Goal: Task Accomplishment & Management: Use online tool/utility

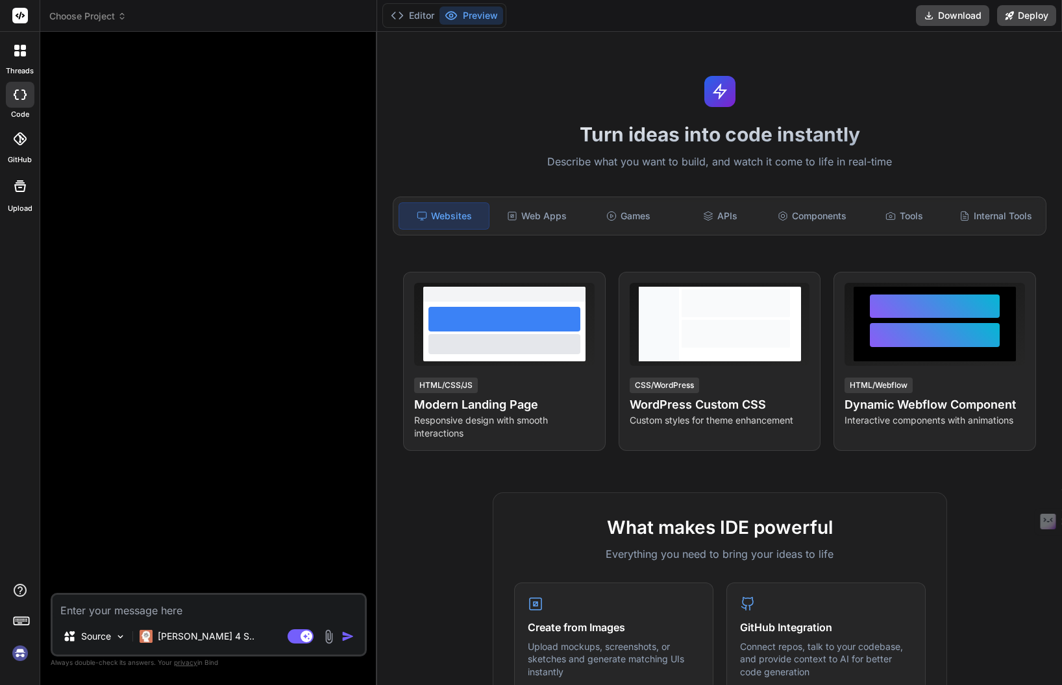
click at [90, 14] on span "Choose Project" at bounding box center [87, 16] width 77 height 13
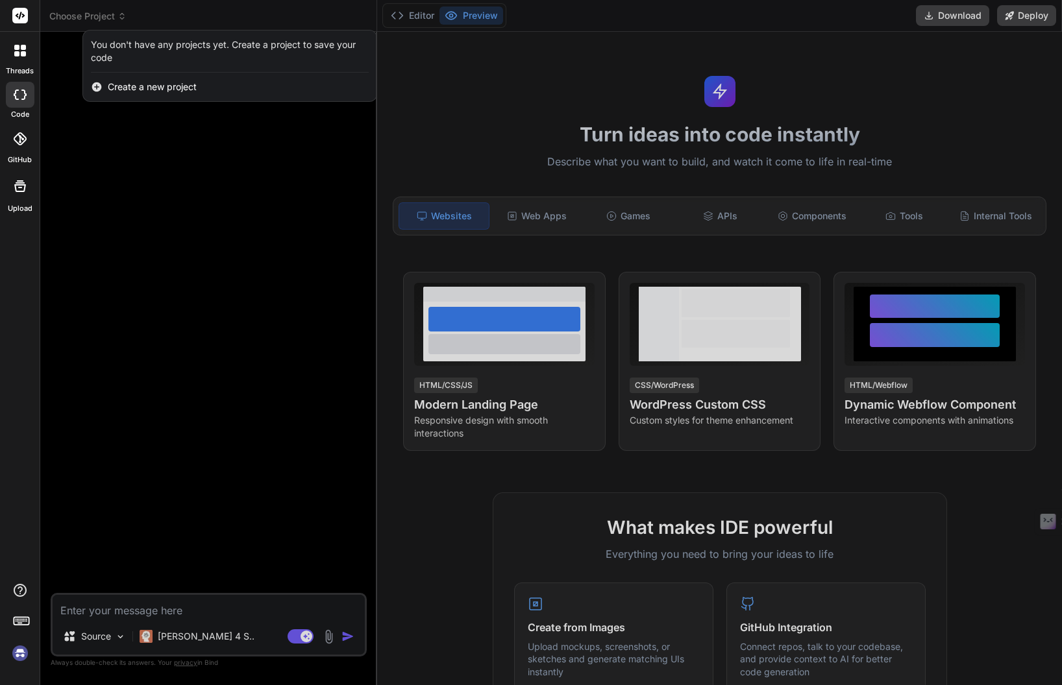
click at [22, 60] on div at bounding box center [19, 50] width 27 height 27
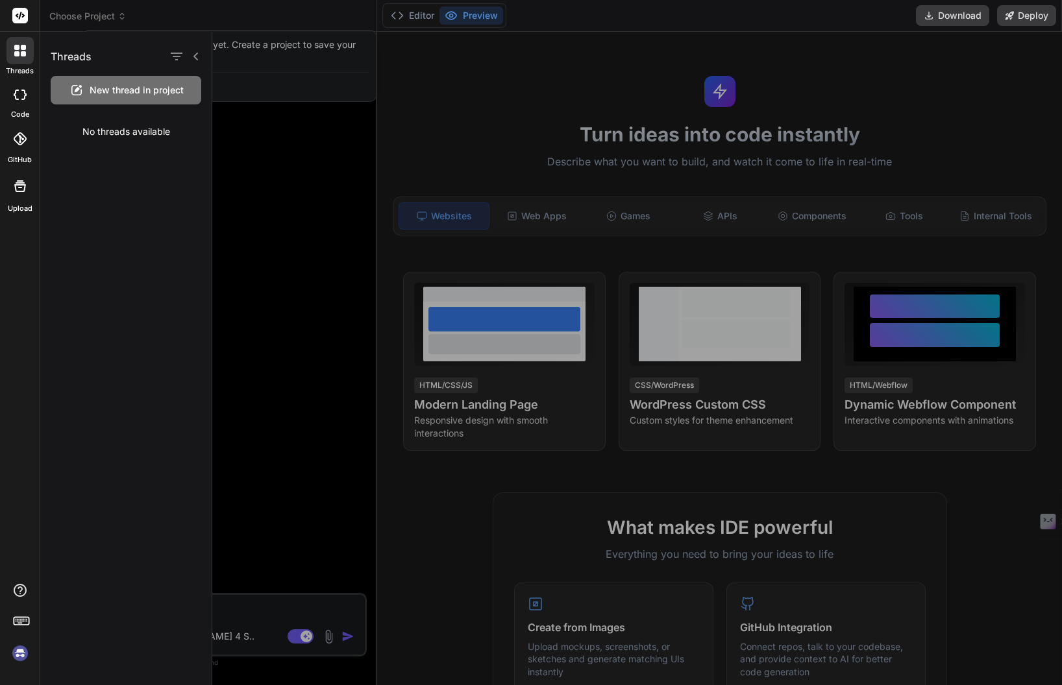
click at [83, 130] on div "No threads available" at bounding box center [125, 132] width 171 height 34
click at [14, 93] on icon at bounding box center [16, 95] width 5 height 10
type textarea "x"
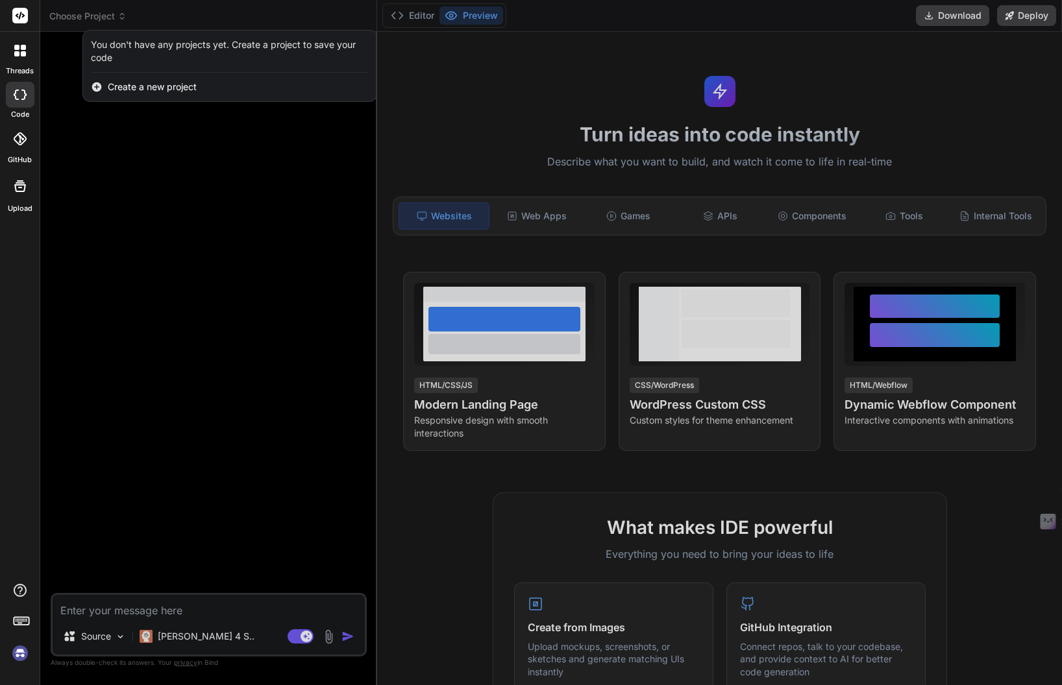
click at [179, 341] on div at bounding box center [531, 342] width 1062 height 685
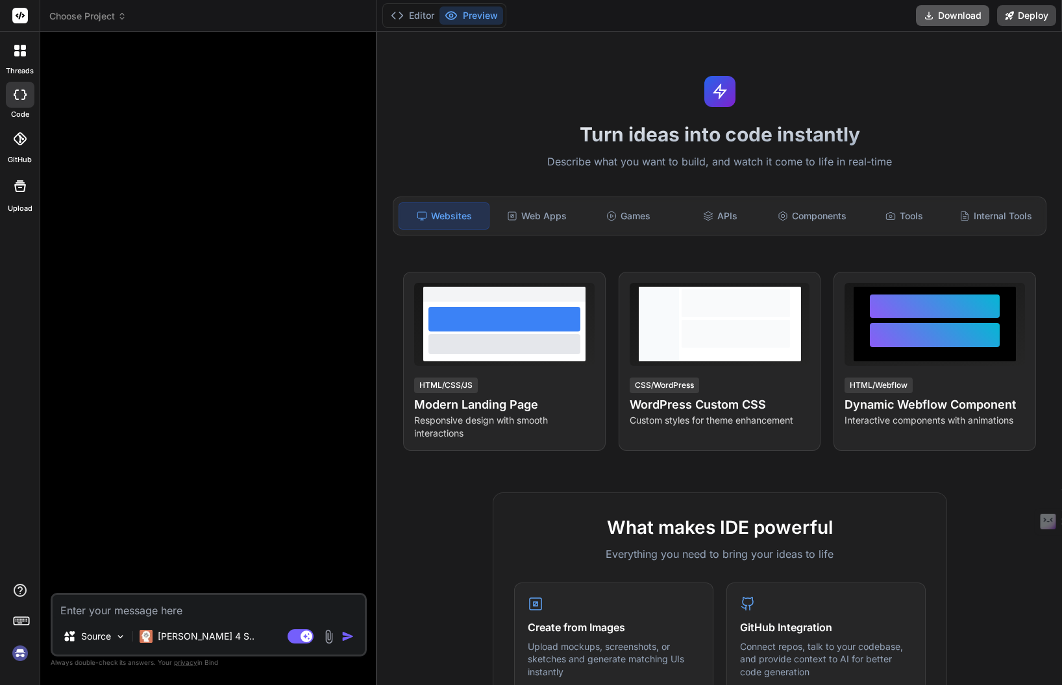
click at [958, 18] on button "Download" at bounding box center [952, 15] width 73 height 21
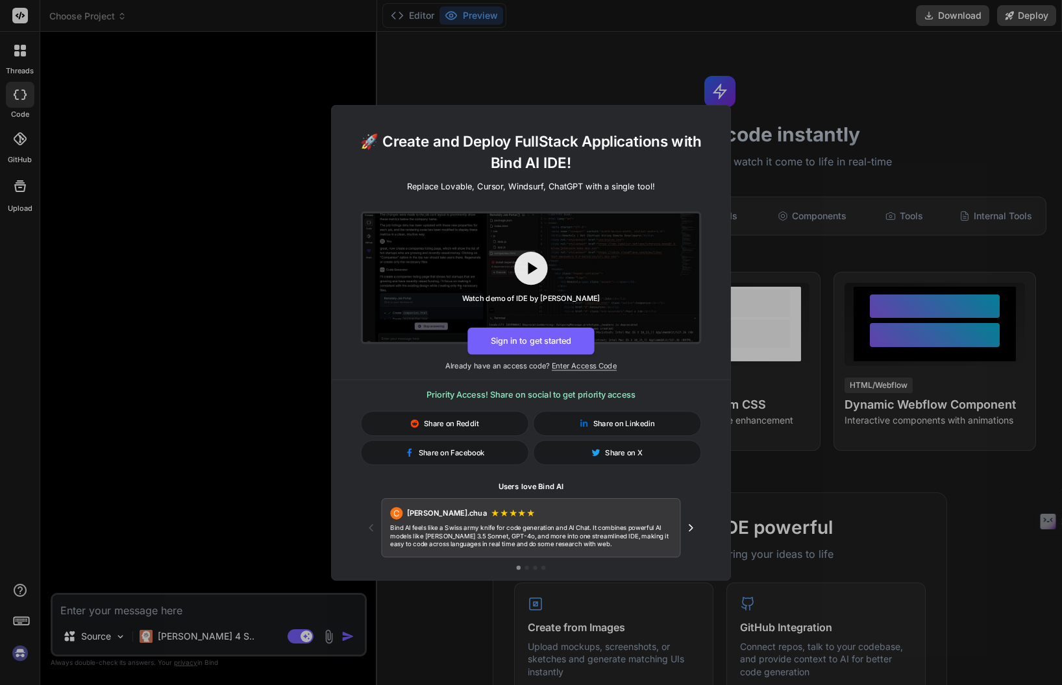
click at [878, 99] on div "🚀 Create and Deploy FullStack Applications with Bind AI IDE! Replace Lovable, C…" at bounding box center [531, 342] width 1062 height 685
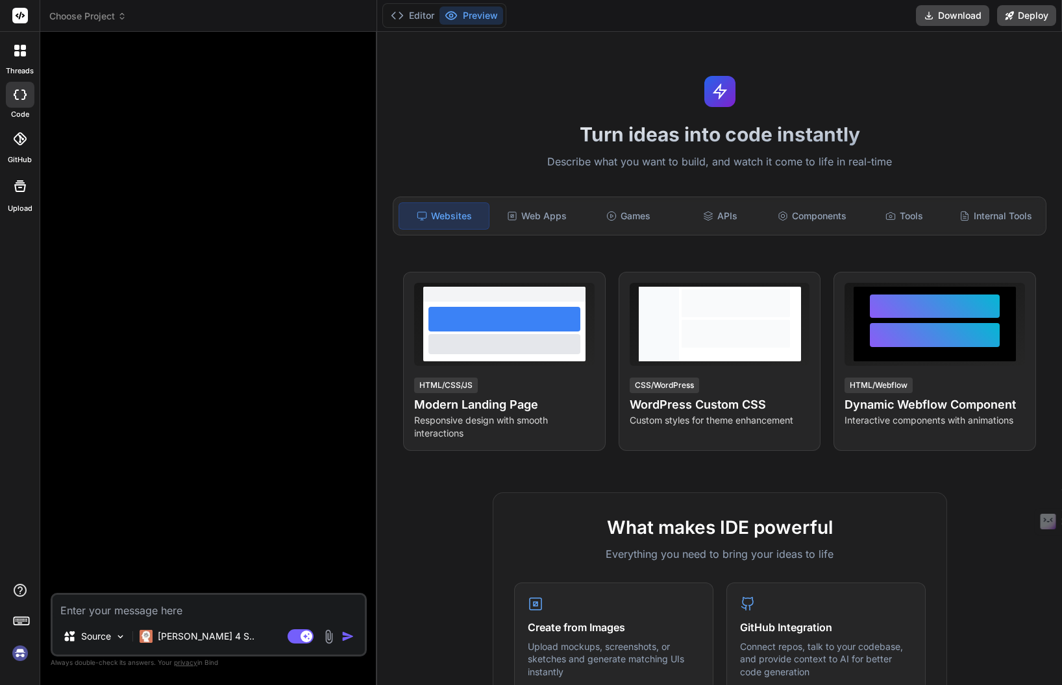
click at [17, 18] on rect at bounding box center [20, 16] width 16 height 16
click at [15, 656] on img at bounding box center [20, 654] width 22 height 22
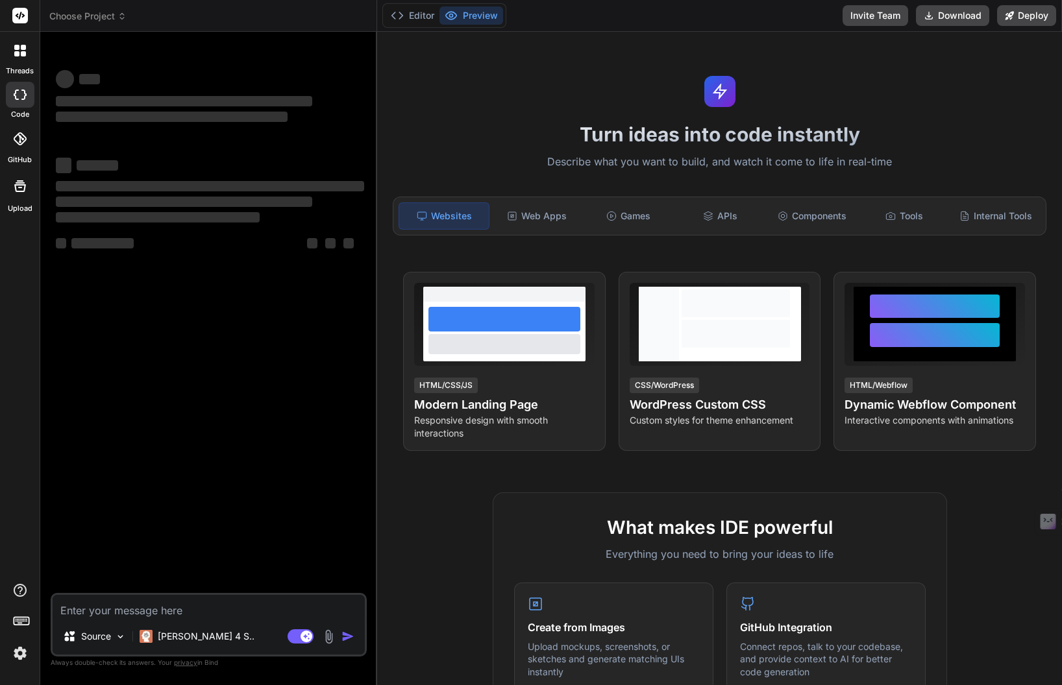
click at [25, 56] on icon at bounding box center [23, 53] width 5 height 5
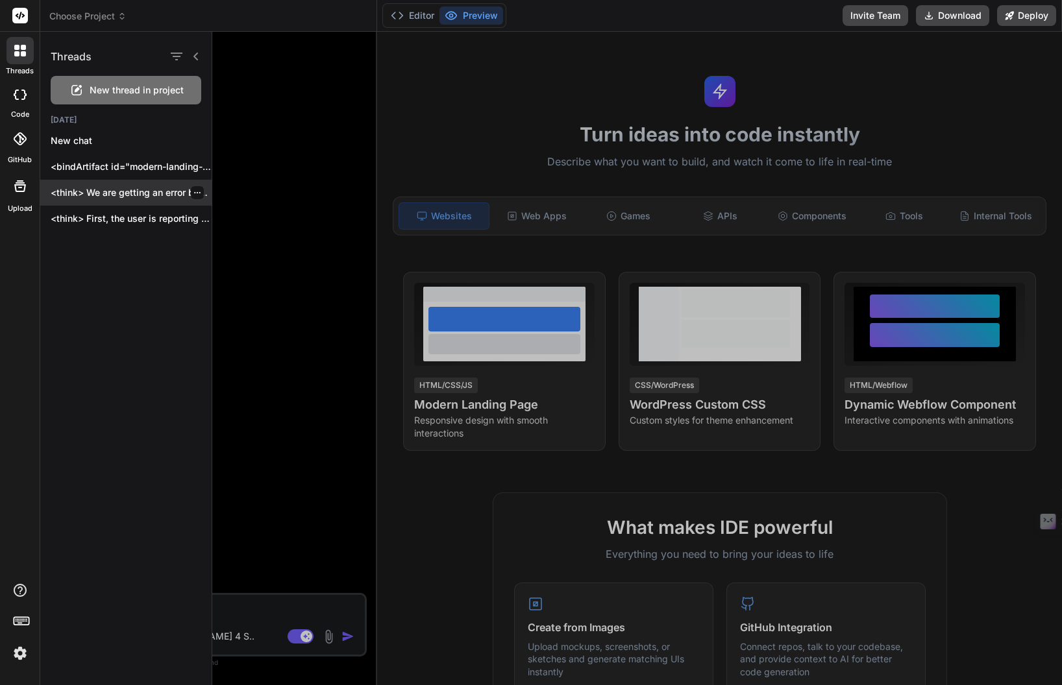
click at [193, 190] on icon "button" at bounding box center [197, 193] width 8 height 8
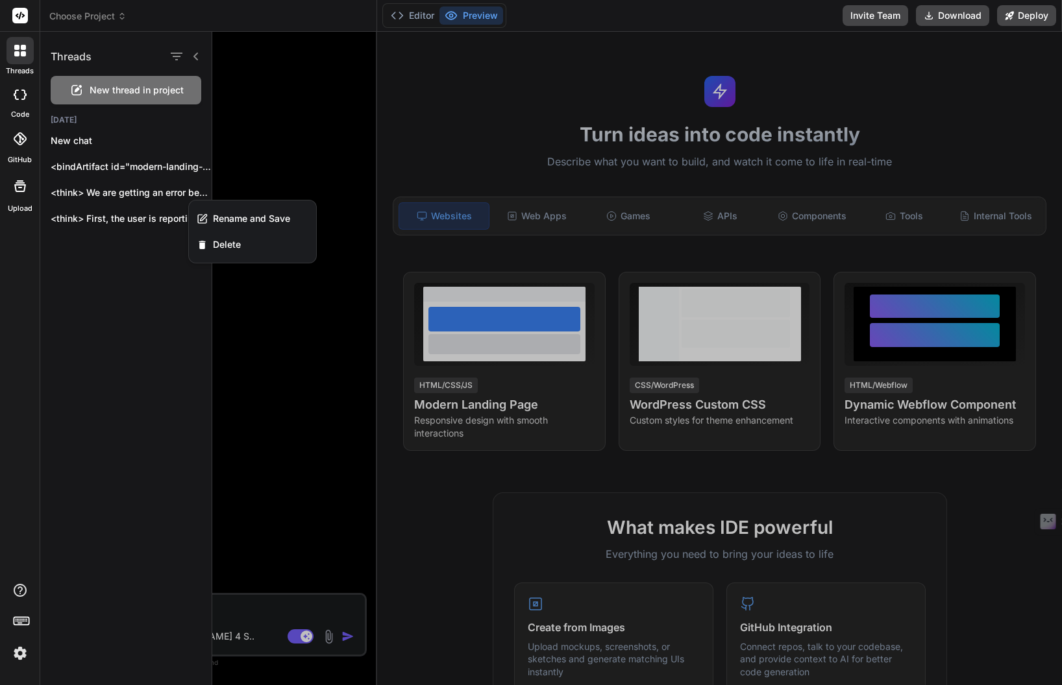
click at [20, 95] on icon at bounding box center [20, 95] width 13 height 10
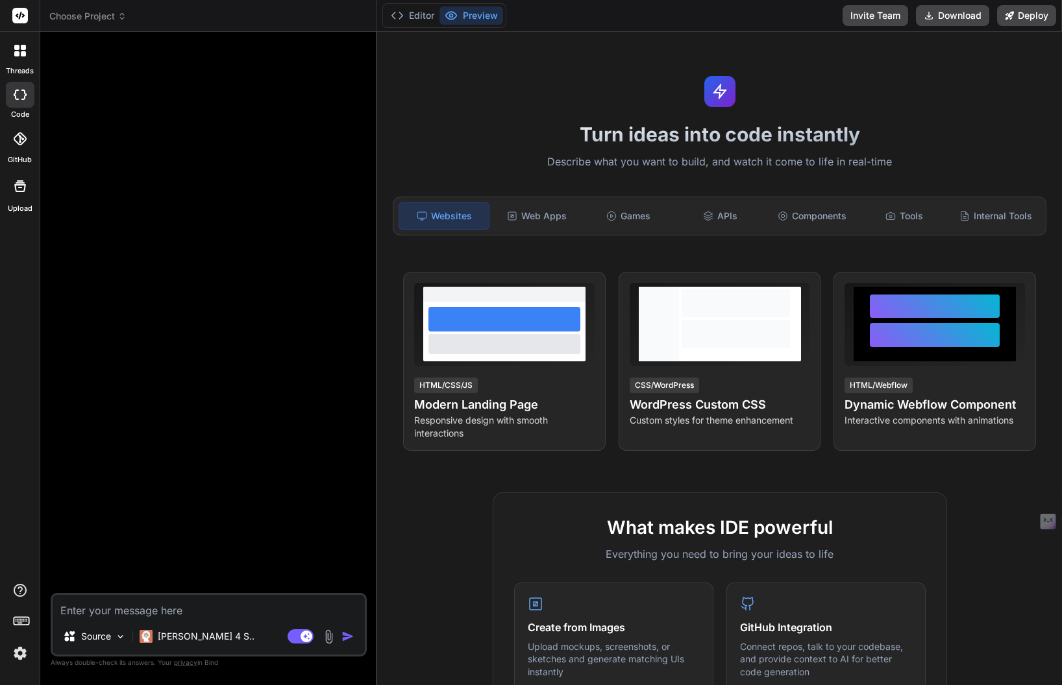
click at [14, 95] on icon at bounding box center [20, 95] width 13 height 10
click at [21, 64] on div at bounding box center [19, 50] width 27 height 27
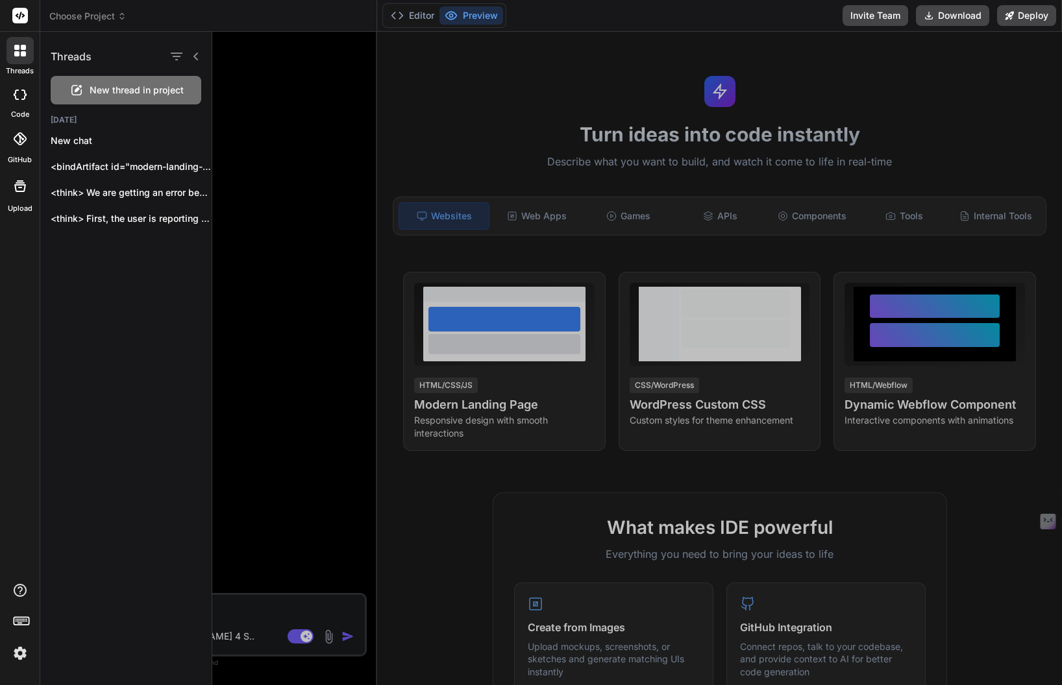
click at [84, 94] on div "New thread in project" at bounding box center [126, 90] width 151 height 29
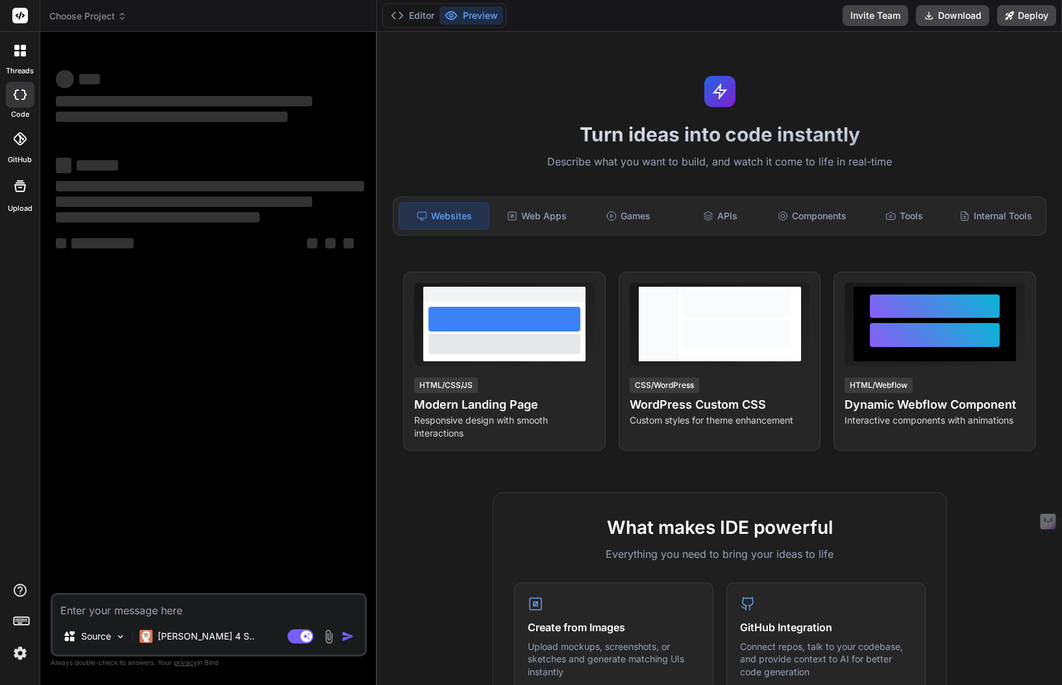
click at [23, 56] on div at bounding box center [19, 50] width 27 height 27
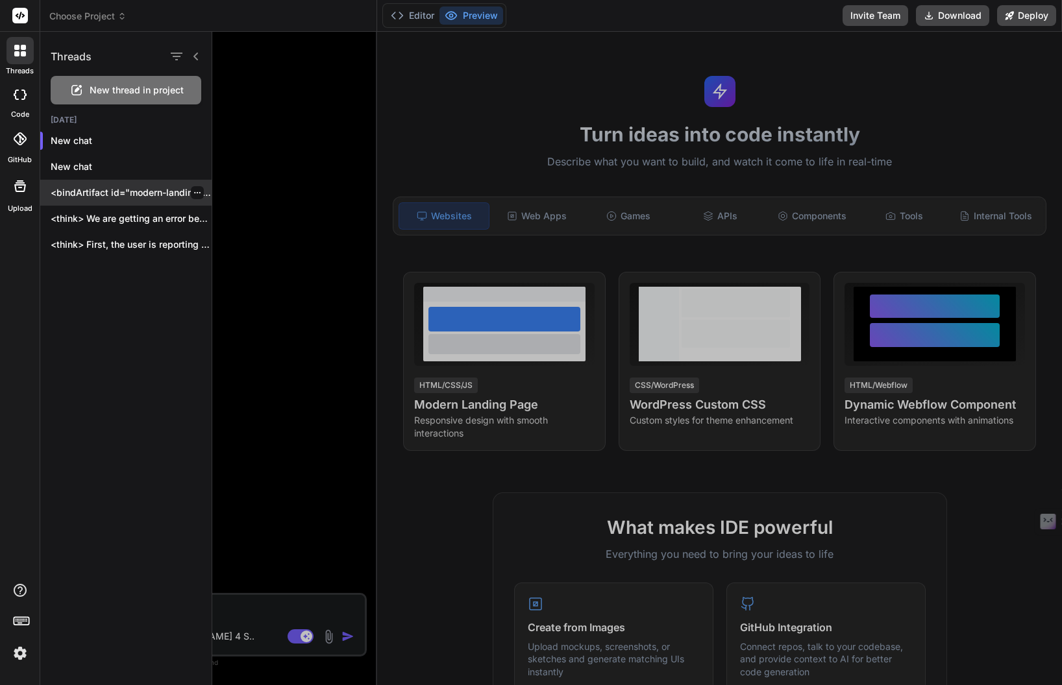
click at [74, 192] on p "<bindArtifact id="modern-landing-page" title="Pagina di Atterraggio Moderna"> <…" at bounding box center [131, 192] width 161 height 13
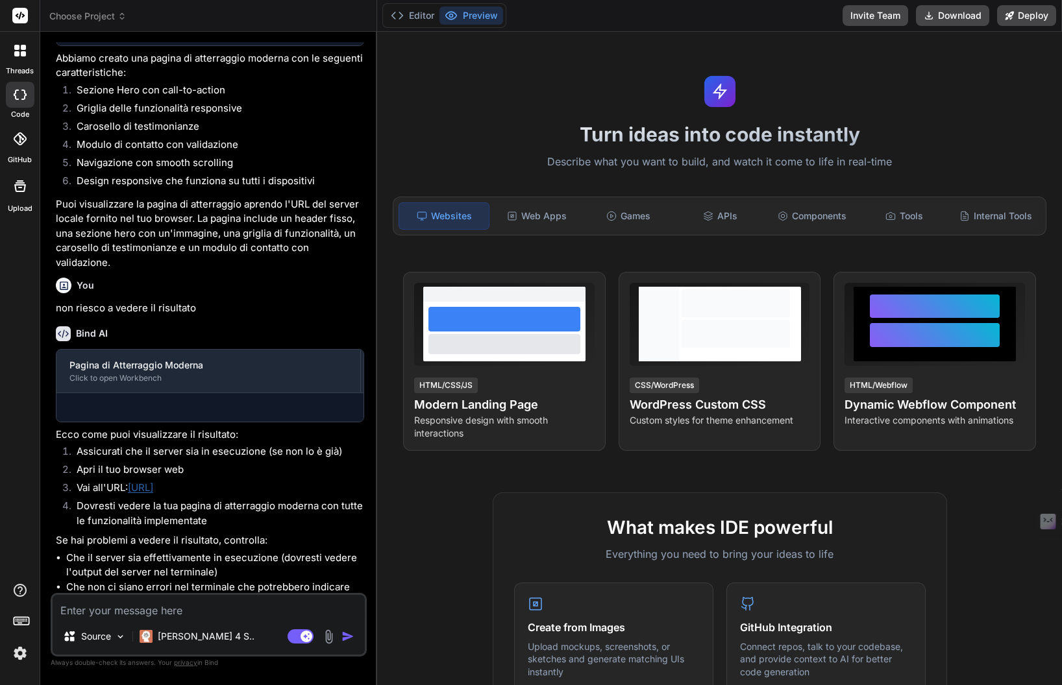
scroll to position [675, 0]
type textarea "x"
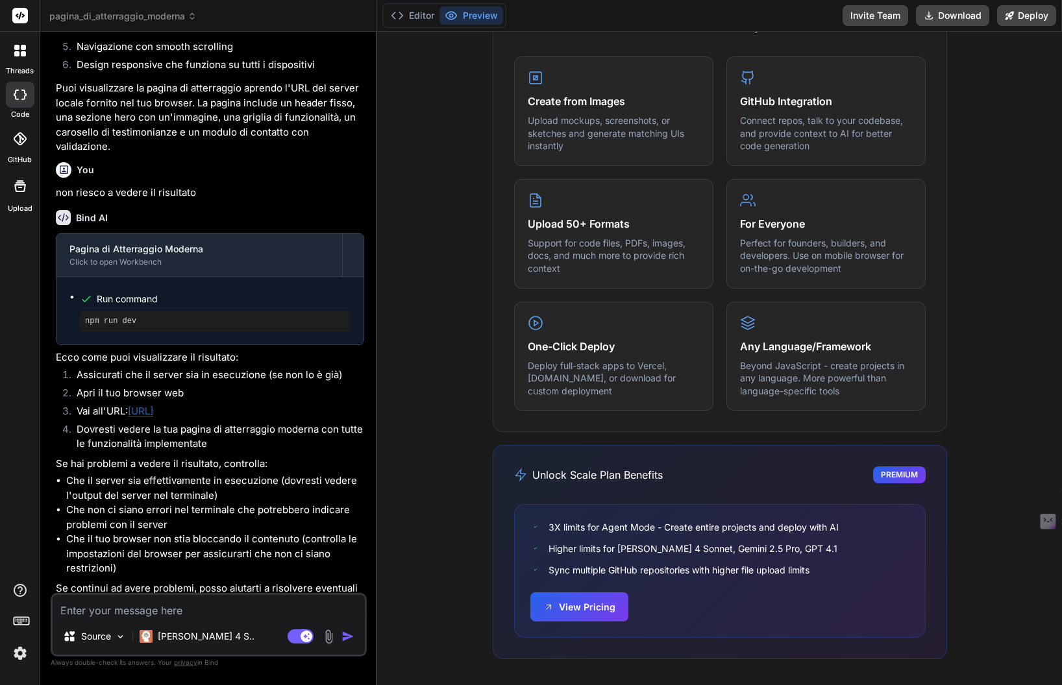
scroll to position [937, 0]
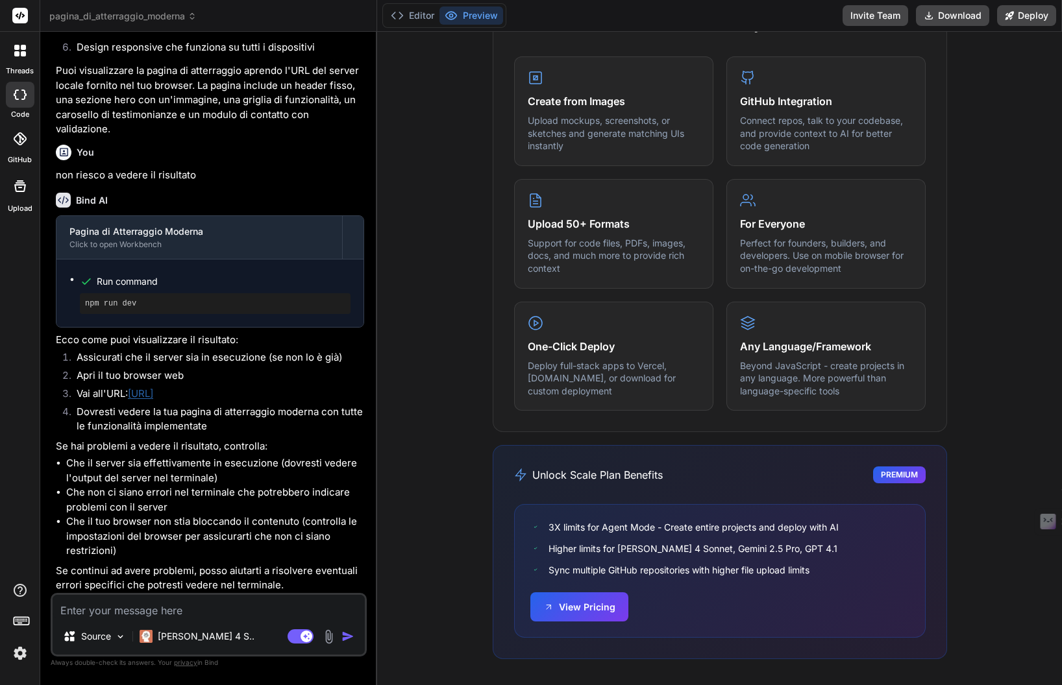
click at [153, 389] on link "http://localhost:3000" at bounding box center [140, 394] width 25 height 12
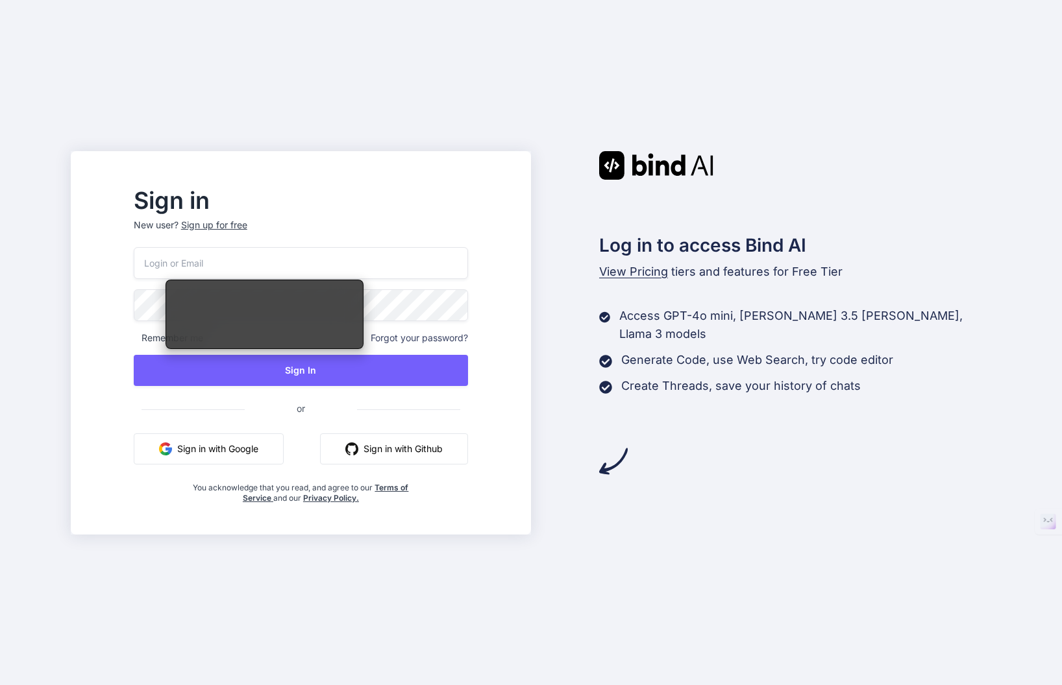
click at [318, 217] on div "Sign in New user? Sign up for free" at bounding box center [301, 218] width 334 height 57
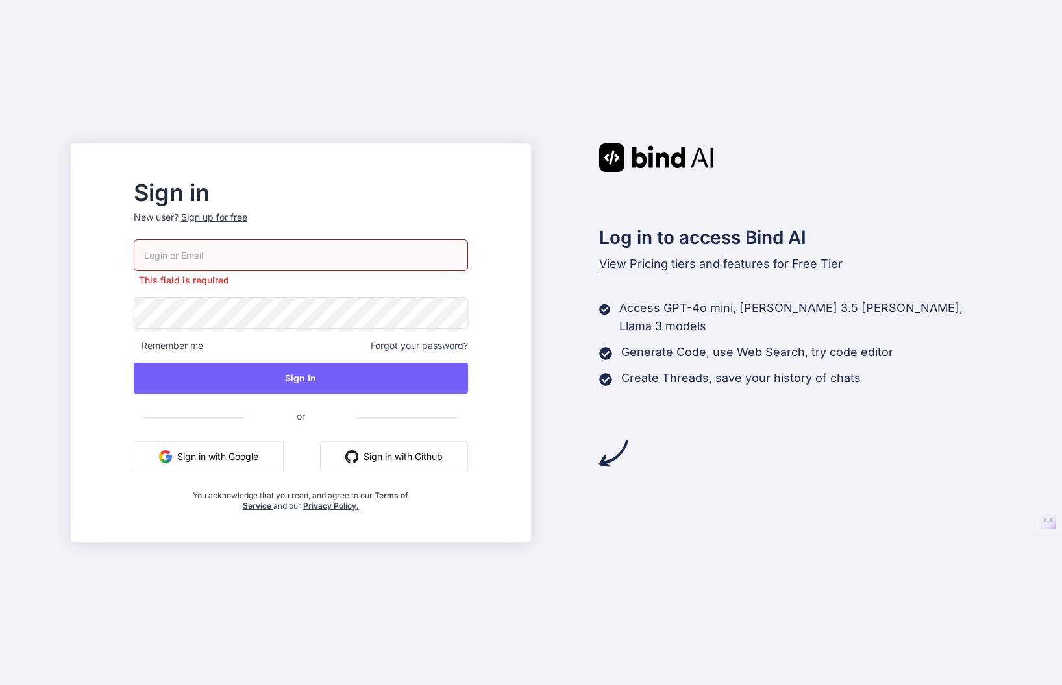
click at [195, 257] on input "email" at bounding box center [301, 256] width 334 height 32
type input "[EMAIL_ADDRESS][DOMAIN_NAME]"
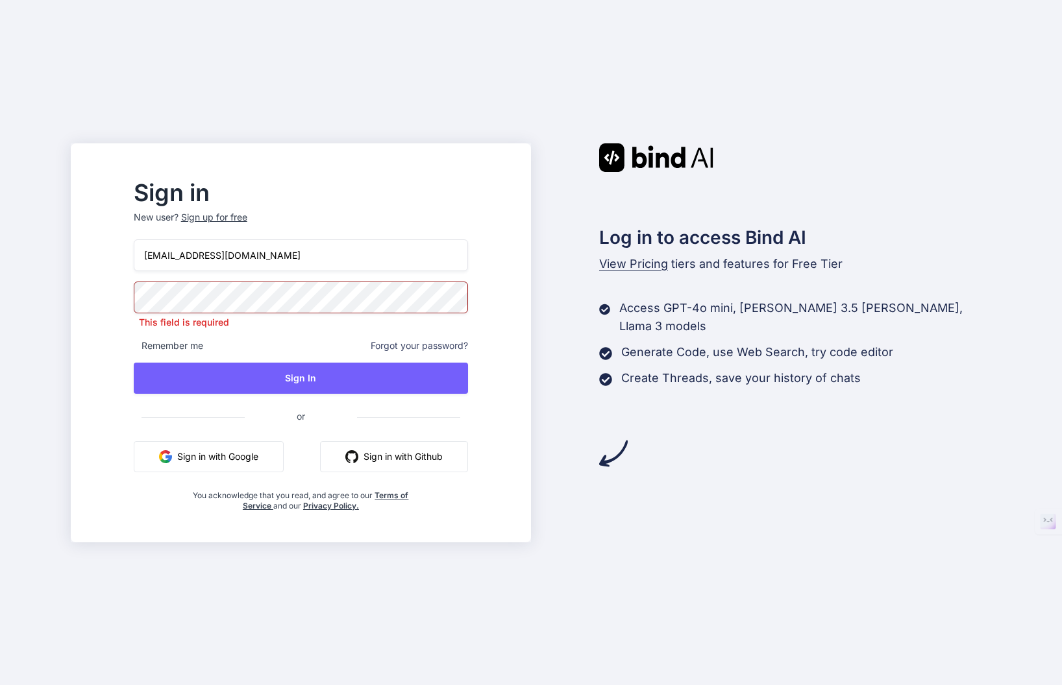
click at [294, 265] on input "bazzomike@gmail.com" at bounding box center [301, 256] width 334 height 32
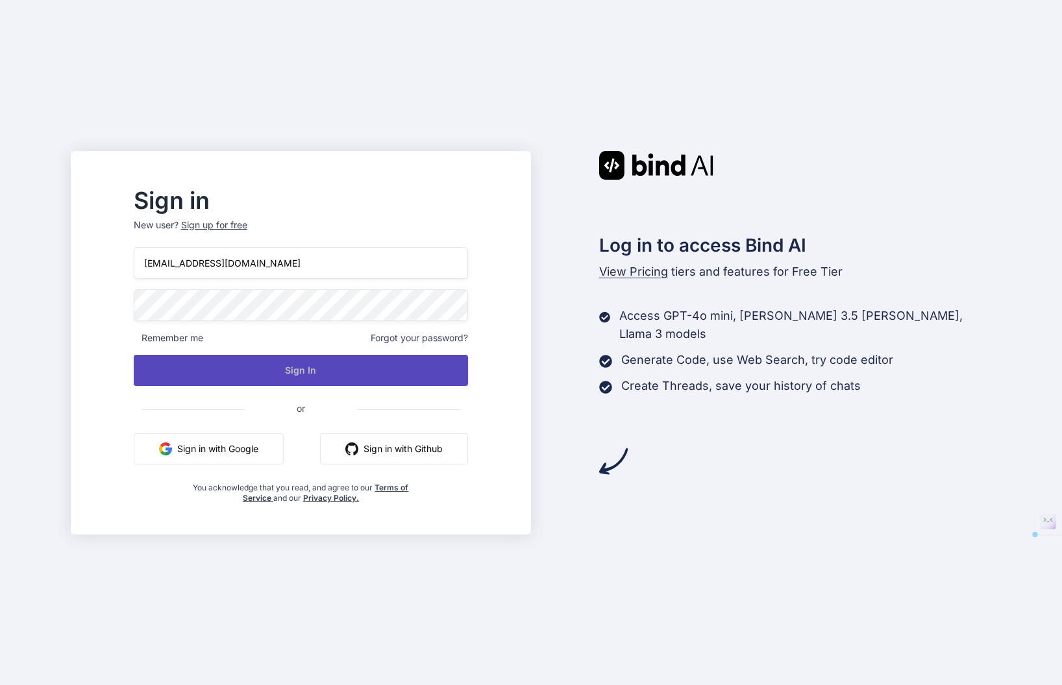
click at [279, 389] on div "bazzomike@gmail.com Remember me Forgot your password? Sign In or Sign in with G…" at bounding box center [301, 375] width 334 height 256
click at [322, 363] on button "Sign In" at bounding box center [301, 370] width 334 height 31
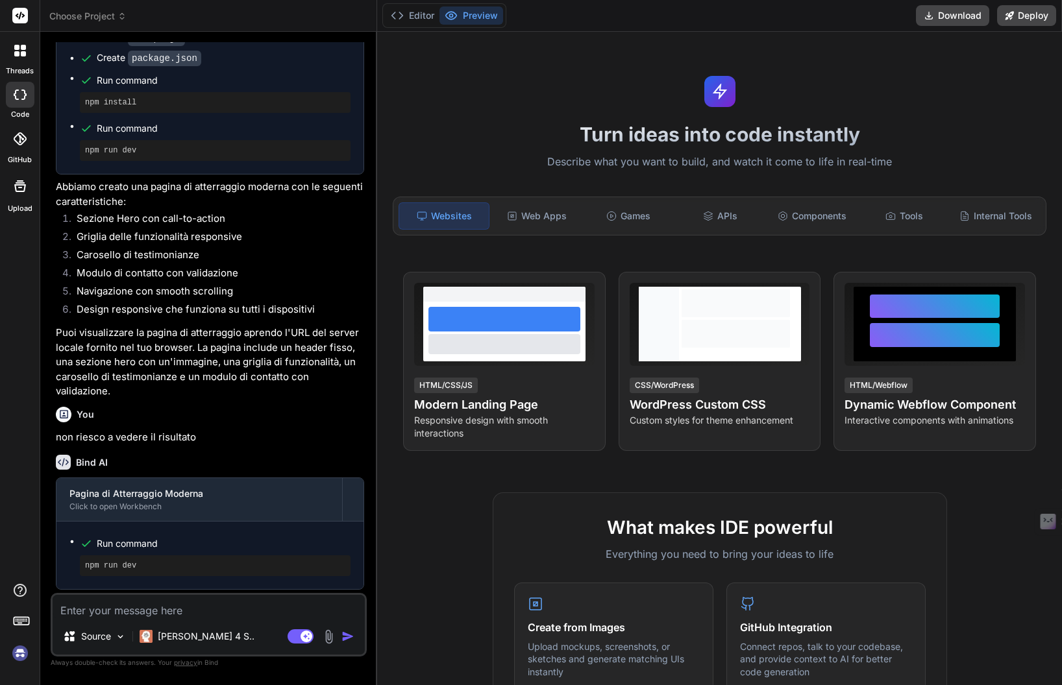
scroll to position [937, 0]
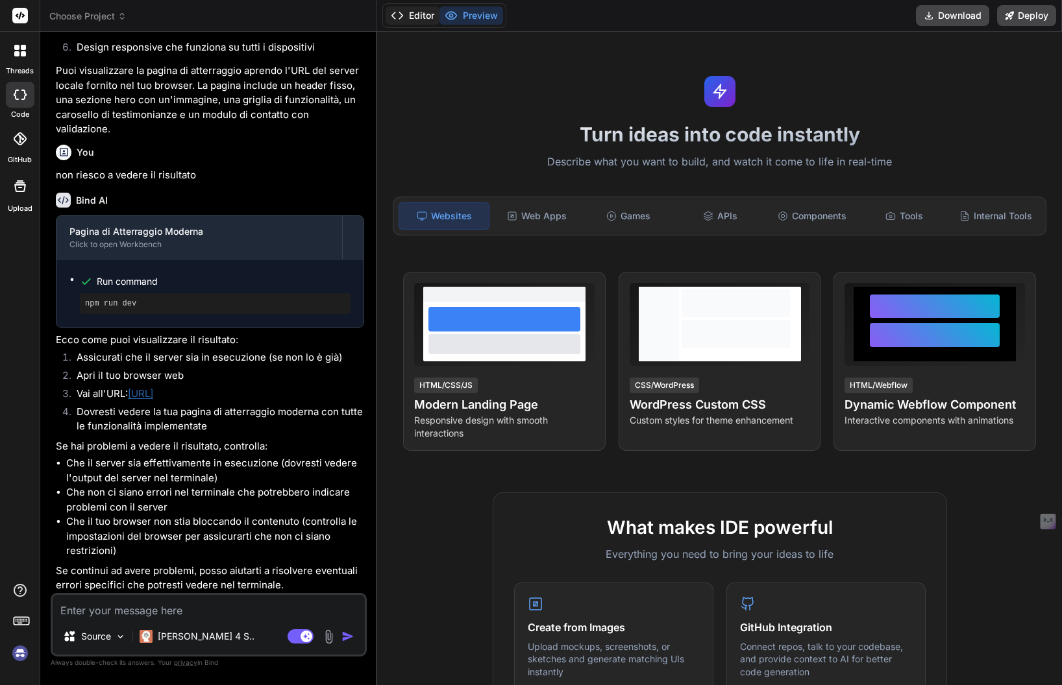
click at [419, 20] on button "Editor" at bounding box center [413, 15] width 54 height 18
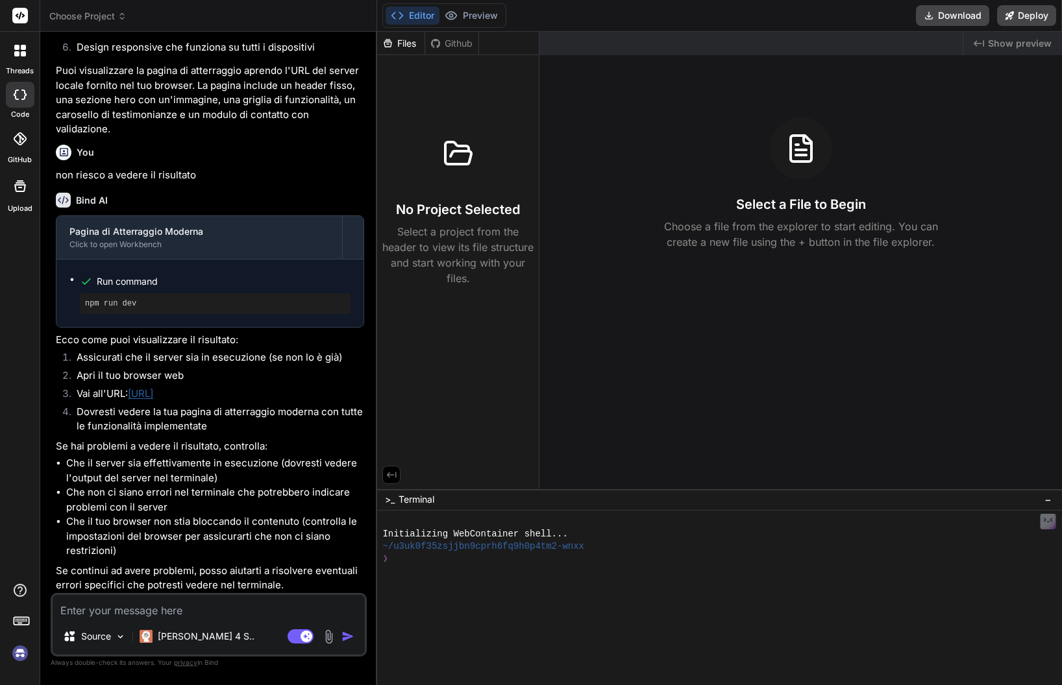
click at [436, 97] on div "No Project Selected Select a project from the header to view its file structure…" at bounding box center [458, 173] width 162 height 236
click at [88, 21] on span "Choose Project" at bounding box center [87, 16] width 77 height 13
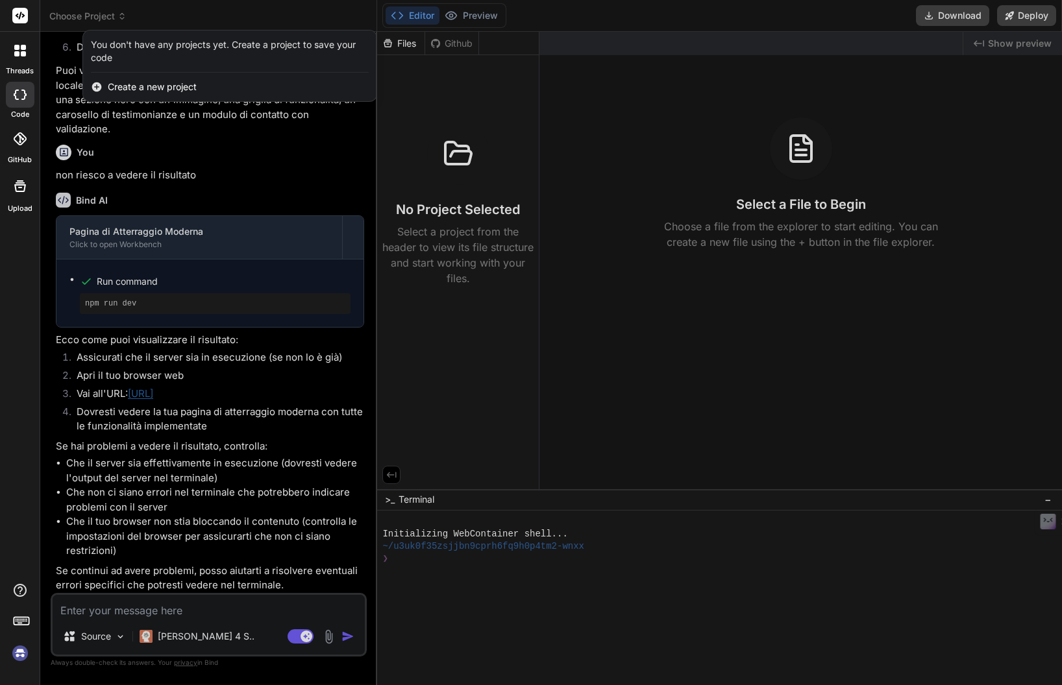
drag, startPoint x: 46, startPoint y: 56, endPoint x: 36, endPoint y: 68, distance: 15.6
click at [47, 55] on div at bounding box center [531, 342] width 1062 height 685
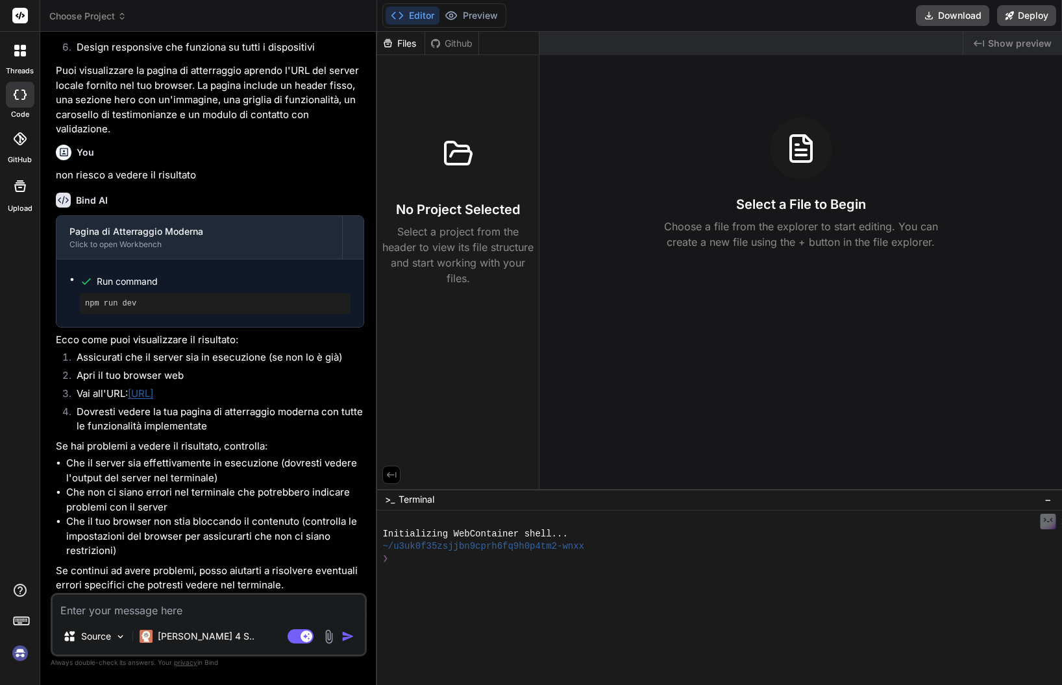
click at [17, 55] on icon at bounding box center [16, 53] width 5 height 5
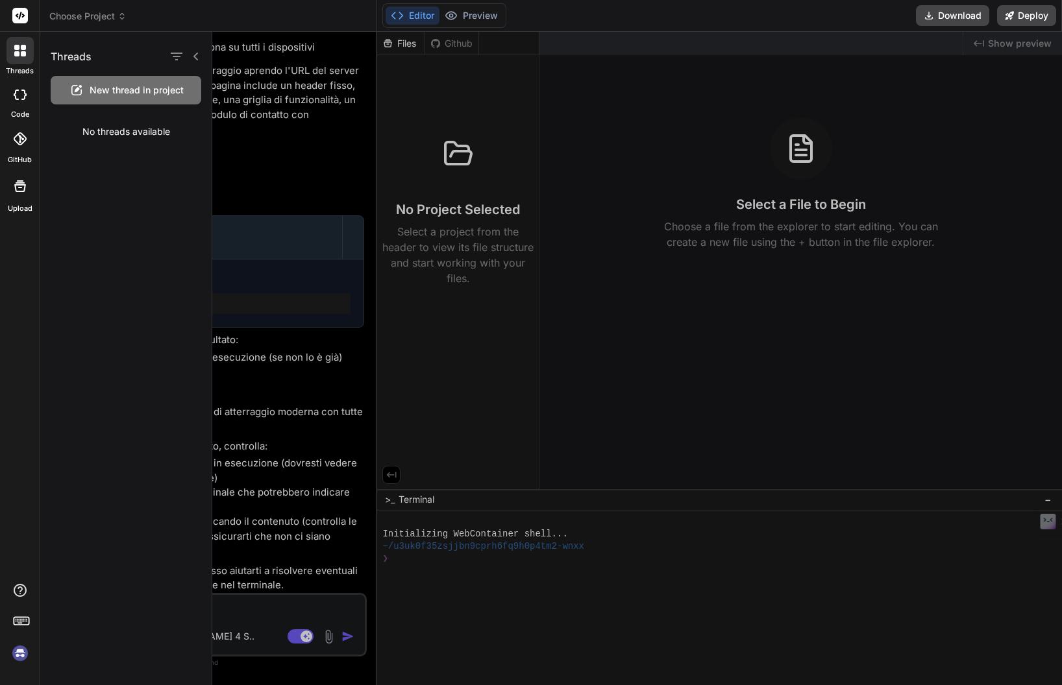
click at [16, 86] on div at bounding box center [20, 95] width 29 height 26
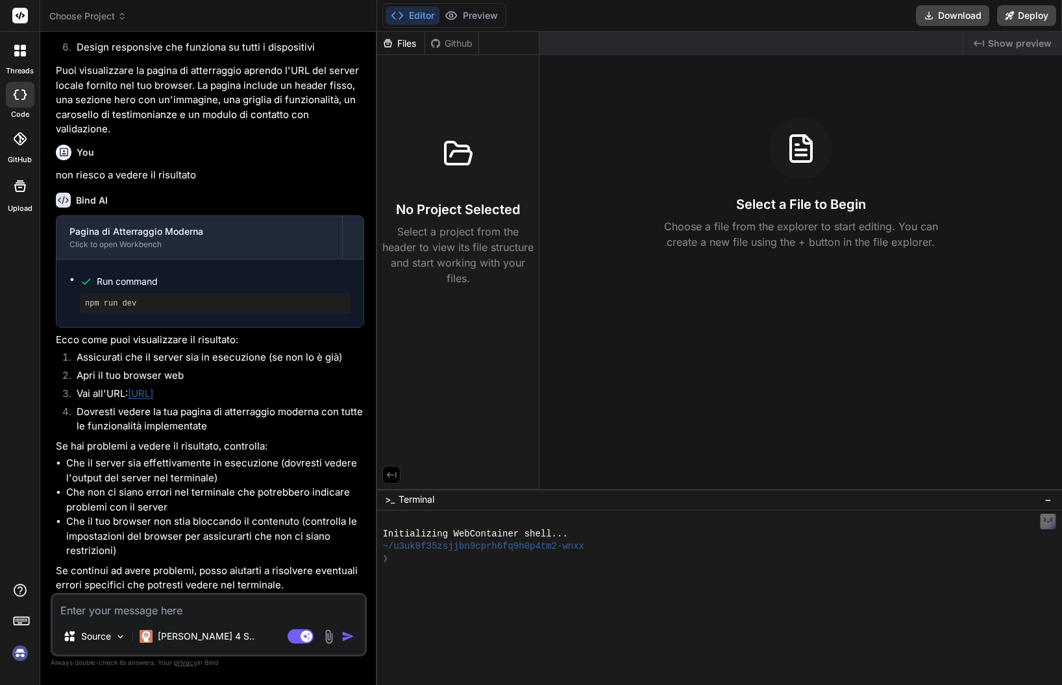
click at [18, 95] on icon at bounding box center [20, 95] width 13 height 10
type textarea "x"
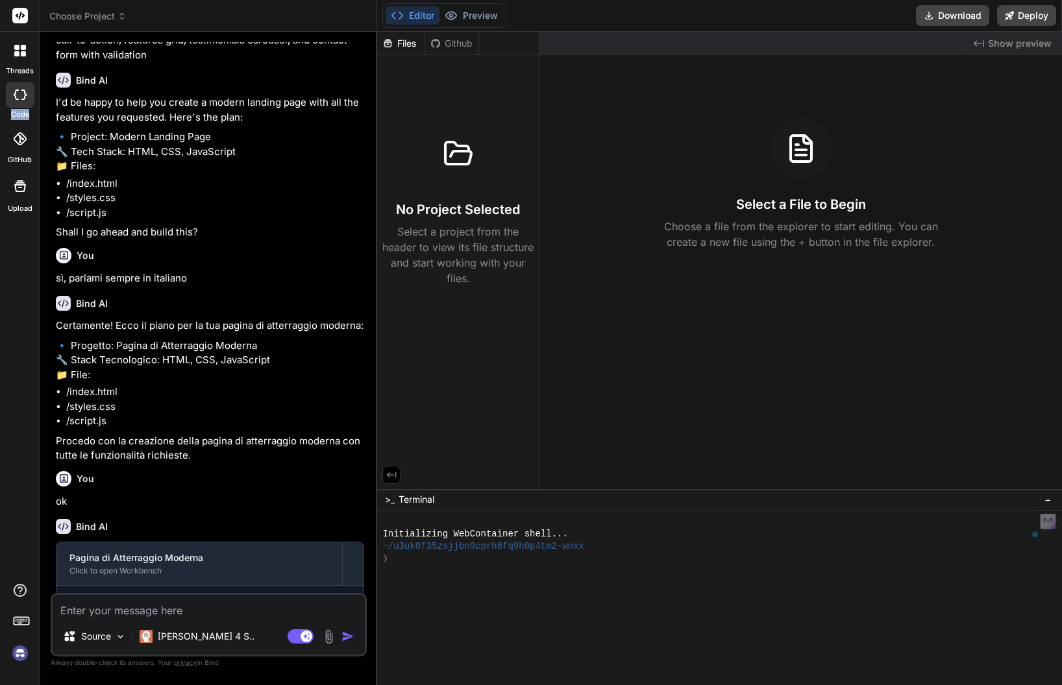
scroll to position [0, 0]
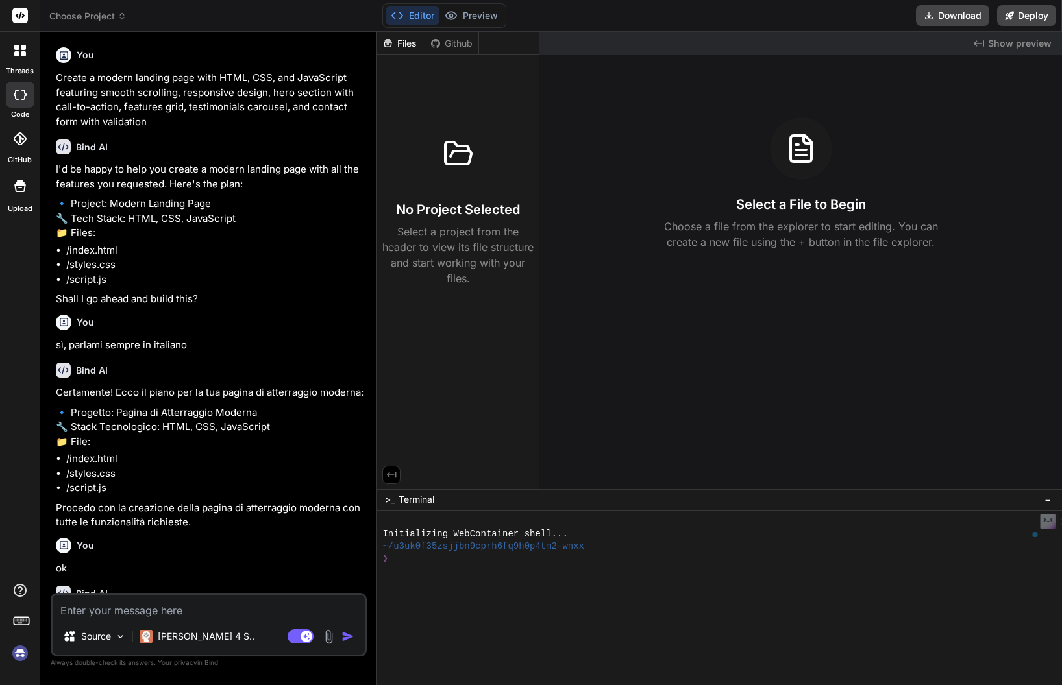
click at [13, 52] on div at bounding box center [19, 50] width 27 height 27
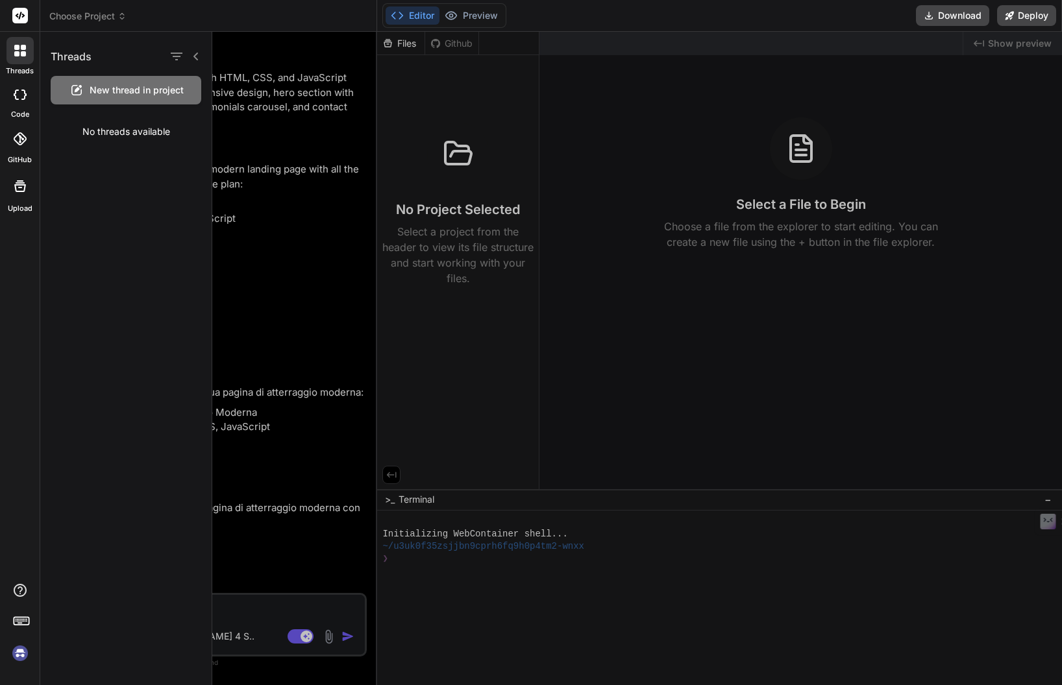
click at [16, 10] on rect at bounding box center [20, 16] width 16 height 16
click at [17, 16] on icon at bounding box center [21, 16] width 10 height 8
click at [60, 16] on span "Choose Project" at bounding box center [87, 16] width 77 height 13
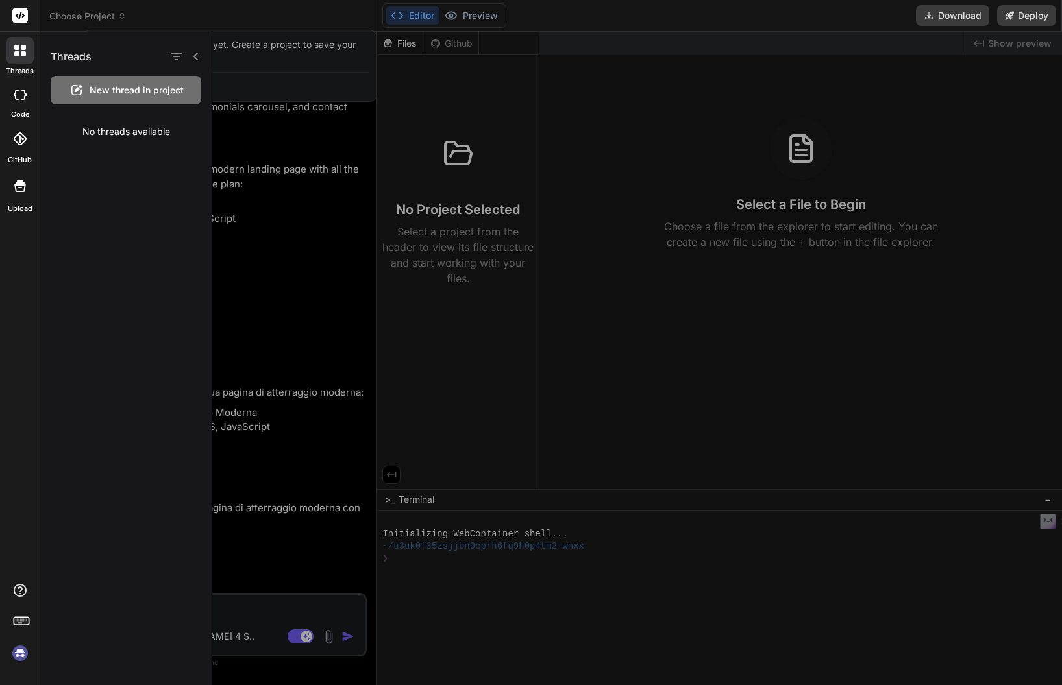
click at [106, 14] on div at bounding box center [531, 342] width 1062 height 685
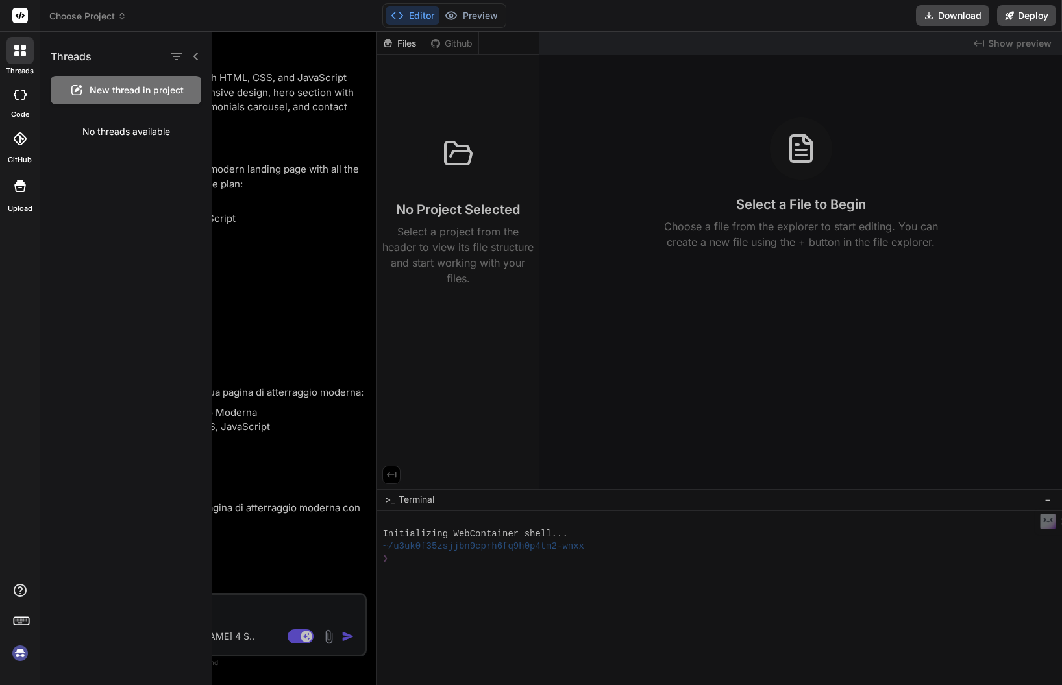
click at [105, 16] on span "Choose Project" at bounding box center [87, 16] width 77 height 13
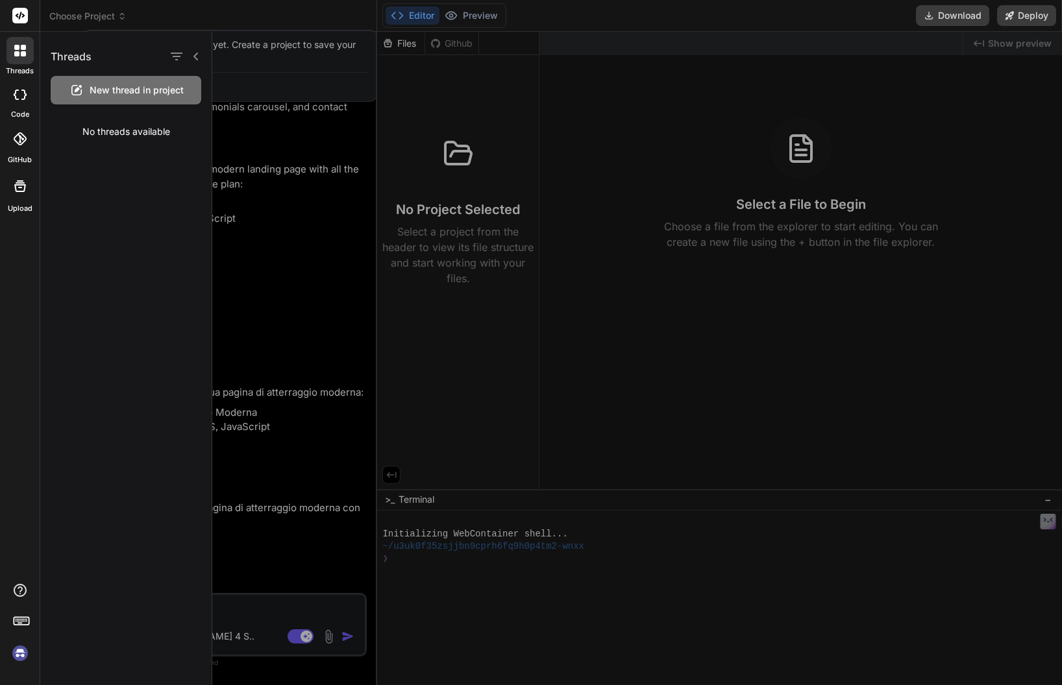
click at [202, 56] on div "Threads" at bounding box center [125, 54] width 171 height 44
click at [197, 57] on icon at bounding box center [196, 56] width 10 height 10
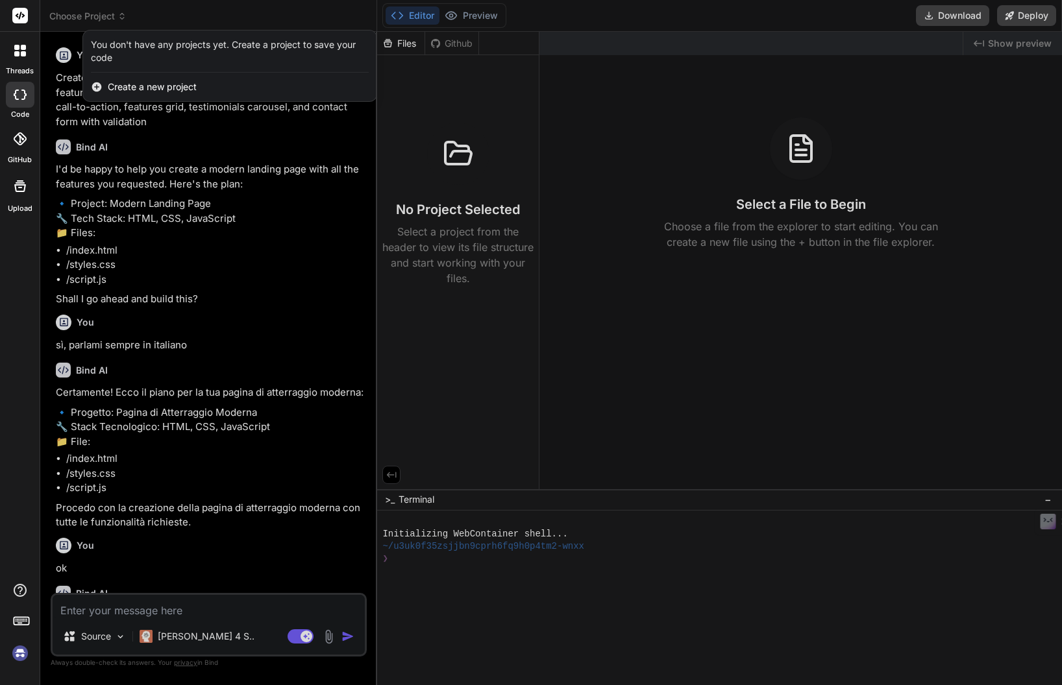
click at [100, 90] on icon at bounding box center [97, 87] width 12 height 12
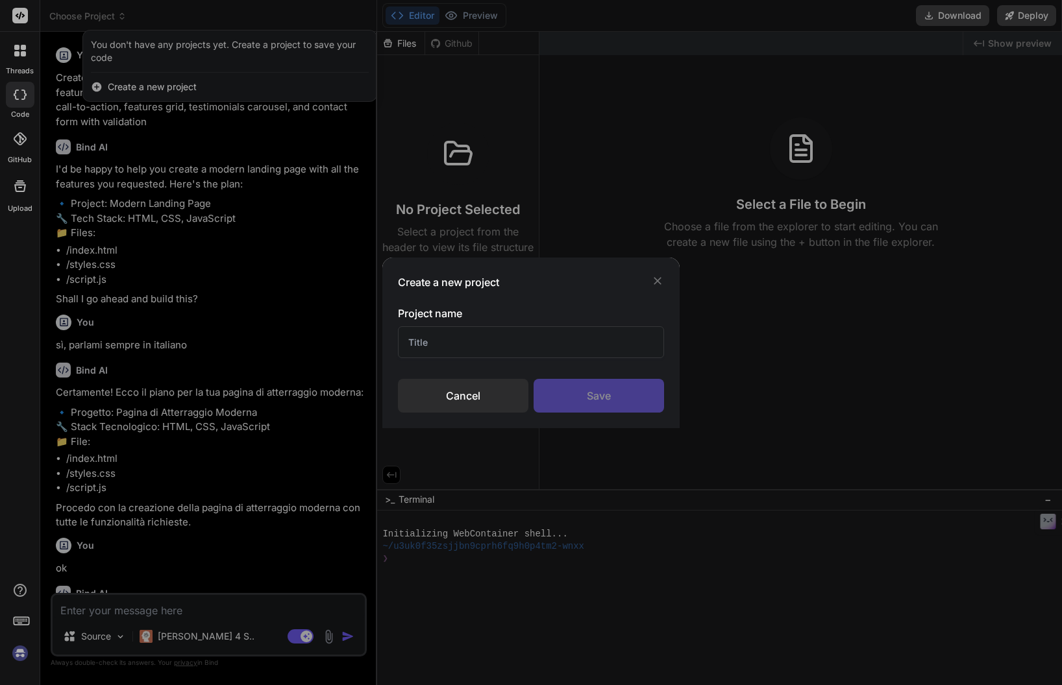
click at [461, 350] on input "text" at bounding box center [531, 342] width 266 height 32
type input "Test"
click at [592, 399] on div "Save" at bounding box center [599, 396] width 130 height 34
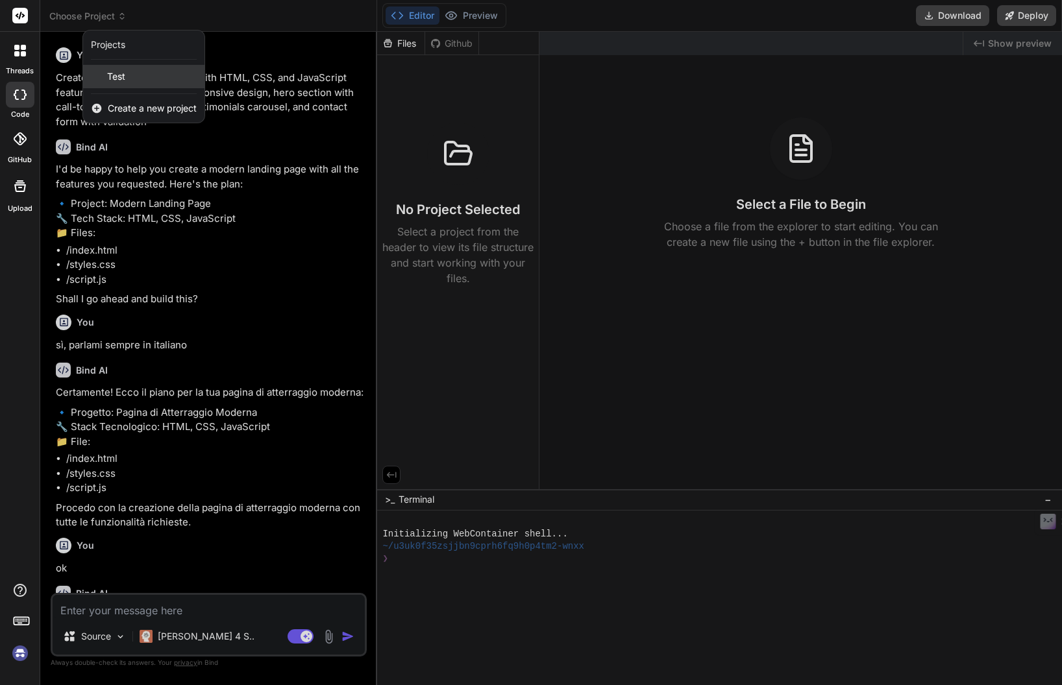
click at [119, 73] on span "Test" at bounding box center [116, 76] width 18 height 13
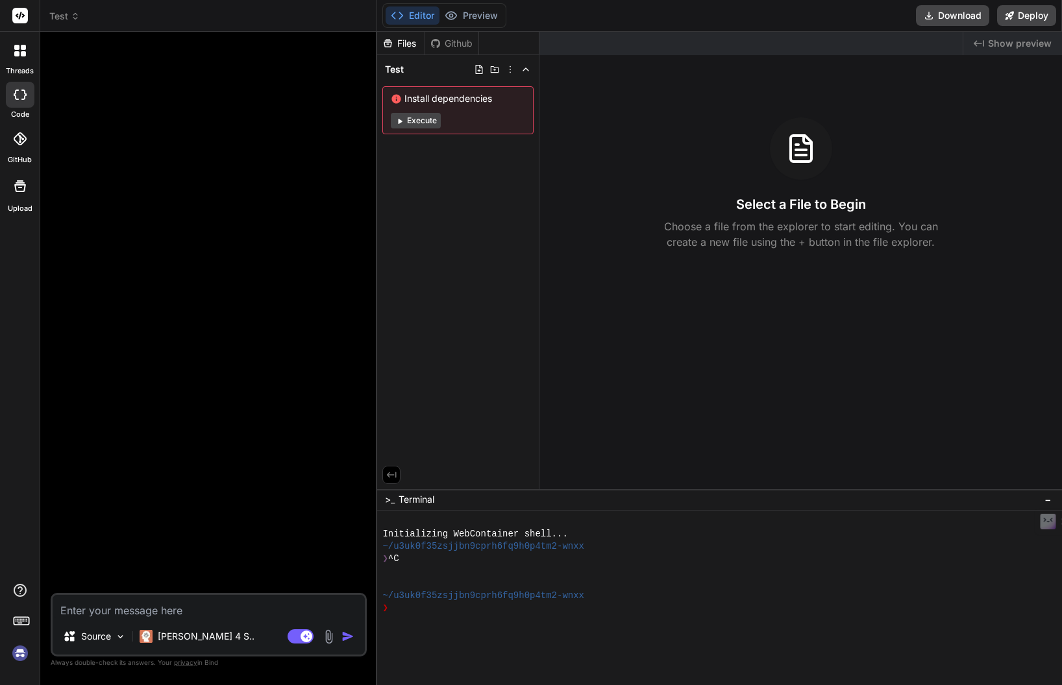
click at [91, 610] on textarea at bounding box center [209, 606] width 312 height 23
click at [182, 643] on div "[PERSON_NAME] 4 S.." at bounding box center [196, 637] width 125 height 26
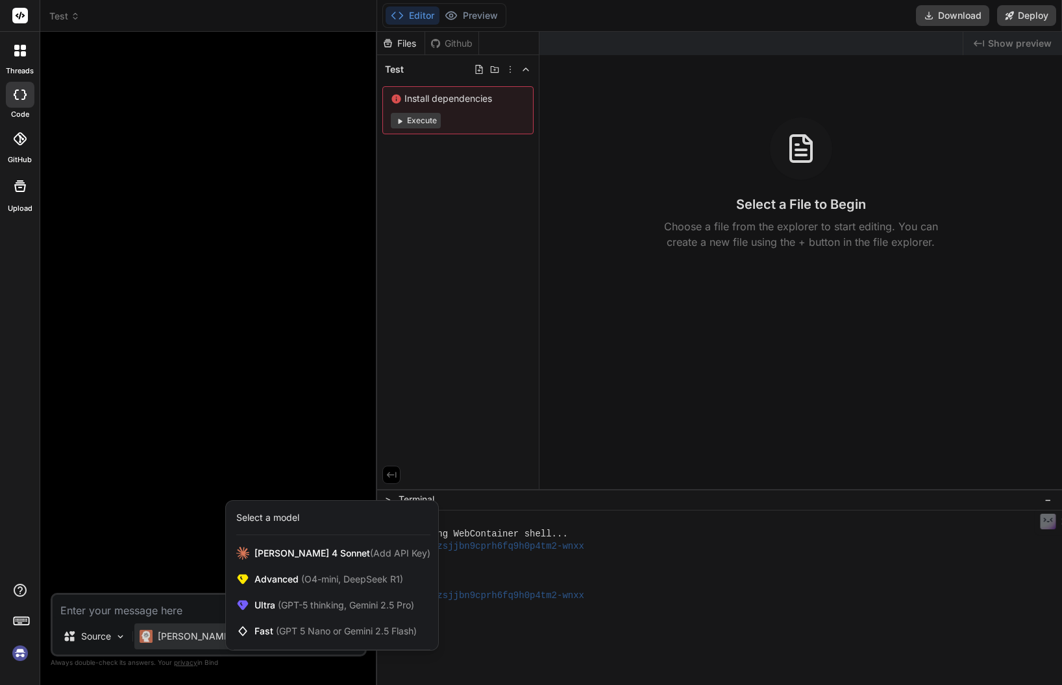
drag, startPoint x: 174, startPoint y: 408, endPoint x: 130, endPoint y: 346, distance: 76.0
click at [174, 408] on div at bounding box center [531, 342] width 1062 height 685
type textarea "x"
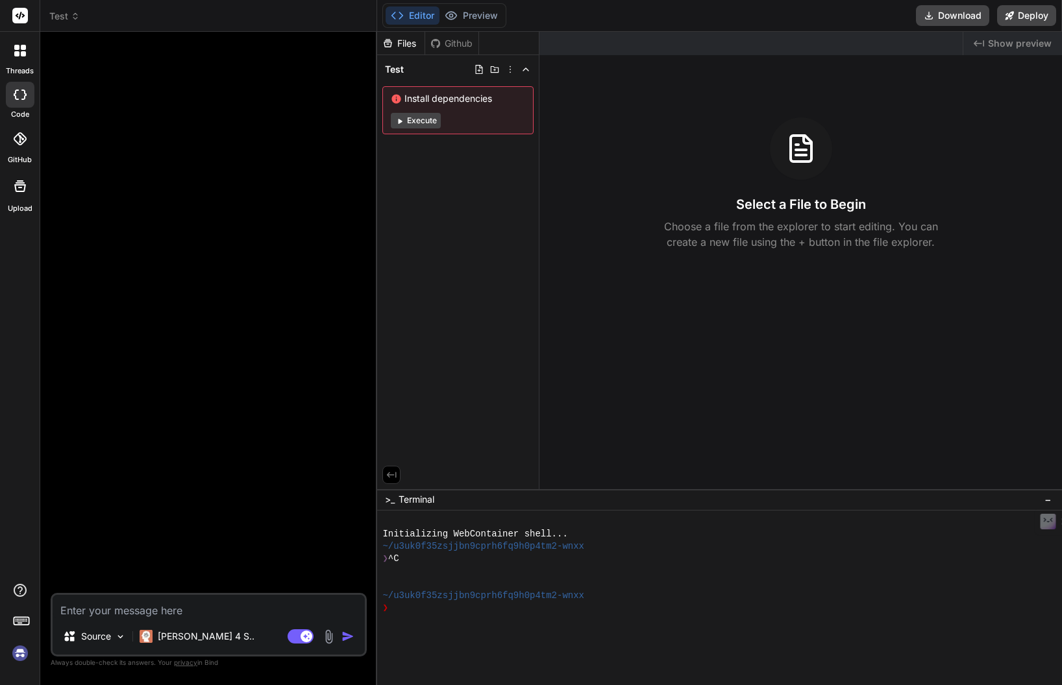
click at [18, 51] on icon at bounding box center [20, 51] width 12 height 12
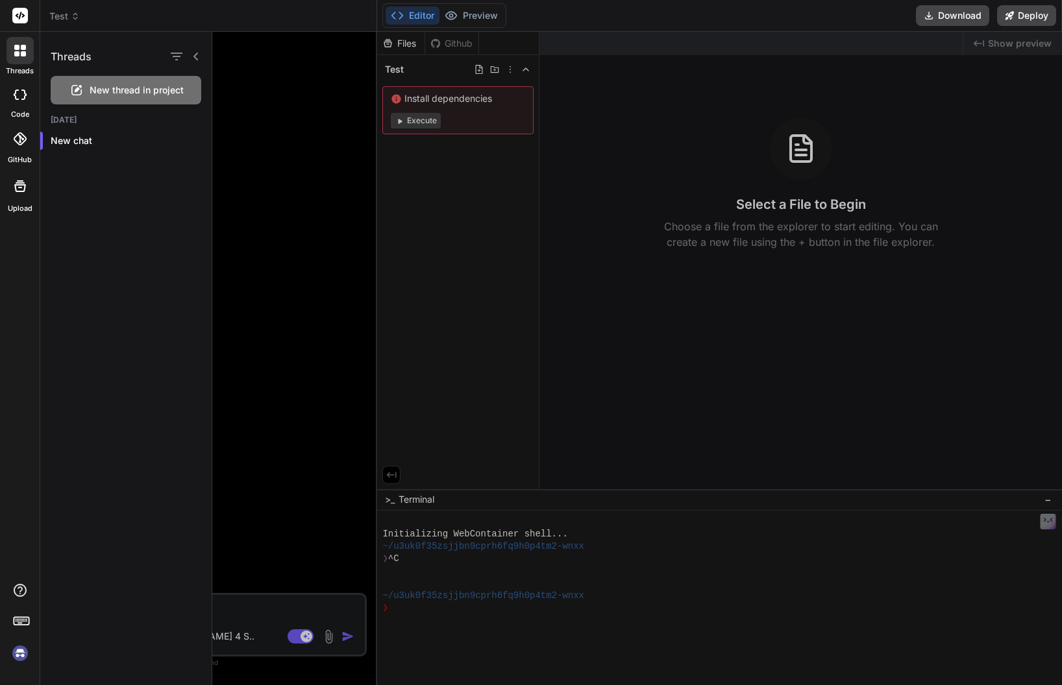
click at [16, 15] on icon at bounding box center [21, 16] width 10 height 8
click at [476, 12] on button "Preview" at bounding box center [471, 15] width 64 height 18
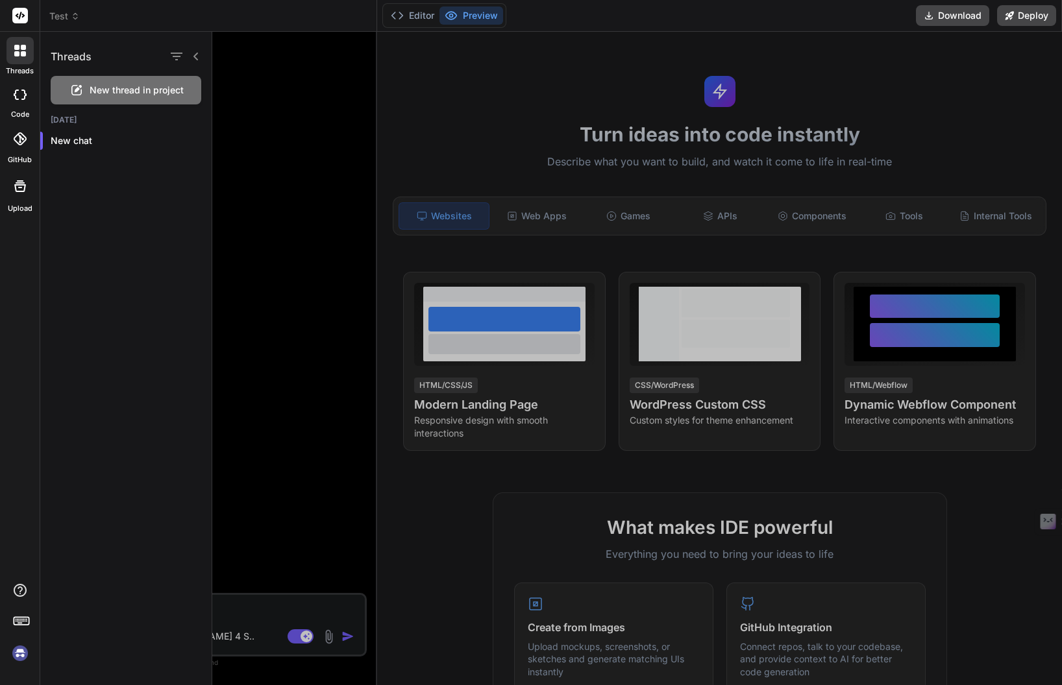
click at [489, 321] on div at bounding box center [637, 359] width 850 height 654
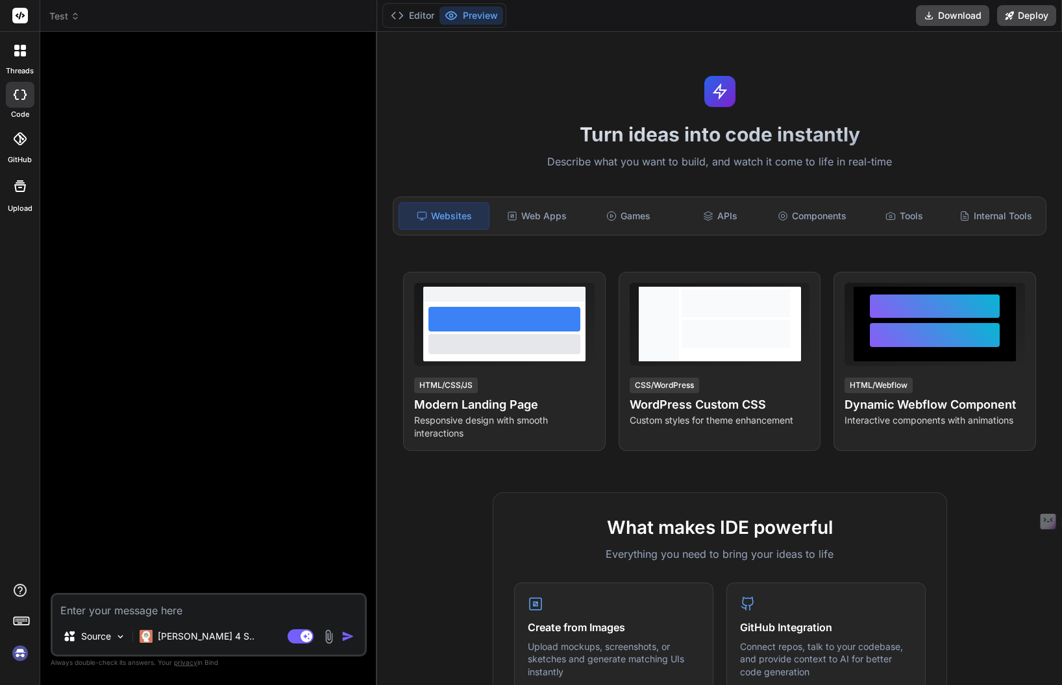
click at [489, 321] on div at bounding box center [504, 319] width 152 height 25
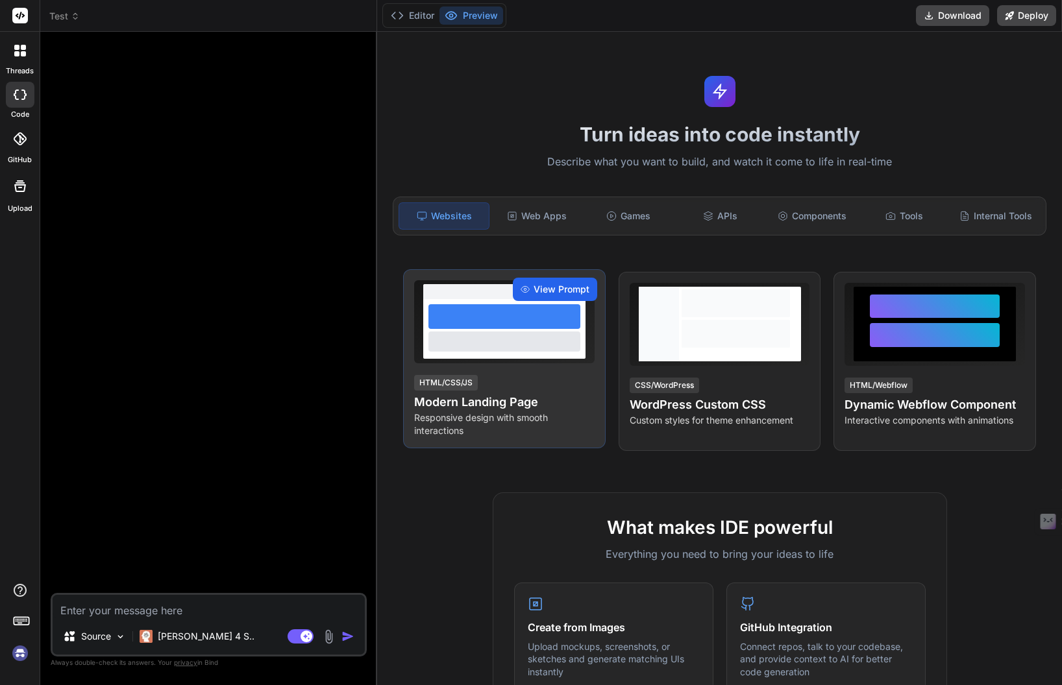
click at [530, 296] on div "View Prompt" at bounding box center [555, 289] width 84 height 23
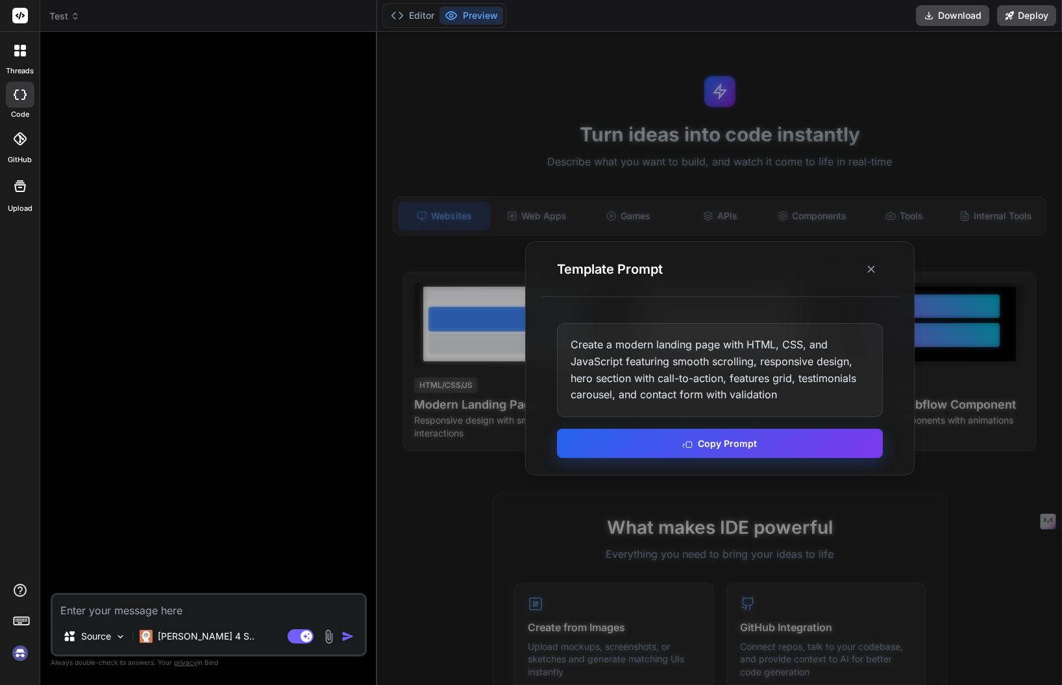
click at [670, 445] on button "Copy Prompt" at bounding box center [720, 443] width 326 height 29
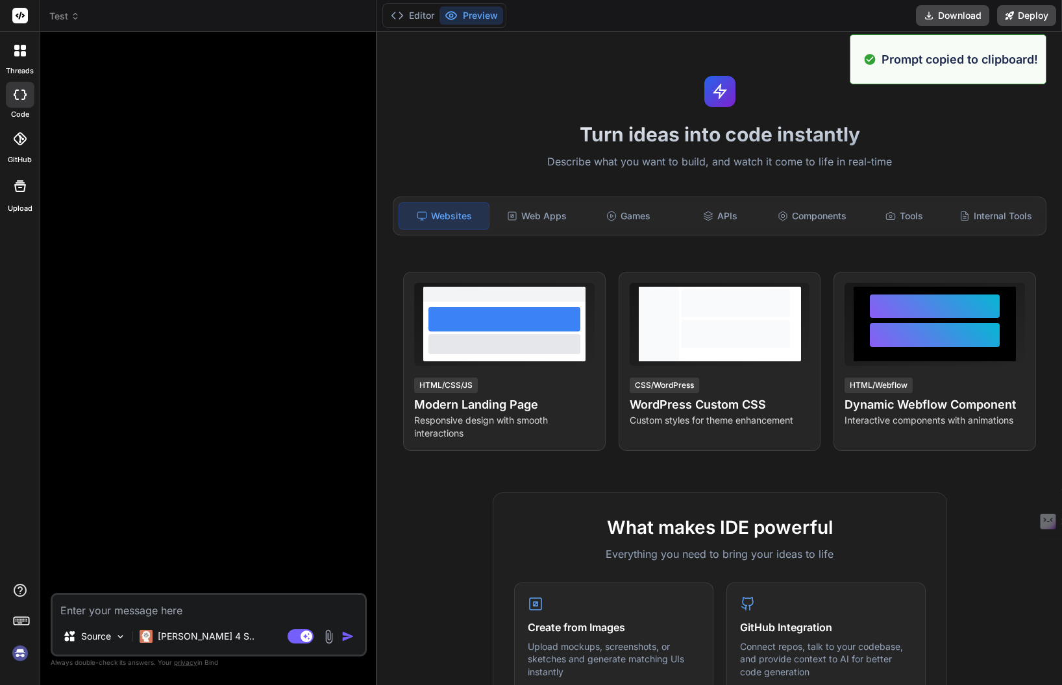
click at [194, 604] on textarea at bounding box center [209, 606] width 312 height 23
paste textarea "Create a modern landing page with HTML, CSS, and JavaScript featuring smooth sc…"
type textarea "Create a modern landing page with HTML, CSS, and JavaScript featuring smooth sc…"
type textarea "x"
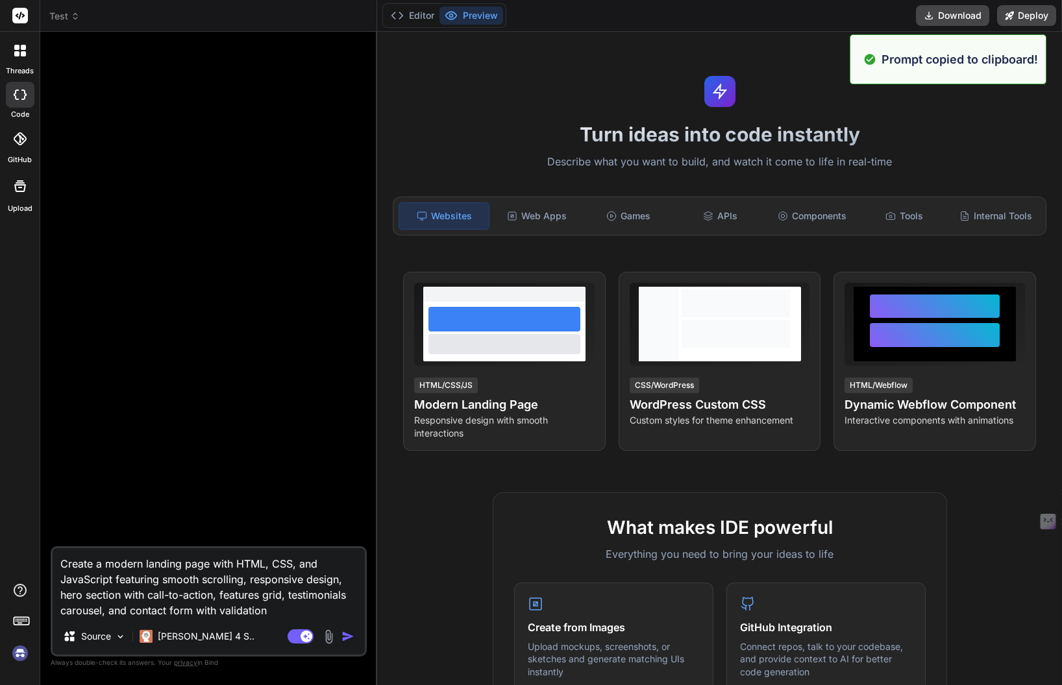
type textarea "Create a modern landing page with HTML, CSS, and JavaScript featuring smooth sc…"
click at [343, 635] on img "button" at bounding box center [347, 636] width 13 height 13
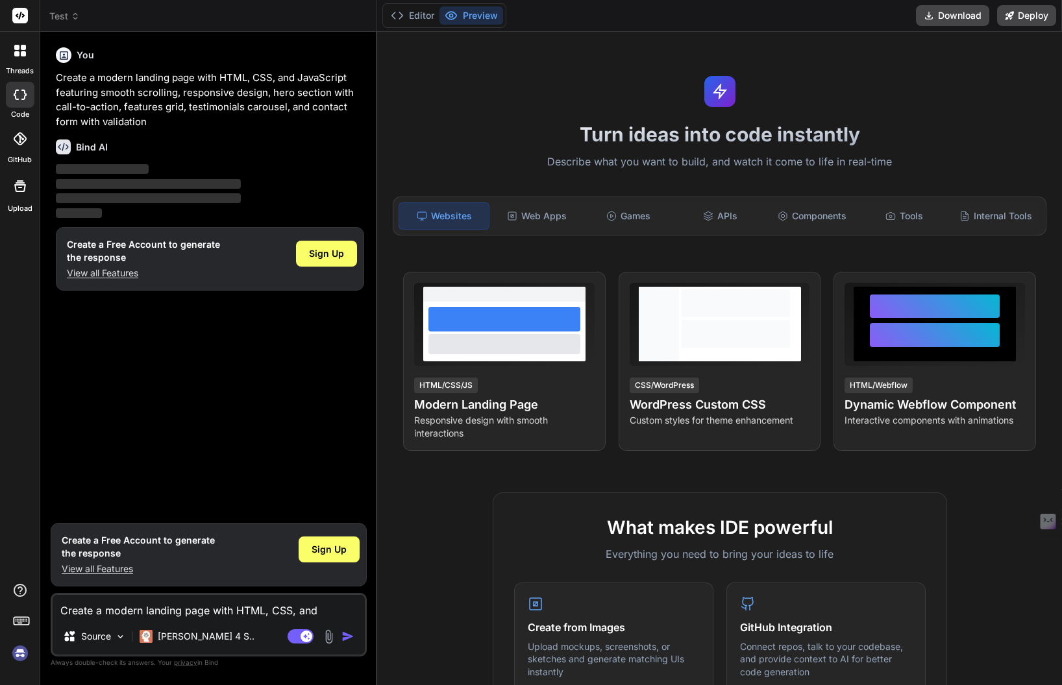
click at [20, 650] on img at bounding box center [20, 654] width 22 height 22
type textarea "x"
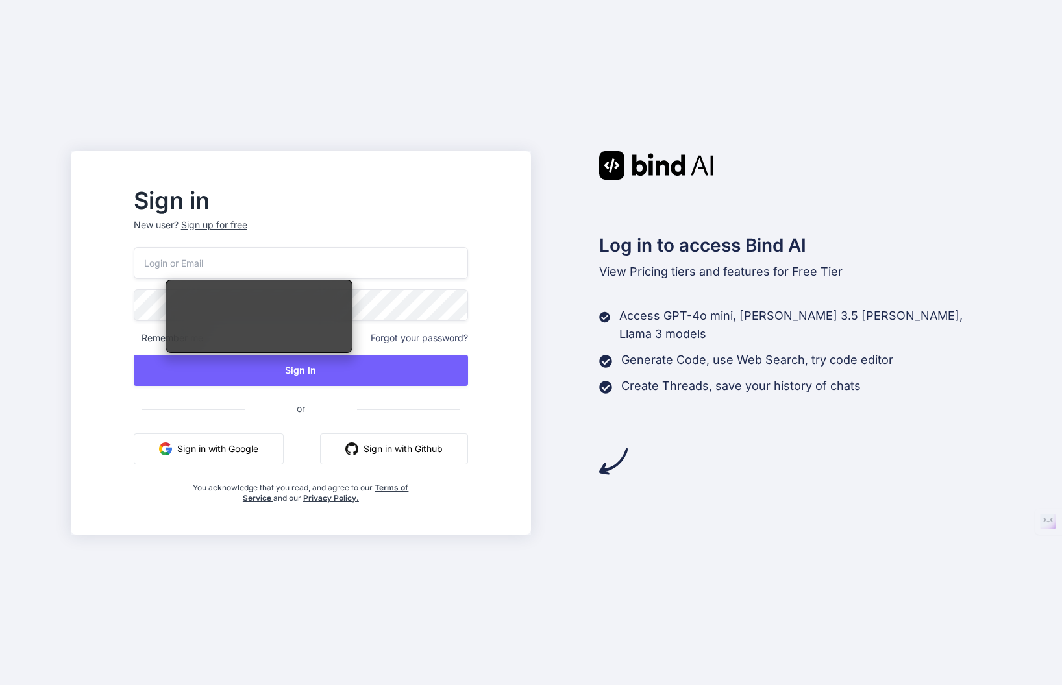
type input "[EMAIL_ADDRESS][DOMAIN_NAME]"
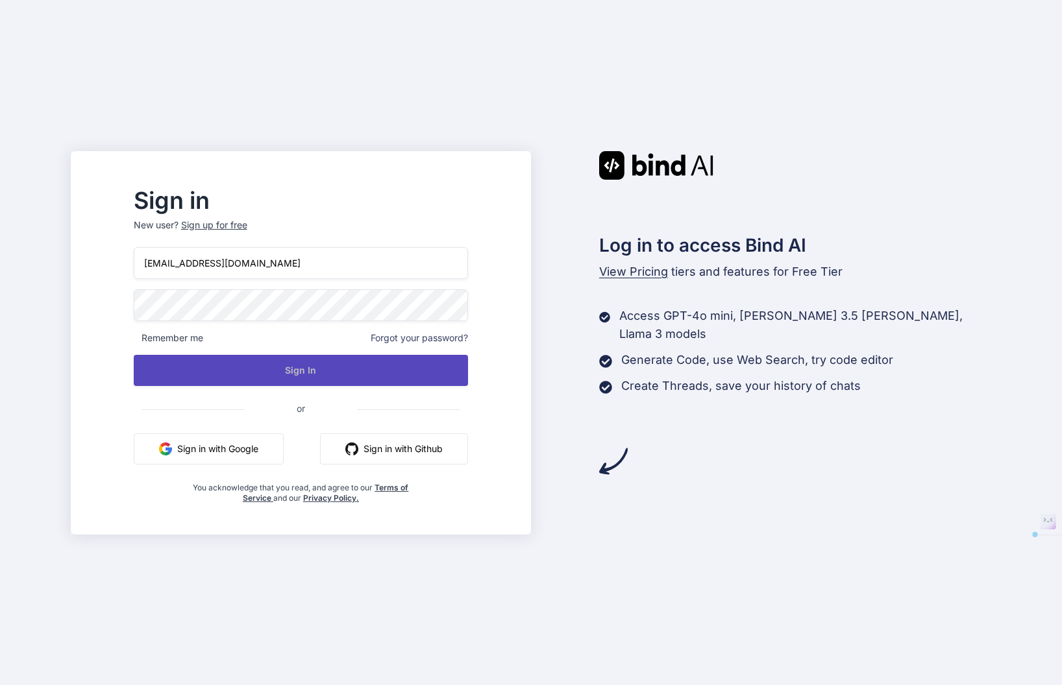
click at [280, 375] on button "Sign In" at bounding box center [301, 370] width 334 height 31
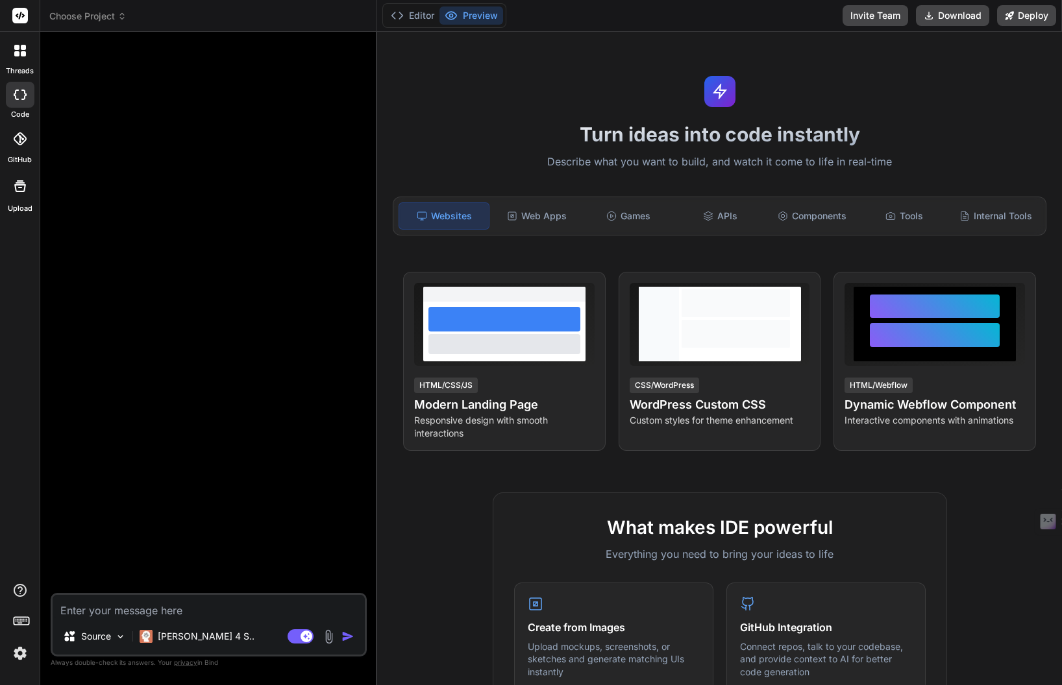
click at [683, 90] on div "Turn ideas into code instantly Describe what you want to build, and watch it co…" at bounding box center [719, 359] width 685 height 654
click at [21, 647] on img at bounding box center [20, 654] width 22 height 22
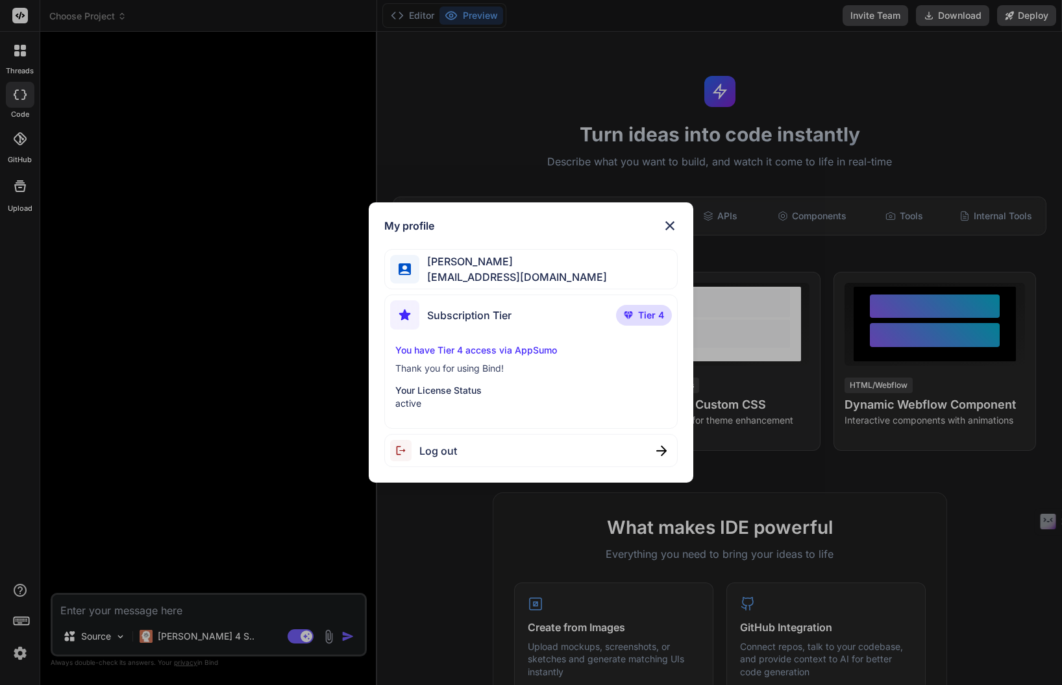
click at [669, 222] on img at bounding box center [670, 226] width 16 height 16
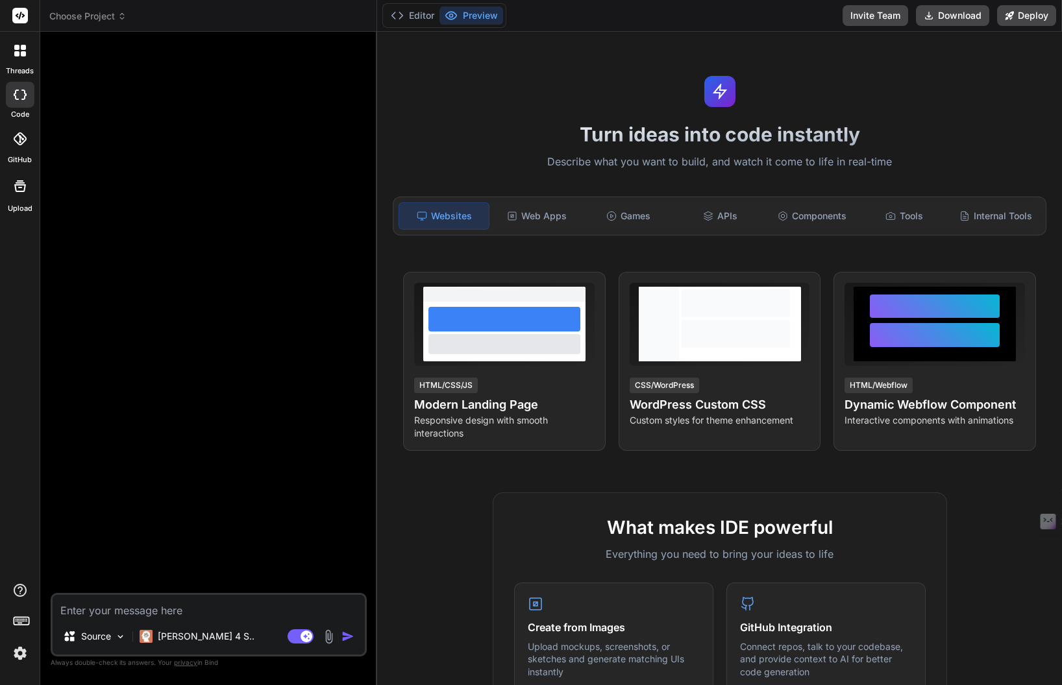
click at [21, 53] on icon at bounding box center [23, 53] width 5 height 5
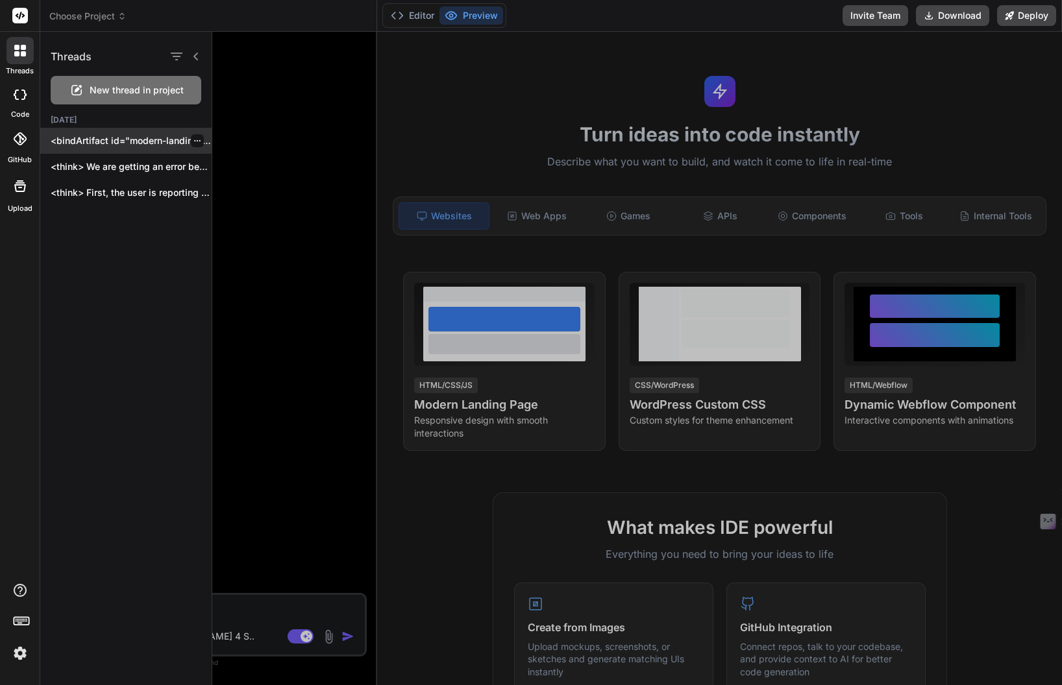
click at [193, 140] on icon "button" at bounding box center [197, 141] width 8 height 8
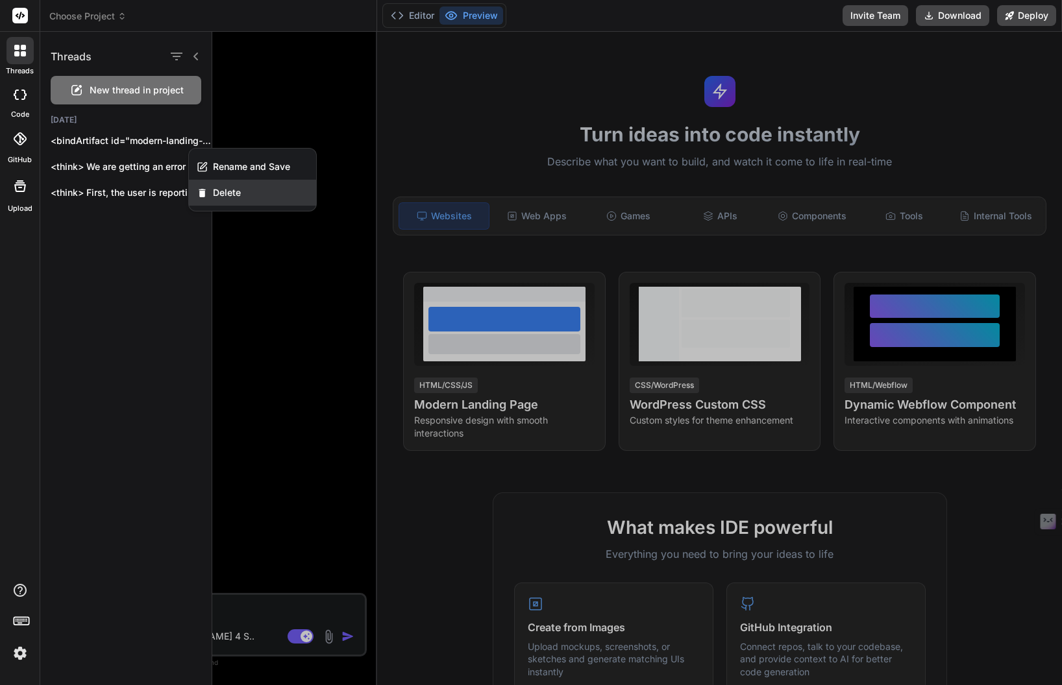
click at [210, 191] on div "Delete" at bounding box center [252, 193] width 127 height 26
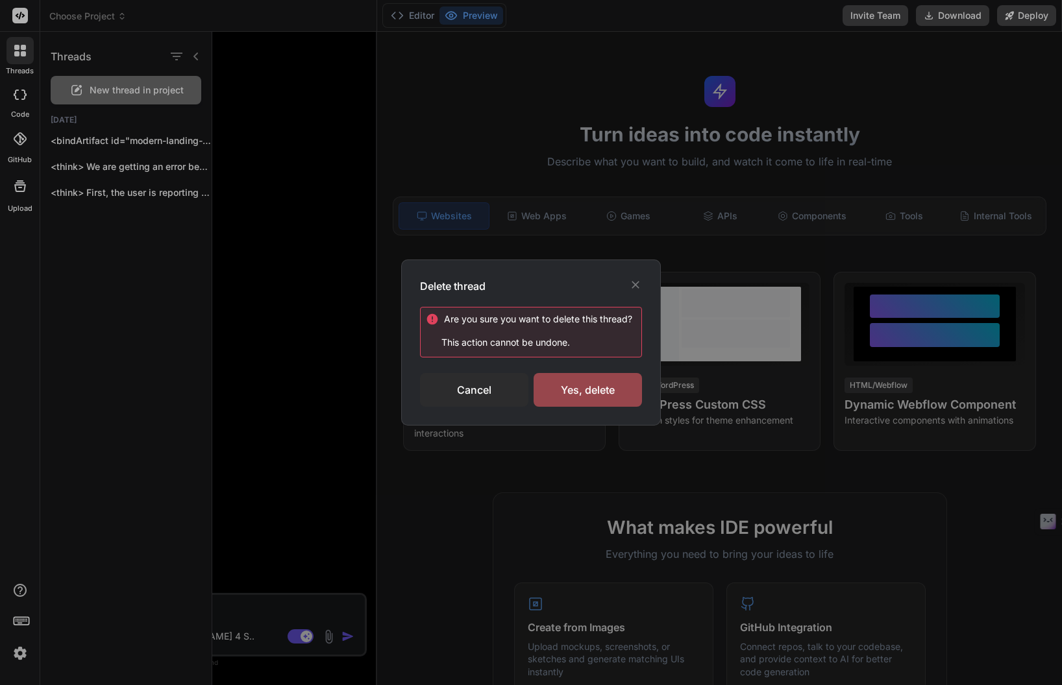
drag, startPoint x: 574, startPoint y: 385, endPoint x: 312, endPoint y: 236, distance: 301.2
click at [569, 380] on div "Yes, delete" at bounding box center [588, 390] width 108 height 34
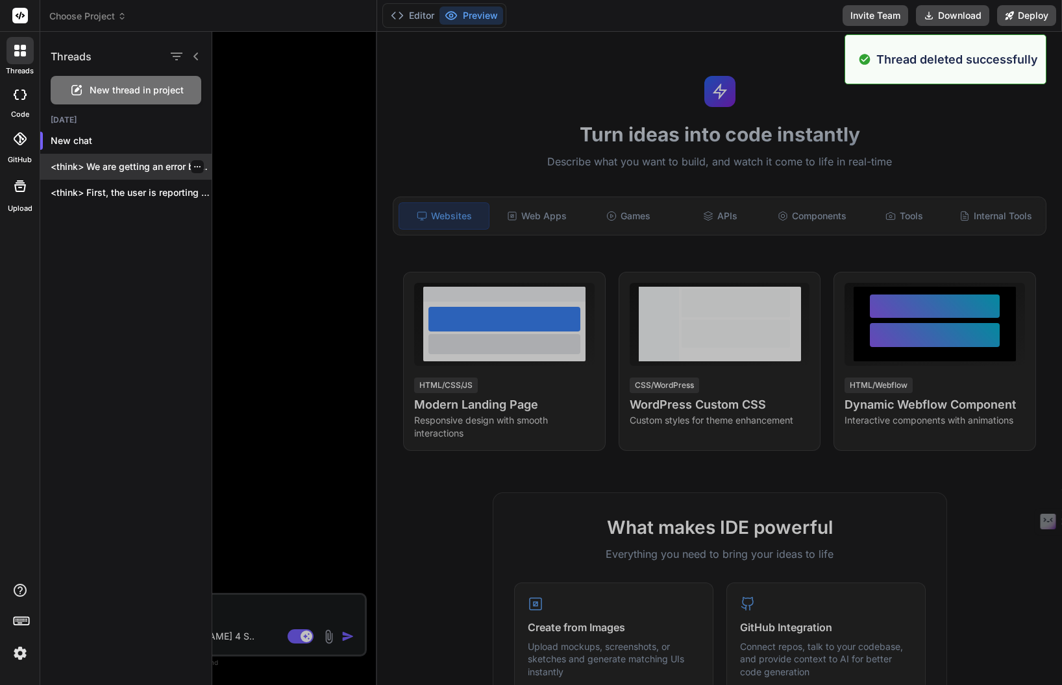
click at [194, 169] on icon "button" at bounding box center [197, 167] width 8 height 8
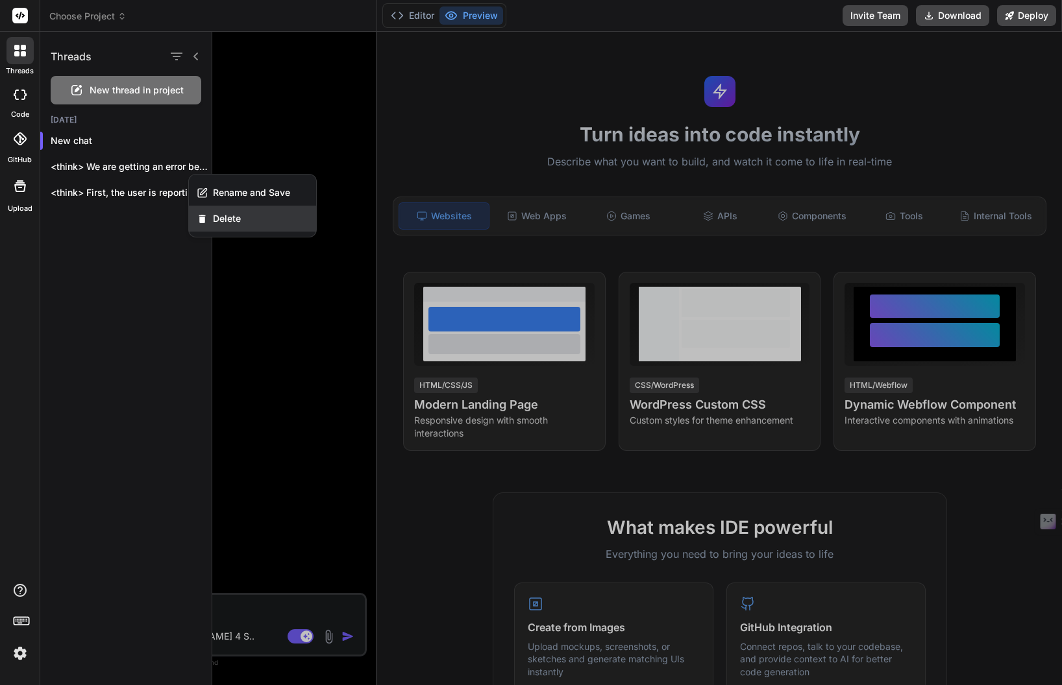
click at [228, 212] on span "Delete" at bounding box center [227, 218] width 28 height 13
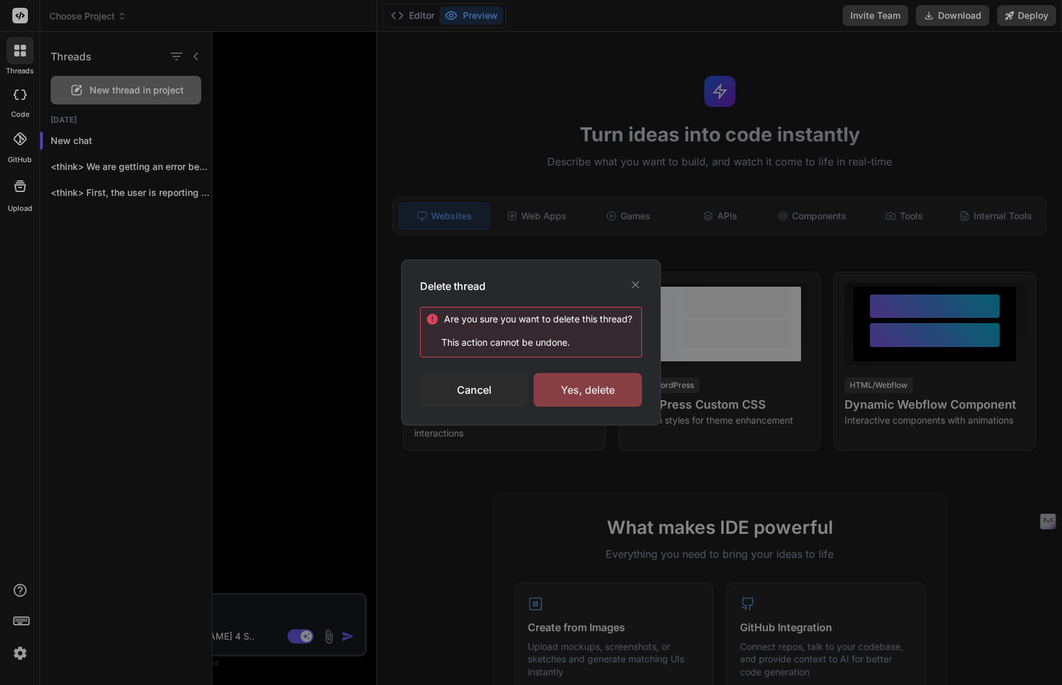
click at [619, 385] on div "Yes, delete" at bounding box center [588, 390] width 108 height 34
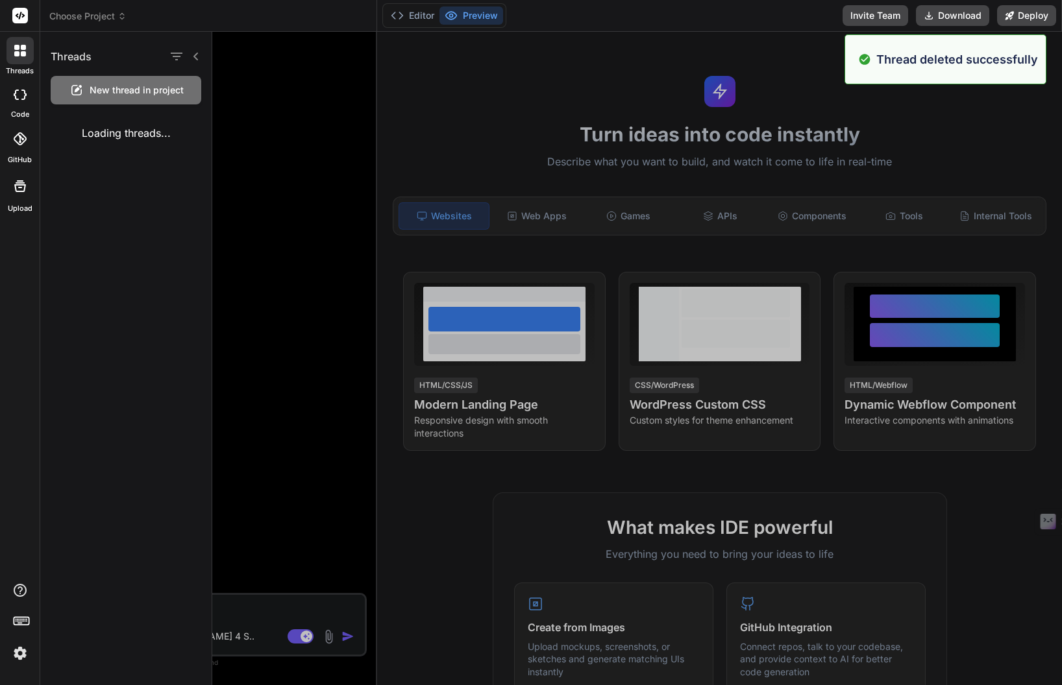
click at [20, 103] on div at bounding box center [20, 95] width 29 height 26
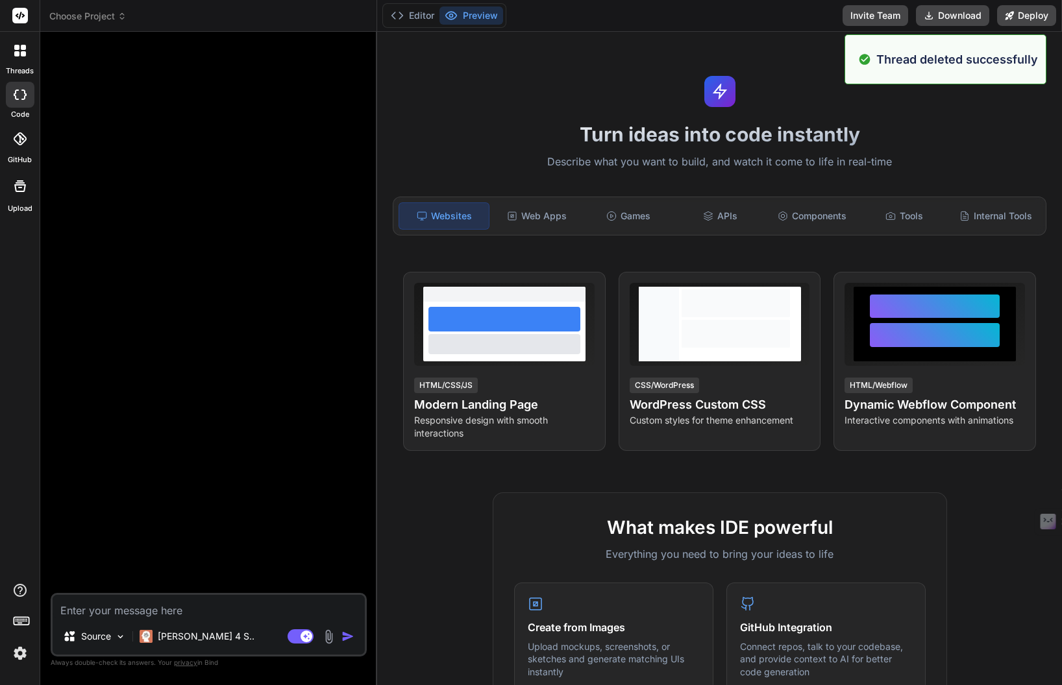
click at [20, 103] on div at bounding box center [20, 95] width 29 height 26
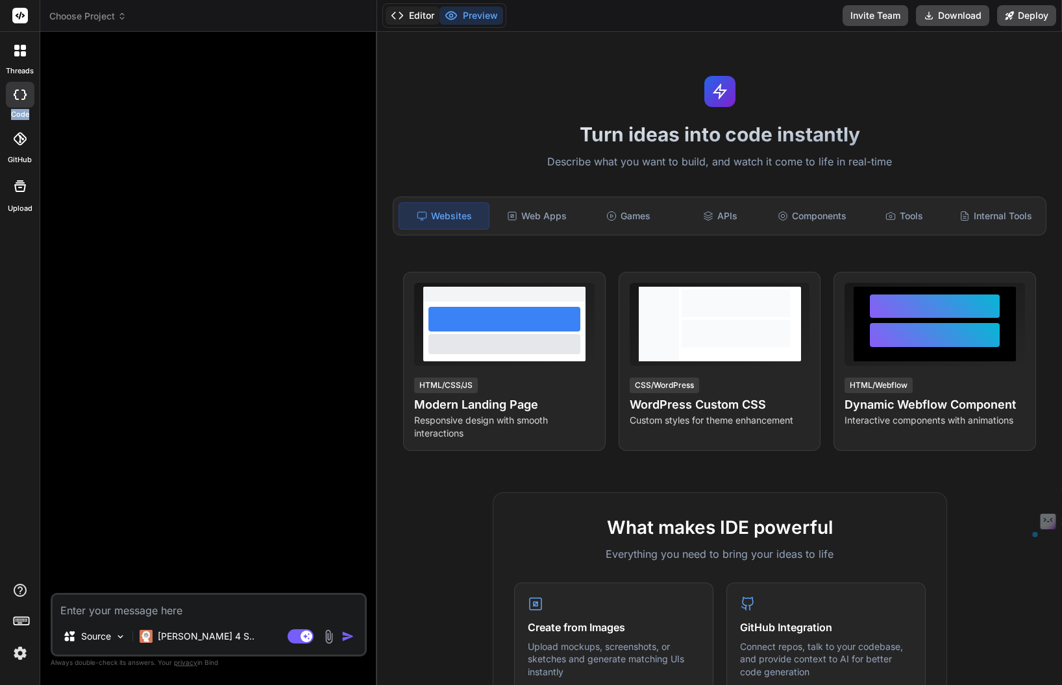
click at [401, 11] on icon at bounding box center [397, 15] width 13 height 13
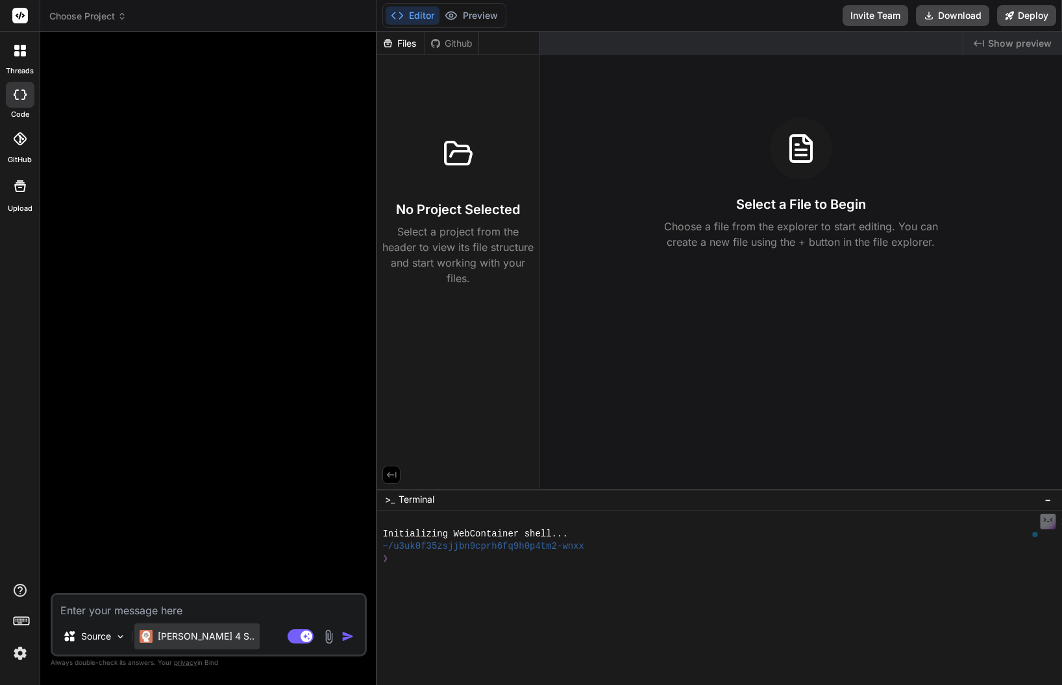
click at [180, 645] on div "Claude 4 S.." at bounding box center [196, 637] width 125 height 26
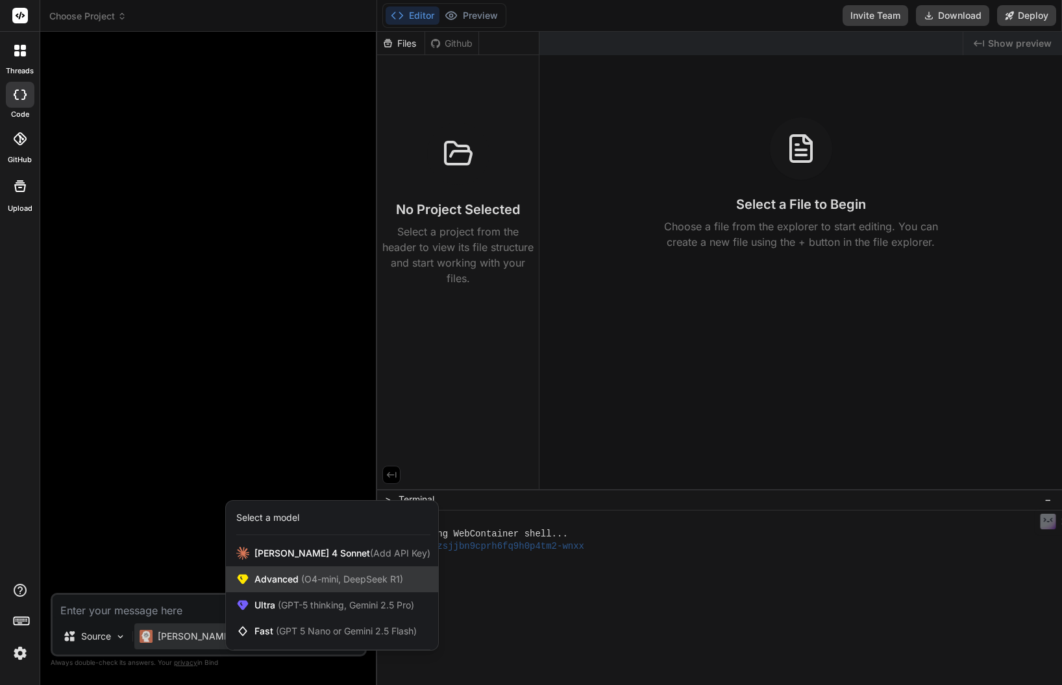
click at [280, 577] on span "Advanced (O4-mini, DeepSeek R1)" at bounding box center [328, 579] width 149 height 13
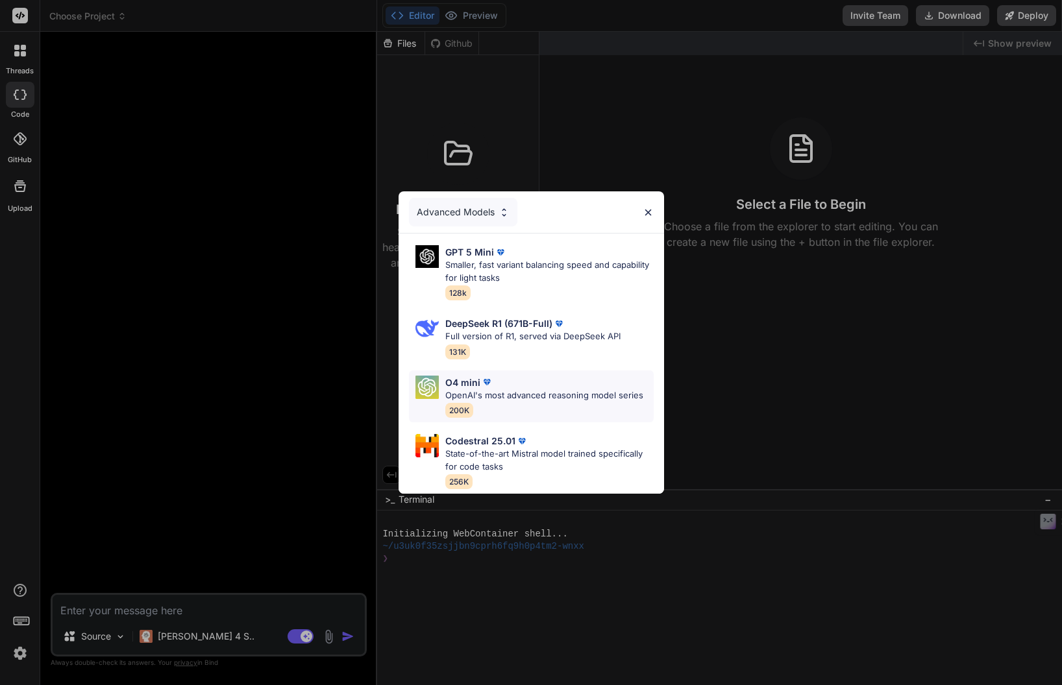
click at [517, 388] on div "O4 mini" at bounding box center [544, 383] width 198 height 14
type textarea "x"
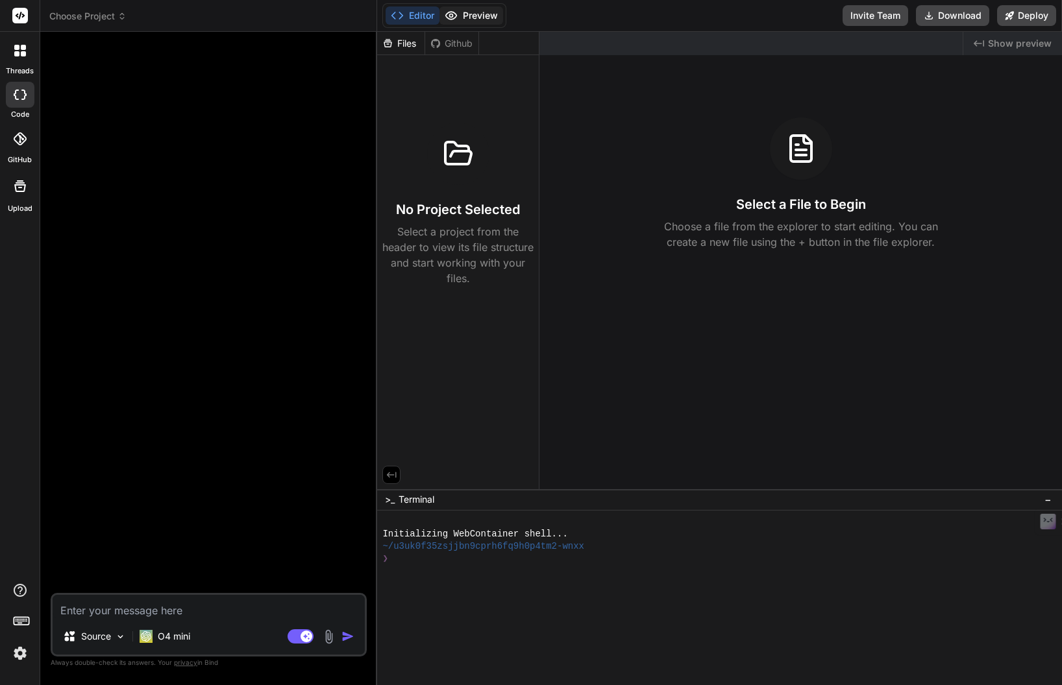
click at [458, 18] on button "Preview" at bounding box center [471, 15] width 64 height 18
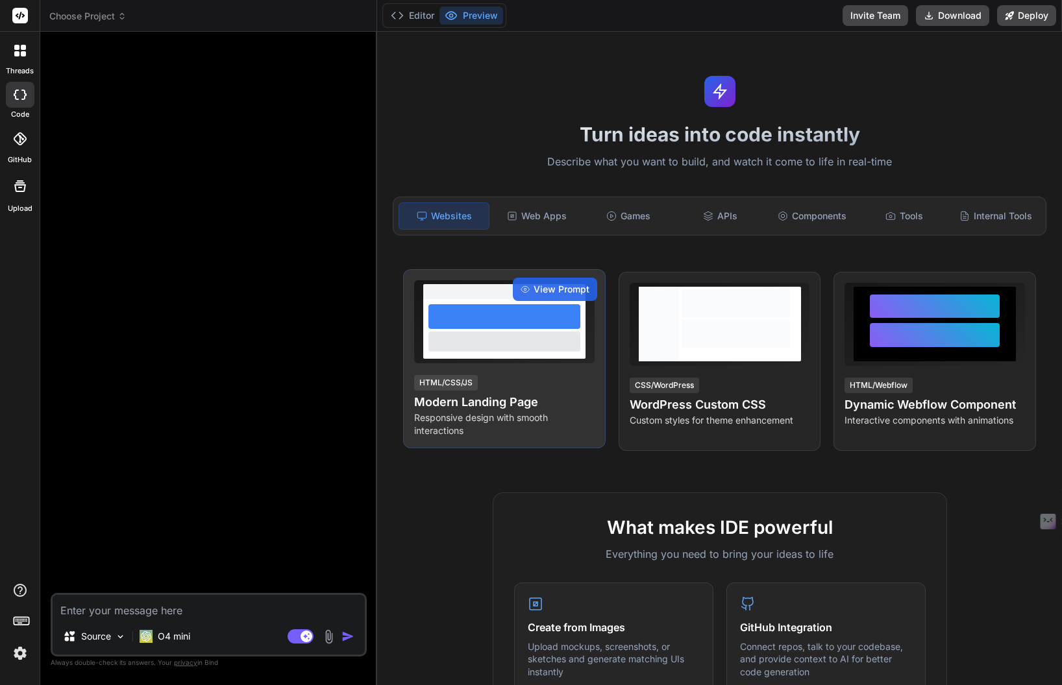
click at [501, 347] on div at bounding box center [504, 341] width 152 height 19
click at [571, 278] on div "View Prompt" at bounding box center [555, 289] width 84 height 23
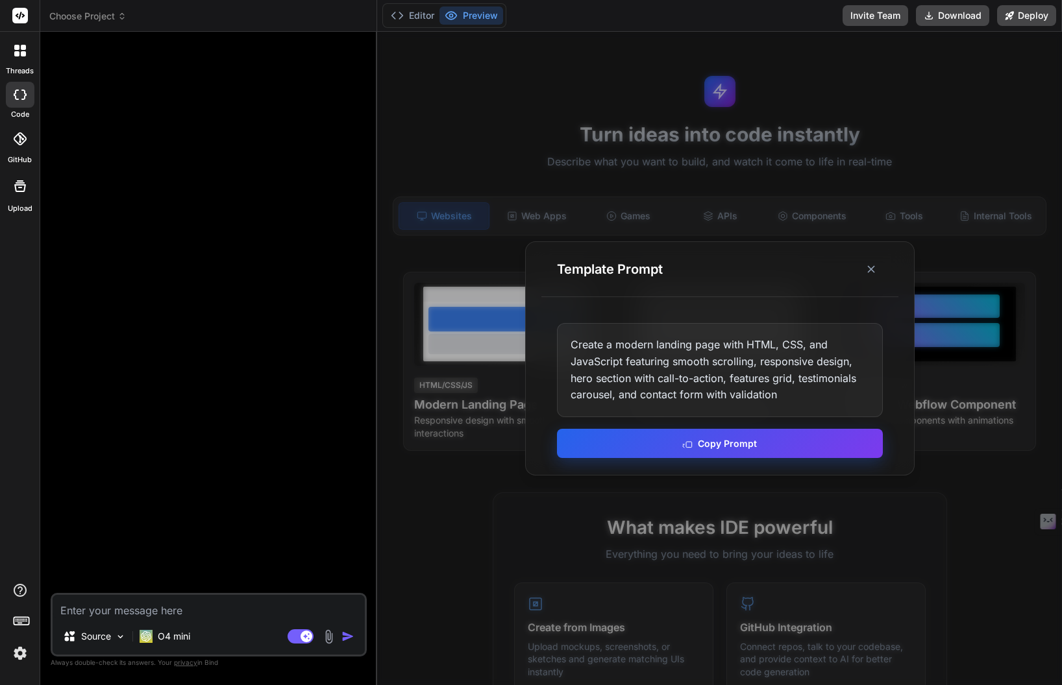
click at [688, 442] on icon at bounding box center [687, 443] width 10 height 10
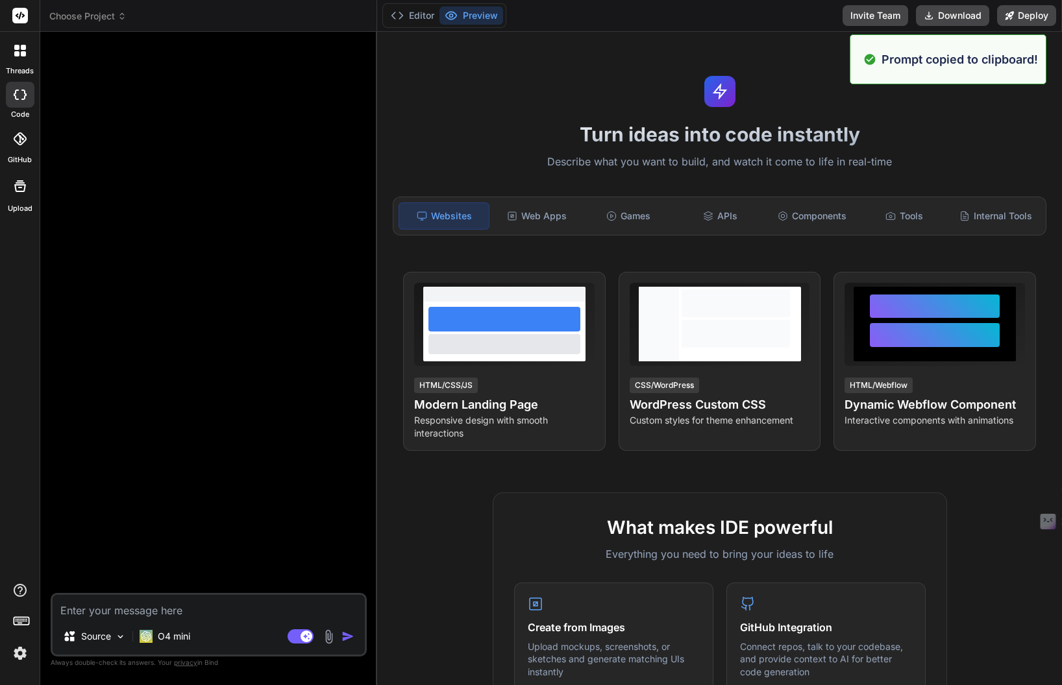
click at [147, 608] on textarea at bounding box center [209, 606] width 312 height 23
paste textarea "Create a modern landing page with HTML, CSS, and JavaScript featuring smooth sc…"
type textarea "Create a modern landing page with HTML, CSS, and JavaScript featuring smooth sc…"
type textarea "x"
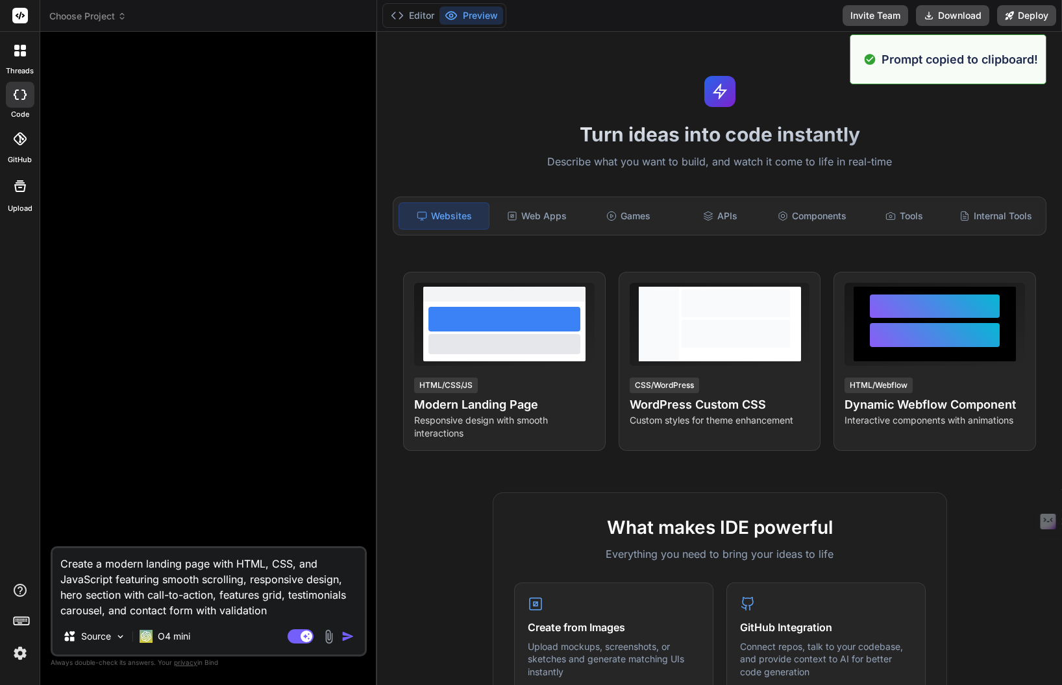
type textarea "Create a modern landing page with HTML, CSS, and JavaScript featuring smooth sc…"
click at [351, 637] on img "button" at bounding box center [347, 636] width 13 height 13
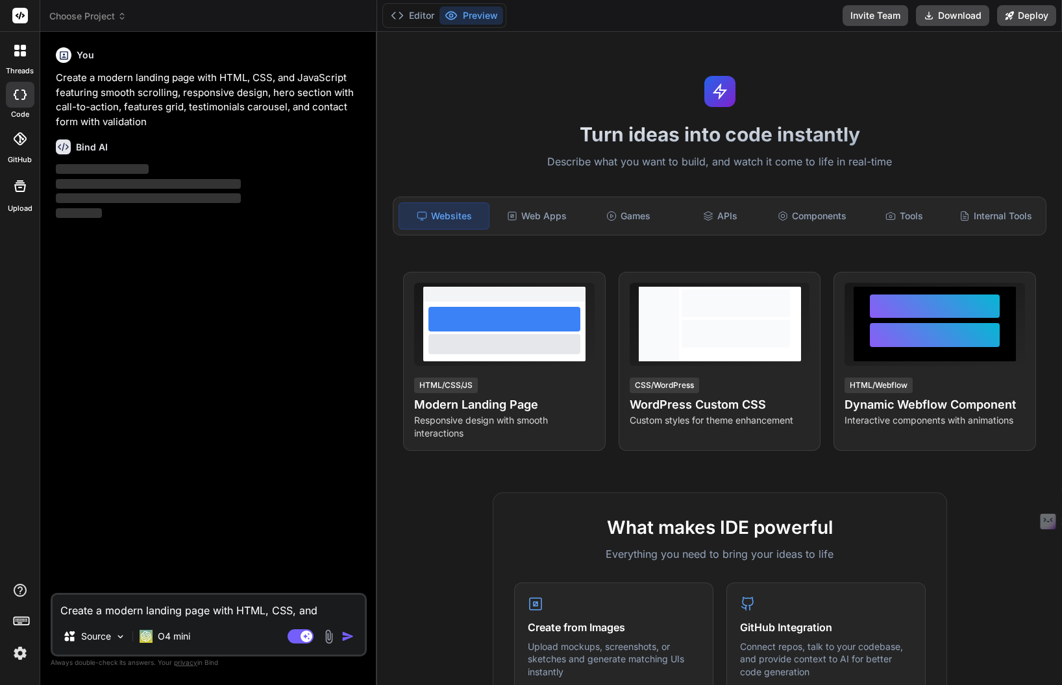
click at [27, 57] on div at bounding box center [19, 50] width 27 height 27
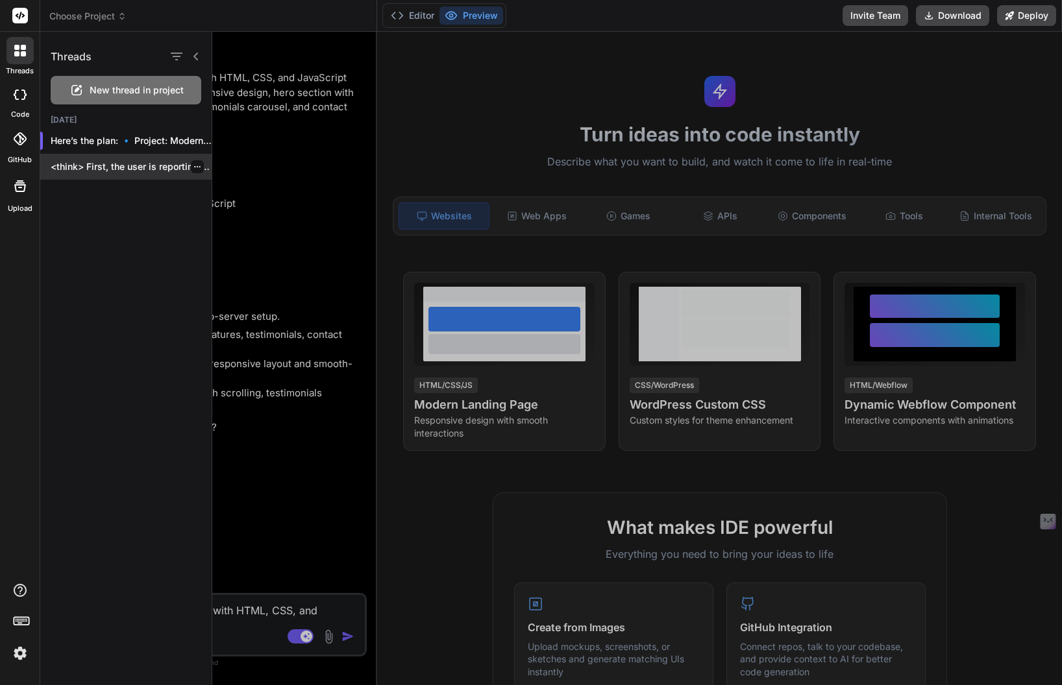
click at [139, 166] on p "<think> First, the user is reporting multiple..." at bounding box center [131, 166] width 161 height 13
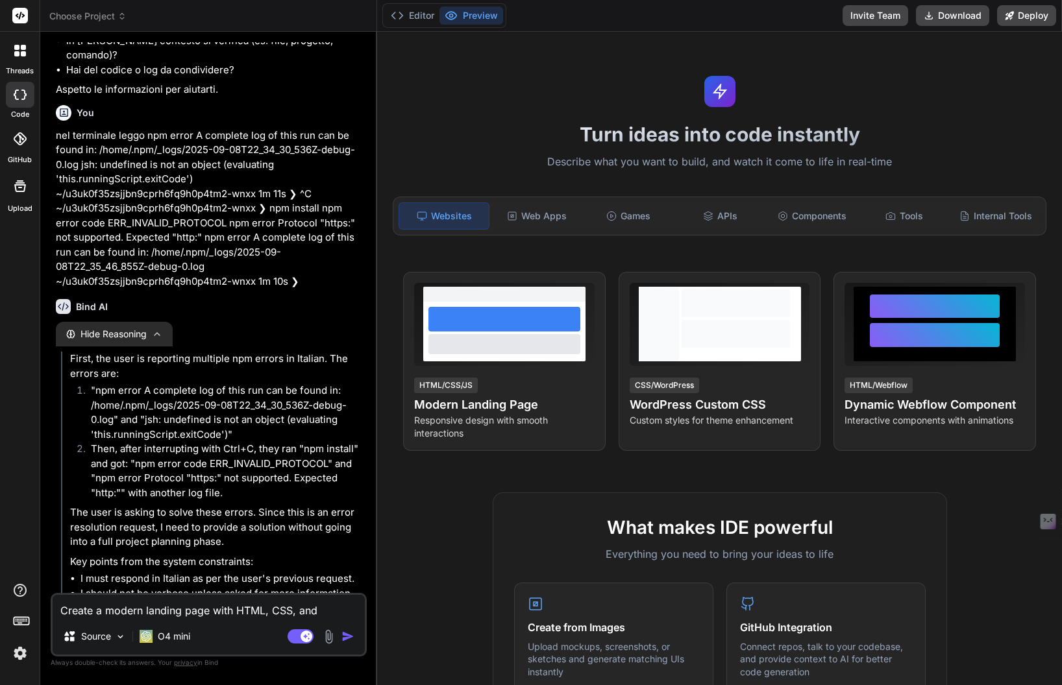
scroll to position [347, 0]
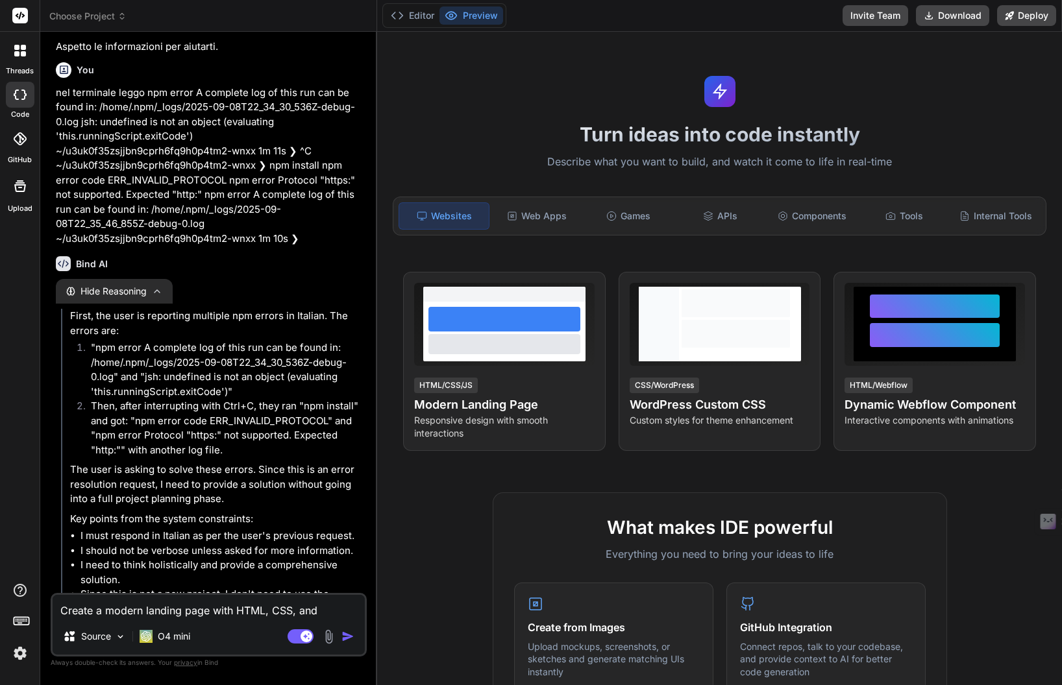
click at [13, 86] on div at bounding box center [20, 95] width 29 height 26
click at [28, 55] on div at bounding box center [19, 50] width 27 height 27
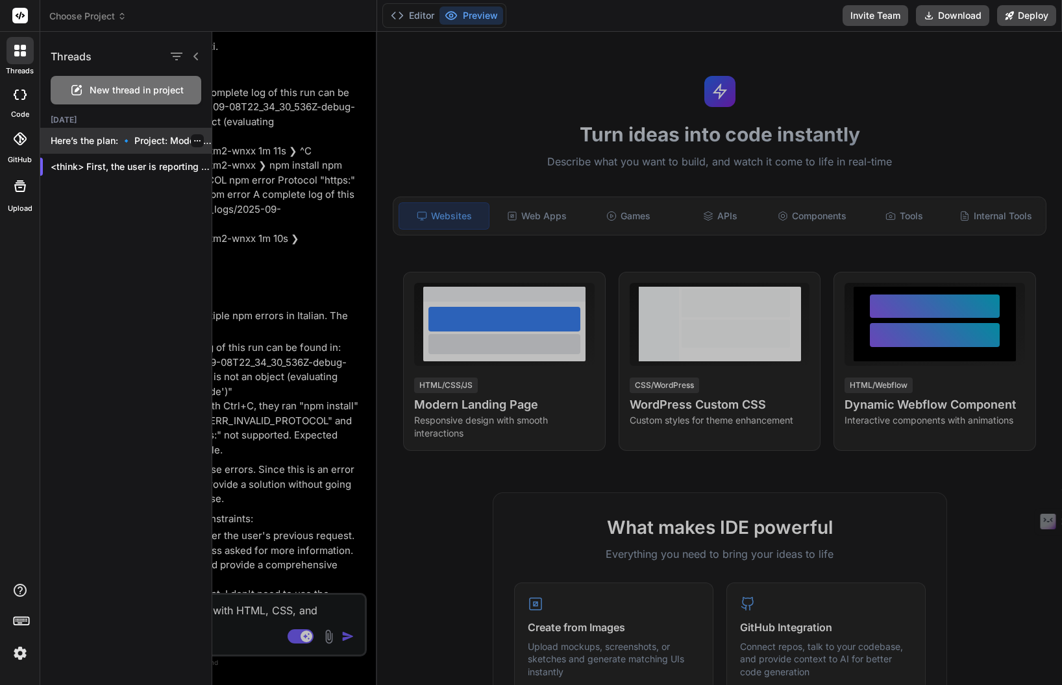
click at [80, 139] on p "Here’s the plan: 🔹 Project: Modern Lan..." at bounding box center [131, 140] width 161 height 13
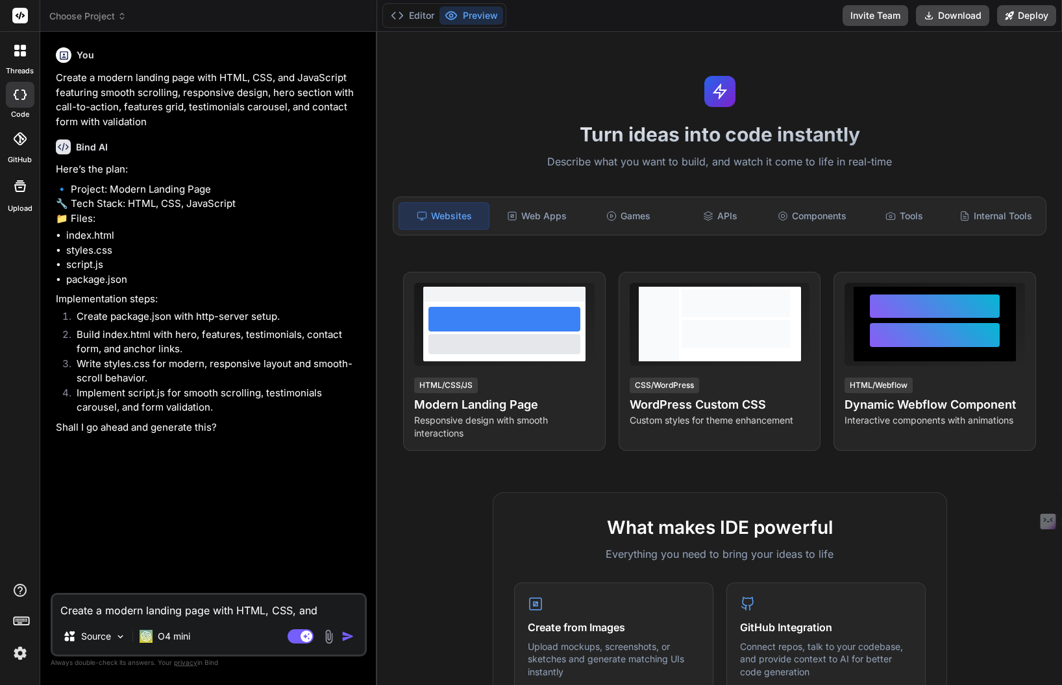
type textarea "x"
click at [169, 608] on textarea "Create a modern landing page with HTML, CSS, and JavaScript featuring smooth sc…" at bounding box center [209, 606] width 312 height 23
type textarea "s"
type textarea "x"
type textarea "sì"
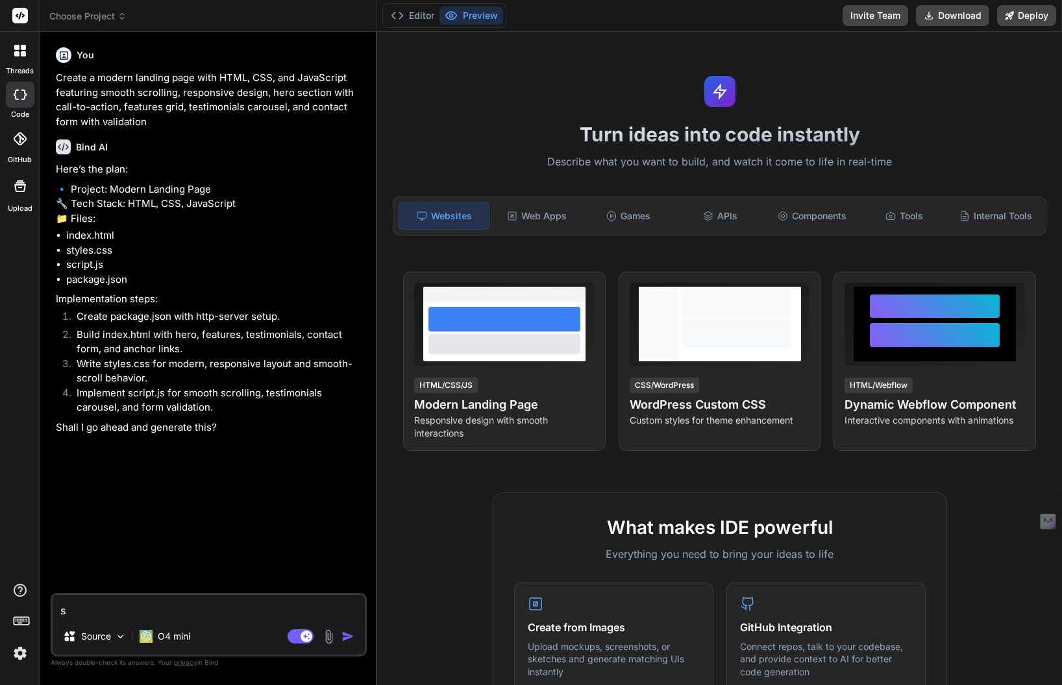
type textarea "x"
type textarea "sì,"
type textarea "x"
type textarea "sì,"
type textarea "x"
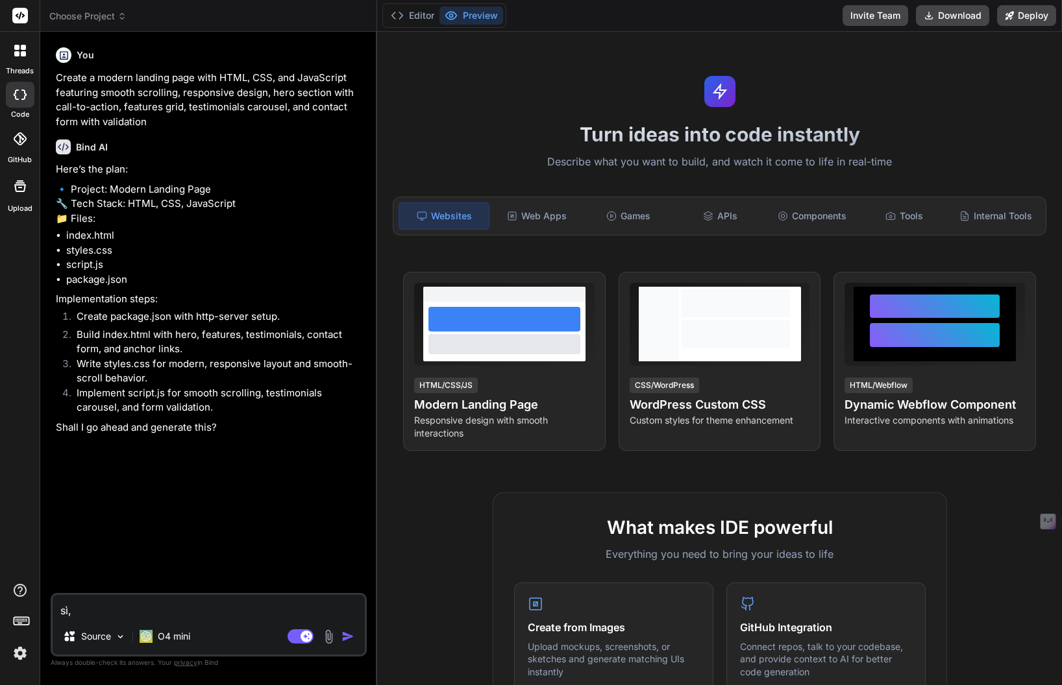
type textarea "sì, p"
type textarea "x"
type textarea "sì, pr"
type textarea "x"
type textarea "sì, pro"
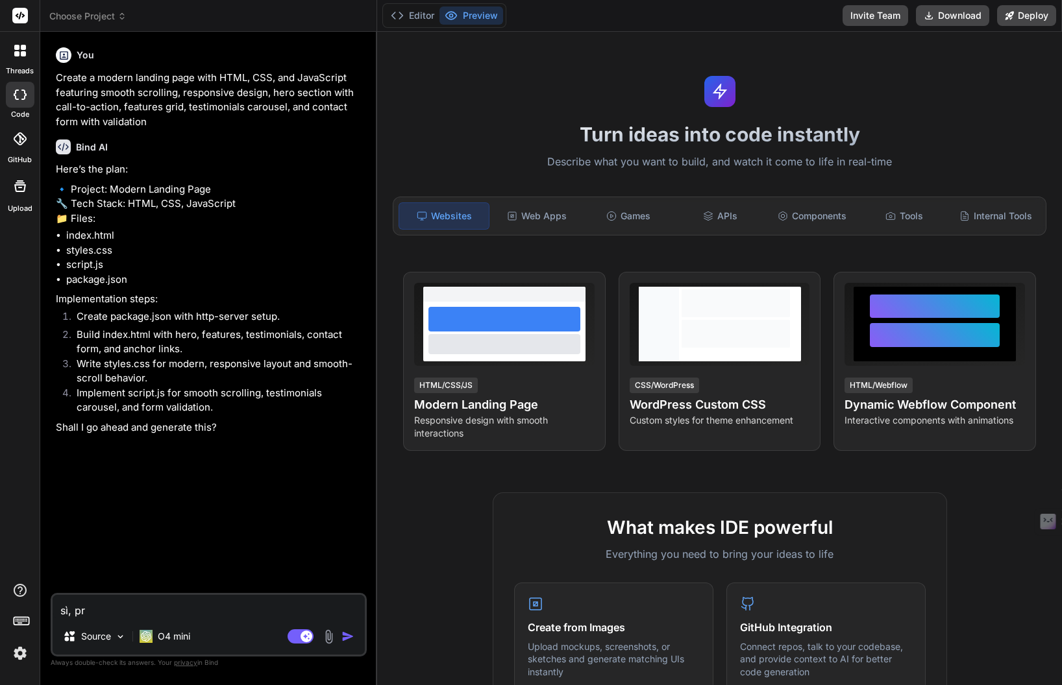
type textarea "x"
type textarea "sì, prov"
type textarea "x"
type textarea "sì, pro"
type textarea "x"
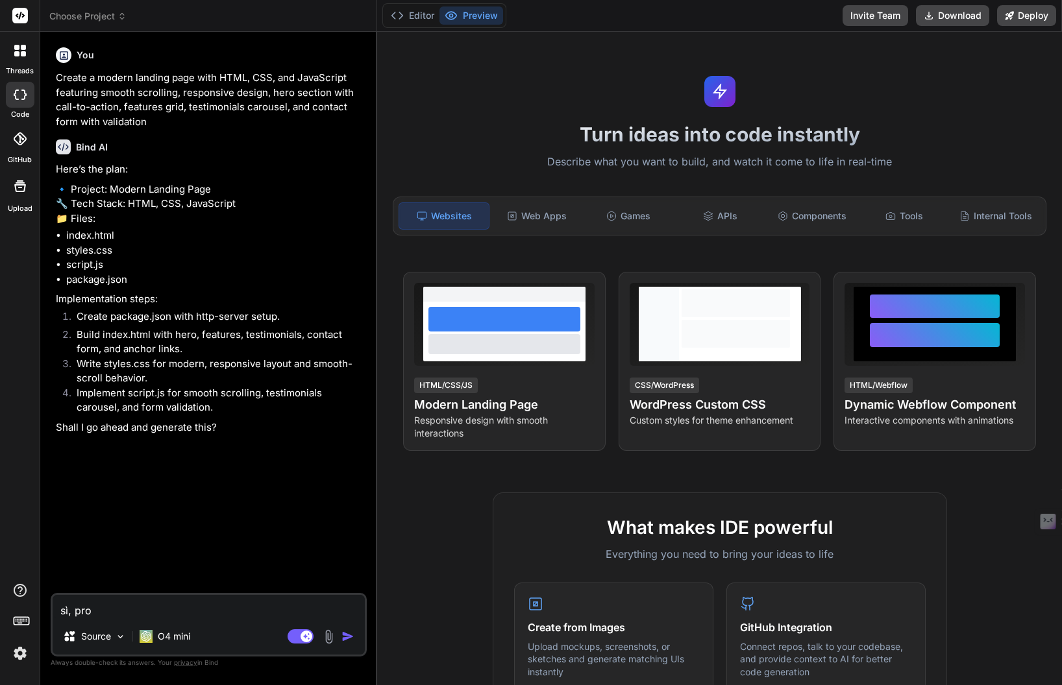
type textarea "sì, proc"
type textarea "x"
type textarea "sì, proce"
type textarea "x"
type textarea "sì, proced"
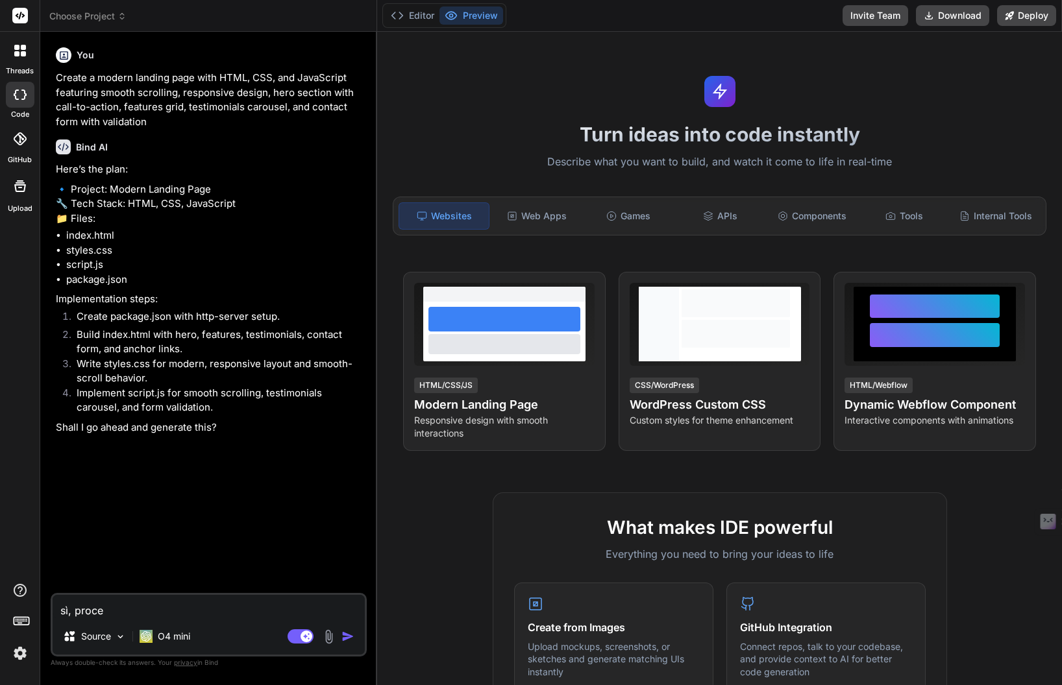
type textarea "x"
type textarea "sì, procedi"
type textarea "x"
type textarea "sì, procedi"
type textarea "x"
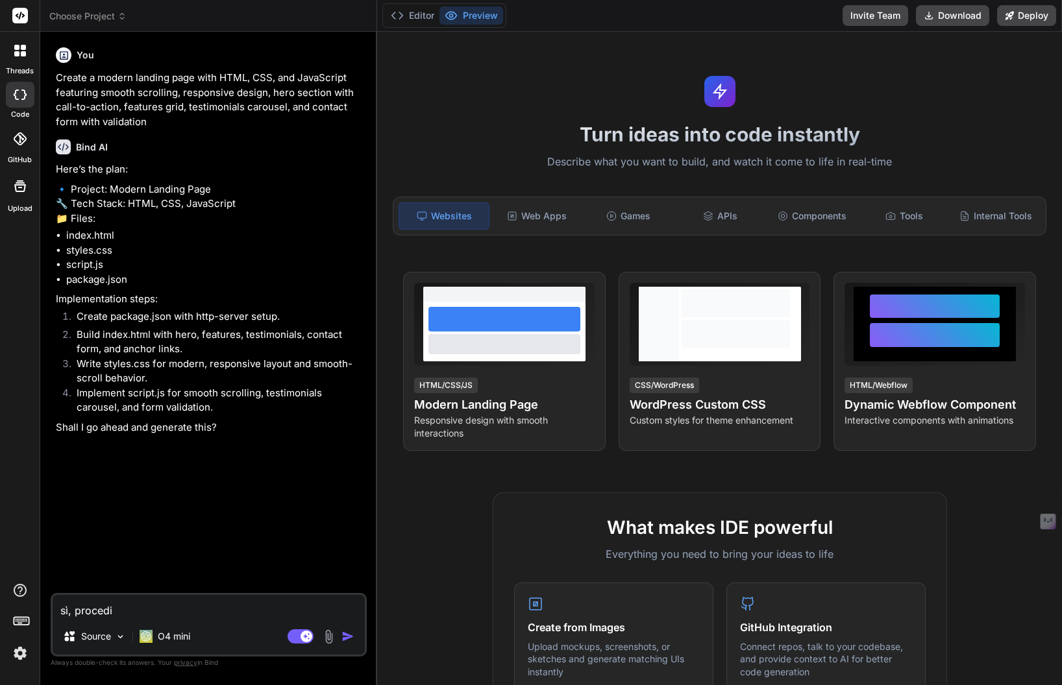
type textarea "sì, procedi ."
type textarea "x"
type textarea "sì, procedi ."
type textarea "x"
type textarea "sì, procedi . m"
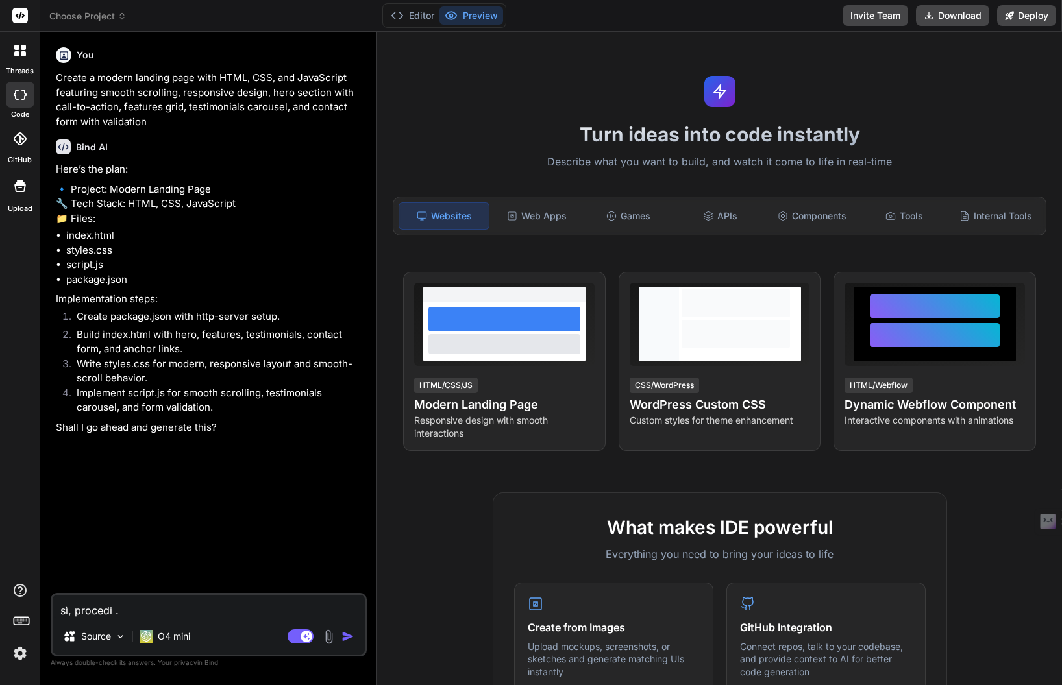
type textarea "x"
type textarea "sì, procedi . ma"
type textarea "x"
type textarea "sì, procedi . ma"
type textarea "x"
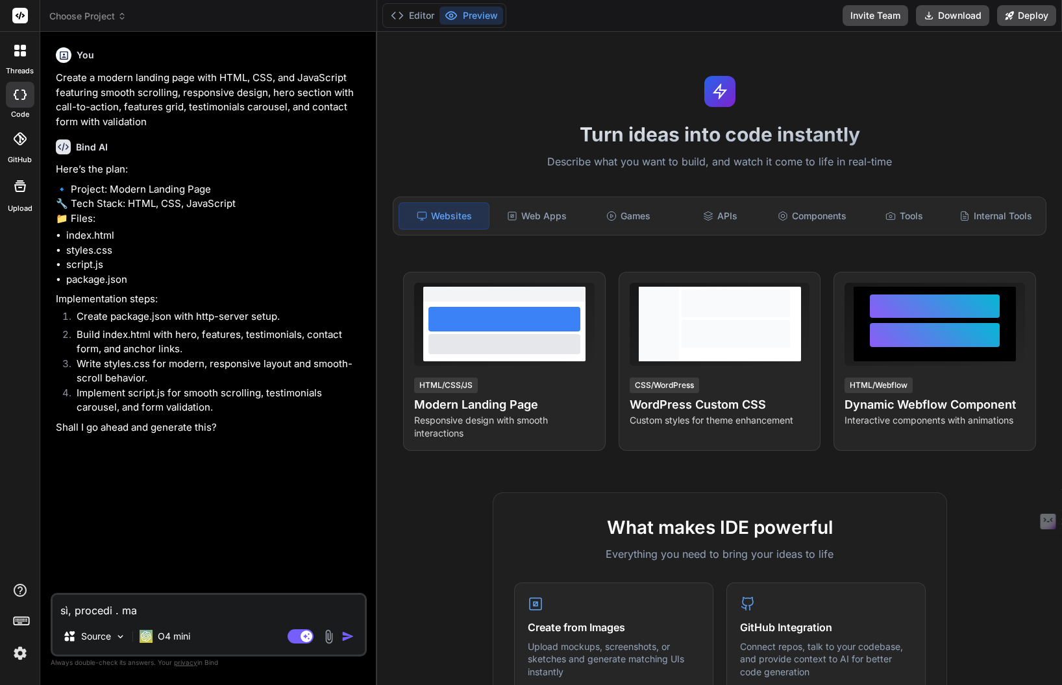
type textarea "sì, procedi . ma r"
type textarea "x"
type textarea "sì, procedi . ma ri"
type textarea "x"
type textarea "sì, procedi . ma riv"
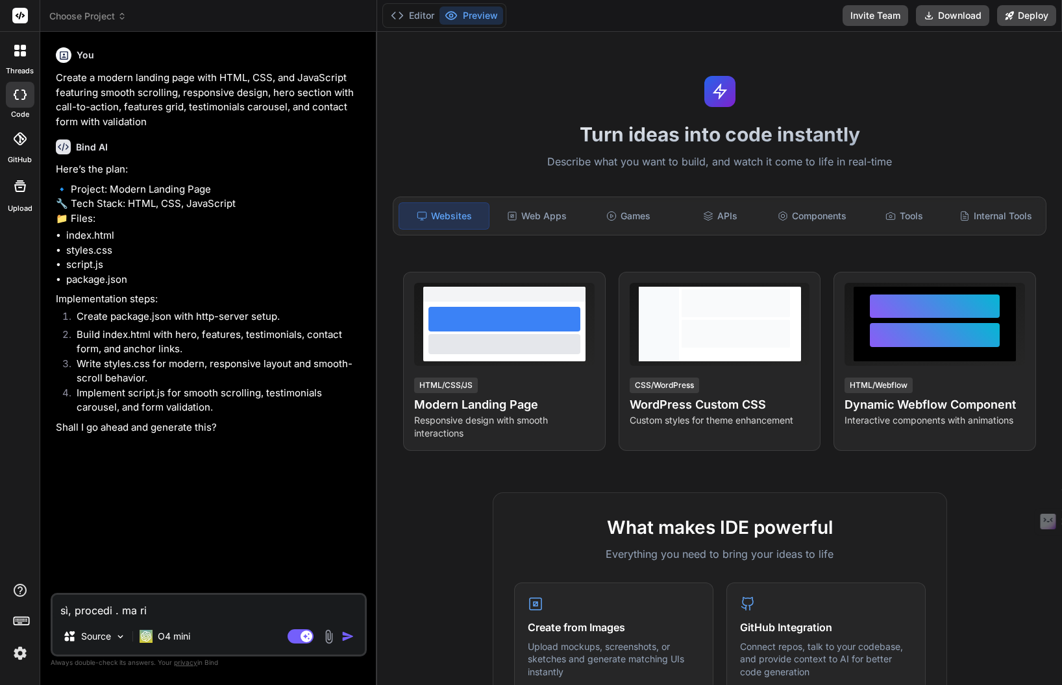
type textarea "x"
type textarea "sì, procedi . ma rivo"
type textarea "x"
type textarea "sì, procedi . ma rivol"
type textarea "x"
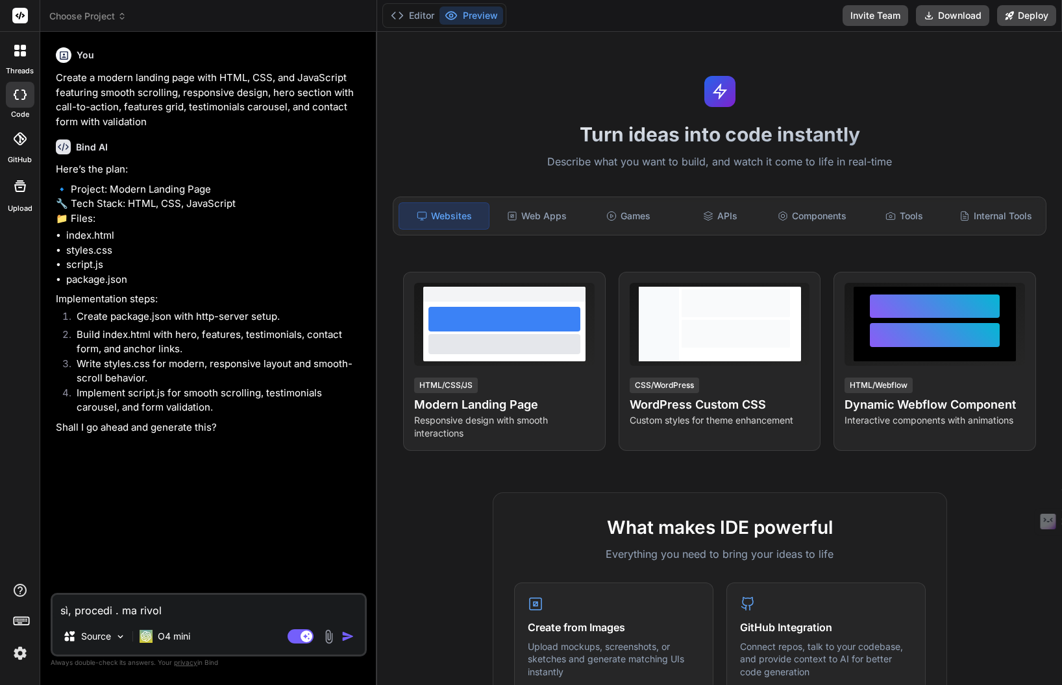
type textarea "sì, procedi . ma rivolg"
type textarea "x"
type textarea "sì, procedi . ma rivolgi"
type textarea "x"
type textarea "sì, procedi . ma rivolgit"
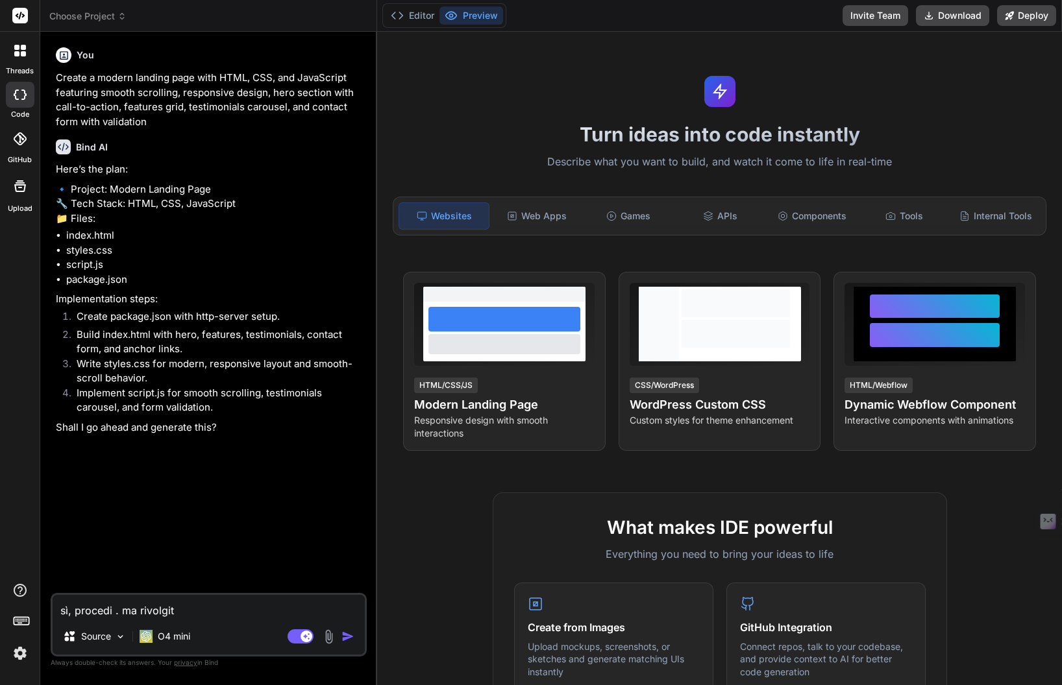
type textarea "x"
type textarea "sì, procedi . ma rivolgiti"
type textarea "x"
type textarea "sì, procedi . ma rivolgiti"
type textarea "x"
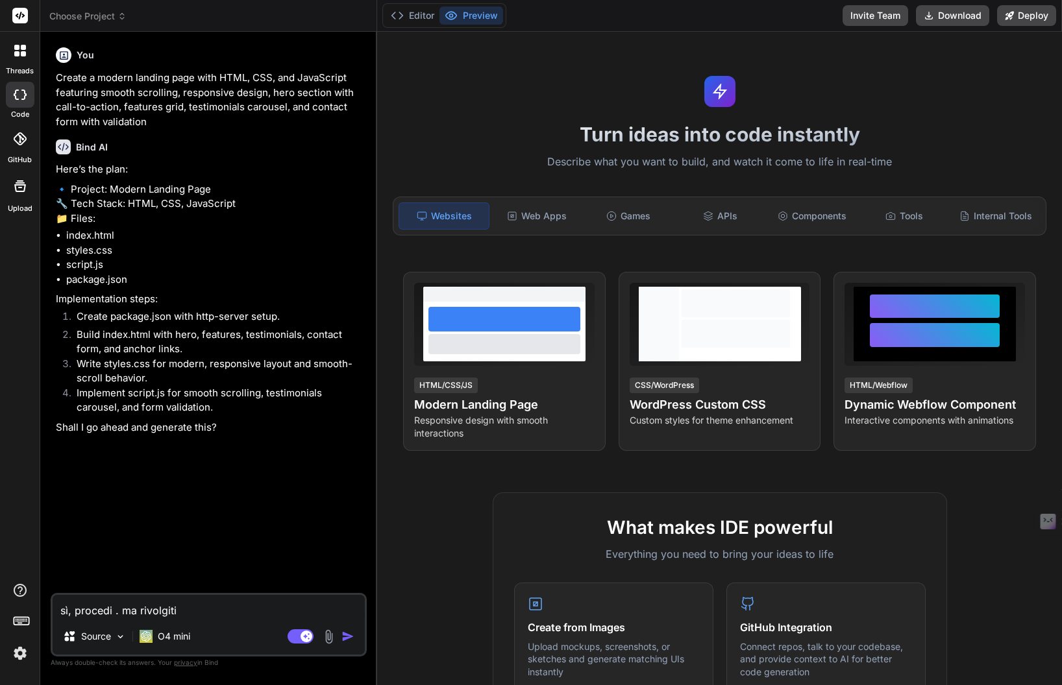
type textarea "sì, procedi . ma rivolgiti a"
type textarea "x"
type textarea "sì, procedi . ma rivolgiti a"
type textarea "x"
type textarea "sì, procedi . ma rivolgiti a m"
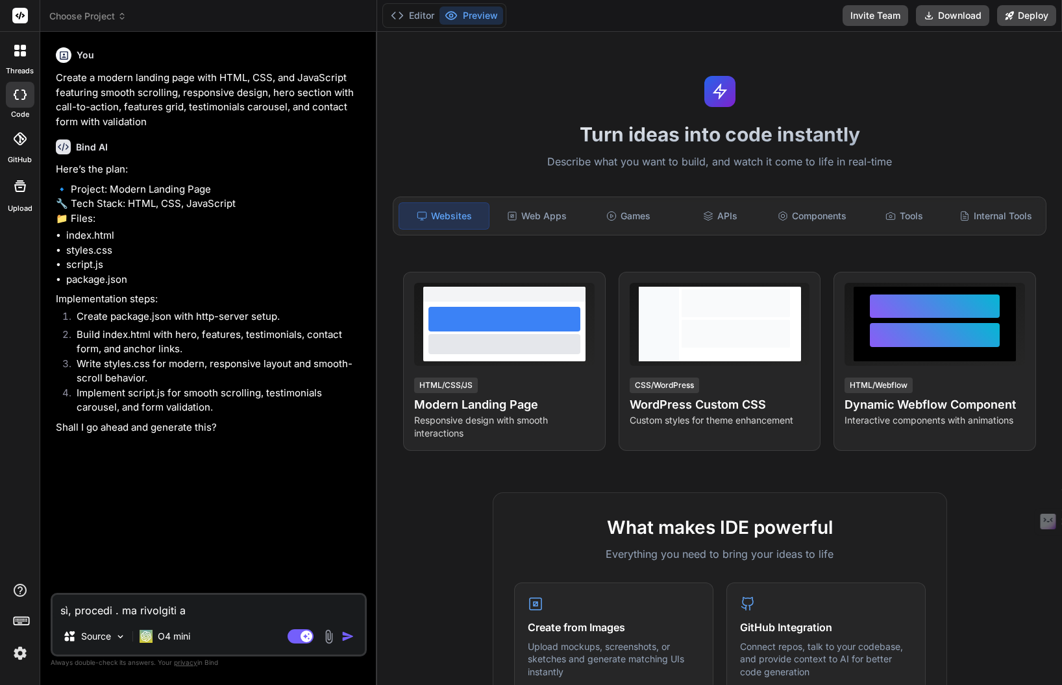
type textarea "x"
type textarea "sì, procedi . ma rivolgiti a me"
type textarea "x"
type textarea "sì, procedi . ma rivolgiti a me"
type textarea "x"
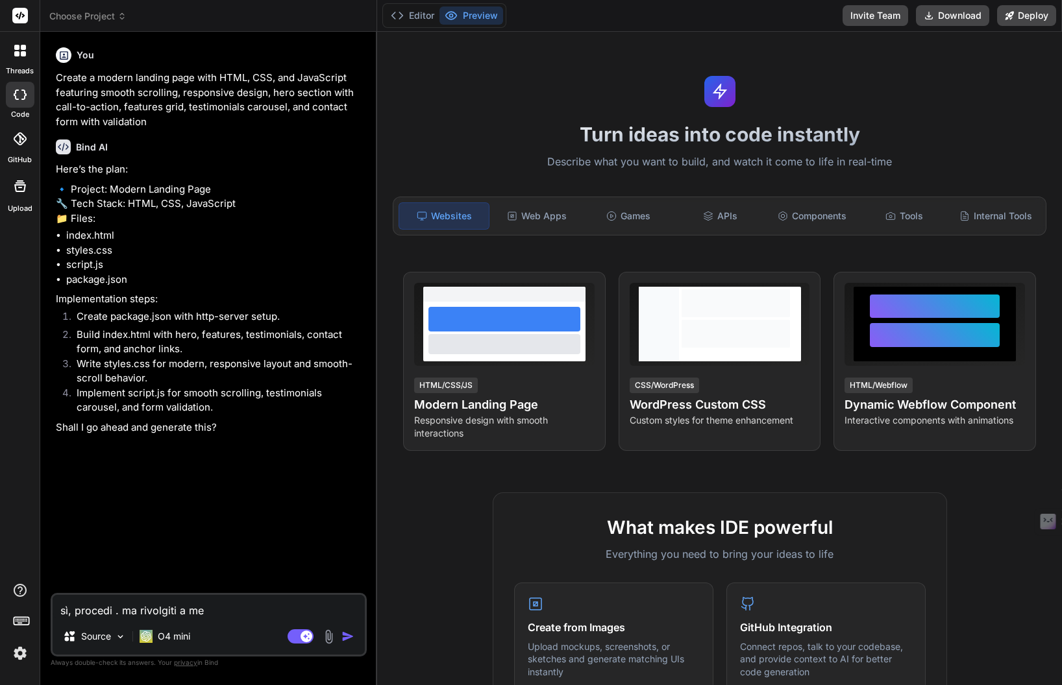
type textarea "sì, procedi . ma rivolgiti a me s"
type textarea "x"
type textarea "sì, procedi . ma rivolgiti a me se"
type textarea "x"
type textarea "sì, procedi . ma rivolgiti a me sem"
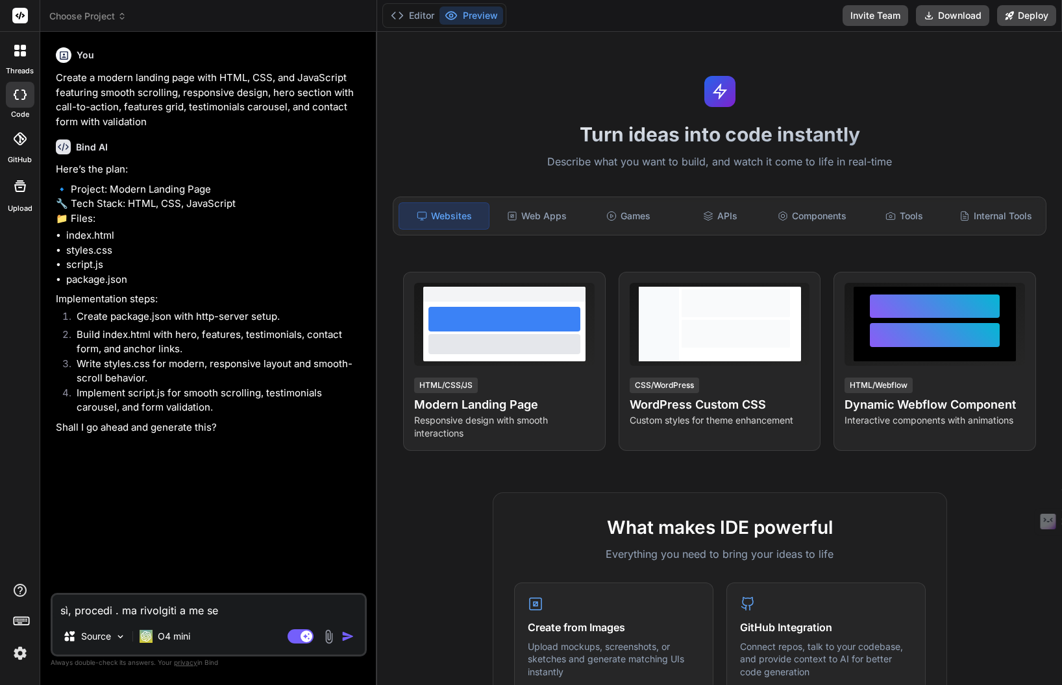
type textarea "x"
type textarea "sì, procedi . ma rivolgiti a me semp"
type textarea "x"
type textarea "sì, procedi . ma rivolgiti a me sempr"
type textarea "x"
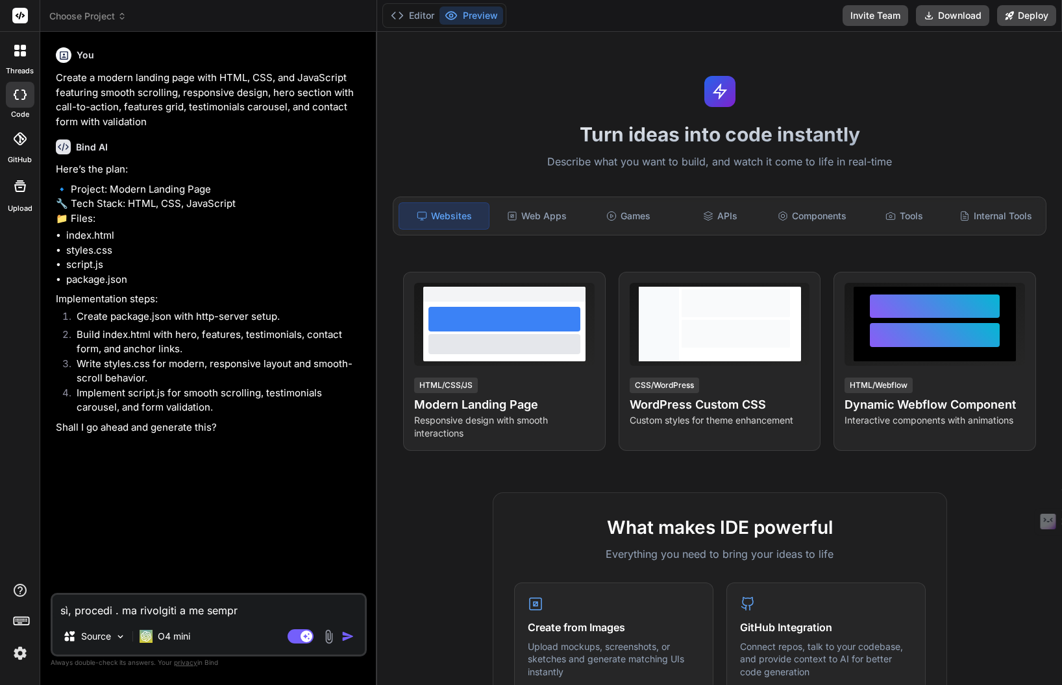
type textarea "sì, procedi . ma rivolgiti a me sempre"
type textarea "x"
type textarea "sì, procedi . ma rivolgiti a me sempre"
type textarea "x"
type textarea "sì, procedi . ma rivolgiti a me sempre i"
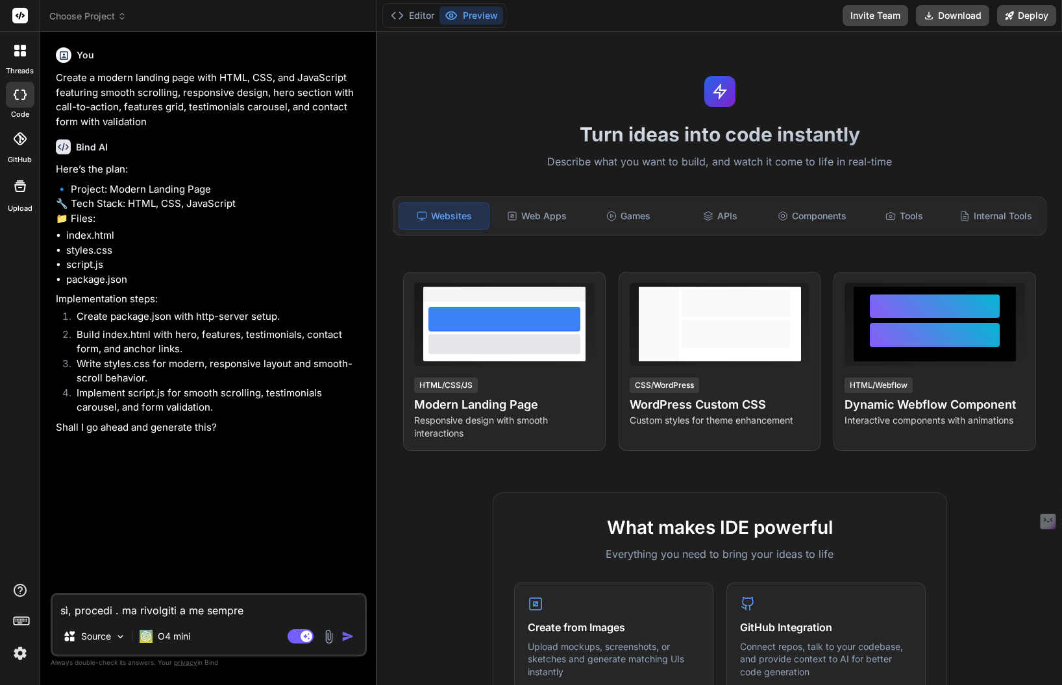
type textarea "x"
type textarea "sì, procedi . ma rivolgiti a me sempre in"
type textarea "x"
type textarea "sì, procedi . ma rivolgiti a me sempre in"
type textarea "x"
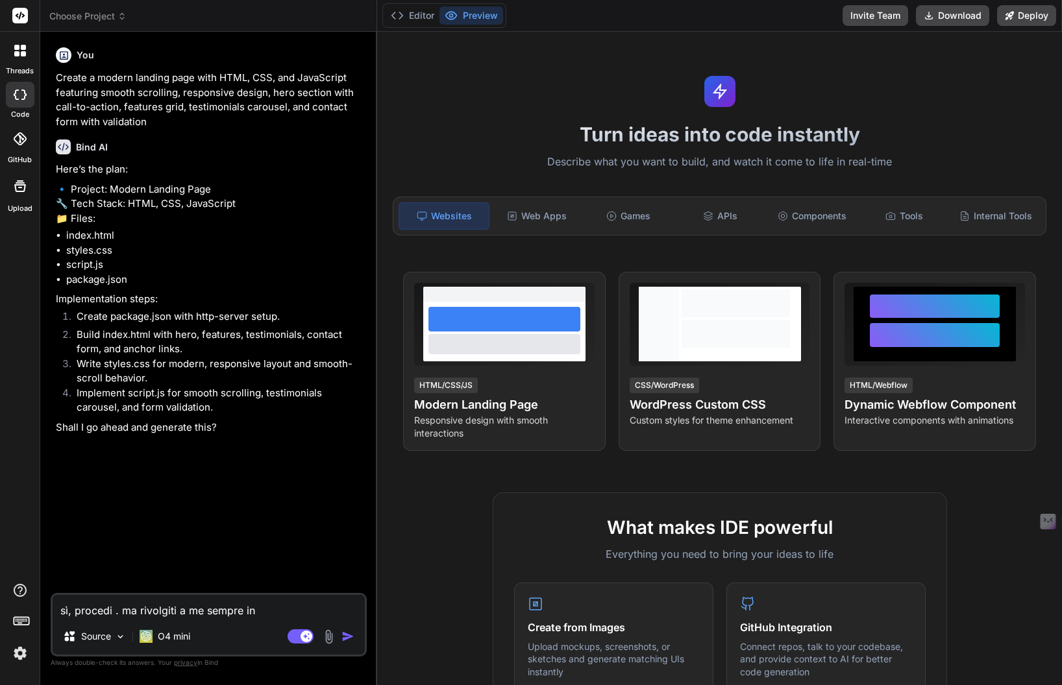
type textarea "sì, procedi . ma rivolgiti a me sempre in i"
type textarea "x"
type textarea "sì, procedi . ma rivolgiti a me sempre in it"
type textarea "x"
type textarea "sì, procedi . ma rivolgiti a me sempre in ita"
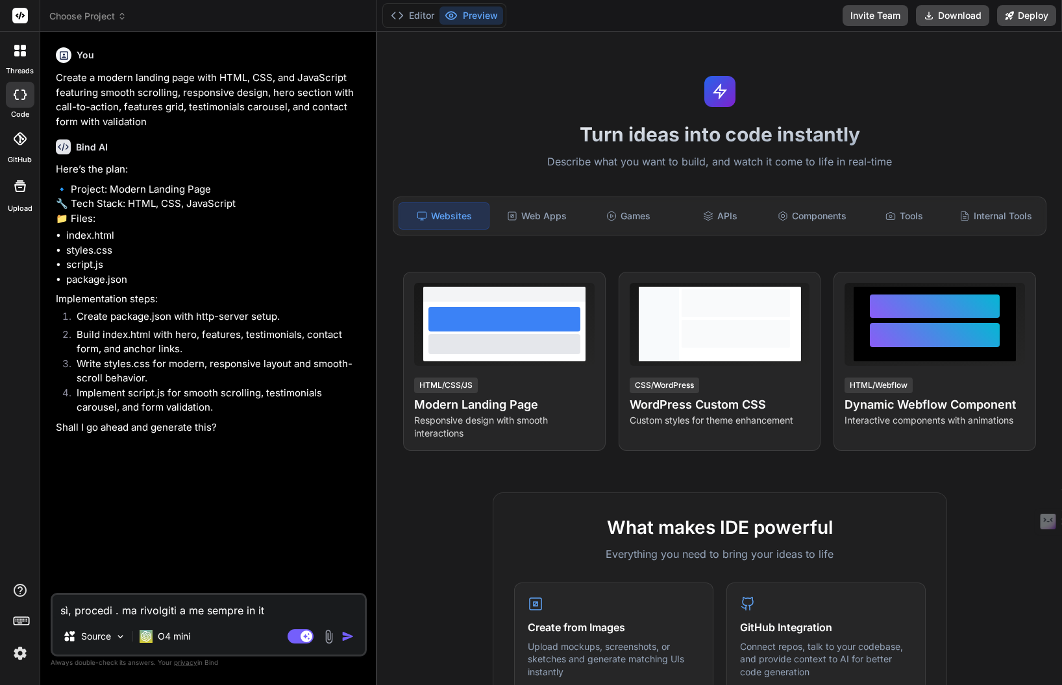
type textarea "x"
type textarea "sì, procedi . ma rivolgiti a me sempre in ital"
type textarea "x"
type textarea "sì, procedi . ma rivolgiti a me sempre in itali"
type textarea "x"
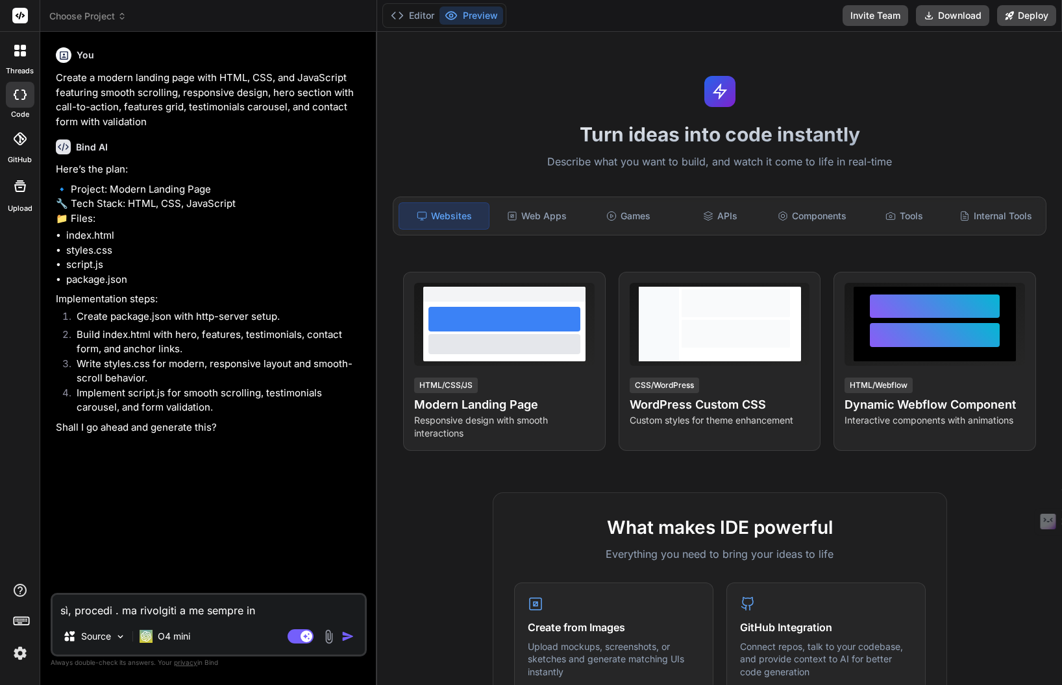
type textarea "sì, procedi . ma rivolgiti a me sempre in italia"
type textarea "x"
type textarea "sì, procedi . ma rivolgiti a me sempre in italian"
type textarea "x"
type textarea "sì, procedi . ma rivolgiti a me sempre in italiano"
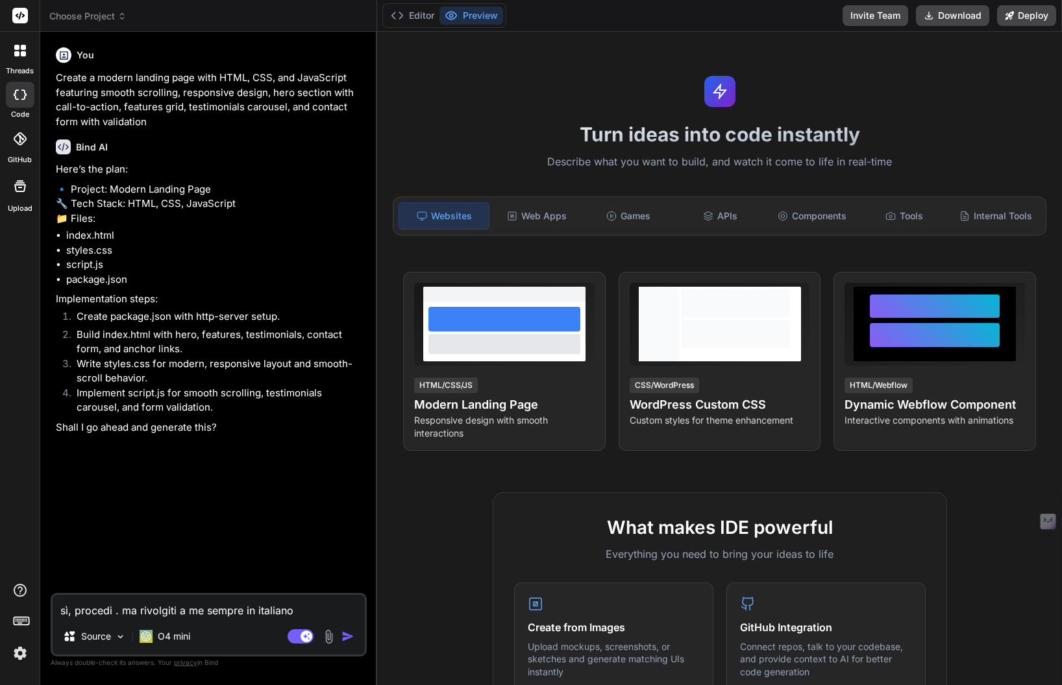
type textarea "x"
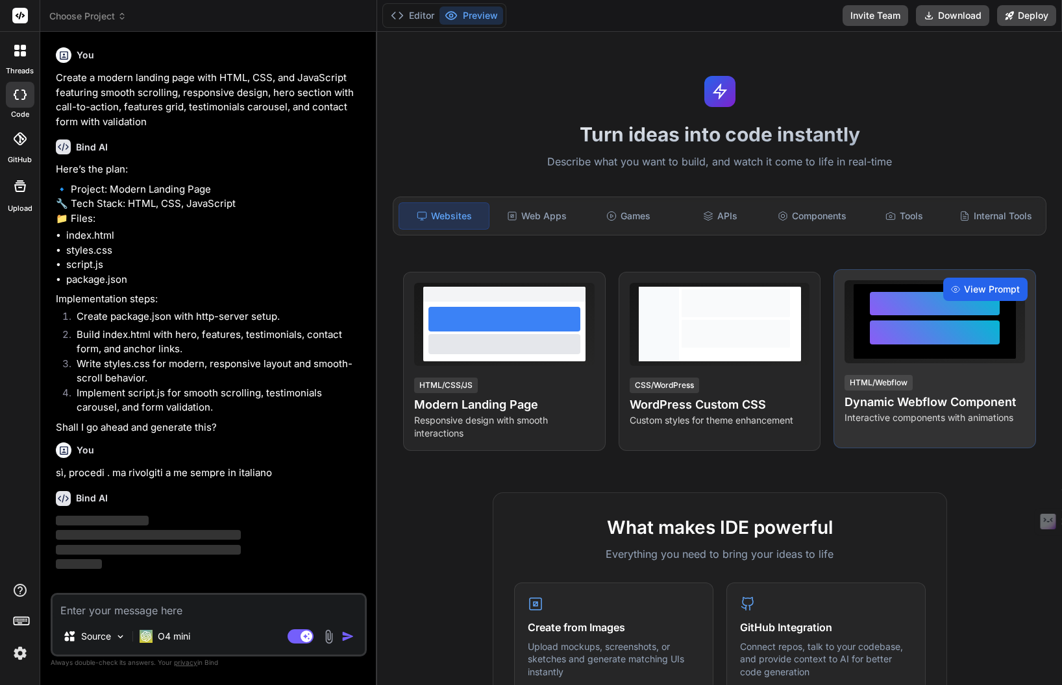
click at [994, 293] on span "View Prompt" at bounding box center [992, 289] width 56 height 13
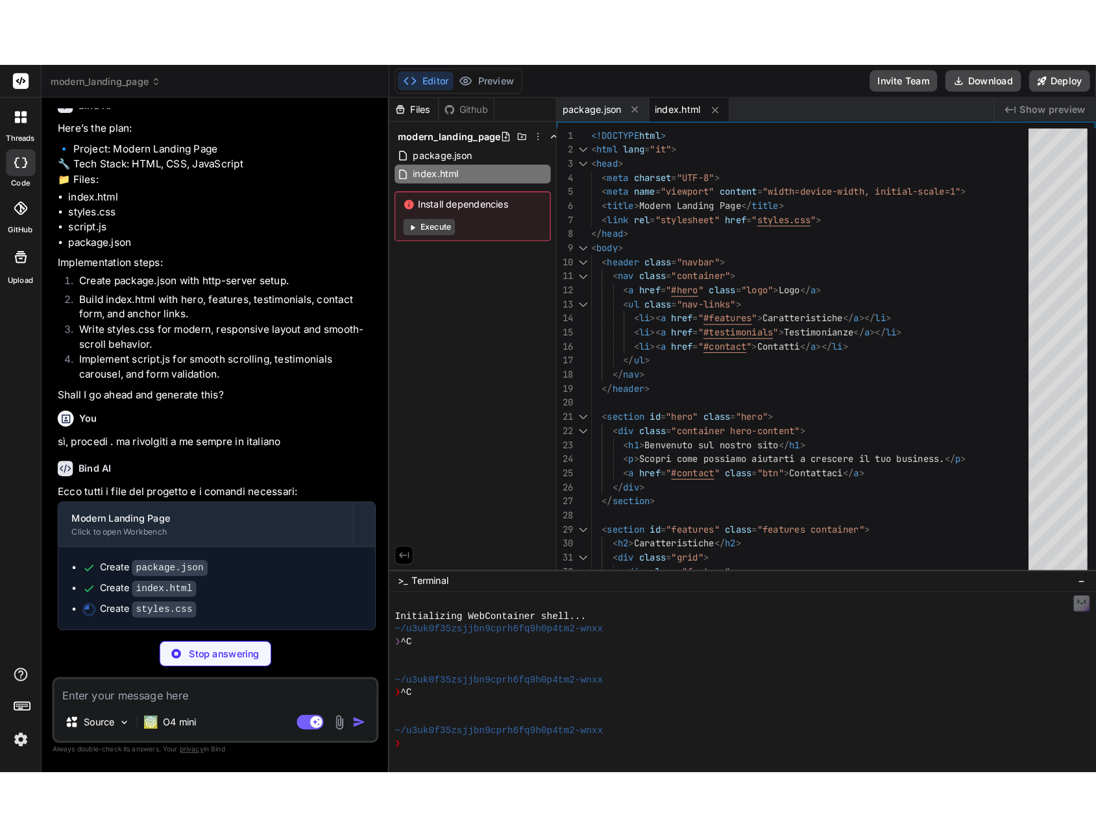
scroll to position [135, 0]
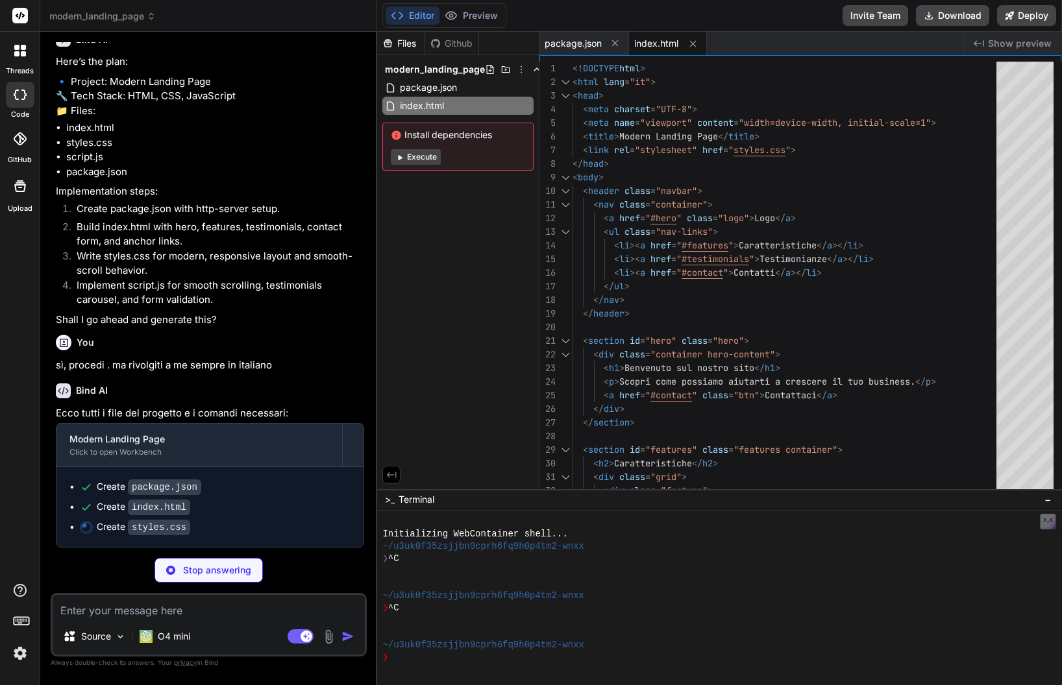
type textarea "x"
type textarea "display: none; } .footer { padding: 2rem 0; text-align: center; background: #ff…"
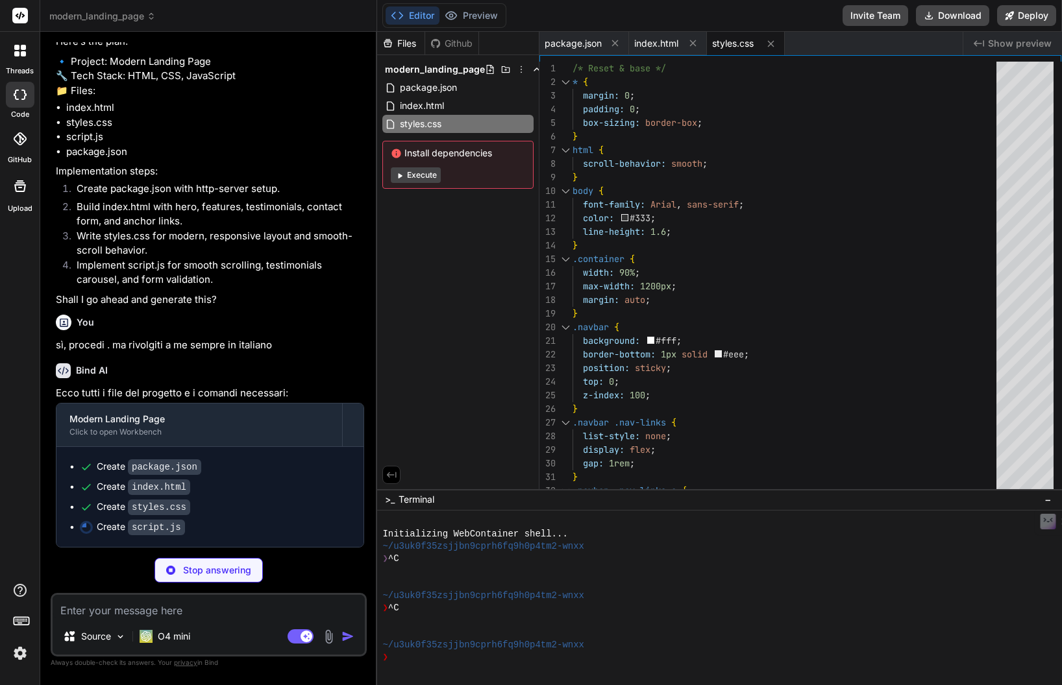
type textarea "x"
type textarea "} .footer { padding: 2rem 0; text-align: center; background: #fff; border-top: …"
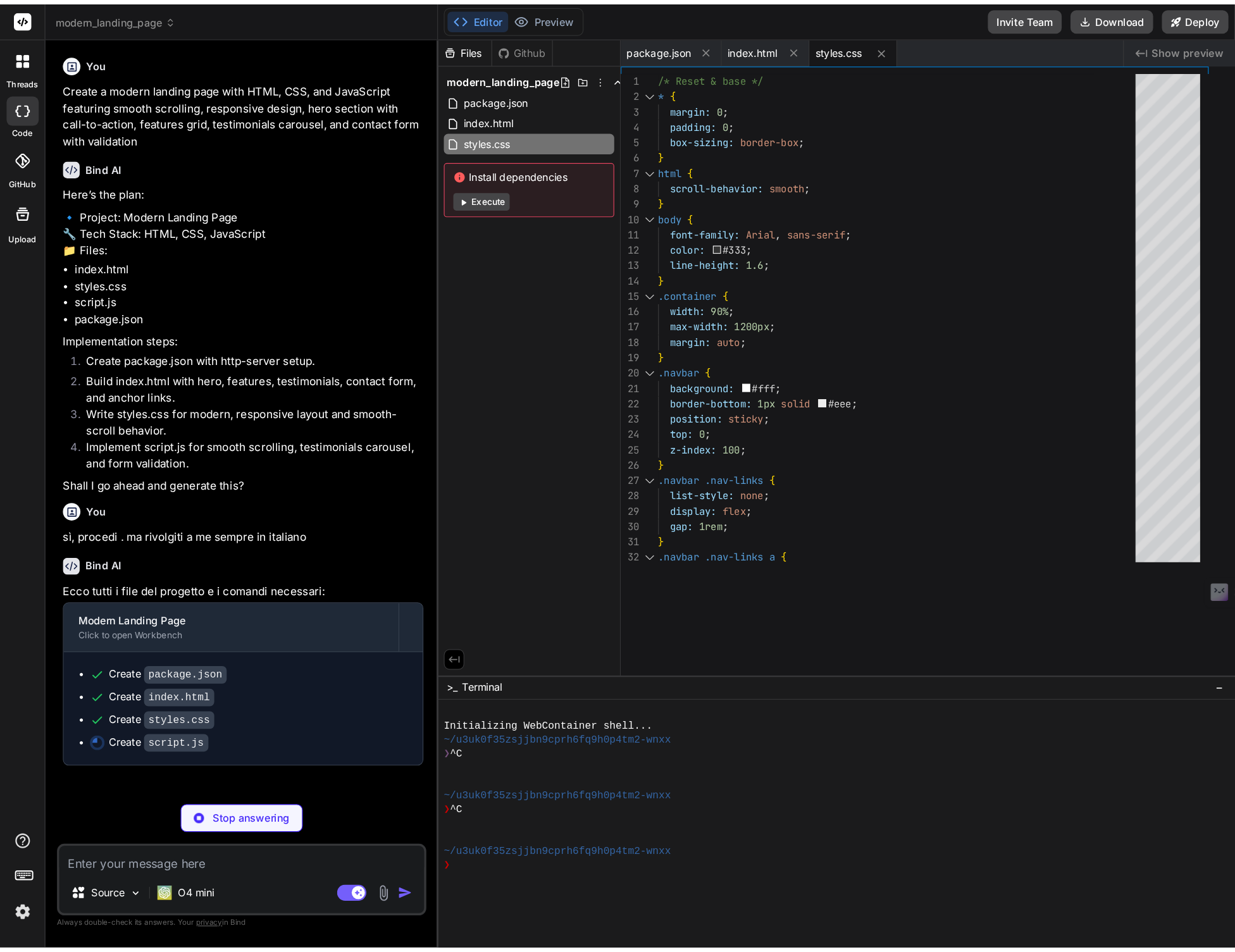
scroll to position [0, 0]
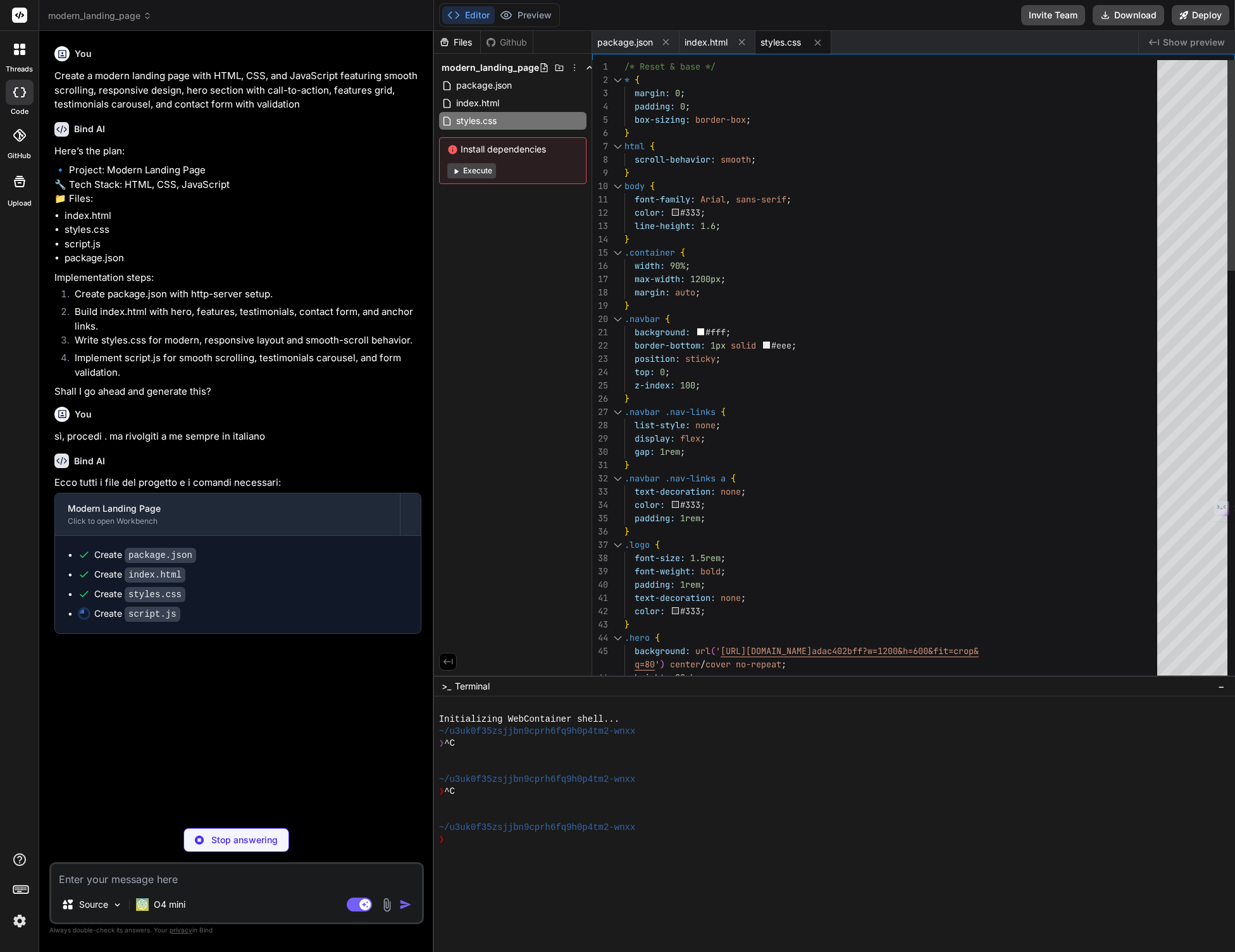
type textarea "x"
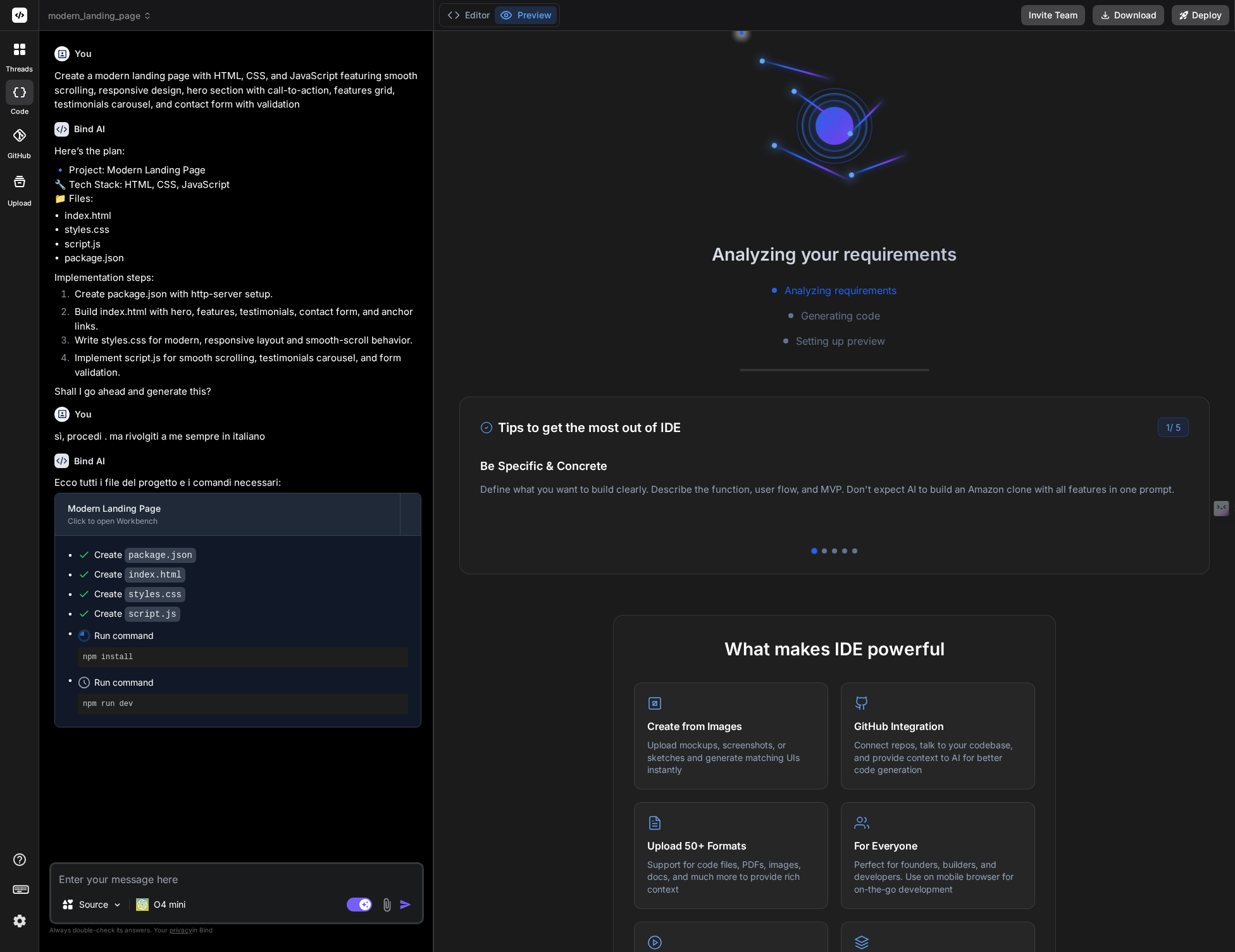
scroll to position [48, 0]
type textarea "x"
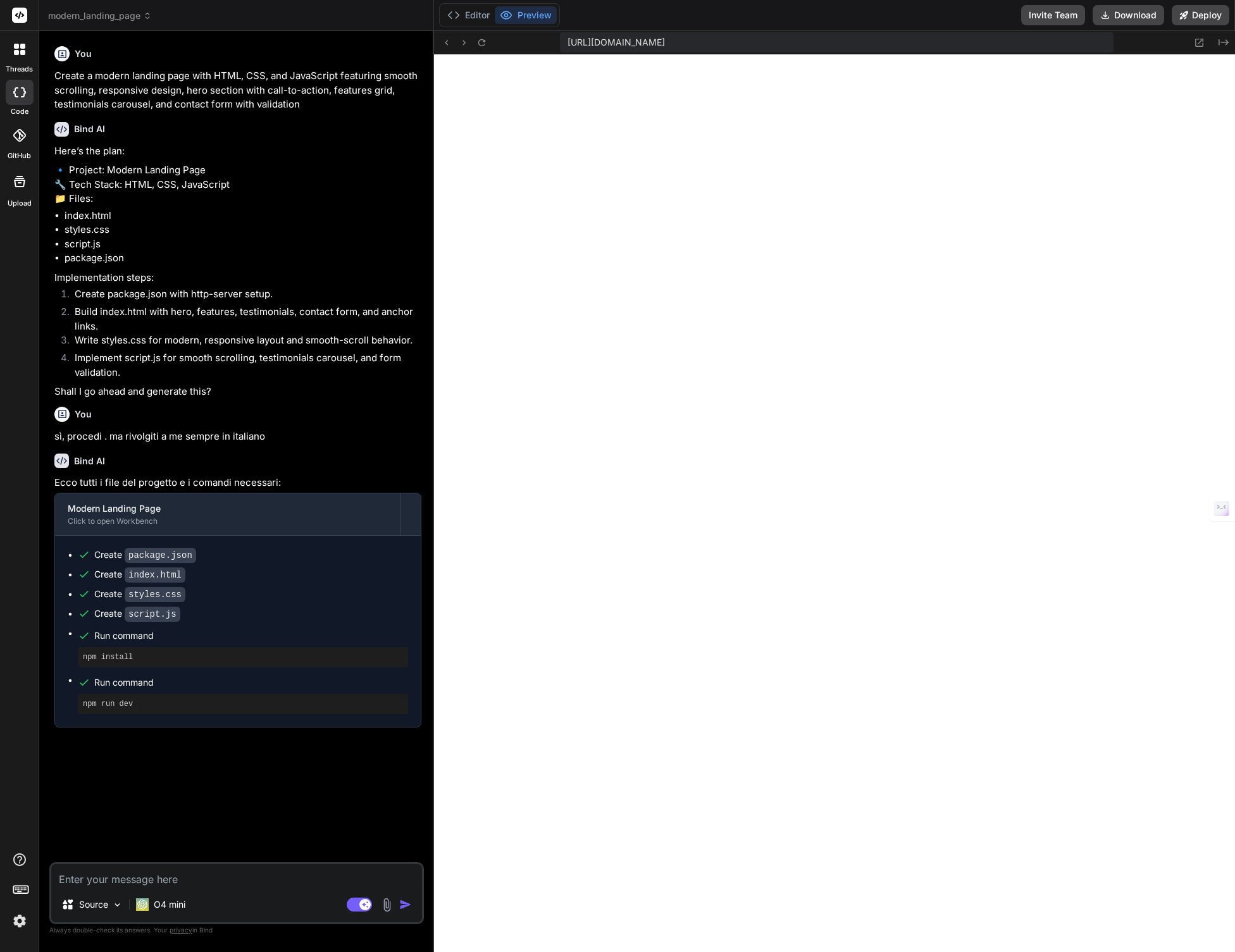
scroll to position [541, 0]
click at [157, 667] on textarea at bounding box center [237, 875] width 370 height 22
type textarea "r"
type textarea "x"
type textarea "re"
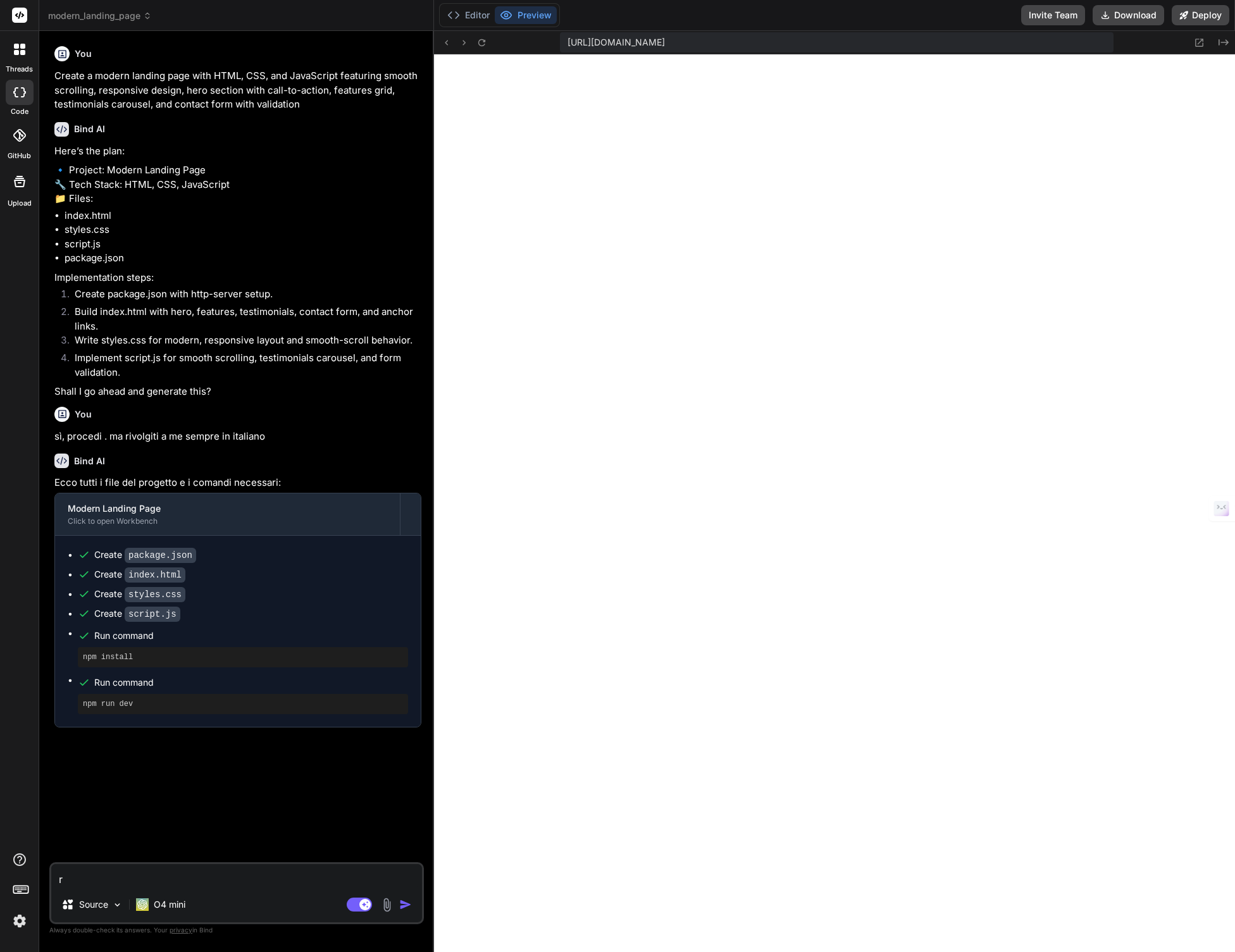
type textarea "x"
type textarea "ren"
type textarea "x"
type textarea "rend"
type textarea "x"
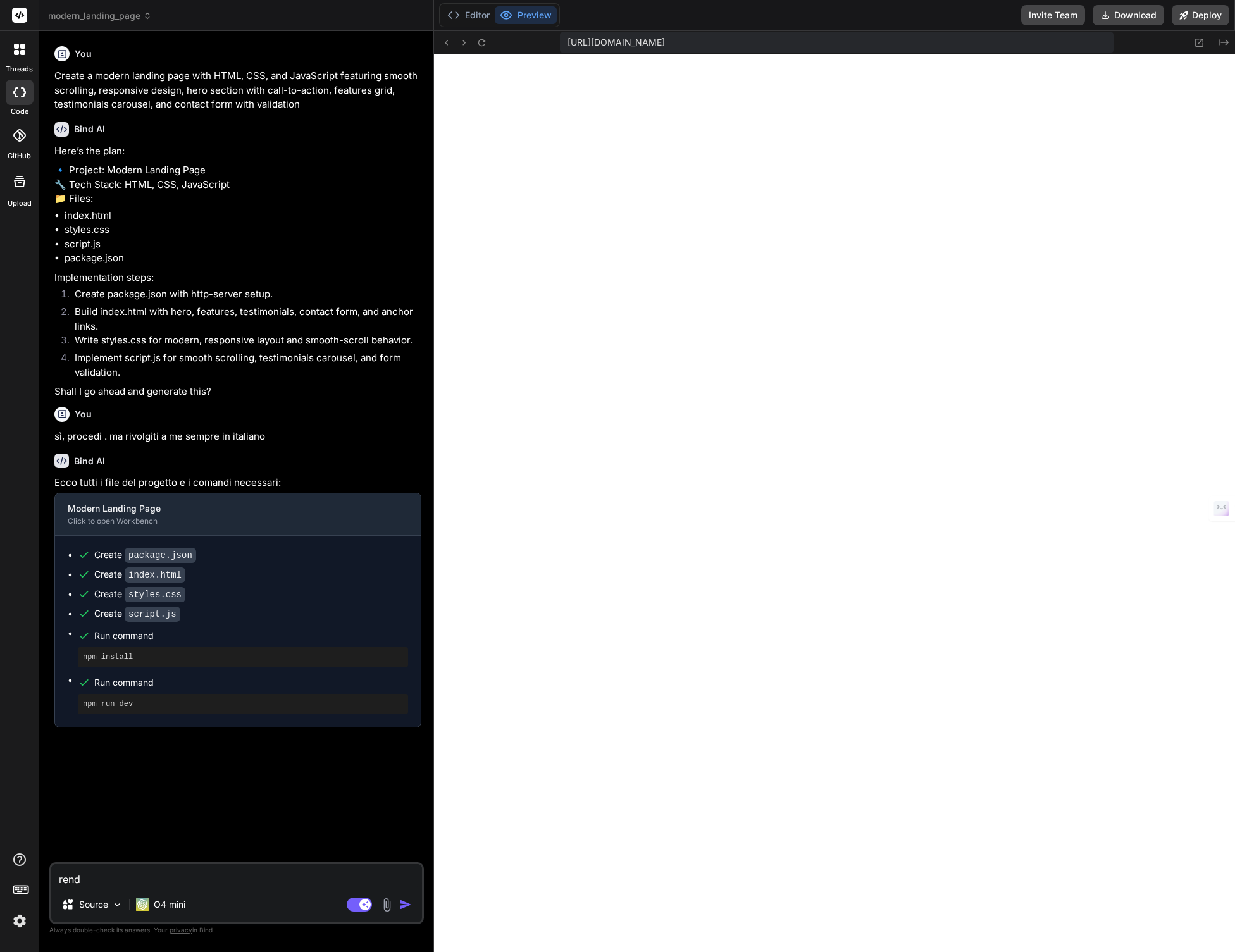
type textarea "rendi"
type textarea "x"
type textarea "rendil"
type textarea "x"
type textarea "rendila"
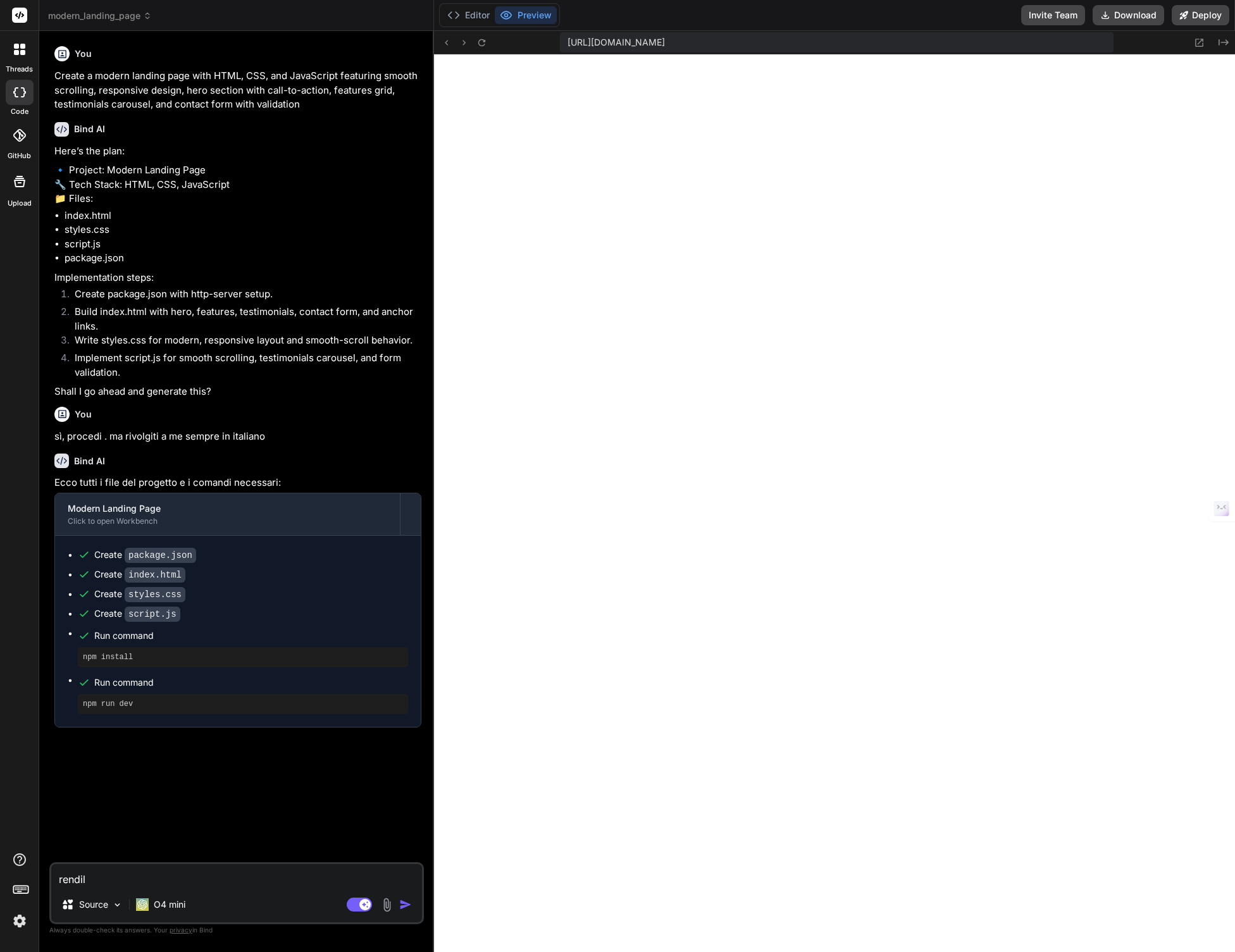
type textarea "x"
type textarea "rendila"
type textarea "x"
type textarea "rendila s"
type textarea "x"
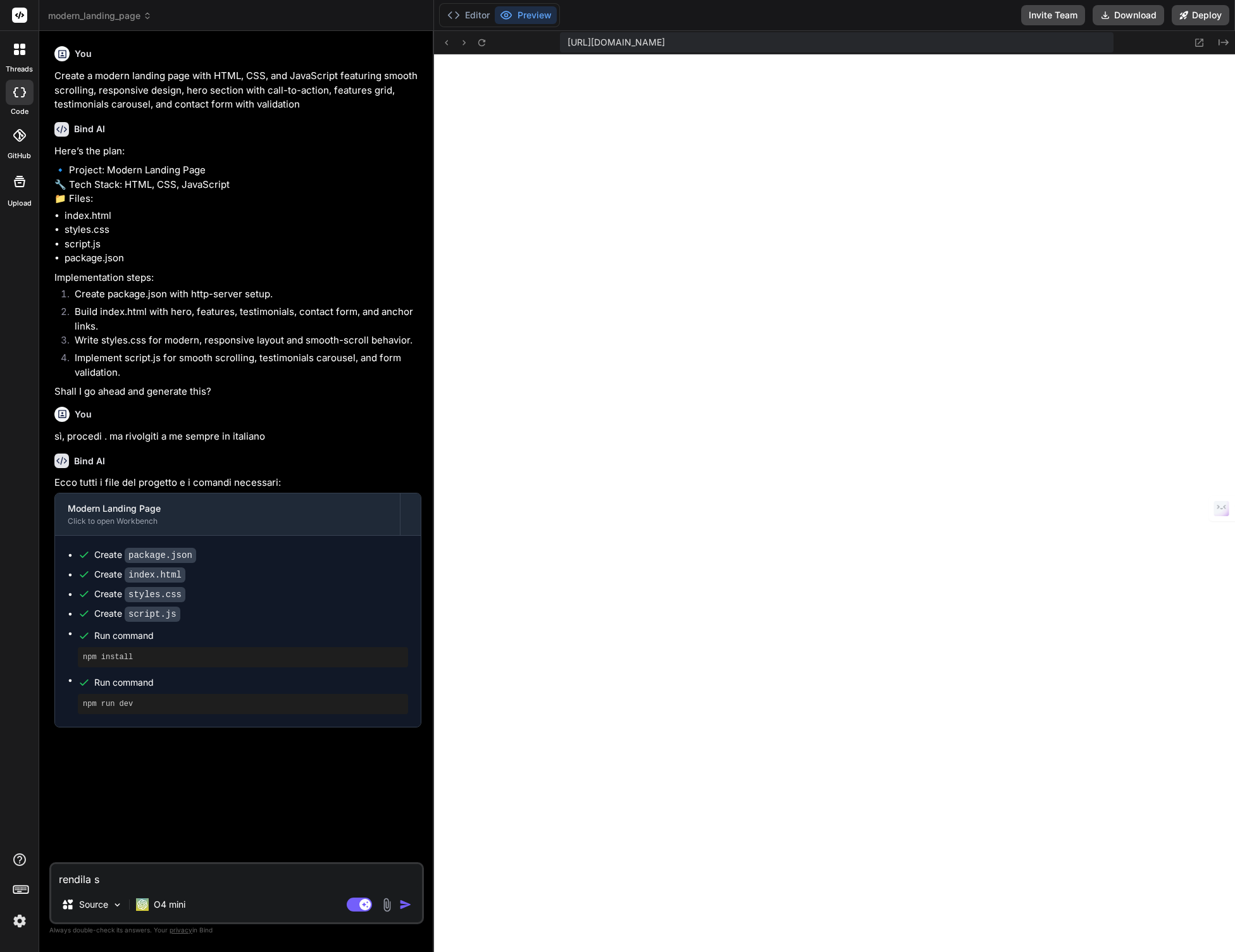
type textarea "rendila si"
type textarea "x"
type textarea "rendila sim"
type textarea "x"
type textarea "rendila simi"
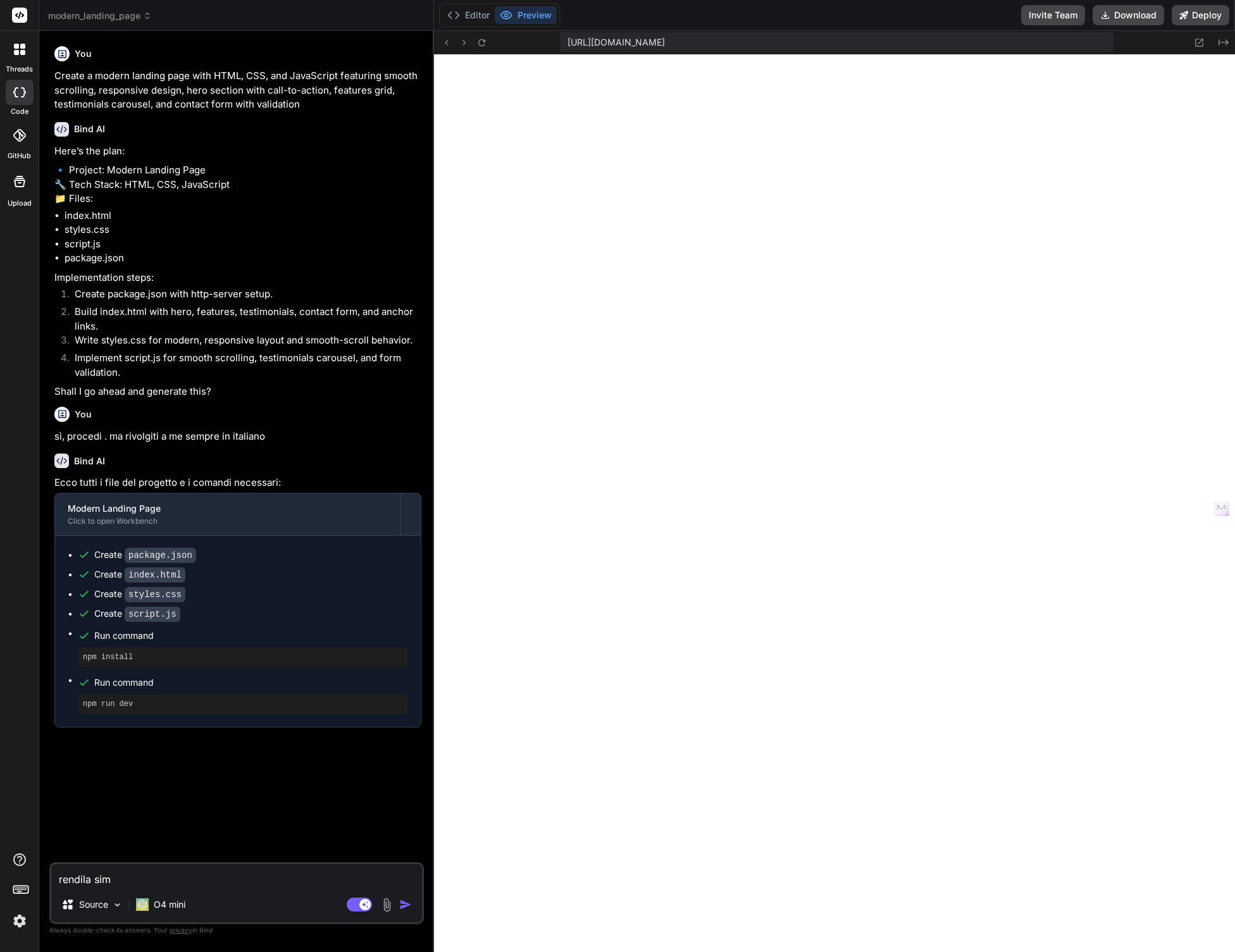
type textarea "x"
type textarea "rendila simil"
type textarea "x"
type textarea "rendila simile"
type textarea "x"
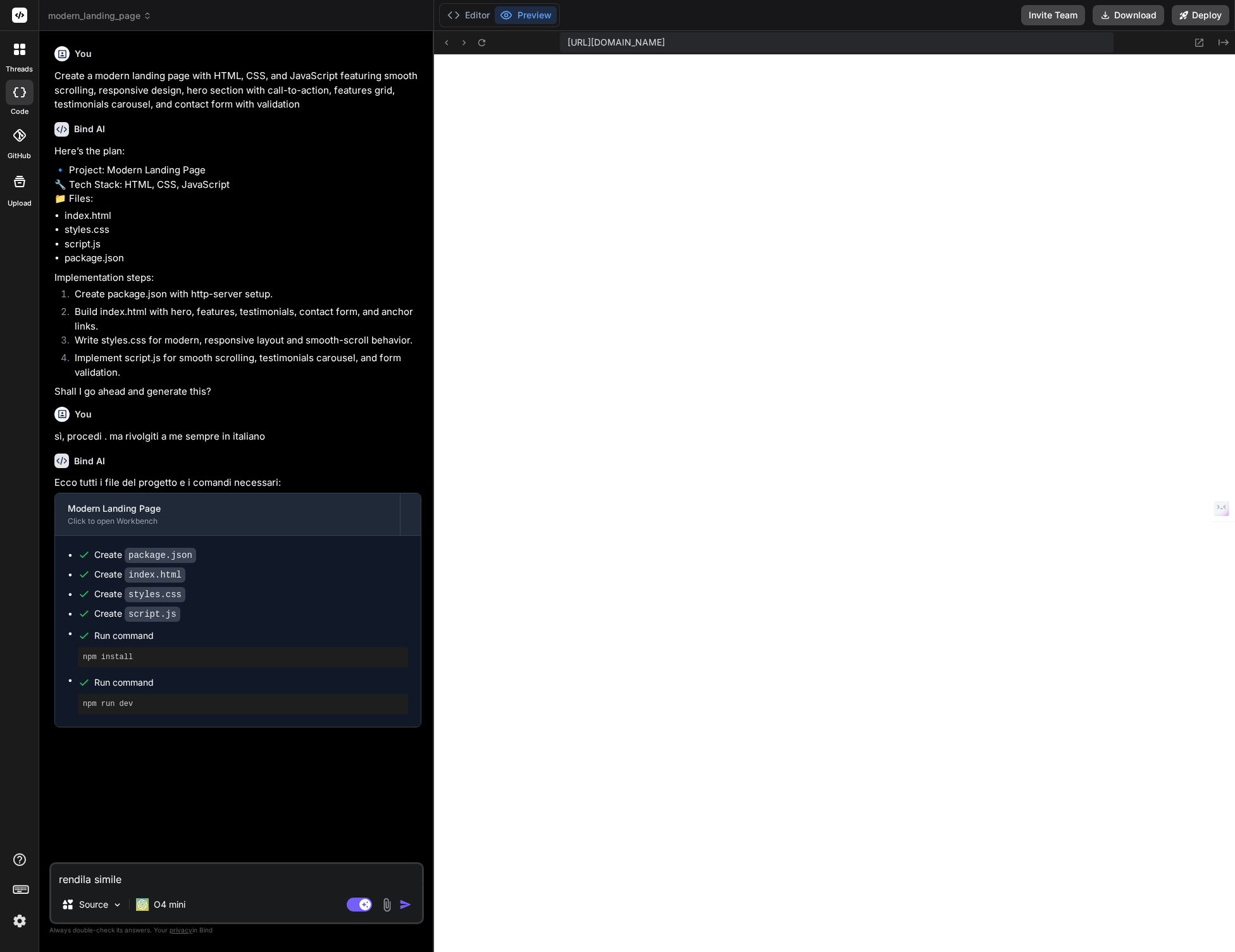
type textarea "rendila simile"
type textarea "x"
type textarea "rendila simile a"
type textarea "x"
type textarea "rendila simile a"
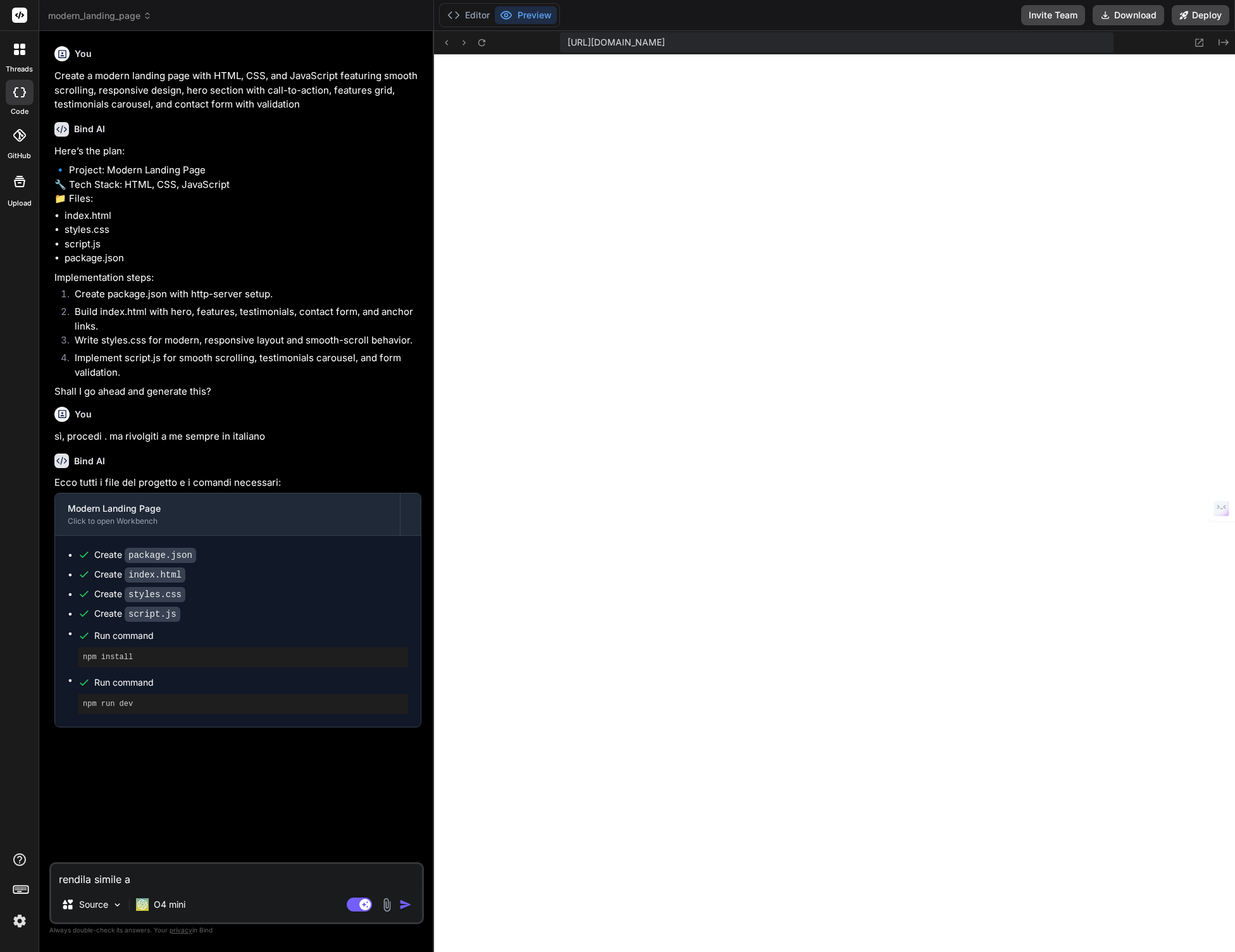
type textarea "x"
paste textarea "https://www.apple.com/it/iphone/"
type textarea "rendila simile a https://www.apple.com/it/iphone/"
type textarea "x"
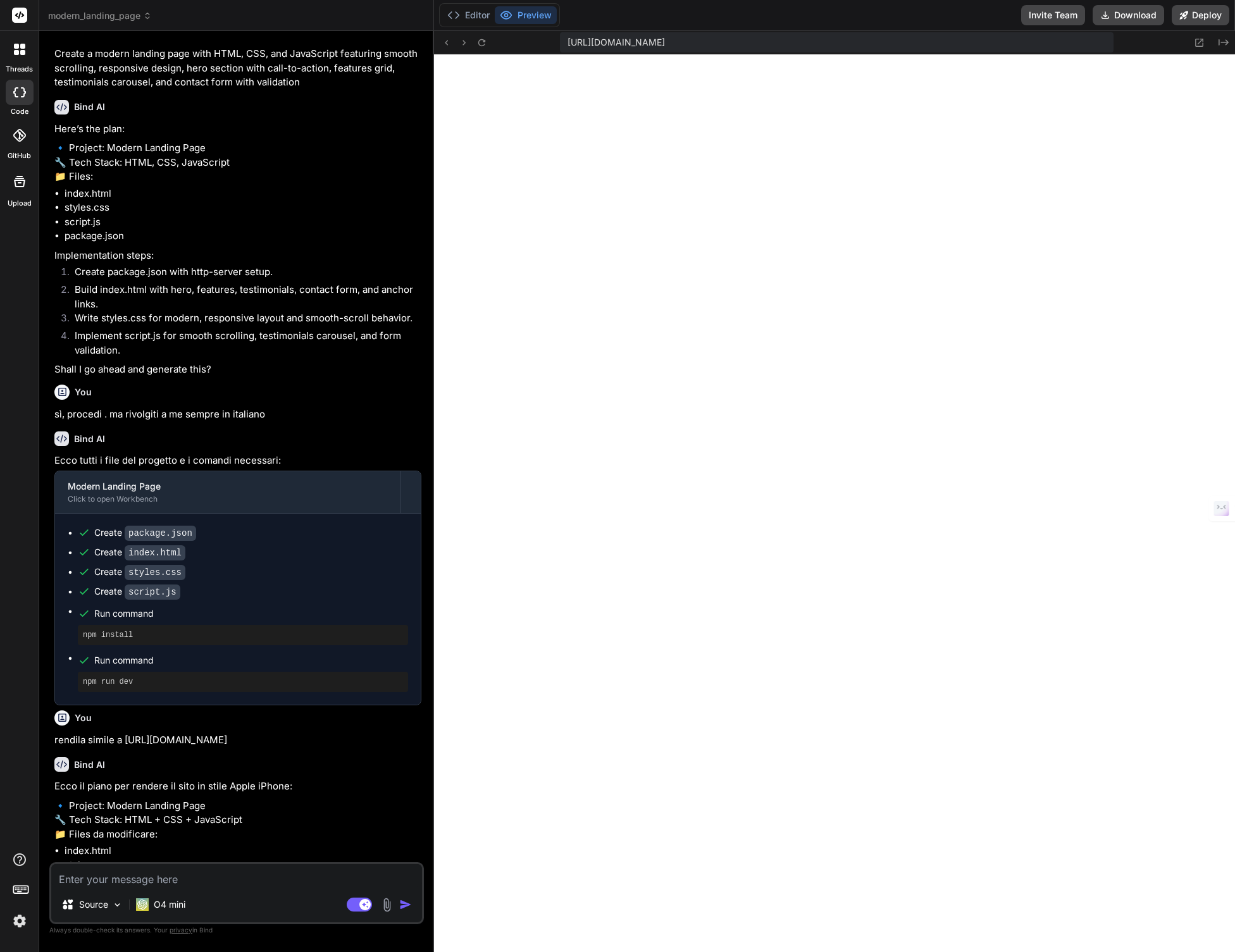
scroll to position [205, 0]
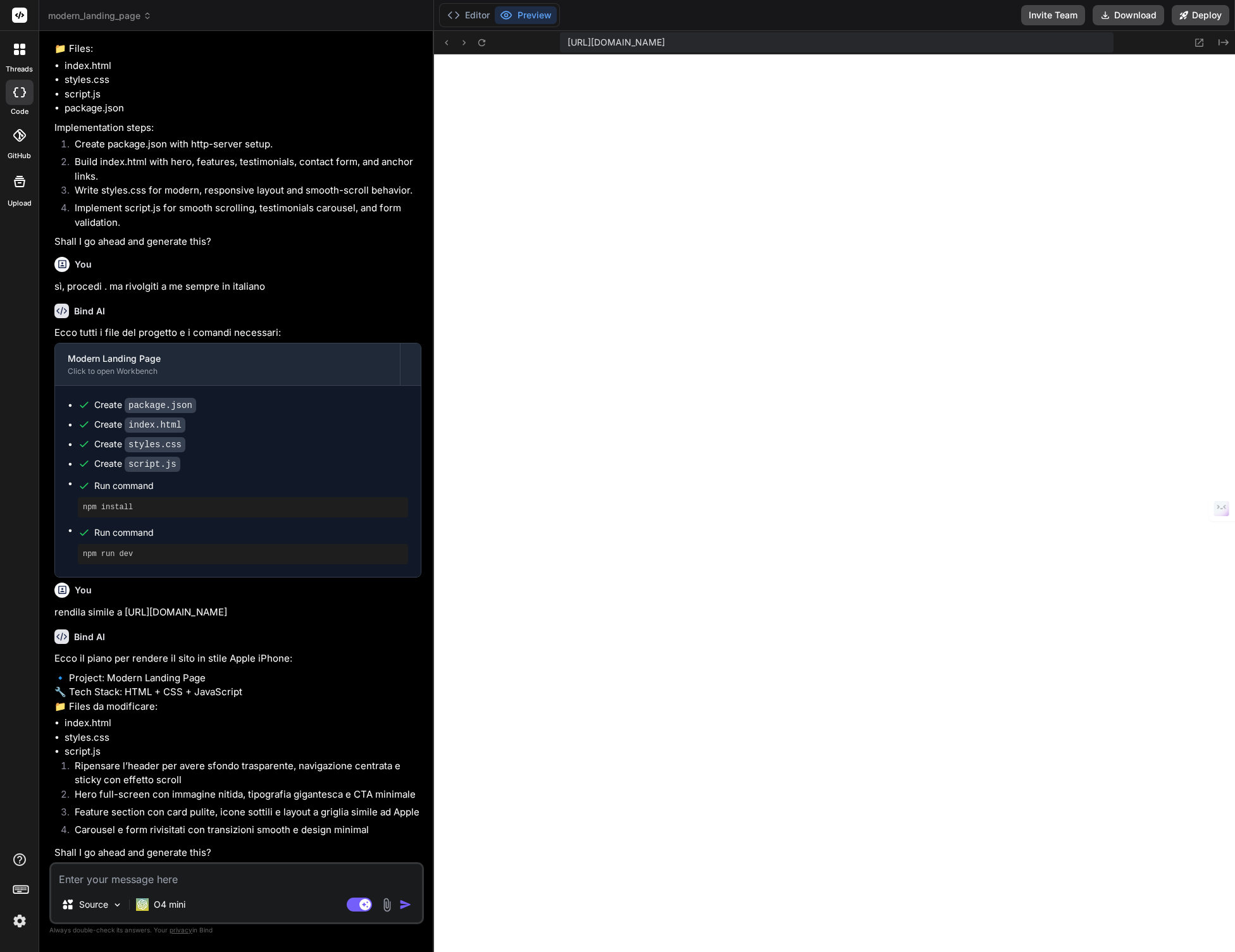
type textarea "x"
click at [195, 667] on textarea at bounding box center [237, 875] width 370 height 22
type textarea "s"
type textarea "x"
type textarea "sì"
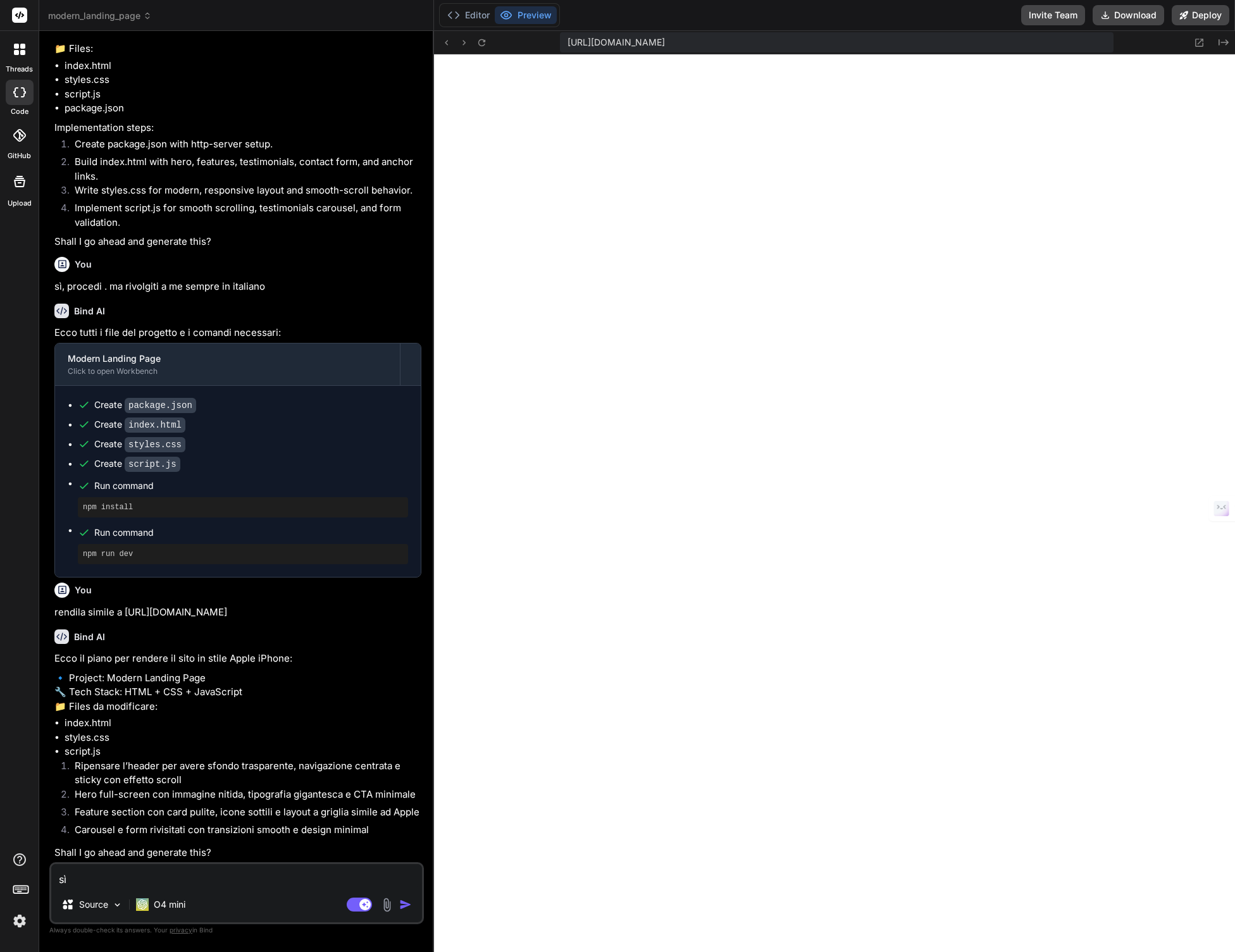
type textarea "x"
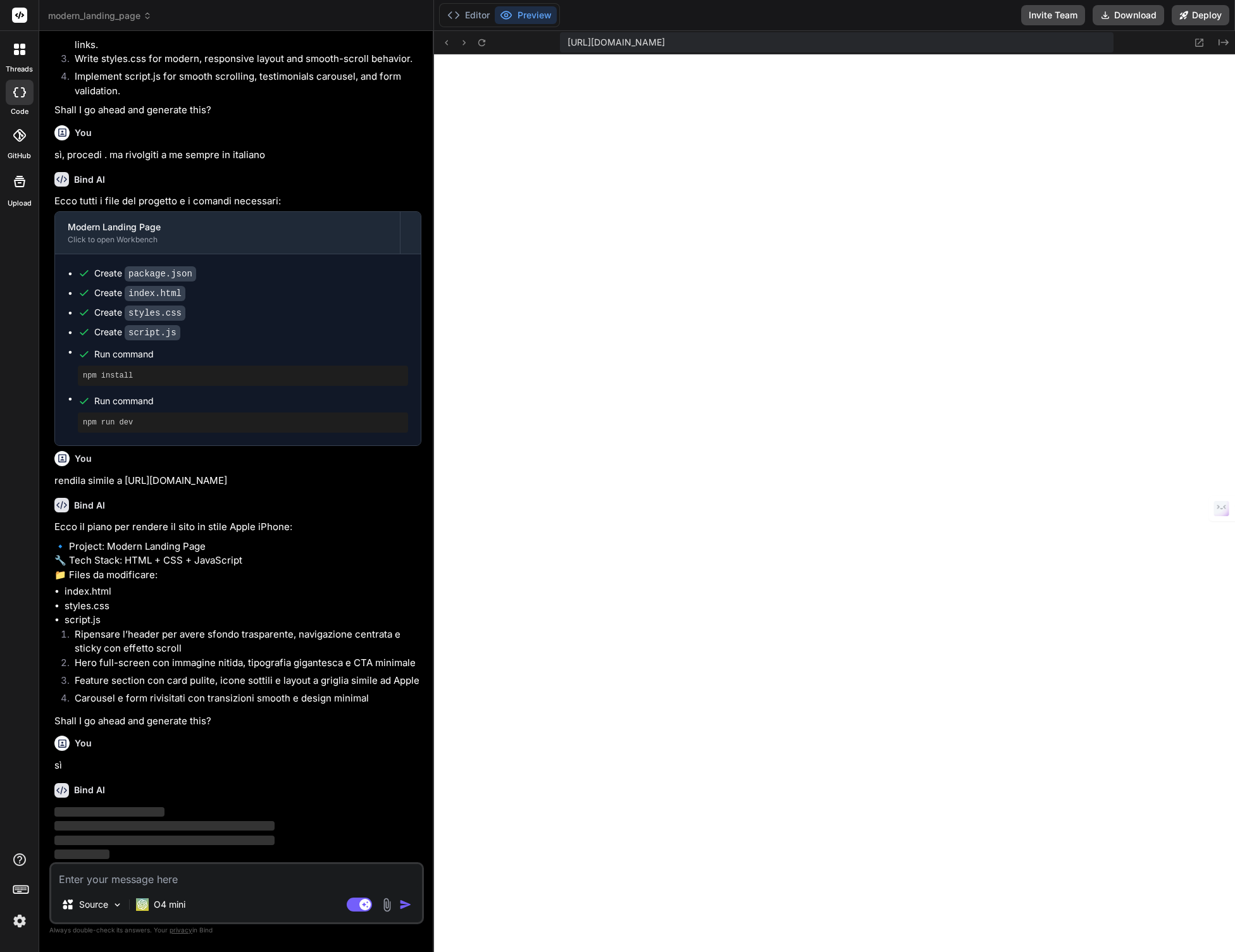
scroll to position [336, 0]
click at [15, 14] on rect at bounding box center [19, 16] width 16 height 16
click at [20, 19] on rect at bounding box center [19, 16] width 16 height 16
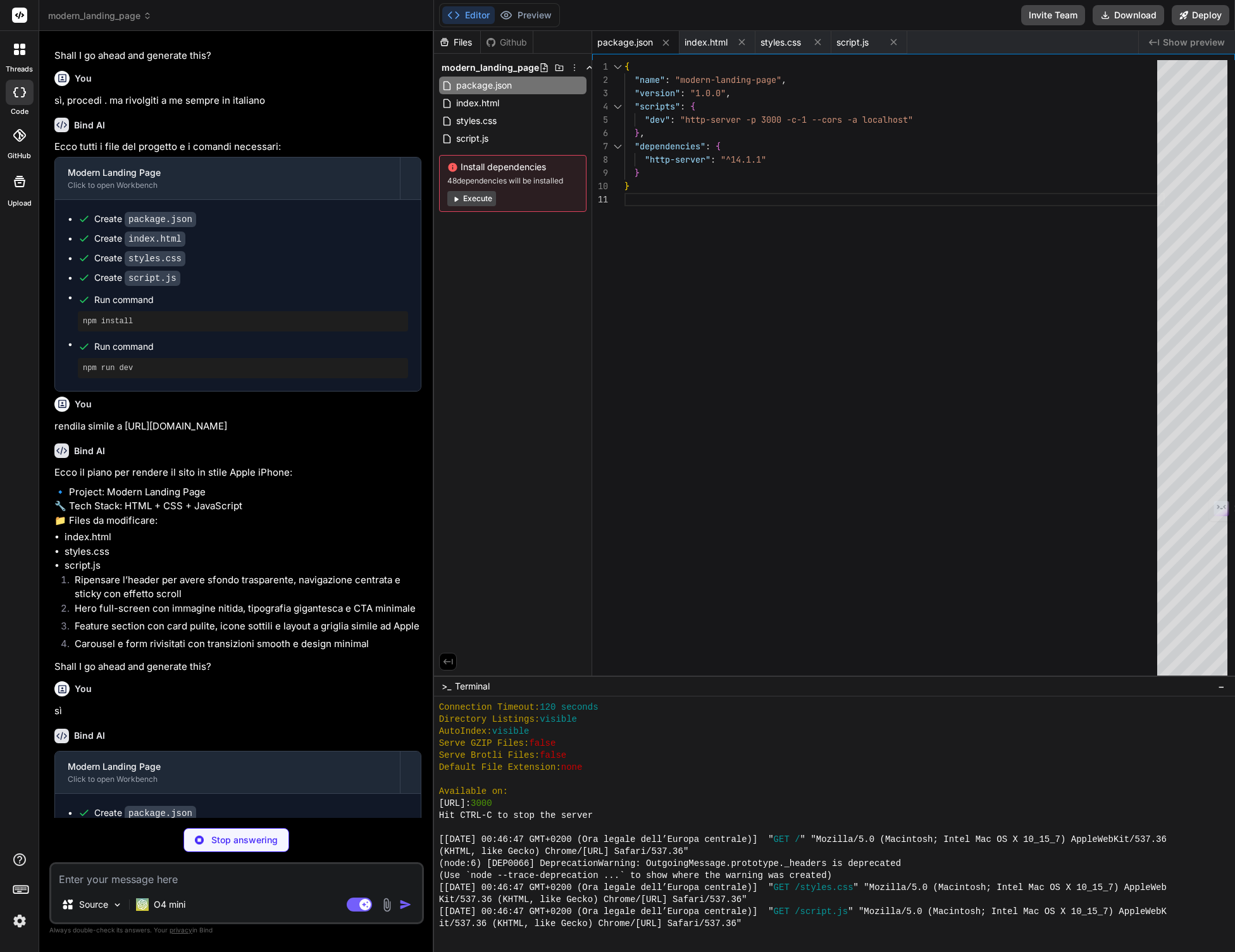
scroll to position [424, 0]
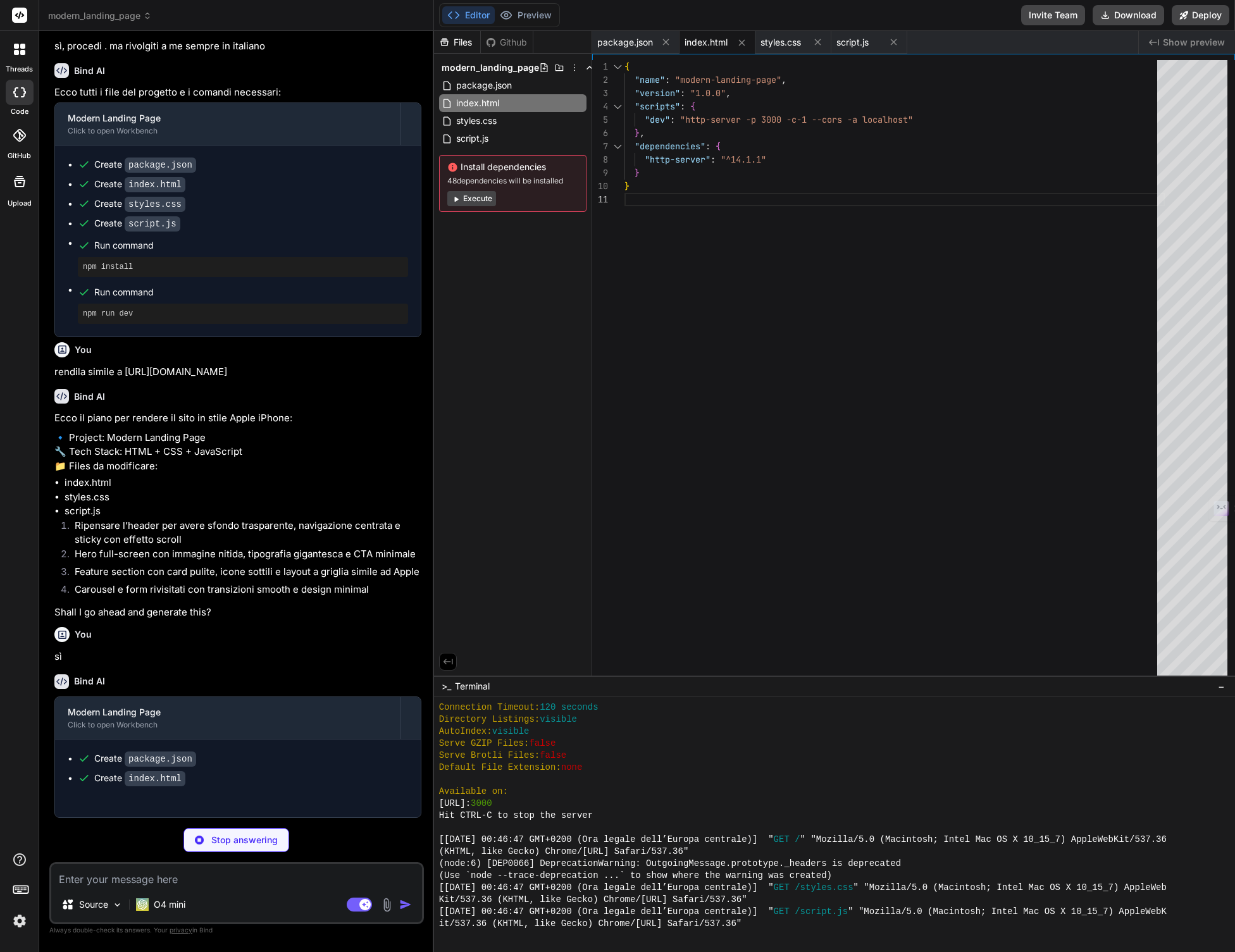
type textarea "x"
type textarea "text-align: center; font-size: 0.875rem; color: #6b7280; }"
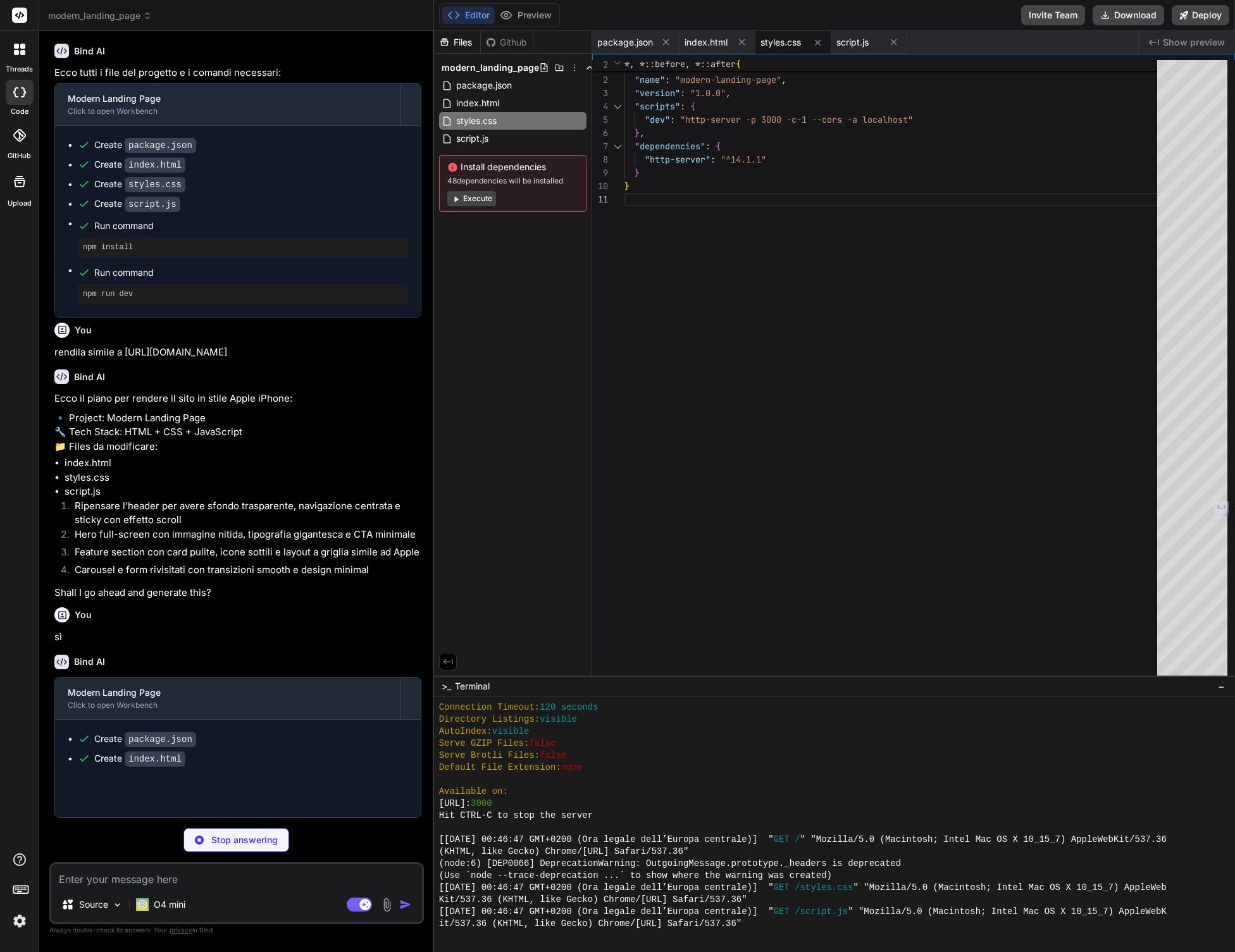
type textarea "x"
type textarea "return re.test(email); } });"
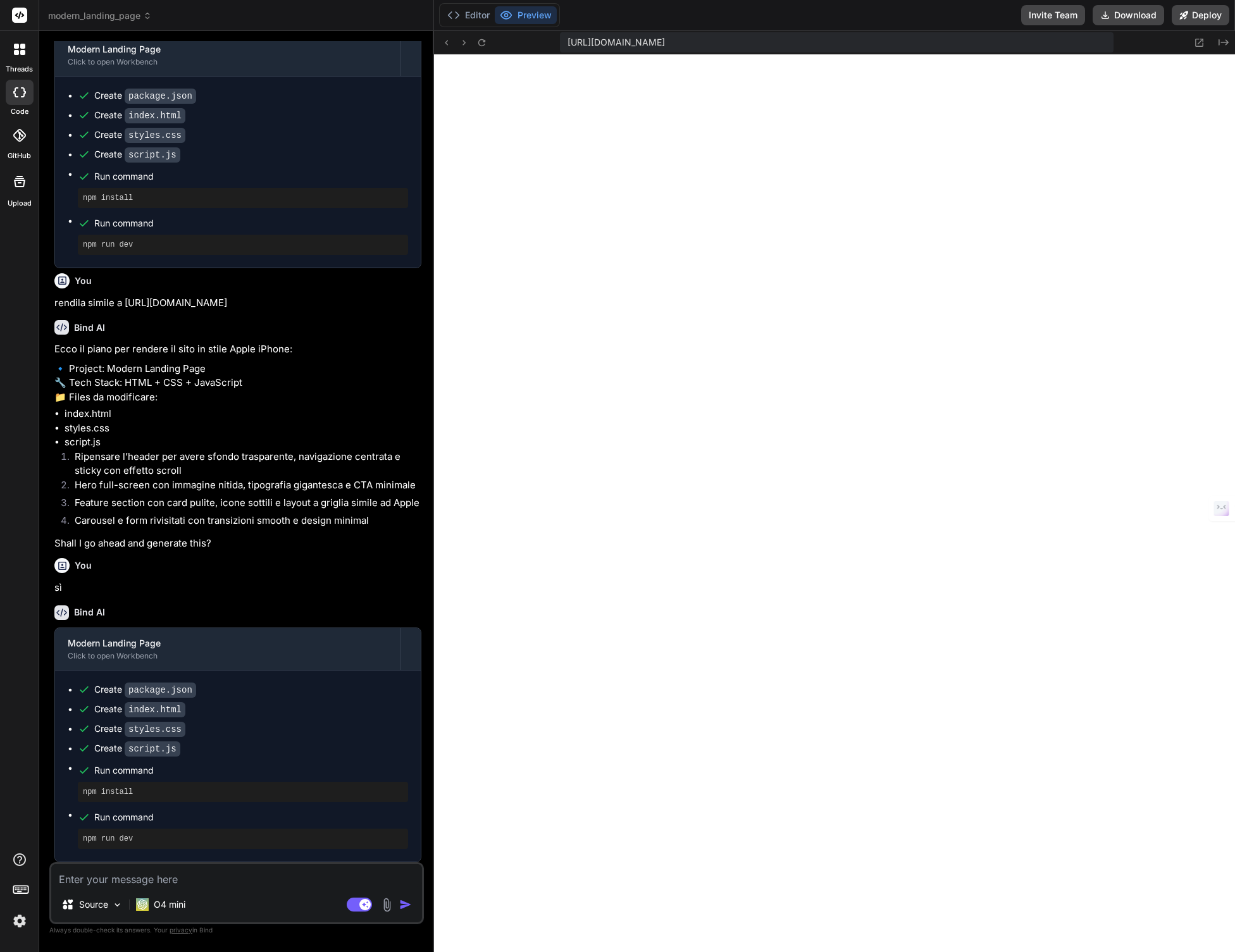
scroll to position [0, 0]
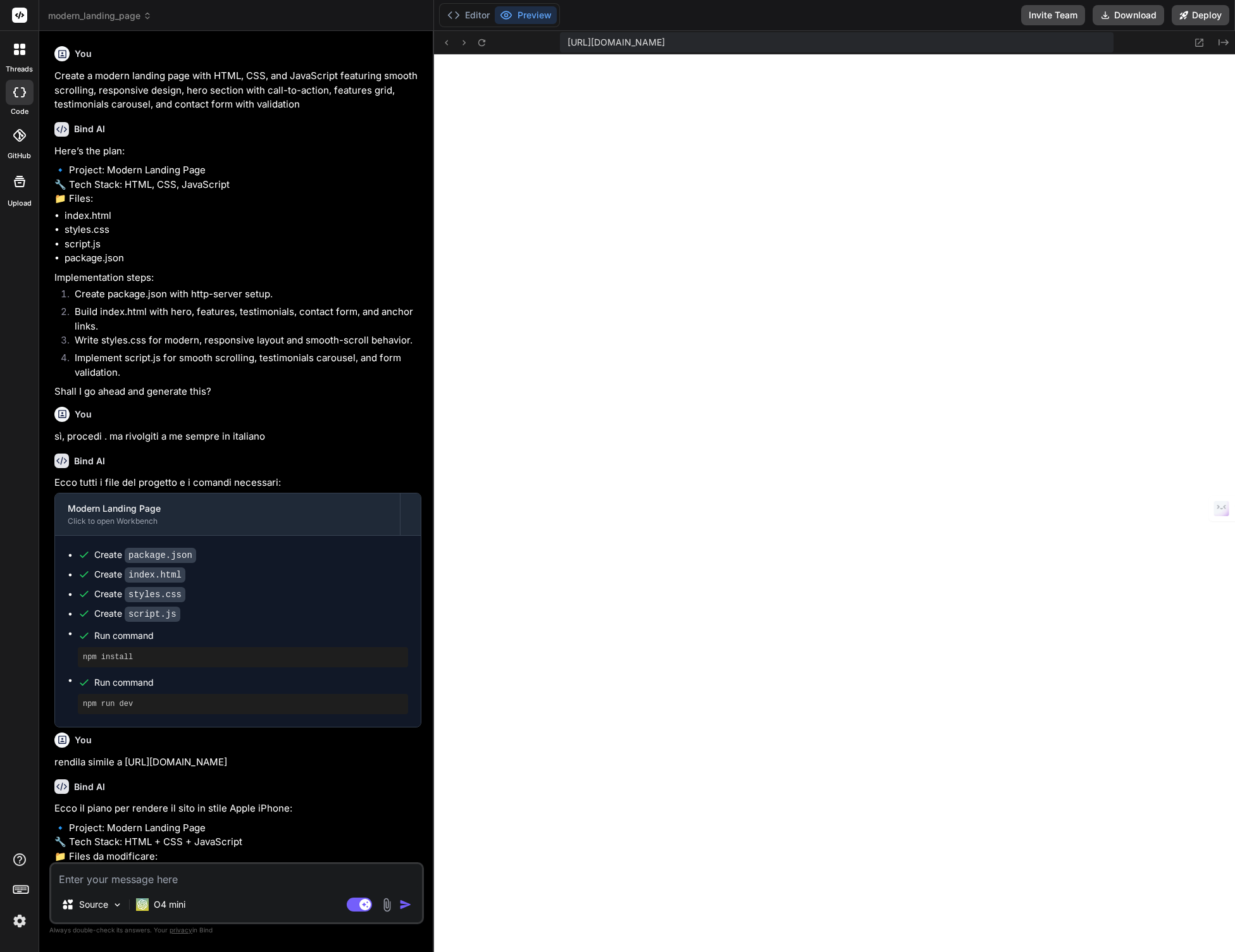
click at [24, 96] on icon at bounding box center [19, 93] width 13 height 10
click at [15, 54] on icon at bounding box center [16, 52] width 5 height 5
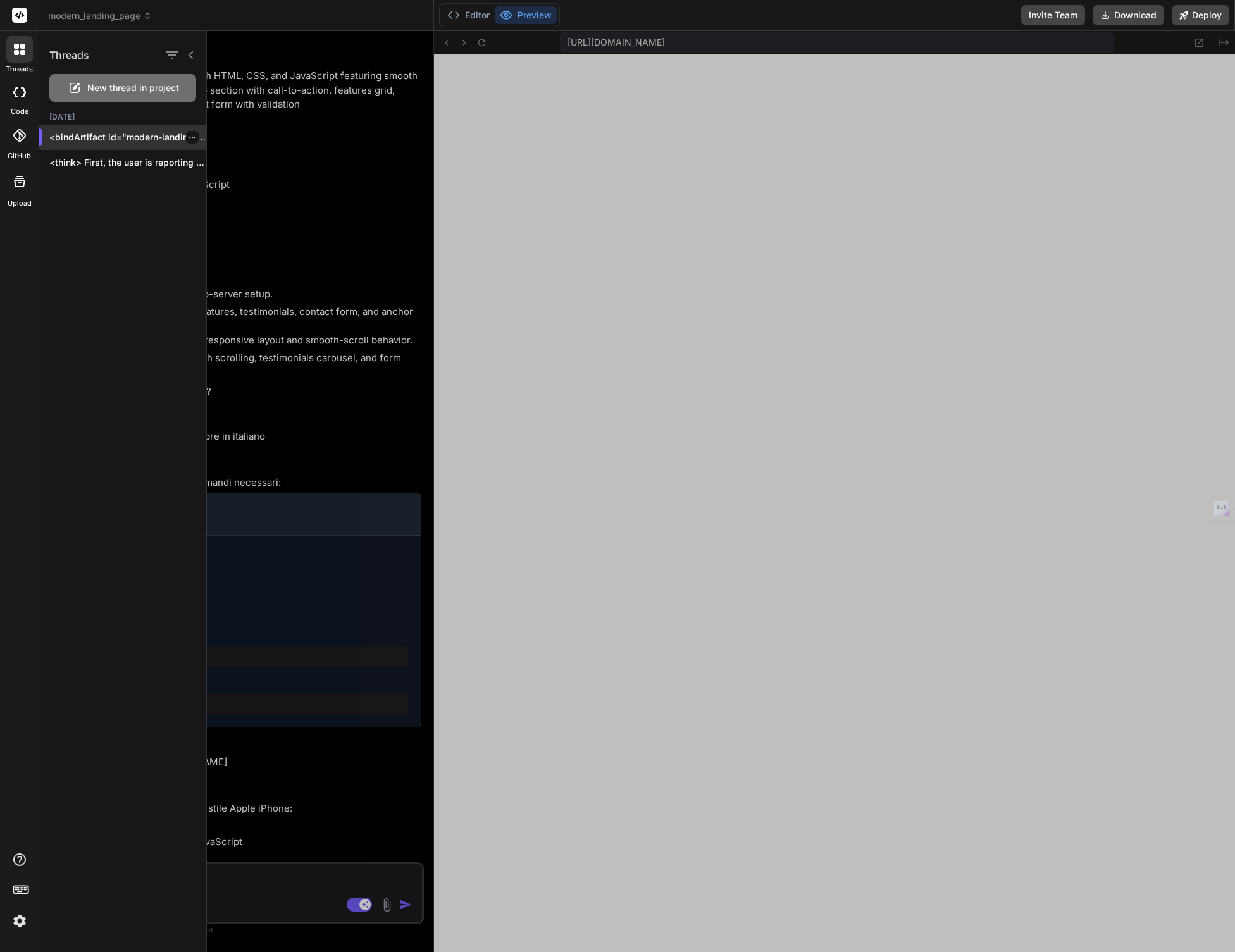
click at [192, 134] on div at bounding box center [192, 136] width 13 height 13
click at [188, 136] on icon "button" at bounding box center [192, 137] width 8 height 8
click at [203, 183] on div "Delete" at bounding box center [246, 188] width 124 height 25
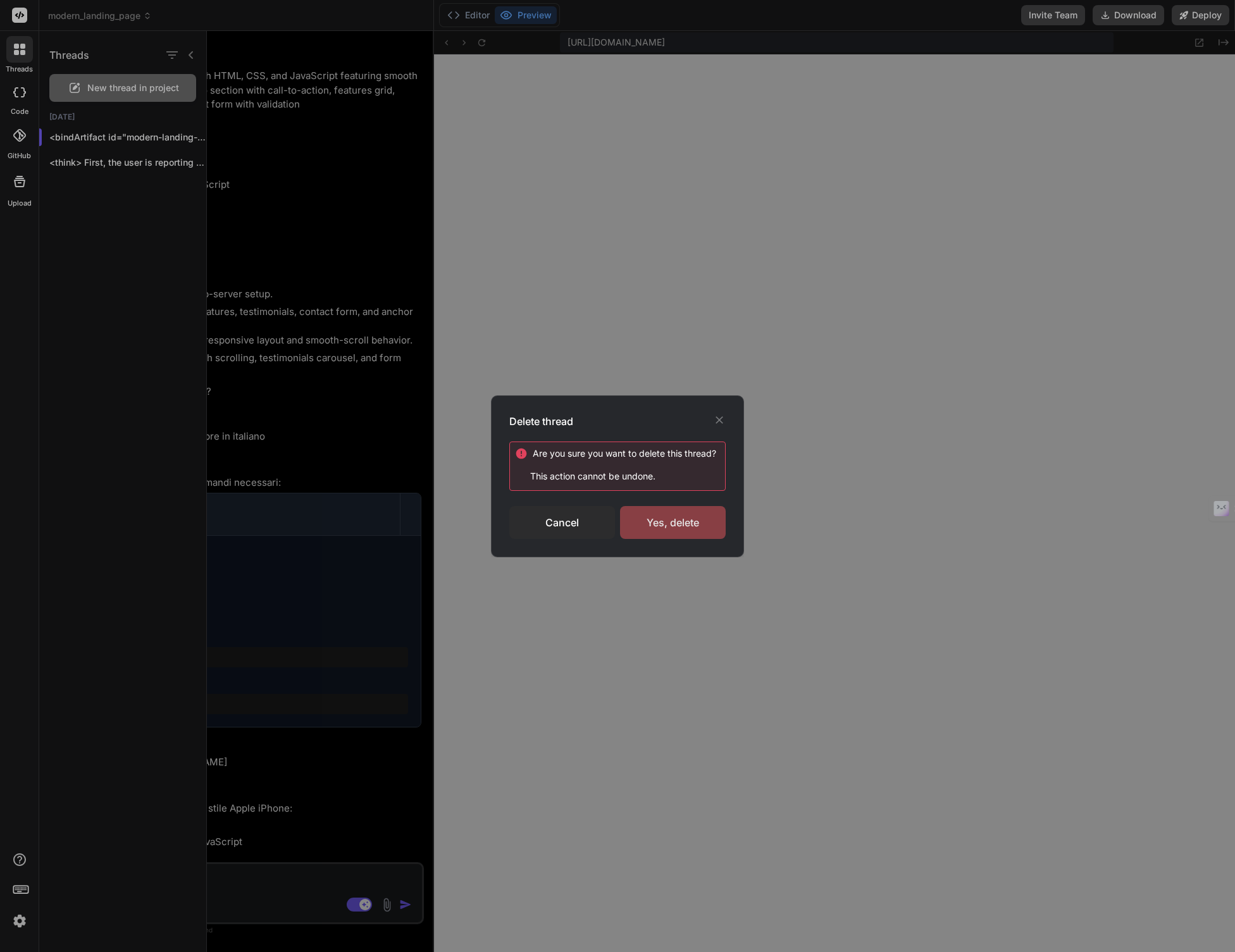
click at [678, 518] on div "Yes, delete" at bounding box center [673, 522] width 105 height 33
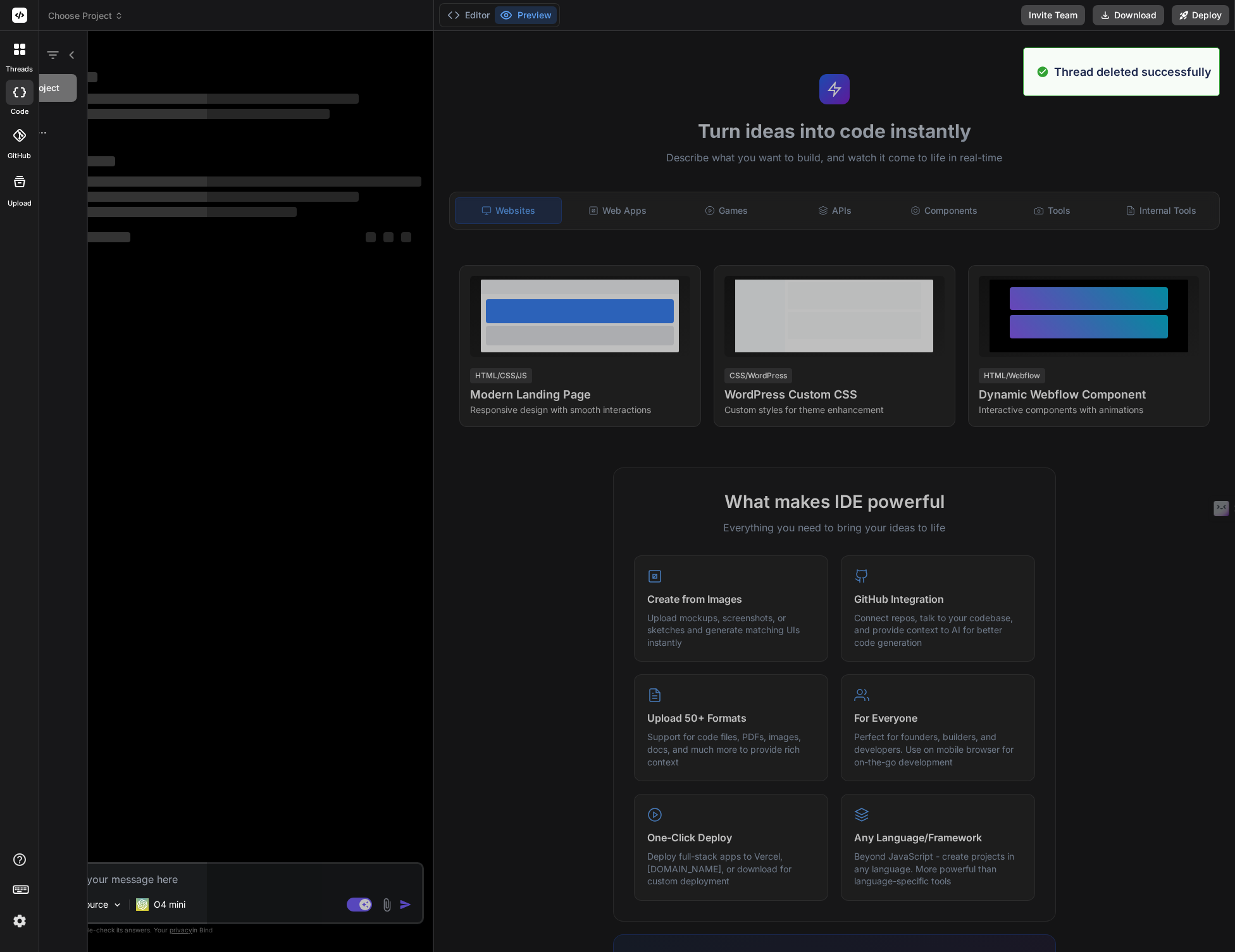
scroll to position [1358, 0]
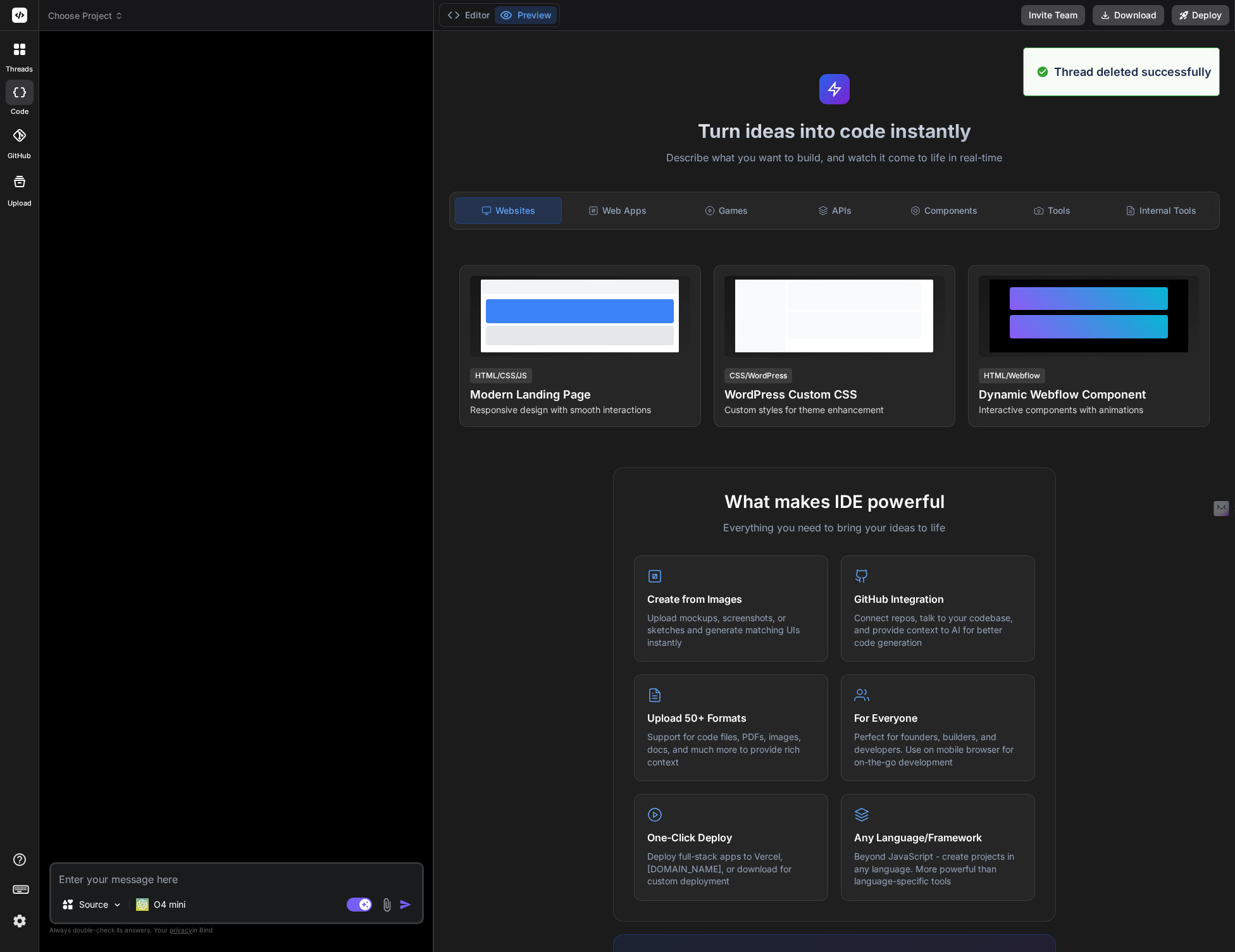
click at [28, 58] on div at bounding box center [19, 49] width 26 height 26
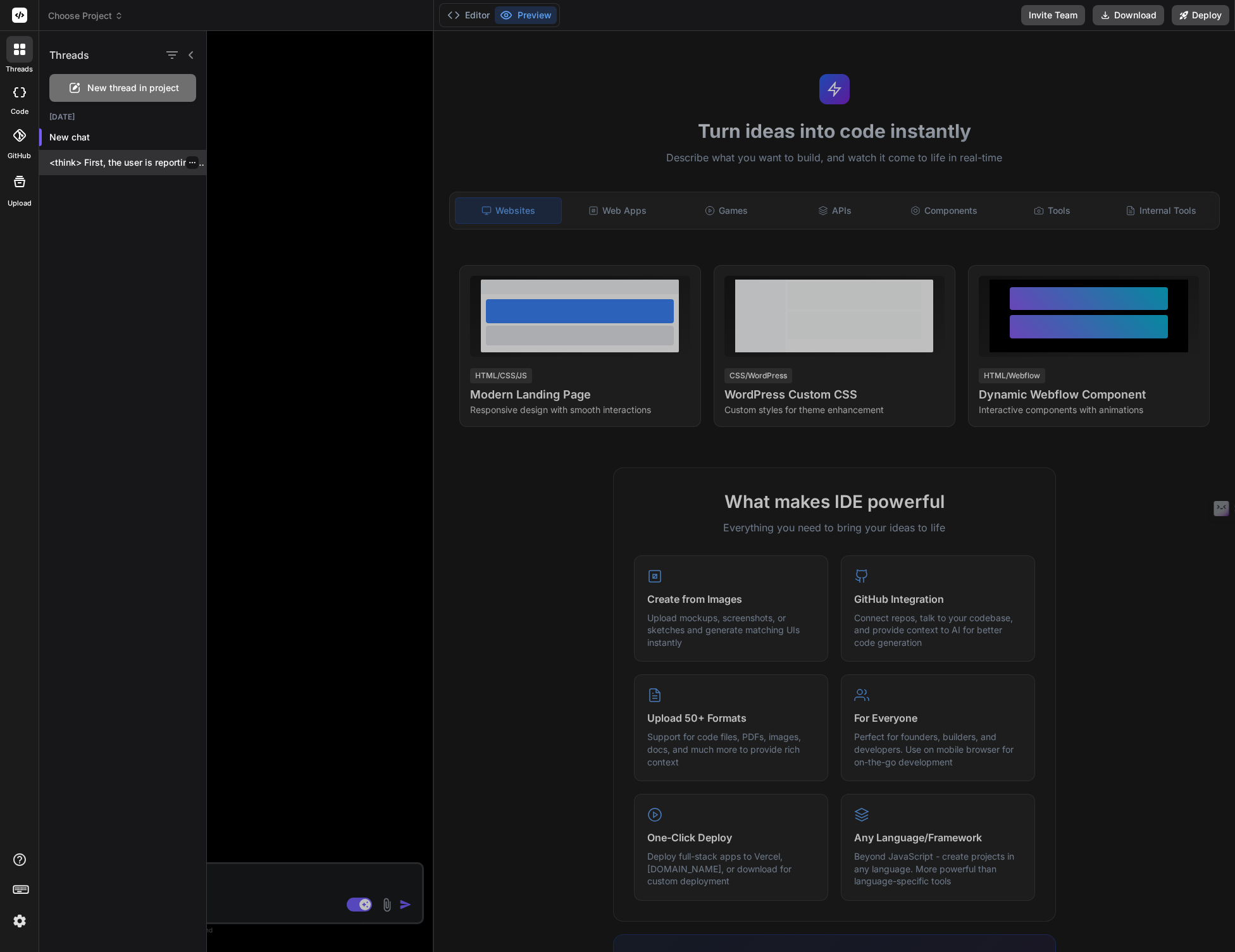
click at [188, 163] on icon "button" at bounding box center [192, 163] width 8 height 8
click at [194, 205] on div "Delete" at bounding box center [246, 213] width 124 height 25
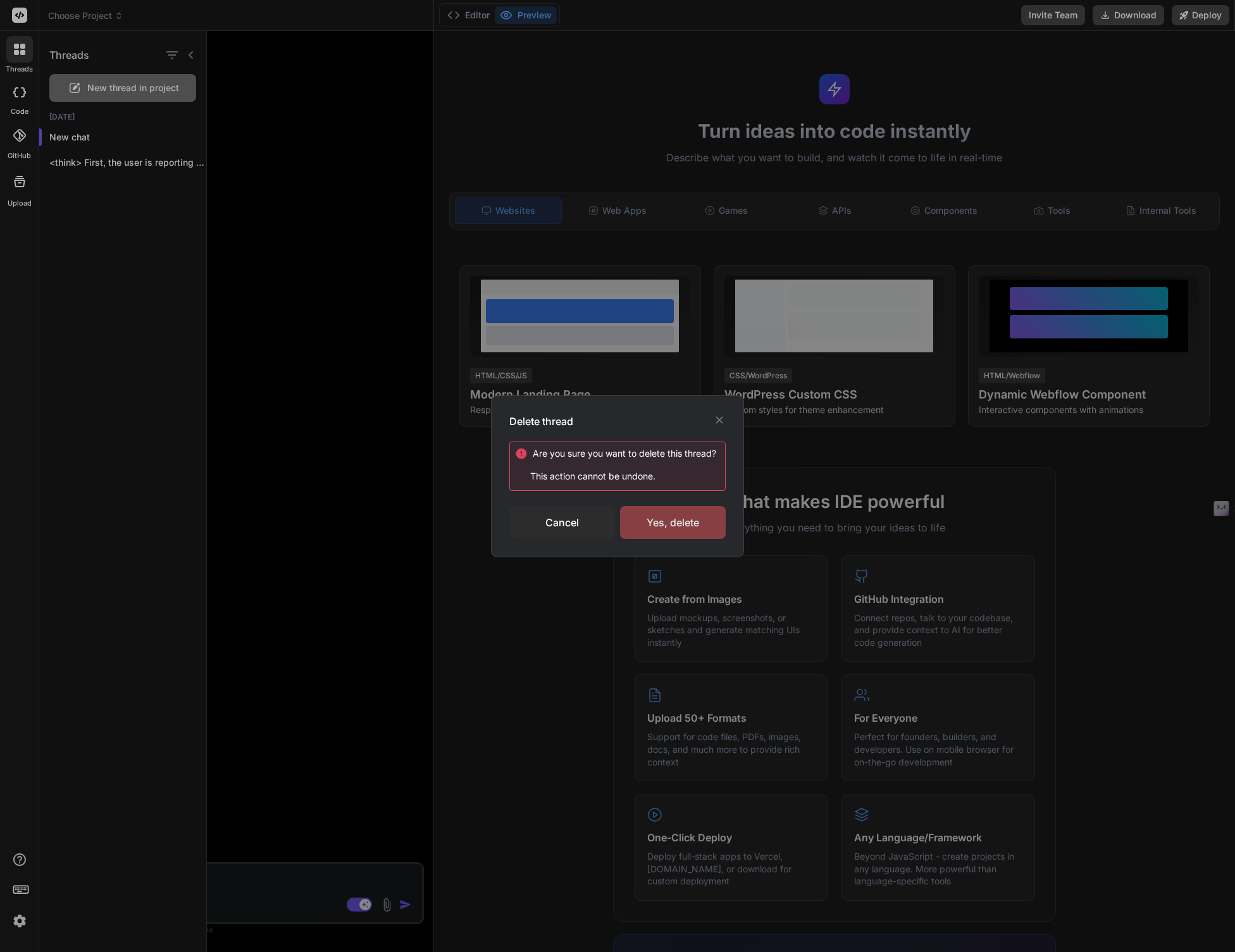
drag, startPoint x: 651, startPoint y: 514, endPoint x: 515, endPoint y: 382, distance: 189.5
click at [651, 514] on div "Yes, delete" at bounding box center [673, 522] width 105 height 33
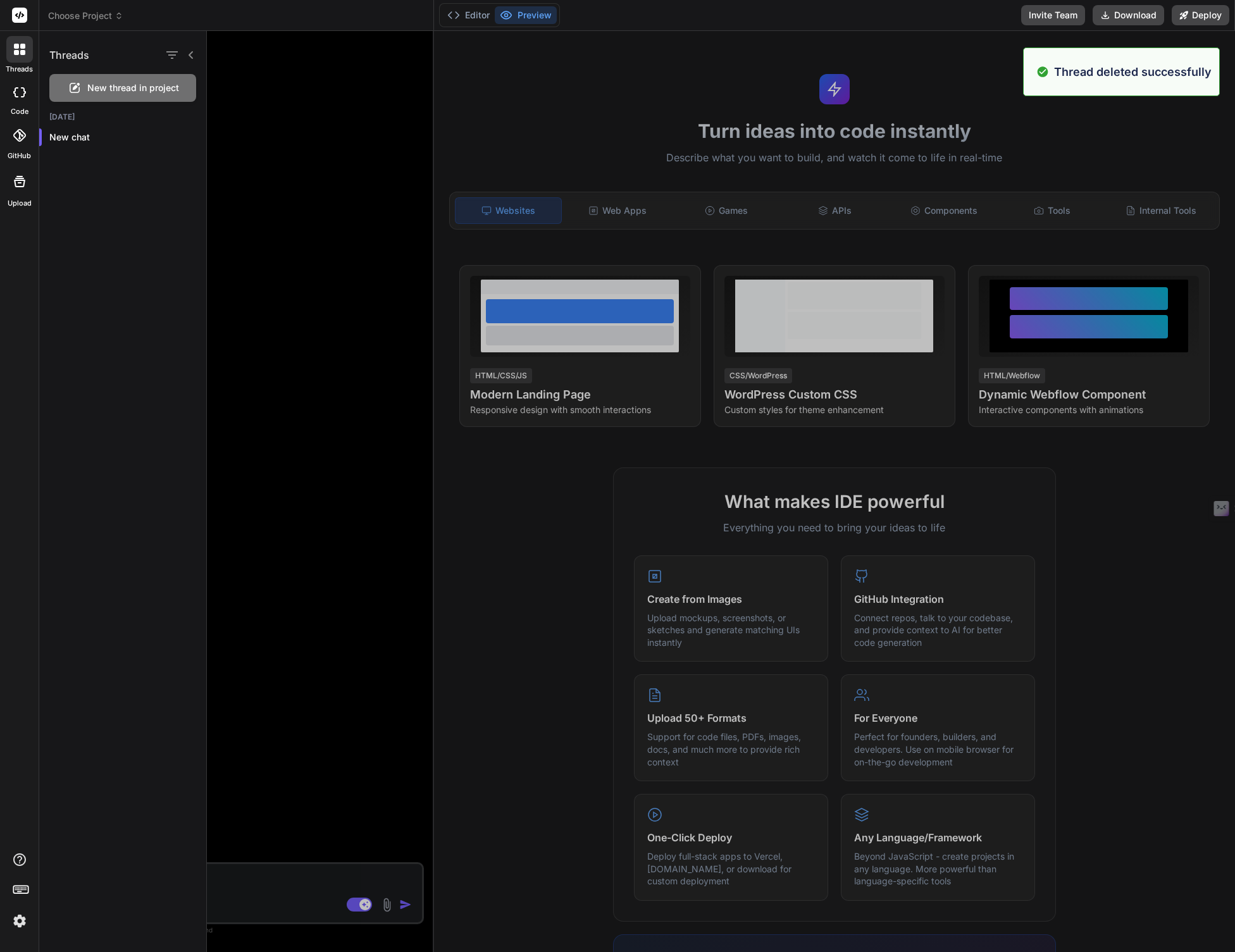
click at [16, 60] on div at bounding box center [19, 49] width 26 height 26
click at [19, 86] on div at bounding box center [19, 93] width 28 height 25
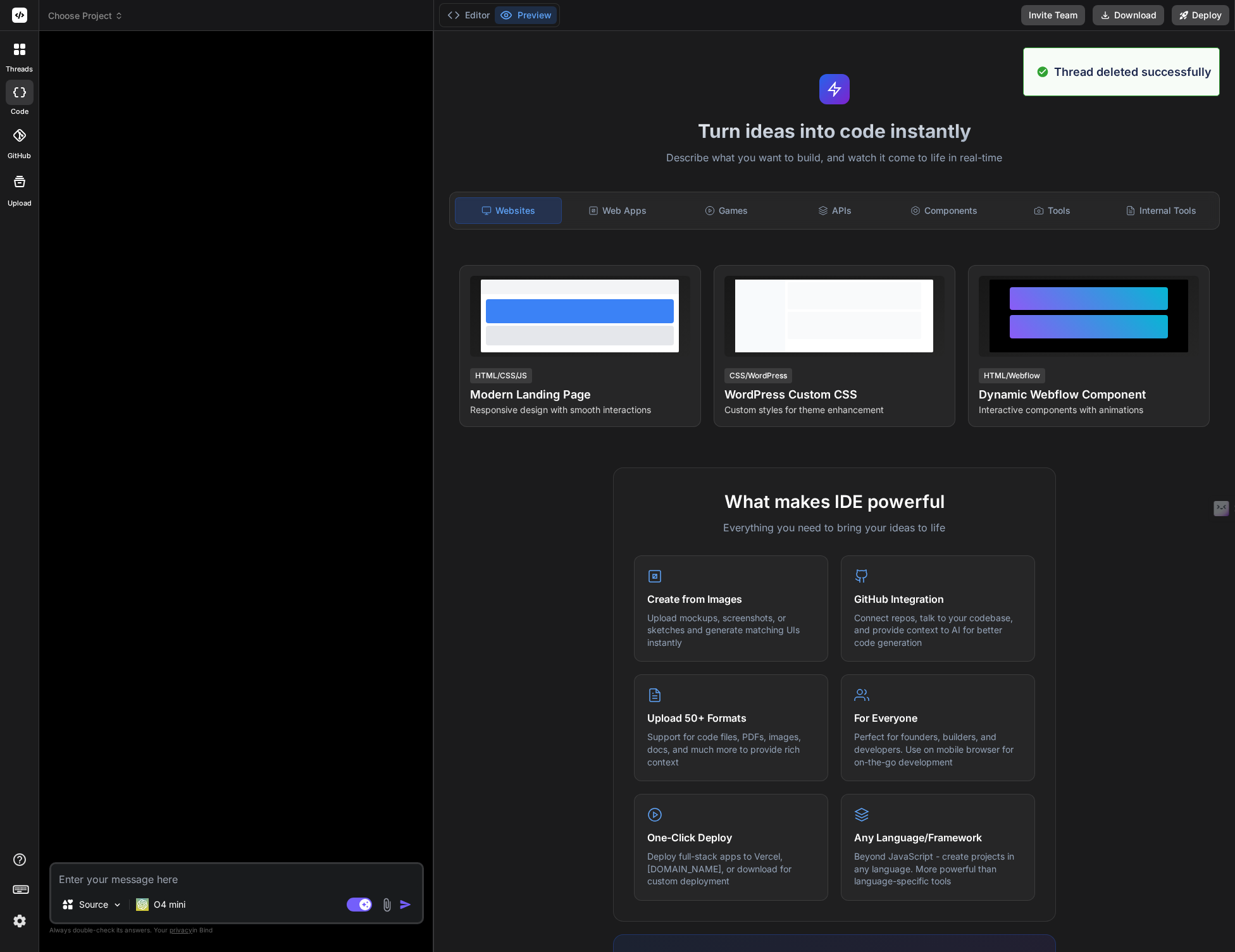
click at [19, 86] on div at bounding box center [19, 93] width 28 height 25
click at [15, 131] on icon at bounding box center [19, 134] width 13 height 13
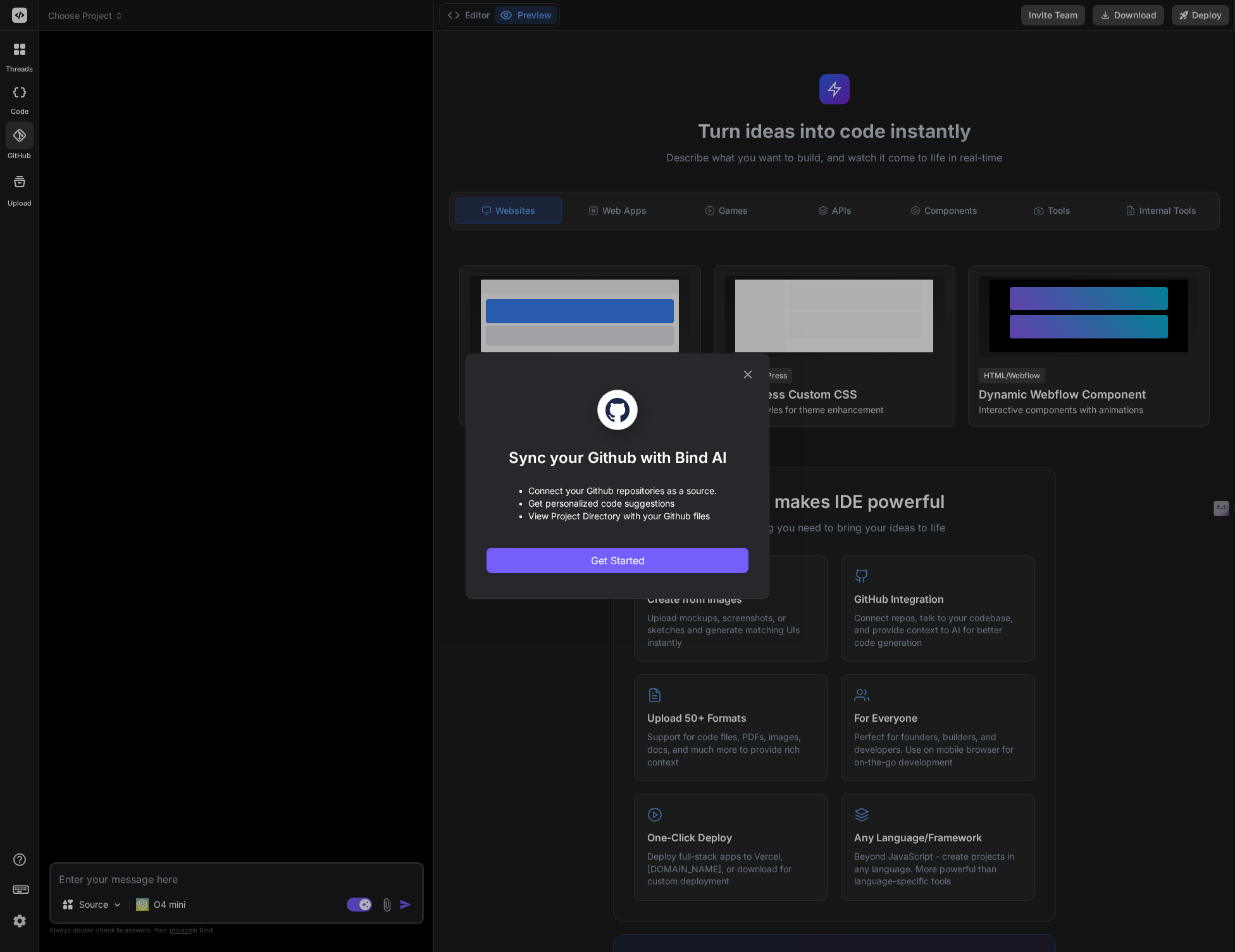
click at [738, 376] on div "Sync your Github with Bind AI • Connect your Github repositories as a source. •…" at bounding box center [617, 476] width 262 height 245
click at [748, 374] on icon at bounding box center [748, 374] width 8 height 8
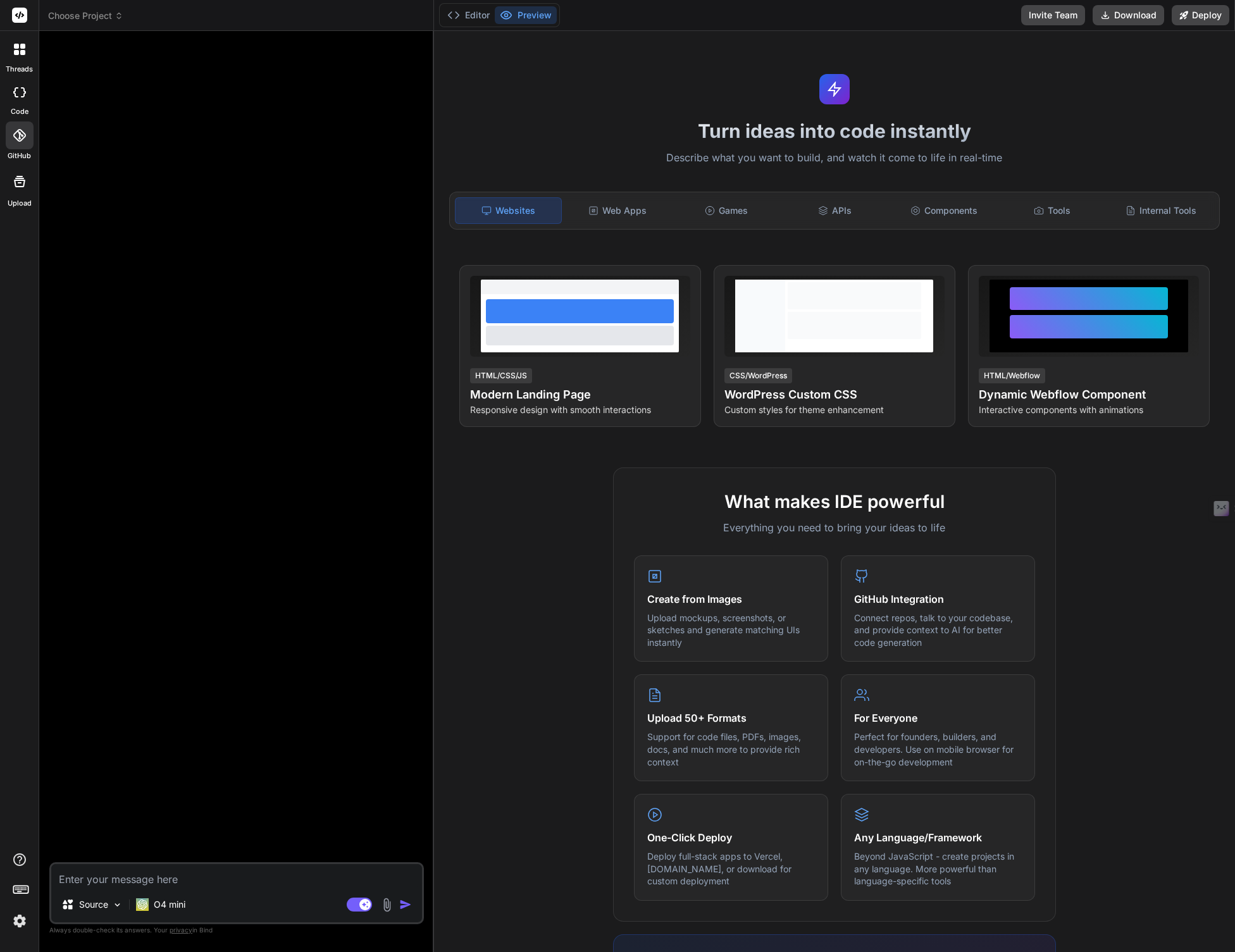
click at [112, 14] on span "Choose Project" at bounding box center [85, 16] width 75 height 13
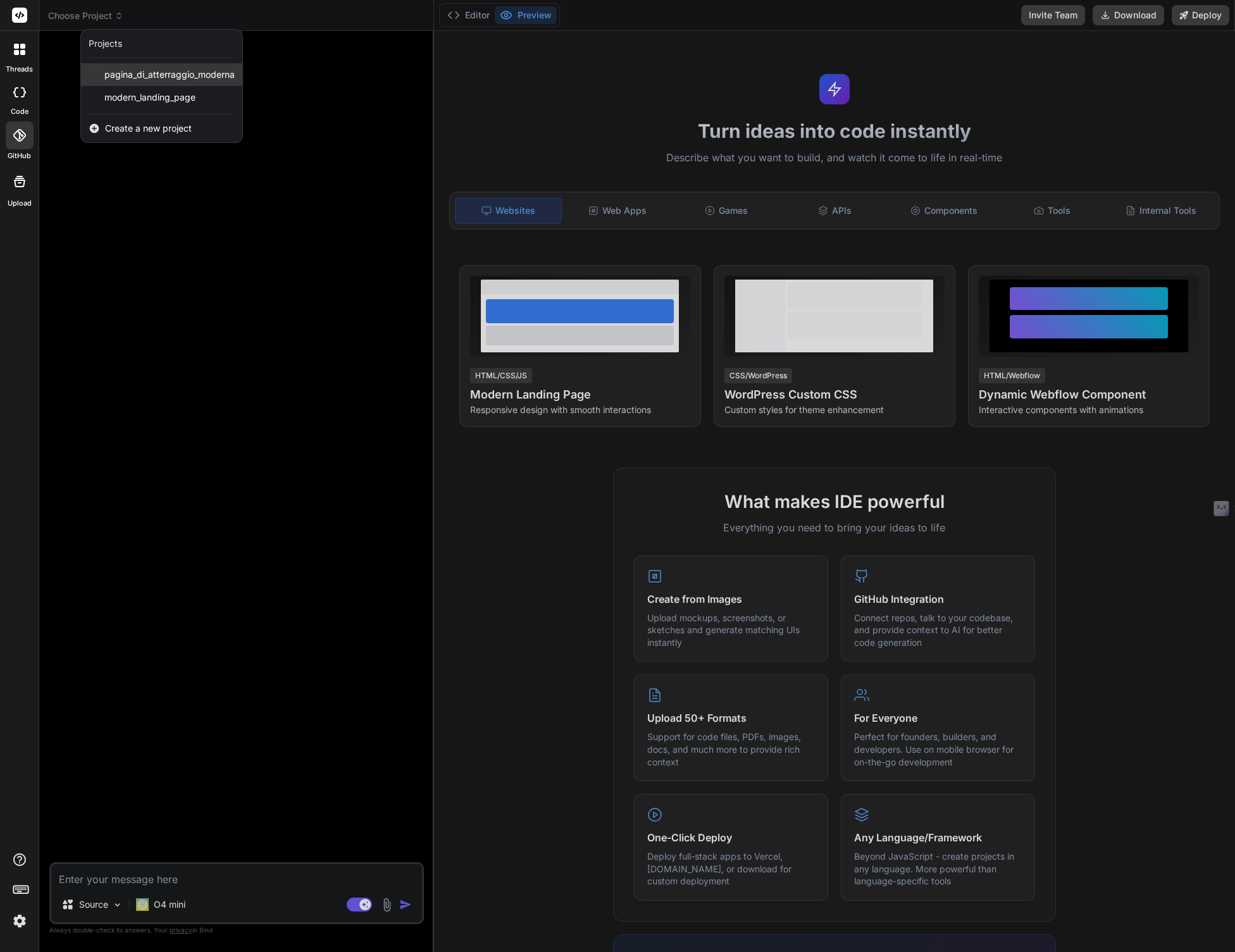
click at [135, 69] on span "pagina_di_atterraggio_moderna" at bounding box center [170, 74] width 131 height 13
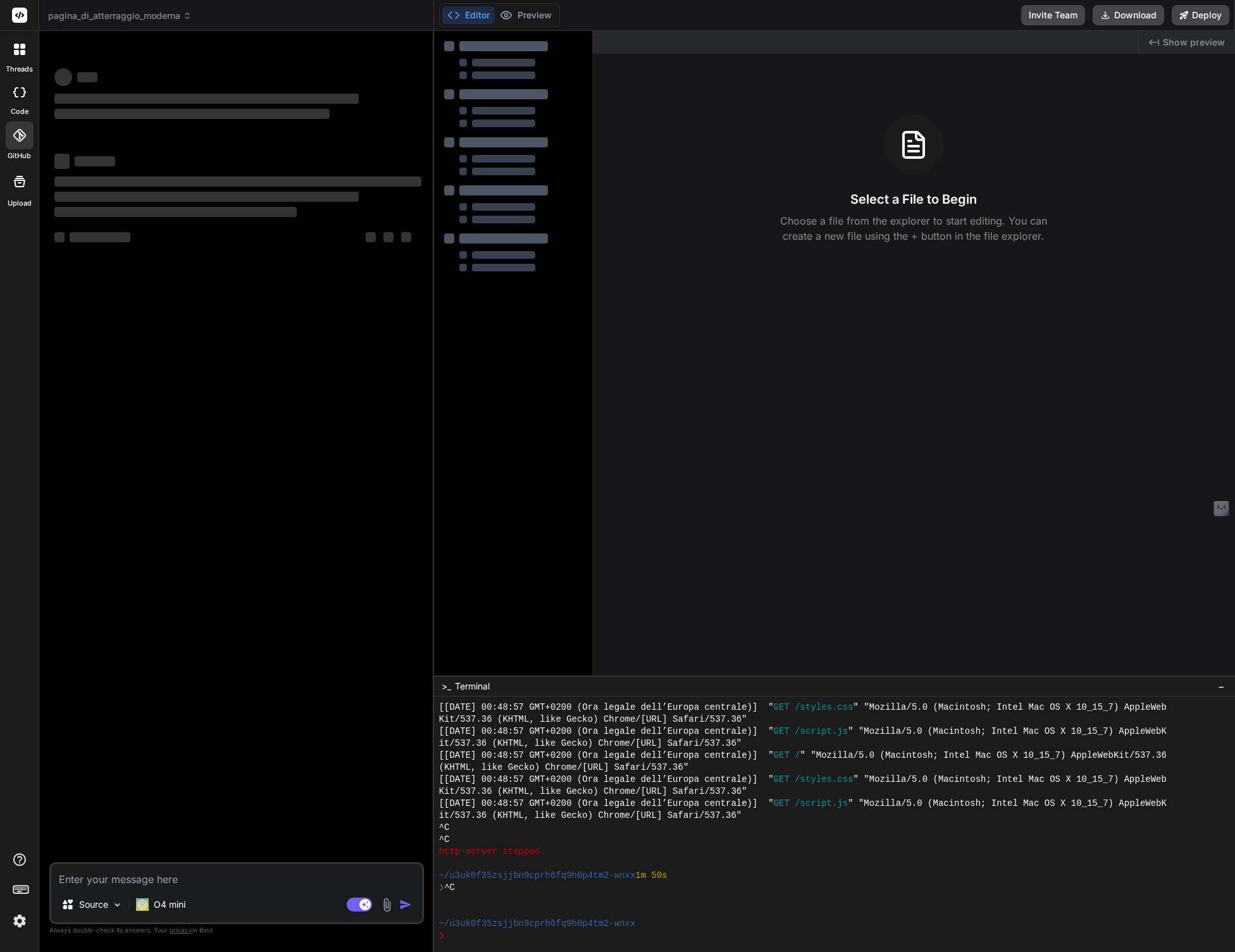
scroll to position [1406, 0]
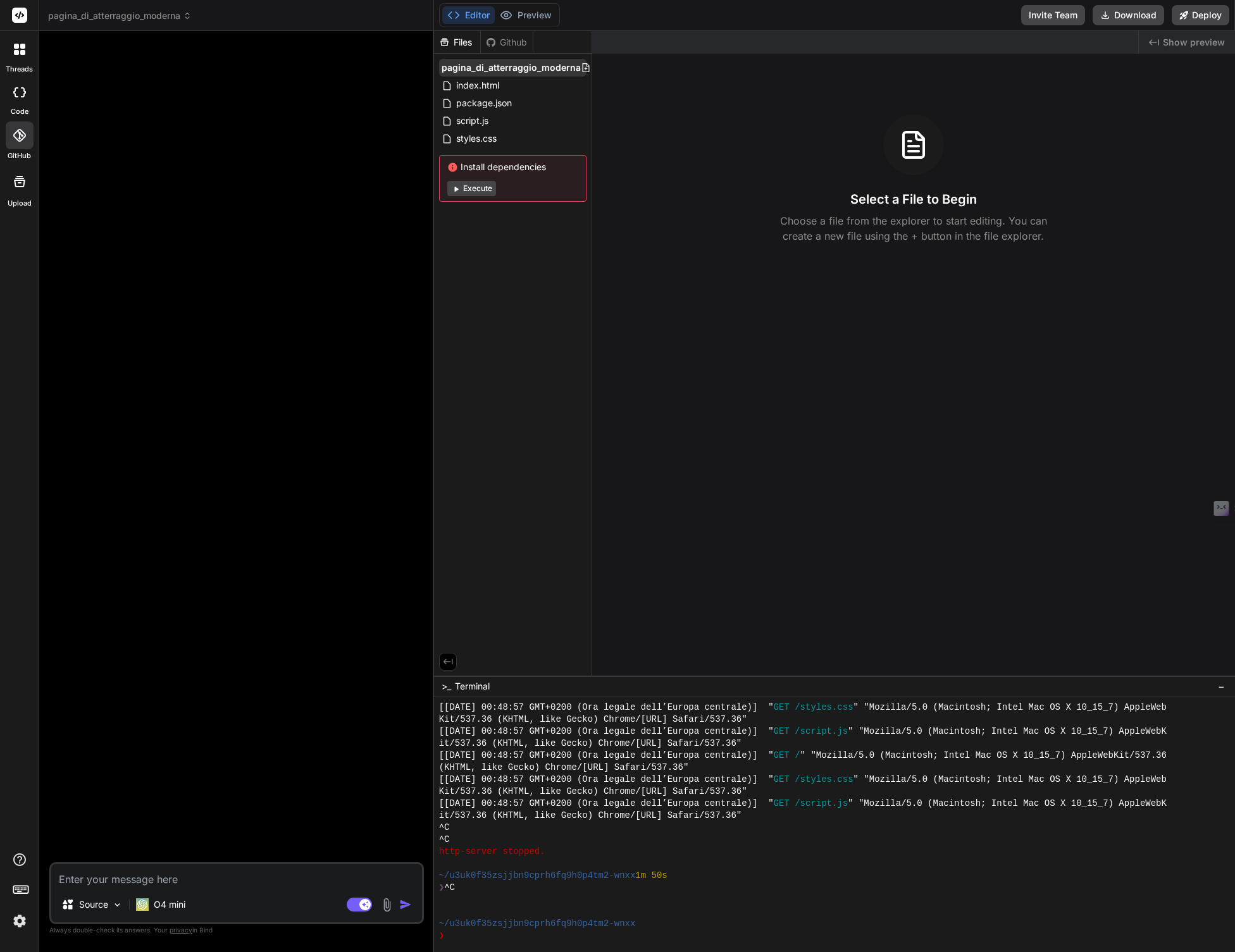
click at [581, 66] on icon at bounding box center [586, 67] width 10 height 10
click at [496, 64] on span "pagina_di_atterraggio_moderna" at bounding box center [511, 67] width 139 height 13
click at [494, 64] on span "pagina_di_atterraggio_moderna" at bounding box center [511, 67] width 139 height 13
click at [174, 12] on span "pagina_di_atterraggio_moderna" at bounding box center [119, 16] width 143 height 13
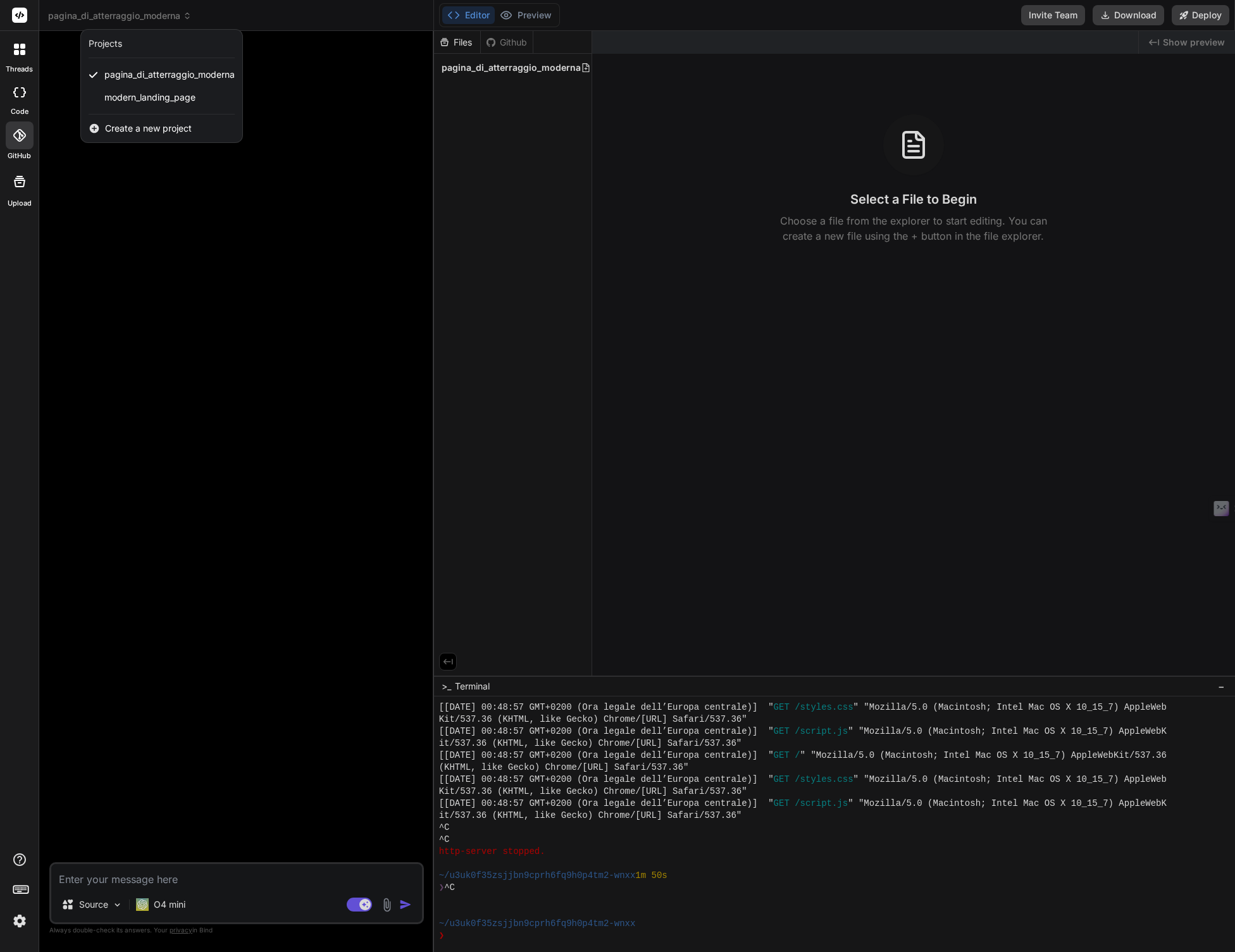
click at [491, 147] on div at bounding box center [617, 476] width 1235 height 952
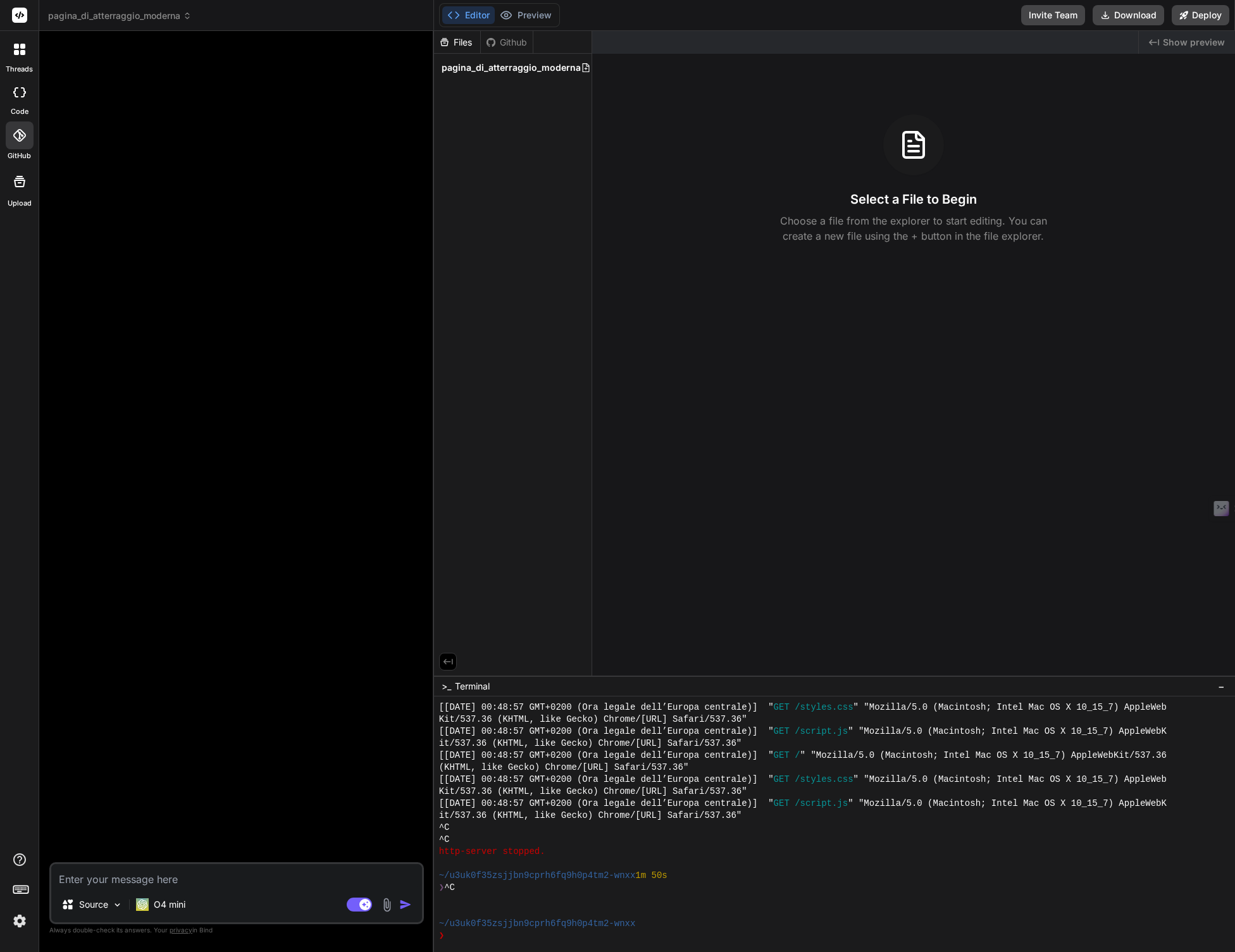
click at [185, 22] on header "pagina_di_atterraggio_moderna Created with Pixso." at bounding box center [236, 16] width 395 height 31
click at [167, 15] on span "pagina_di_atterraggio_moderna" at bounding box center [119, 16] width 143 height 13
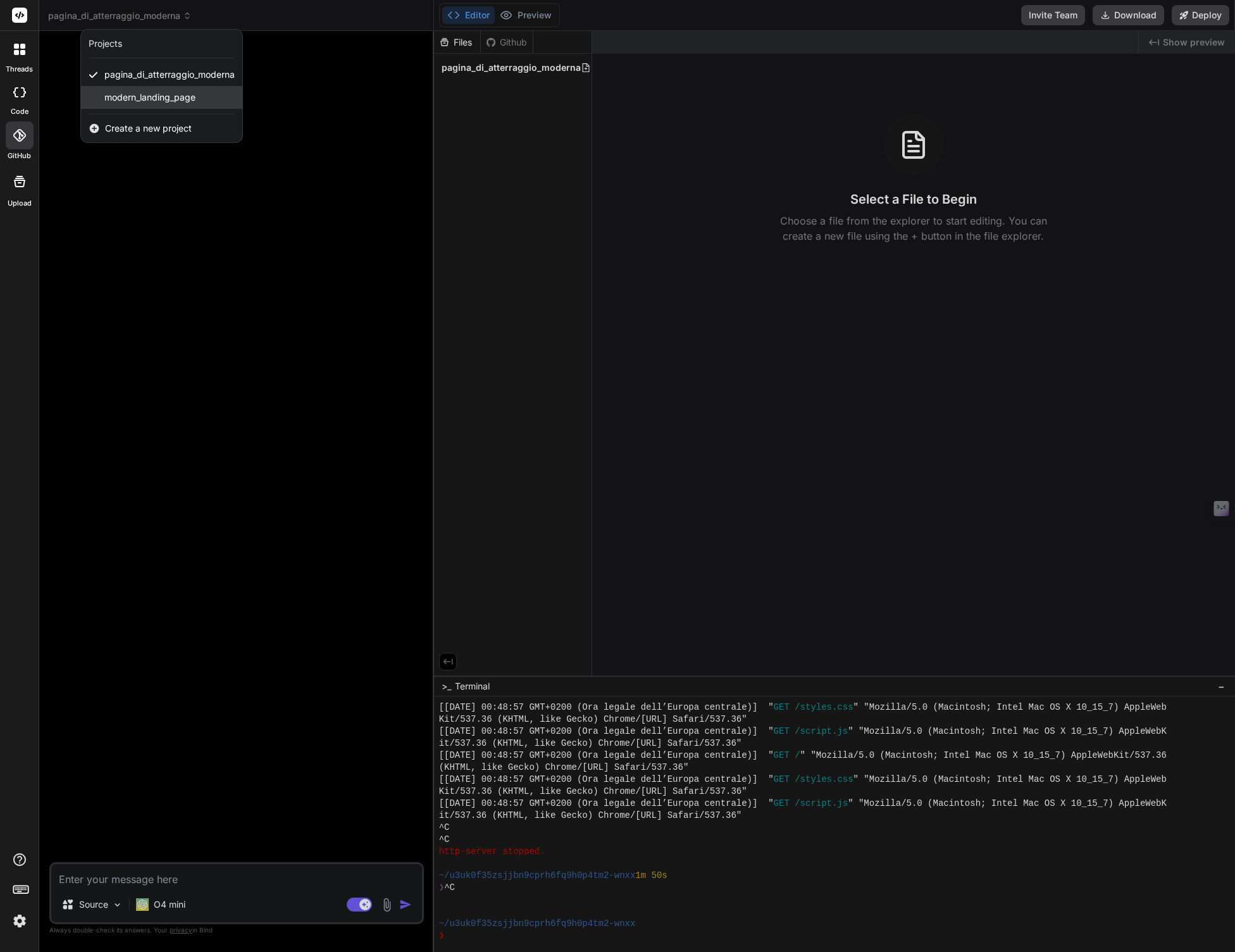
click at [162, 95] on span "modern_landing_page" at bounding box center [149, 96] width 91 height 13
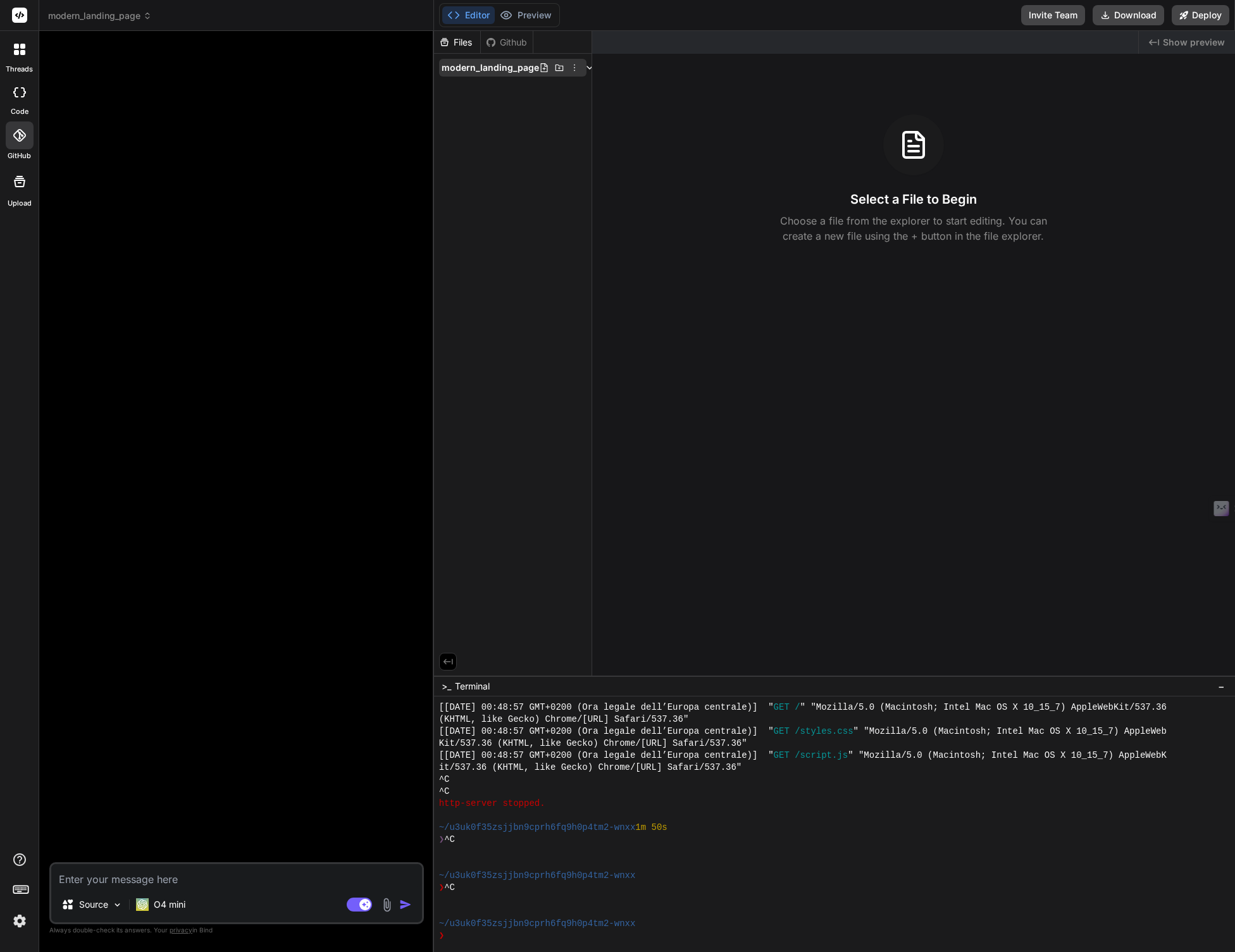
click at [540, 67] on icon at bounding box center [544, 67] width 10 height 10
click at [573, 65] on icon at bounding box center [574, 67] width 10 height 10
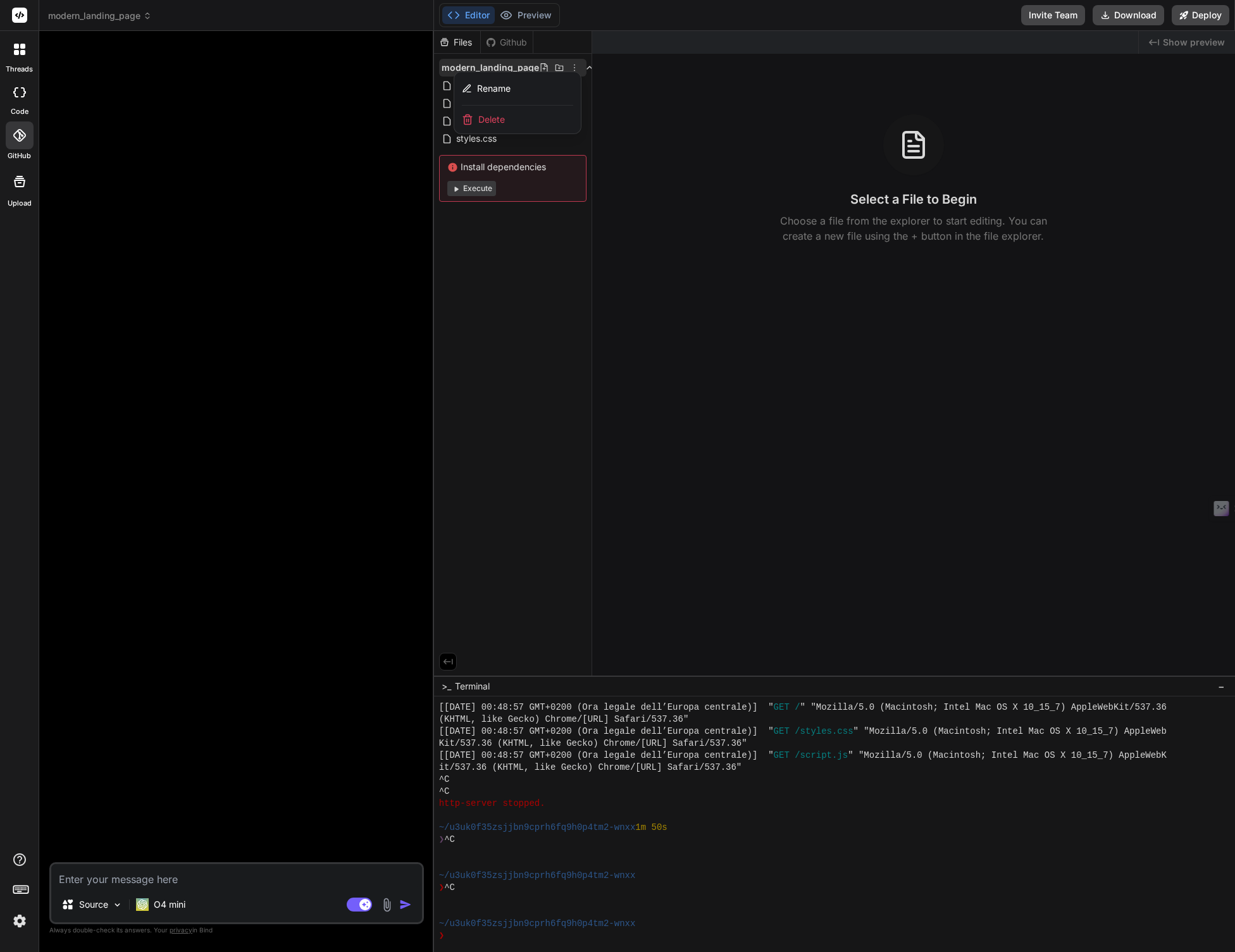
click at [500, 118] on span "Delete" at bounding box center [491, 119] width 26 height 13
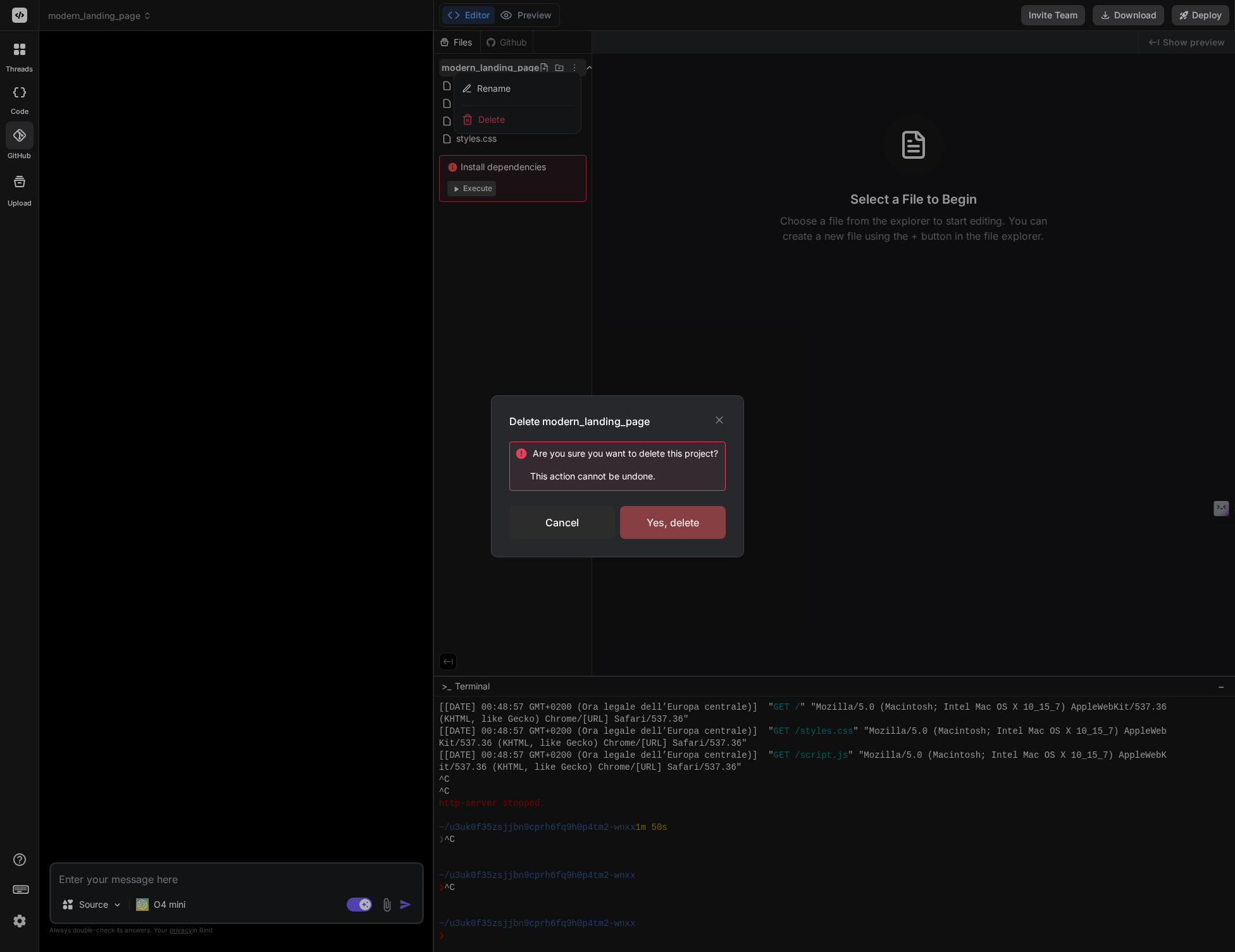
click at [654, 512] on div "Yes, delete" at bounding box center [673, 522] width 105 height 33
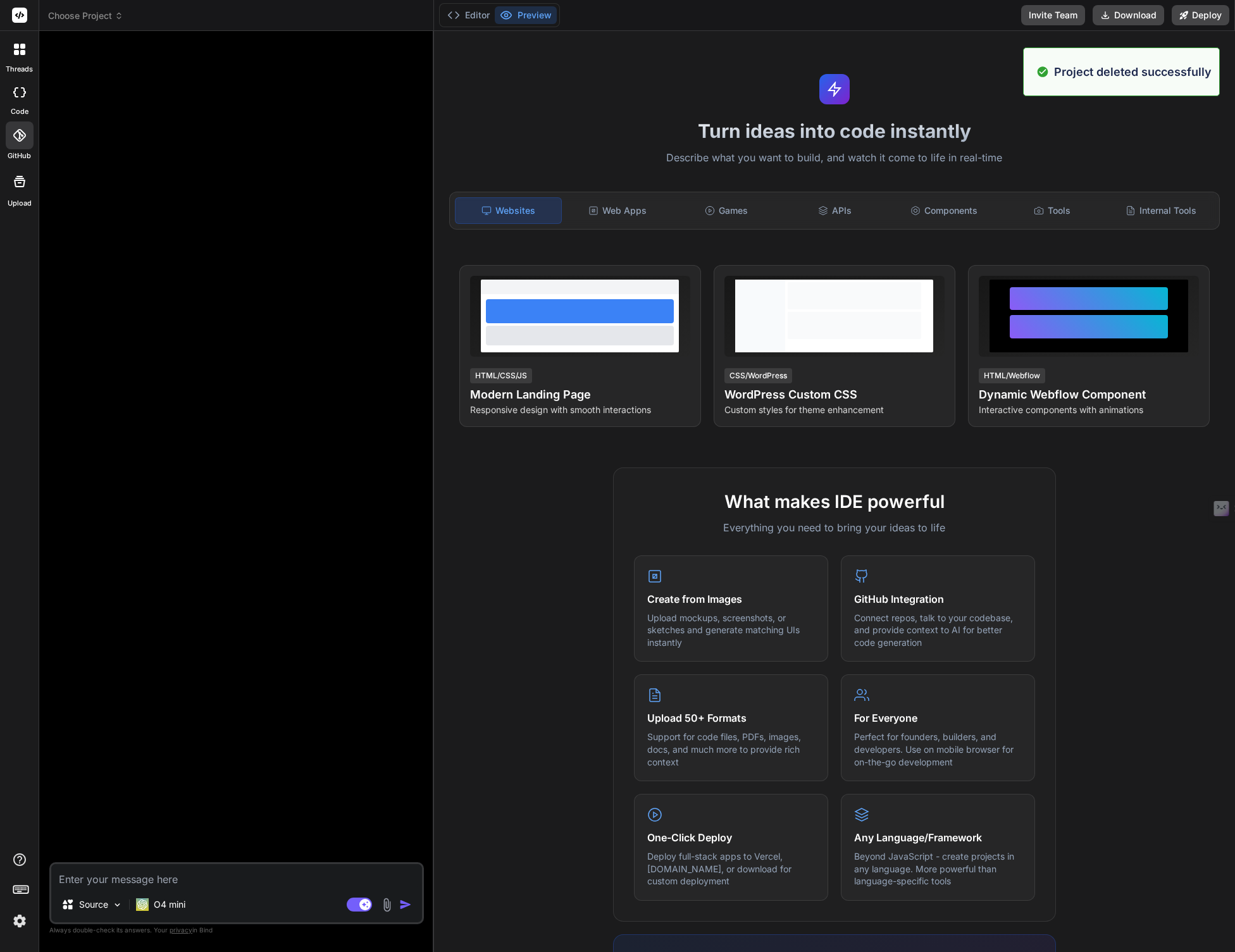
click at [116, 15] on icon at bounding box center [118, 16] width 9 height 9
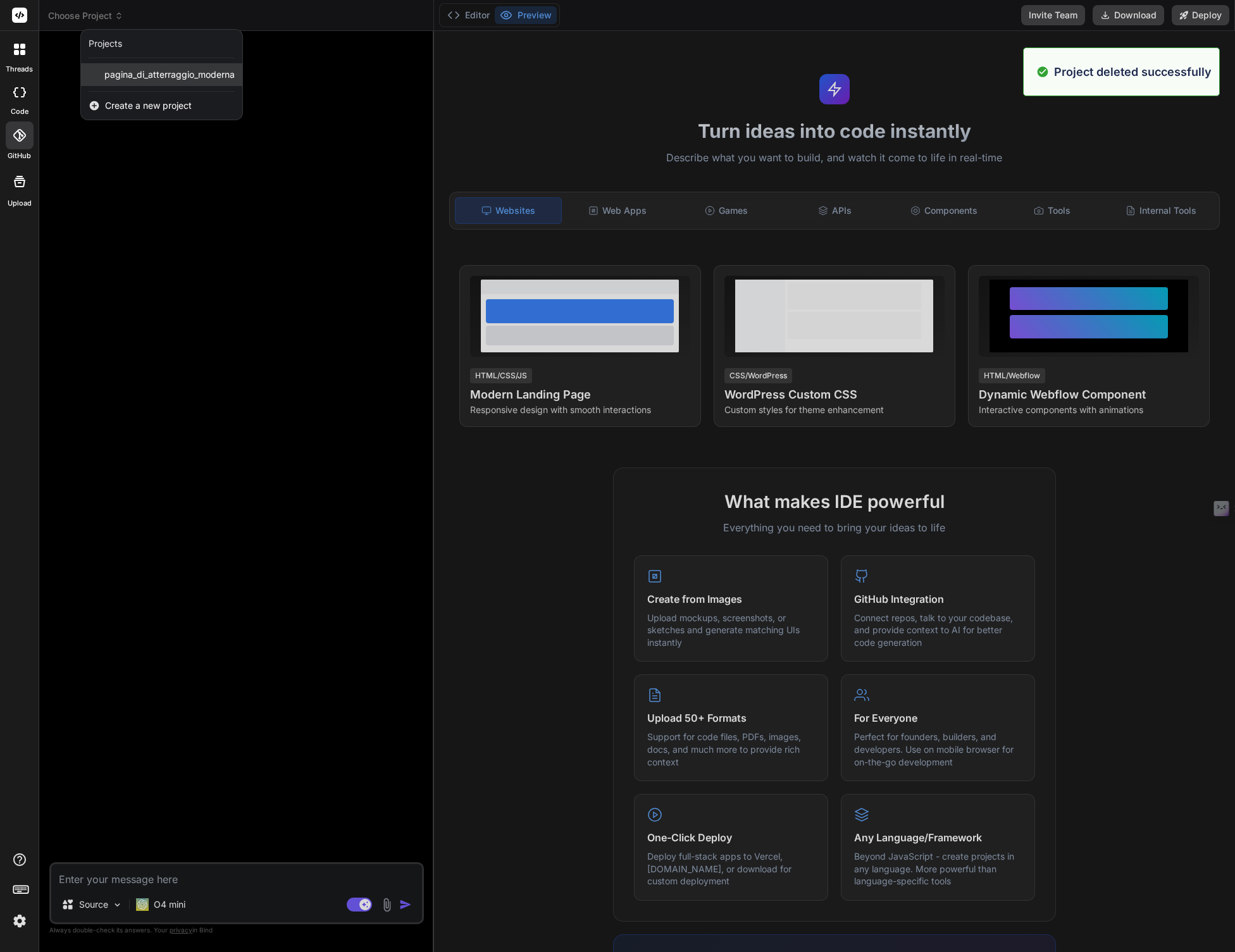
click at [144, 74] on span "pagina_di_atterraggio_moderna" at bounding box center [170, 74] width 131 height 13
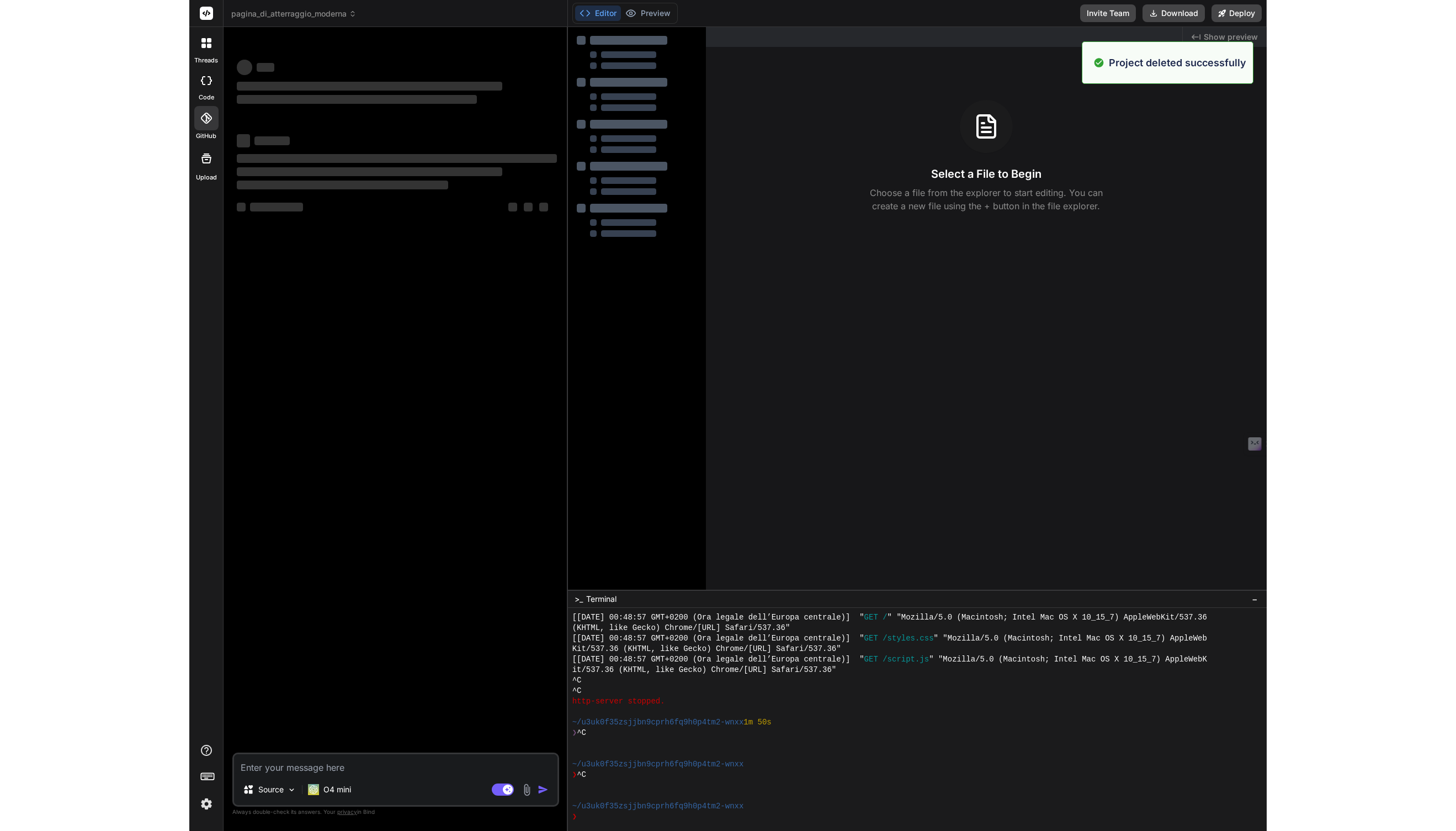
scroll to position [1312, 0]
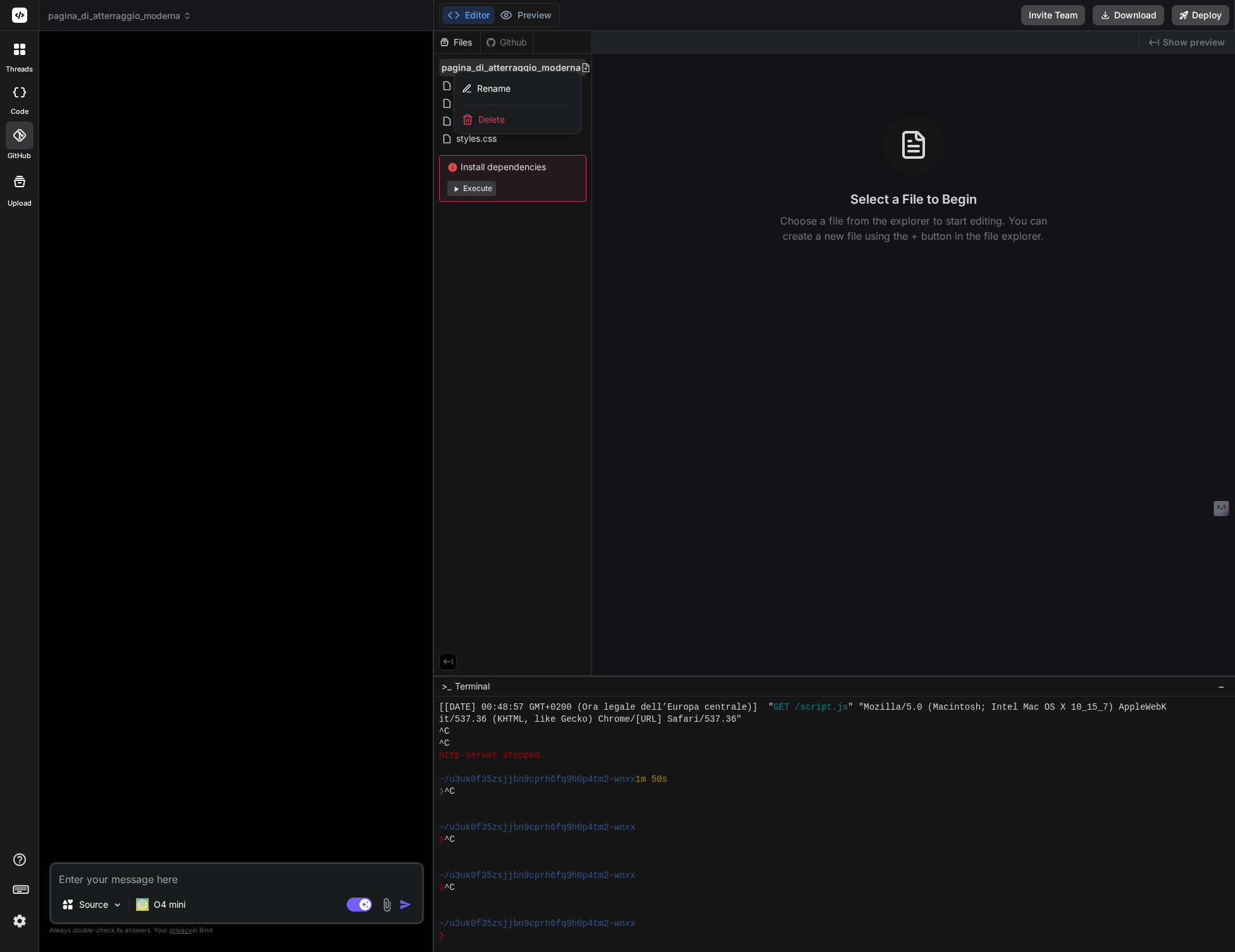
drag, startPoint x: 670, startPoint y: 118, endPoint x: 619, endPoint y: 114, distance: 51.2
click at [670, 117] on div at bounding box center [834, 491] width 801 height 921
click at [589, 67] on div at bounding box center [608, 67] width 56 height 10
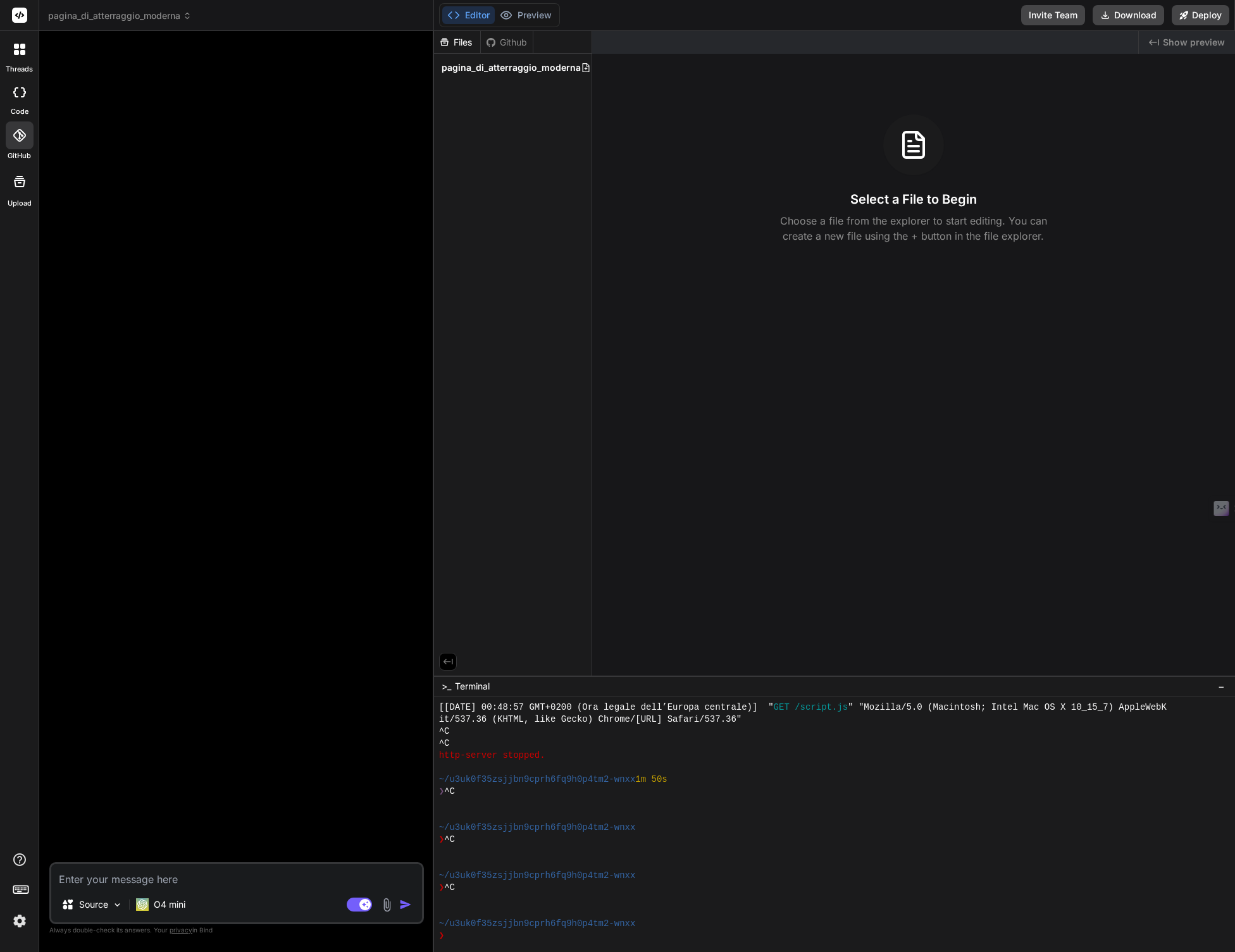
click at [589, 67] on div at bounding box center [608, 67] width 56 height 10
click at [581, 67] on icon at bounding box center [586, 67] width 10 height 10
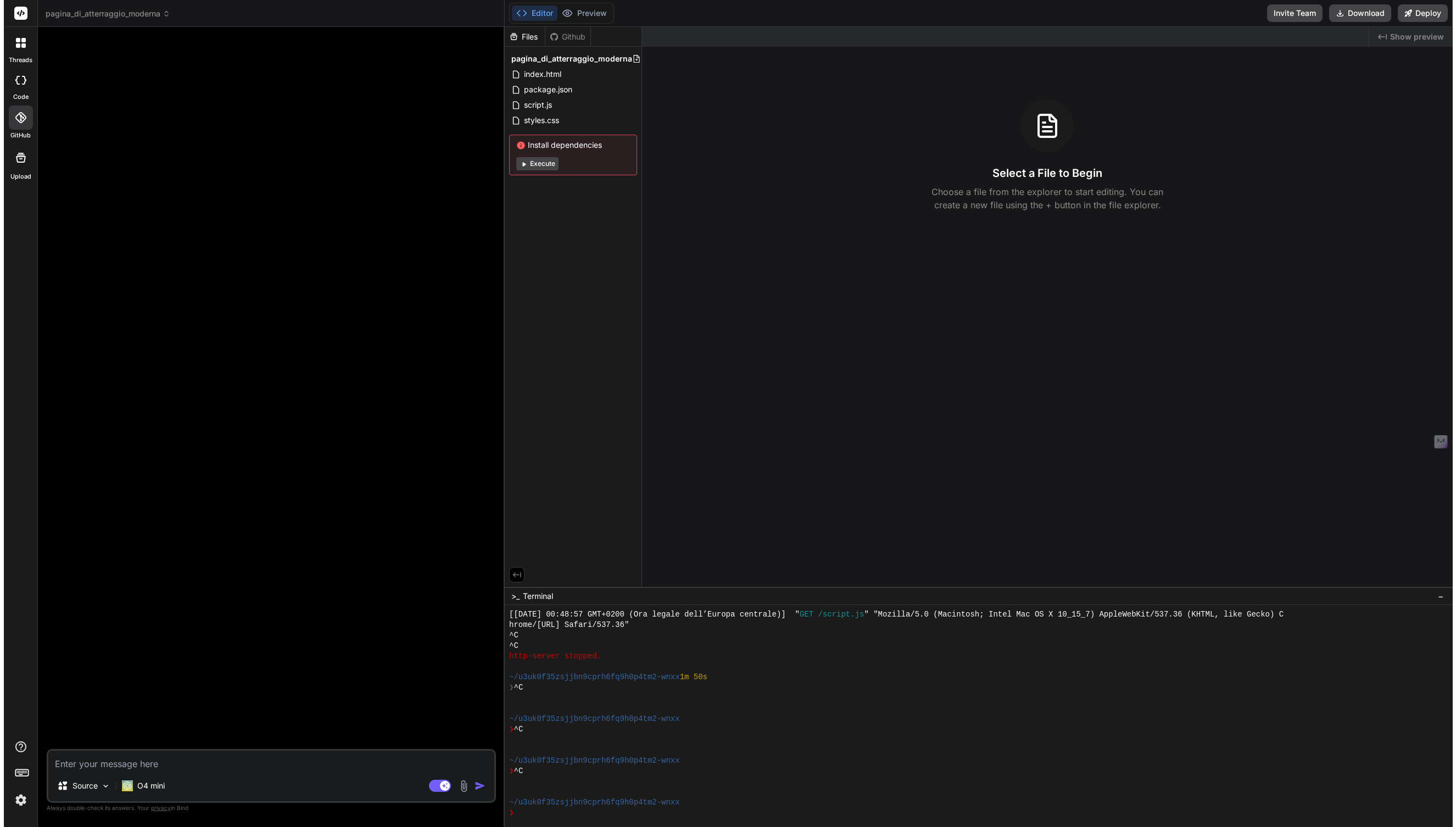
scroll to position [1263, 0]
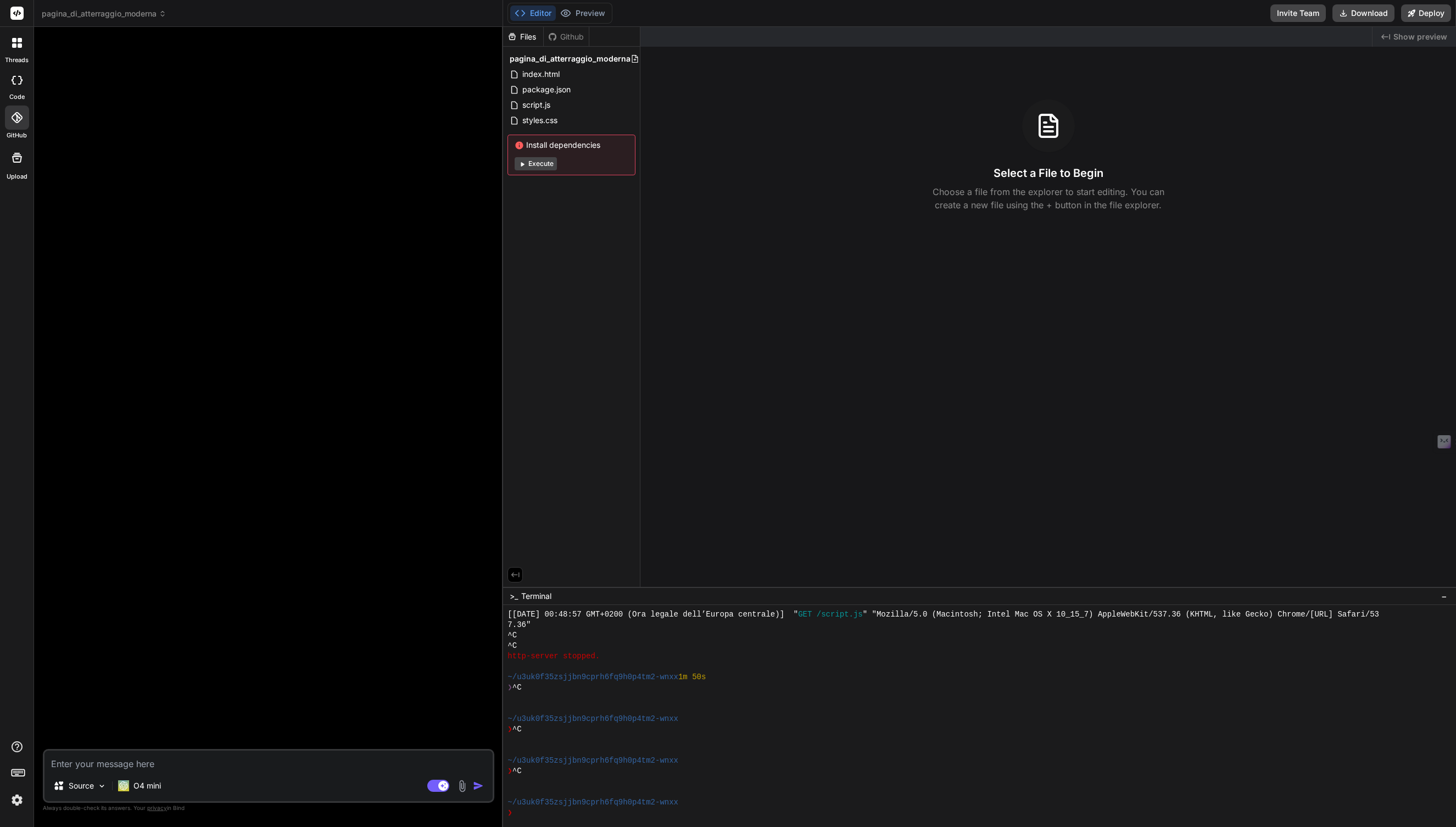
drag, startPoint x: 503, startPoint y: 58, endPoint x: 539, endPoint y: 51, distance: 36.7
click at [540, 52] on div "pagina_di_atterraggio_moderna" at bounding box center [571, 58] width 128 height 15
click at [637, 58] on div at bounding box center [654, 58] width 48 height 8
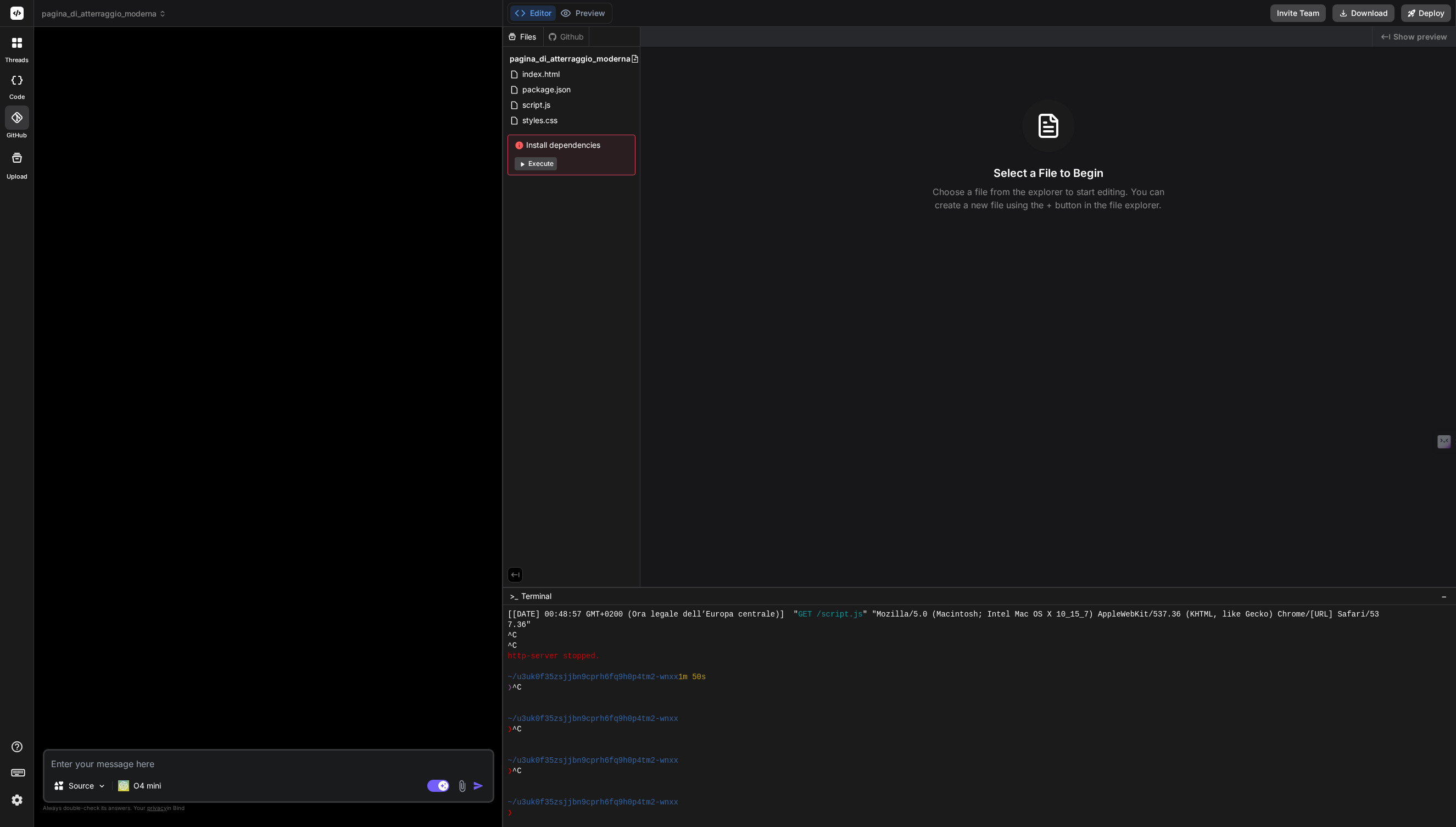
click at [143, 12] on span "pagina_di_atterraggio_moderna" at bounding box center [103, 14] width 124 height 11
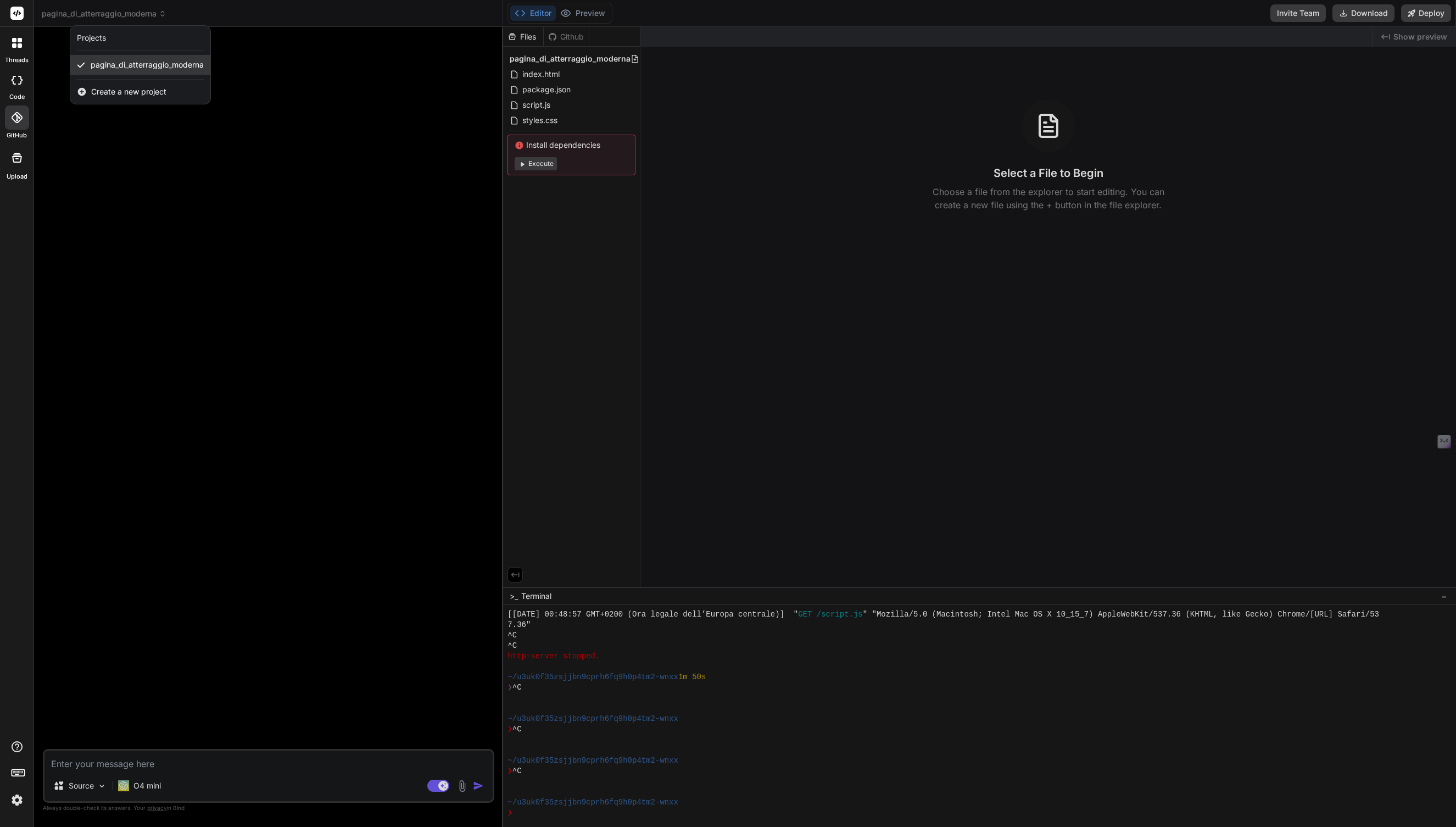
click at [124, 59] on span "pagina_di_atterraggio_moderna" at bounding box center [147, 64] width 113 height 11
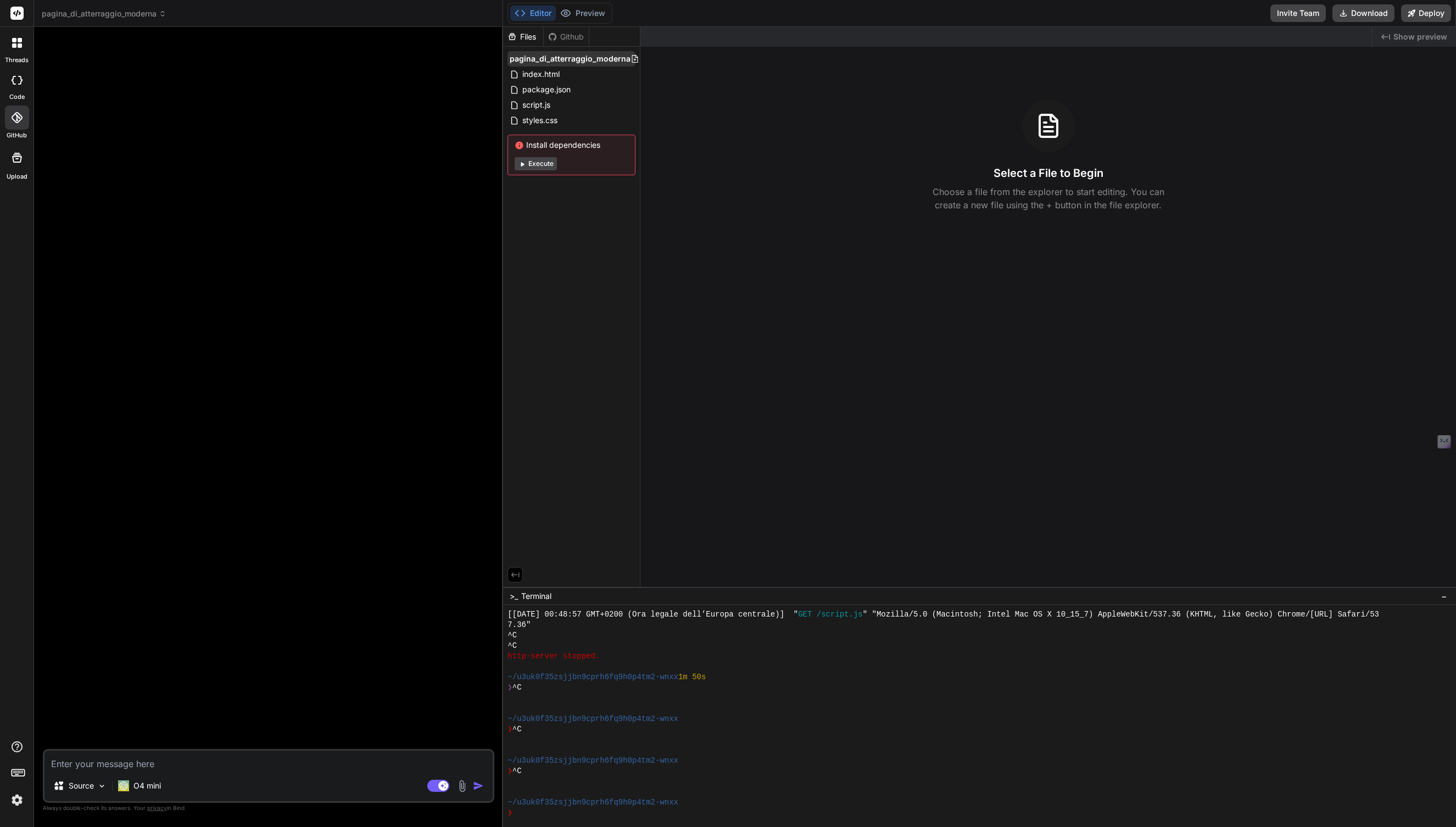
click at [609, 58] on span "pagina_di_atterraggio_moderna" at bounding box center [569, 58] width 121 height 11
click at [640, 57] on div "Created with Pixso. Show preview Select a File to Begin Choose a file from the …" at bounding box center [1048, 306] width 816 height 560
click at [635, 57] on icon at bounding box center [635, 58] width 8 height 8
click at [629, 73] on icon at bounding box center [629, 74] width 8 height 8
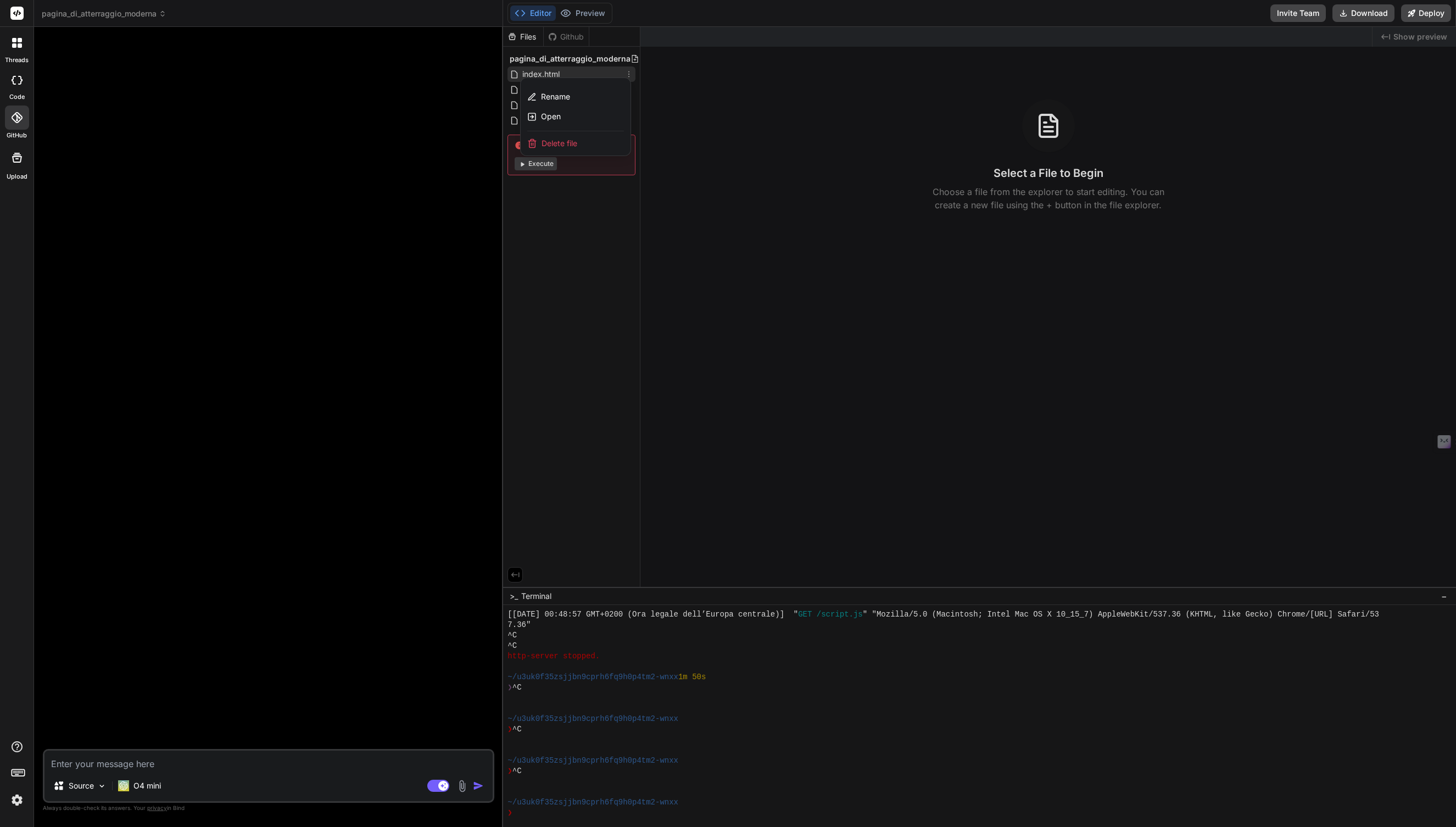
click at [631, 58] on div at bounding box center [980, 427] width 953 height 800
click at [640, 58] on div "Created with Pixso. Show preview Select a File to Begin Choose a file from the …" at bounding box center [1048, 306] width 816 height 560
click at [640, 51] on div "Created with Pixso. Show preview Select a File to Begin Choose a file from the …" at bounding box center [1048, 306] width 816 height 560
click at [602, 58] on span "pagina_di_atterraggio_moderna" at bounding box center [569, 58] width 121 height 11
click at [630, 58] on icon at bounding box center [635, 58] width 8 height 8
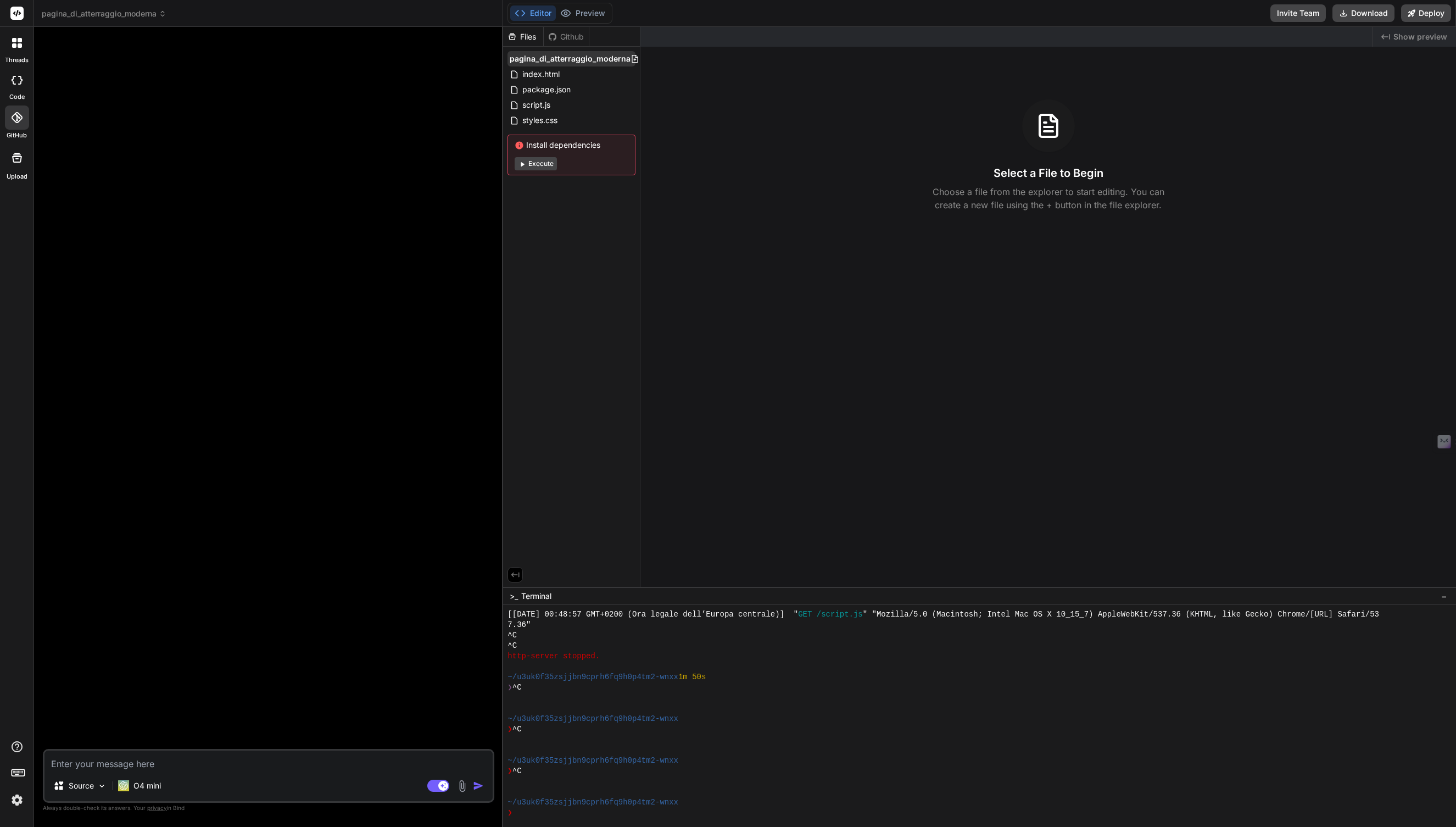
click at [564, 58] on span "pagina_di_atterraggio_moderna" at bounding box center [569, 58] width 121 height 11
click at [541, 56] on span "pagina_di_atterraggio_moderna" at bounding box center [569, 58] width 121 height 11
click at [527, 57] on span "pagina_di_atterraggio_moderna" at bounding box center [569, 58] width 121 height 11
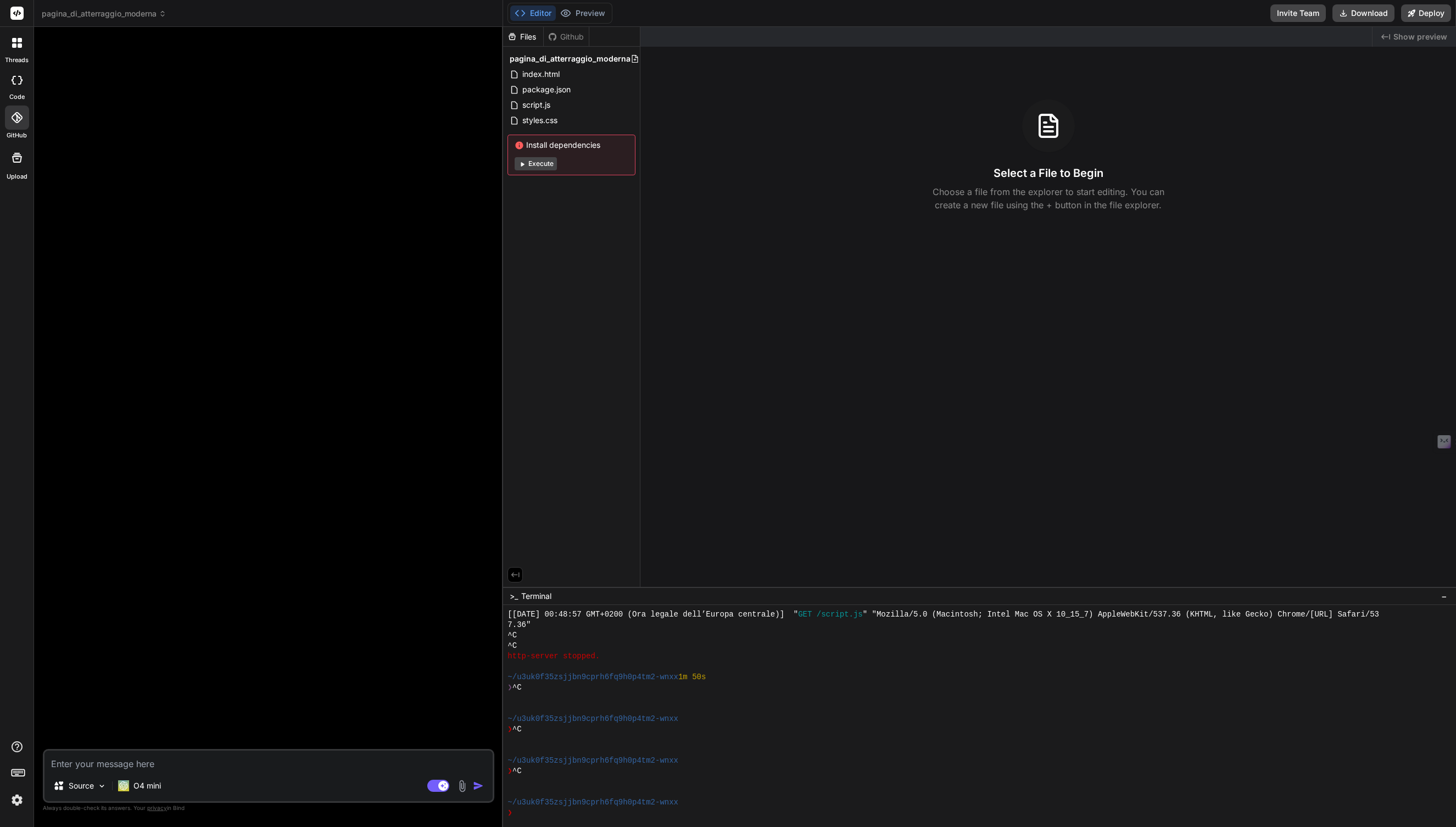
click at [527, 57] on span "pagina_di_atterraggio_moderna" at bounding box center [569, 58] width 121 height 11
click at [18, 90] on div at bounding box center [17, 80] width 25 height 22
click at [17, 85] on div at bounding box center [17, 80] width 25 height 22
type textarea "x"
click at [90, 18] on span "pagina_di_atterraggio_moderna" at bounding box center [103, 14] width 124 height 11
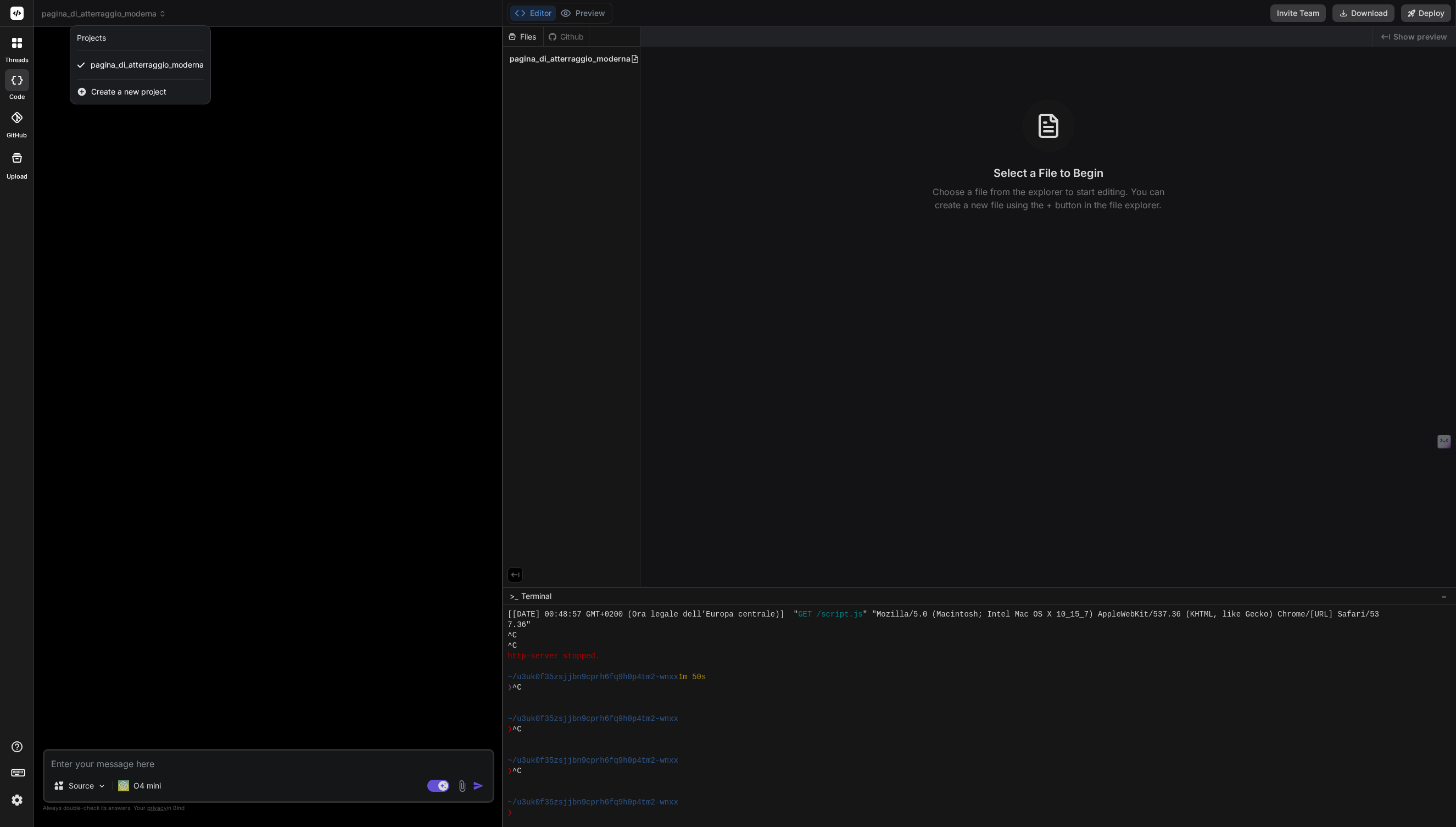
click at [98, 41] on div "Projects" at bounding box center [91, 37] width 29 height 11
click at [99, 69] on span "pagina_di_atterraggio_moderna" at bounding box center [147, 64] width 113 height 11
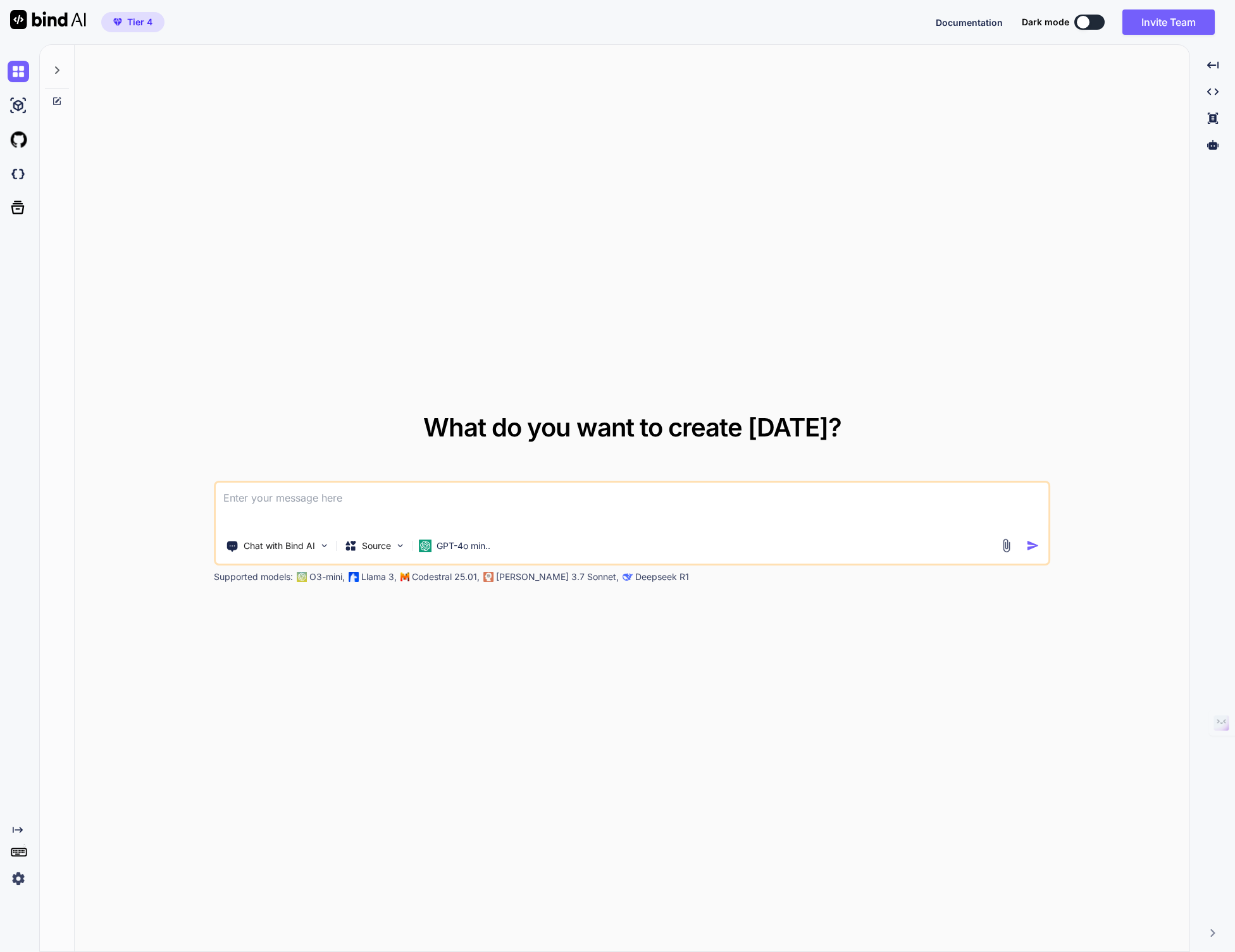
type textarea "x"
click at [268, 504] on textarea at bounding box center [632, 506] width 832 height 47
paste textarea "[URL][DOMAIN_NAME]"
type textarea "ricrea questa pagina https://www.apple.com/it/iphone/"
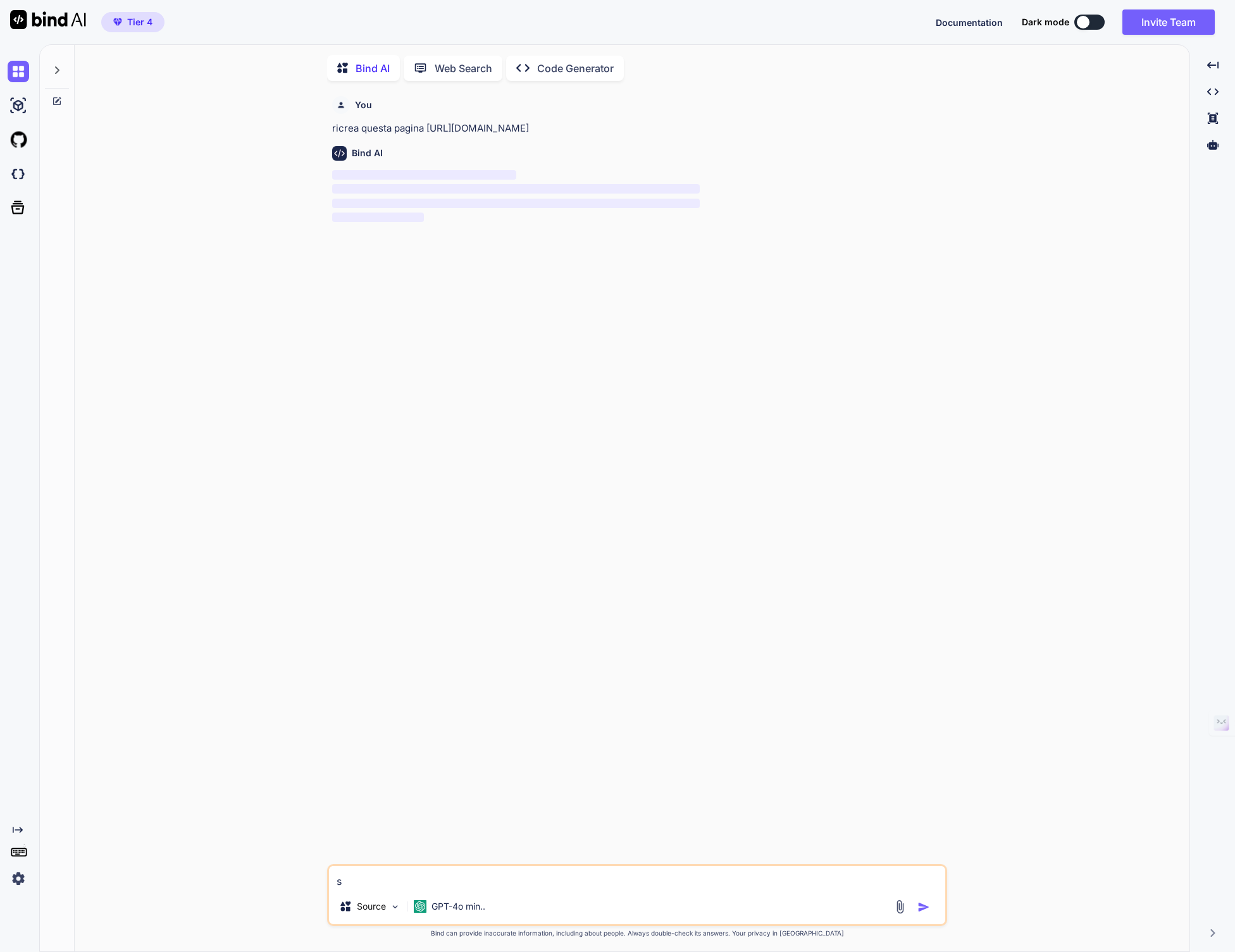
scroll to position [5, 0]
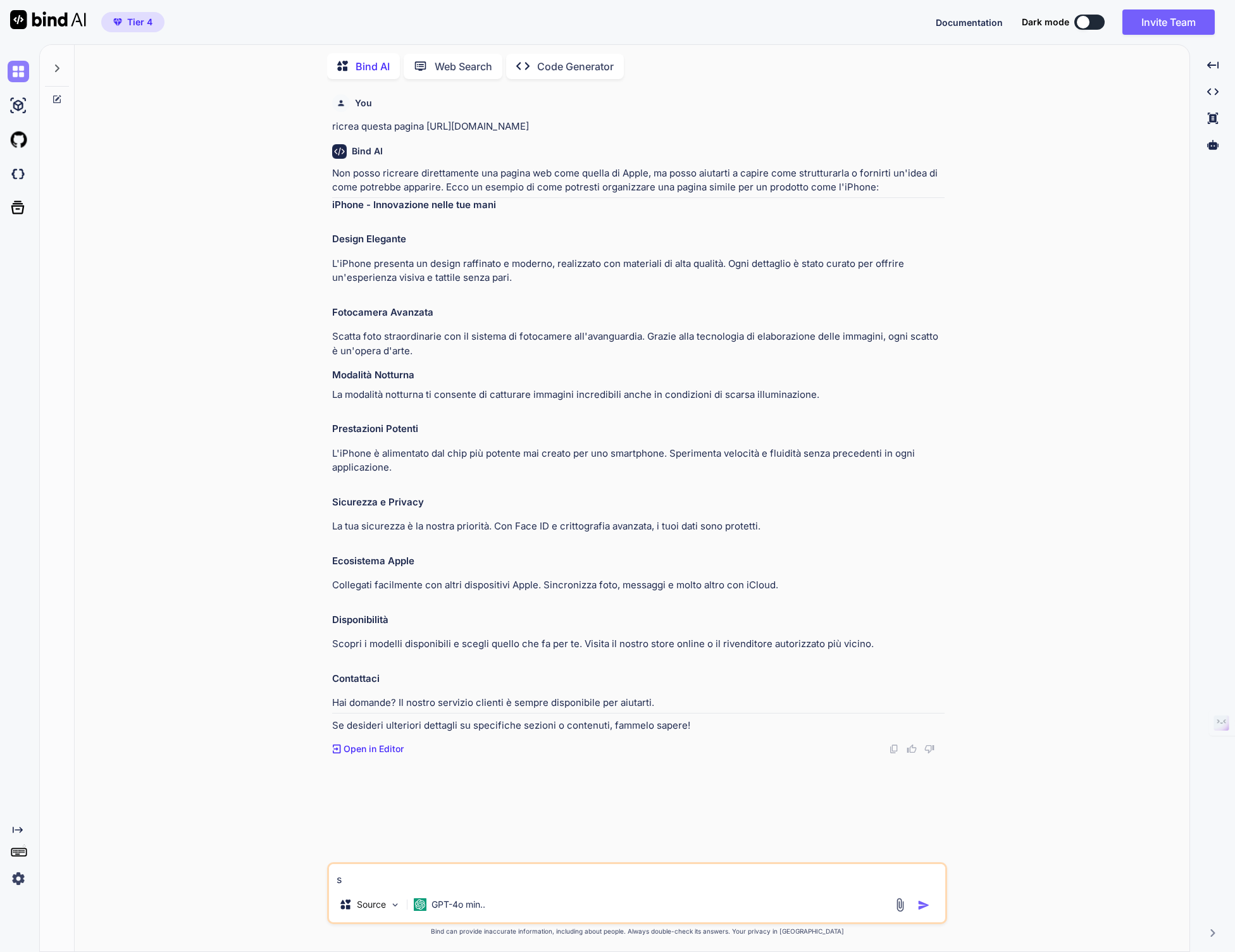
click at [12, 75] on img at bounding box center [19, 71] width 21 height 21
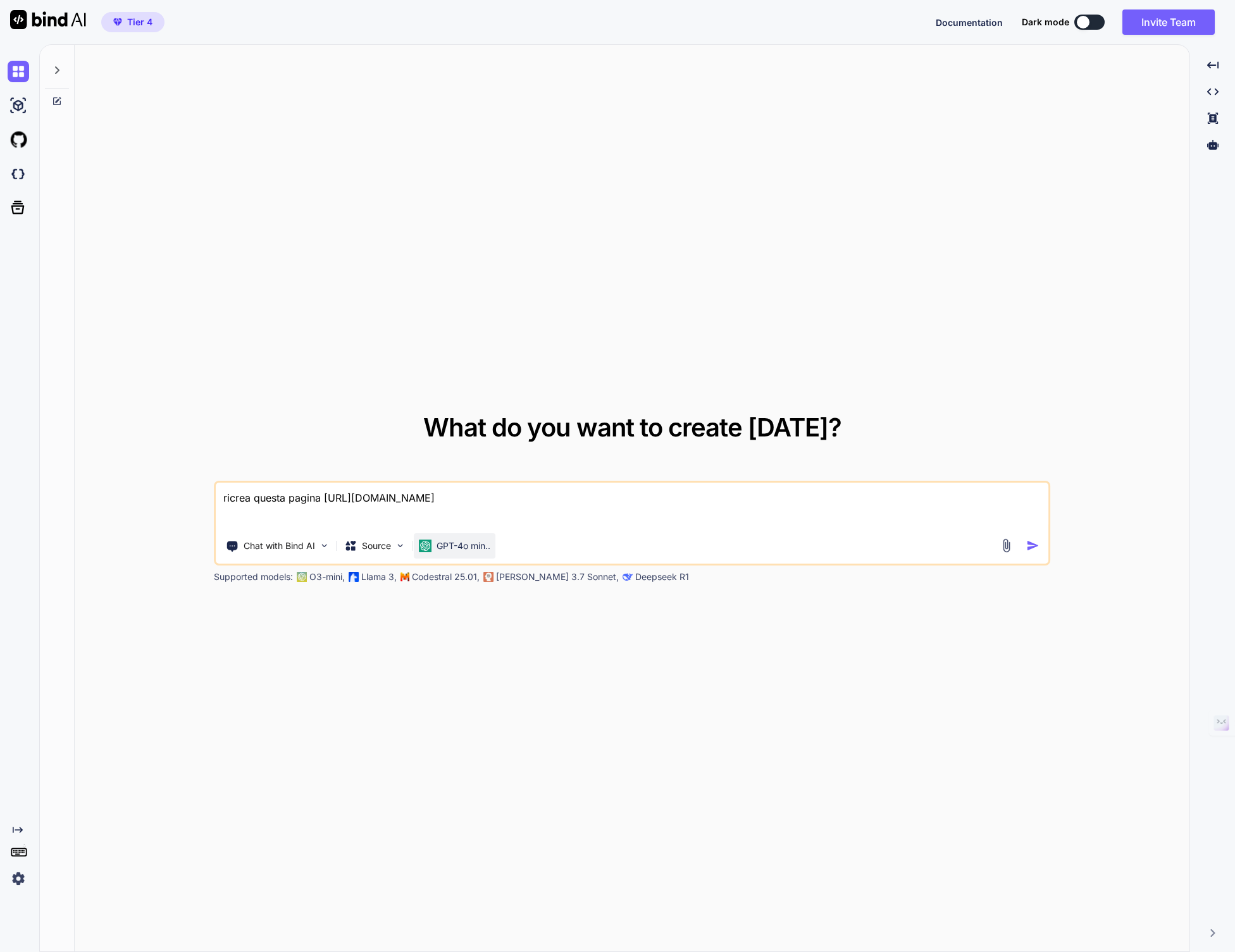
click at [446, 541] on p "GPT-4o min.." at bounding box center [463, 546] width 54 height 13
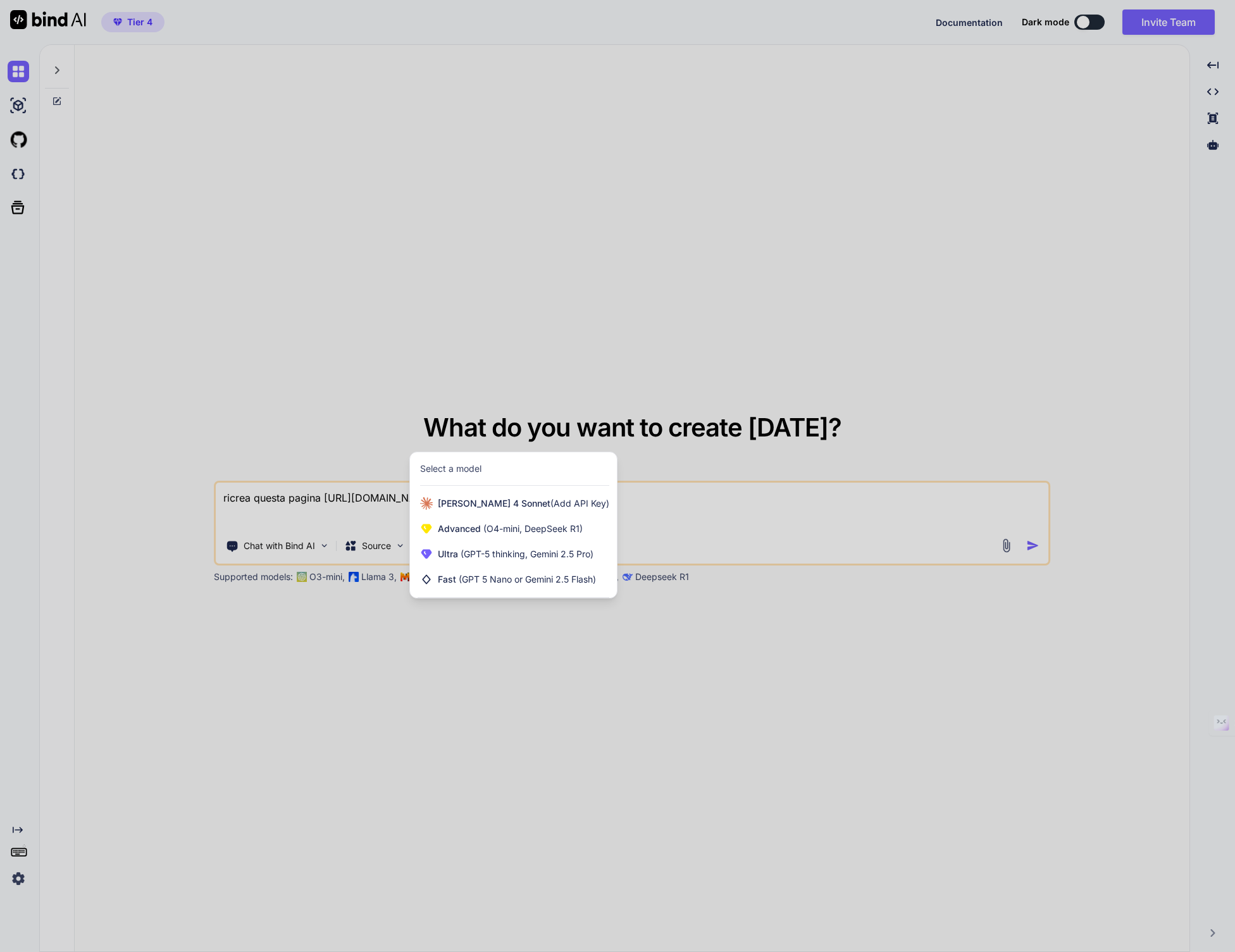
click at [324, 510] on div at bounding box center [617, 476] width 1235 height 952
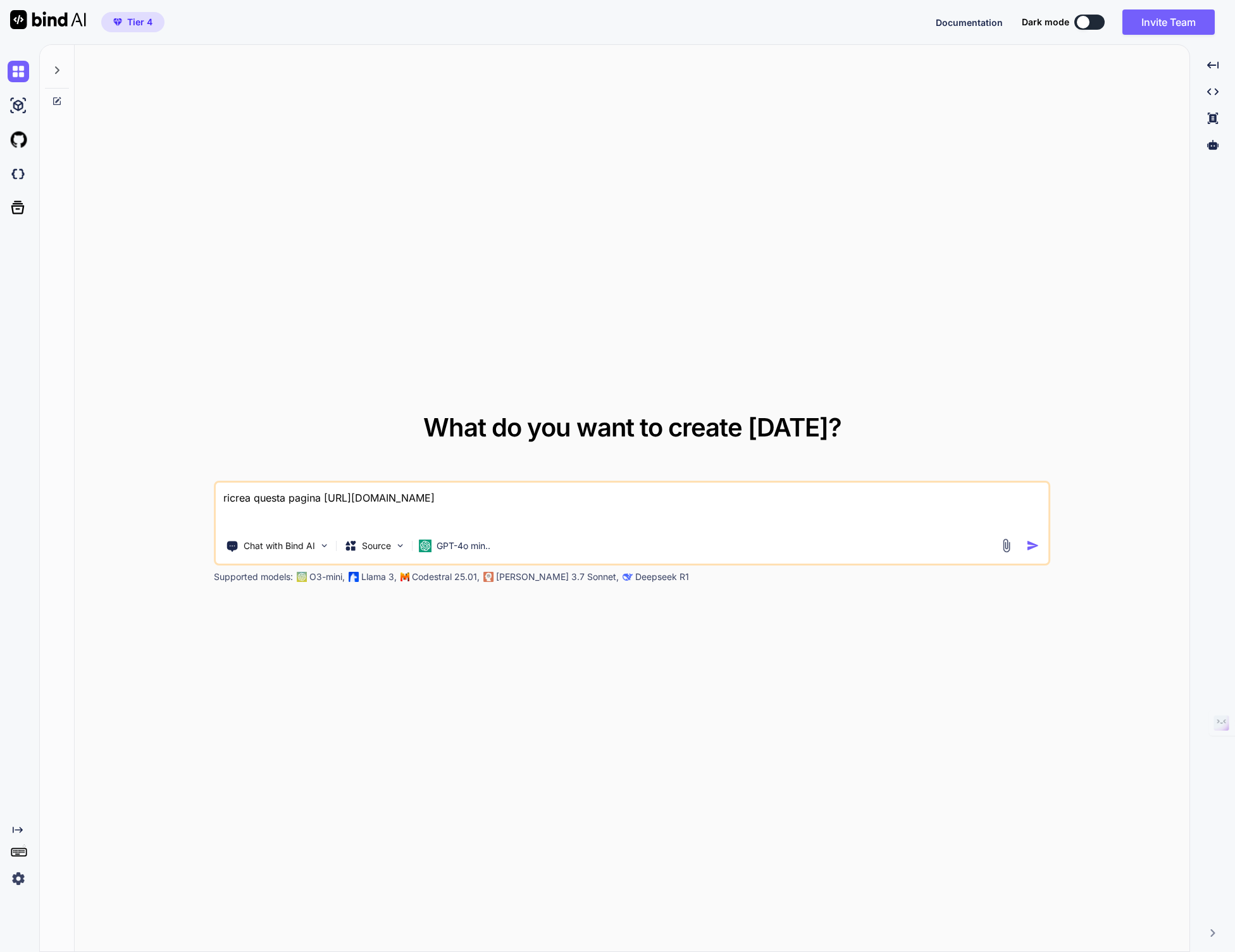
click at [453, 577] on p "Codestral 25.01," at bounding box center [445, 576] width 67 height 13
click at [522, 576] on p "Claude 3.7 Sonnet," at bounding box center [558, 576] width 123 height 13
click at [558, 577] on p "Claude 3.7 Sonnet," at bounding box center [558, 576] width 123 height 13
click at [457, 544] on p "GPT-4o min.." at bounding box center [463, 546] width 54 height 13
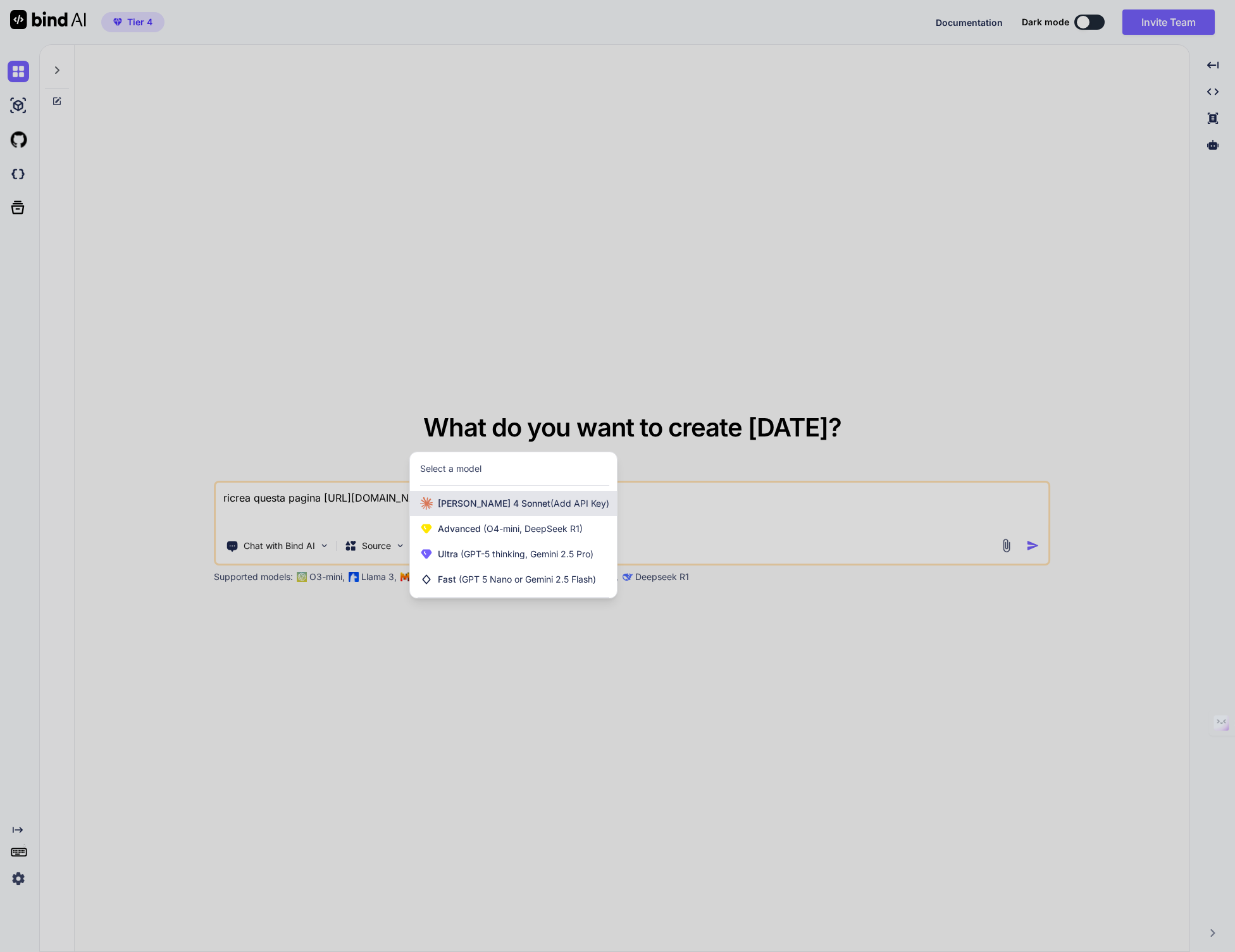
click at [469, 505] on span "Claude 4 Sonnet (Add API Key)" at bounding box center [523, 503] width 172 height 13
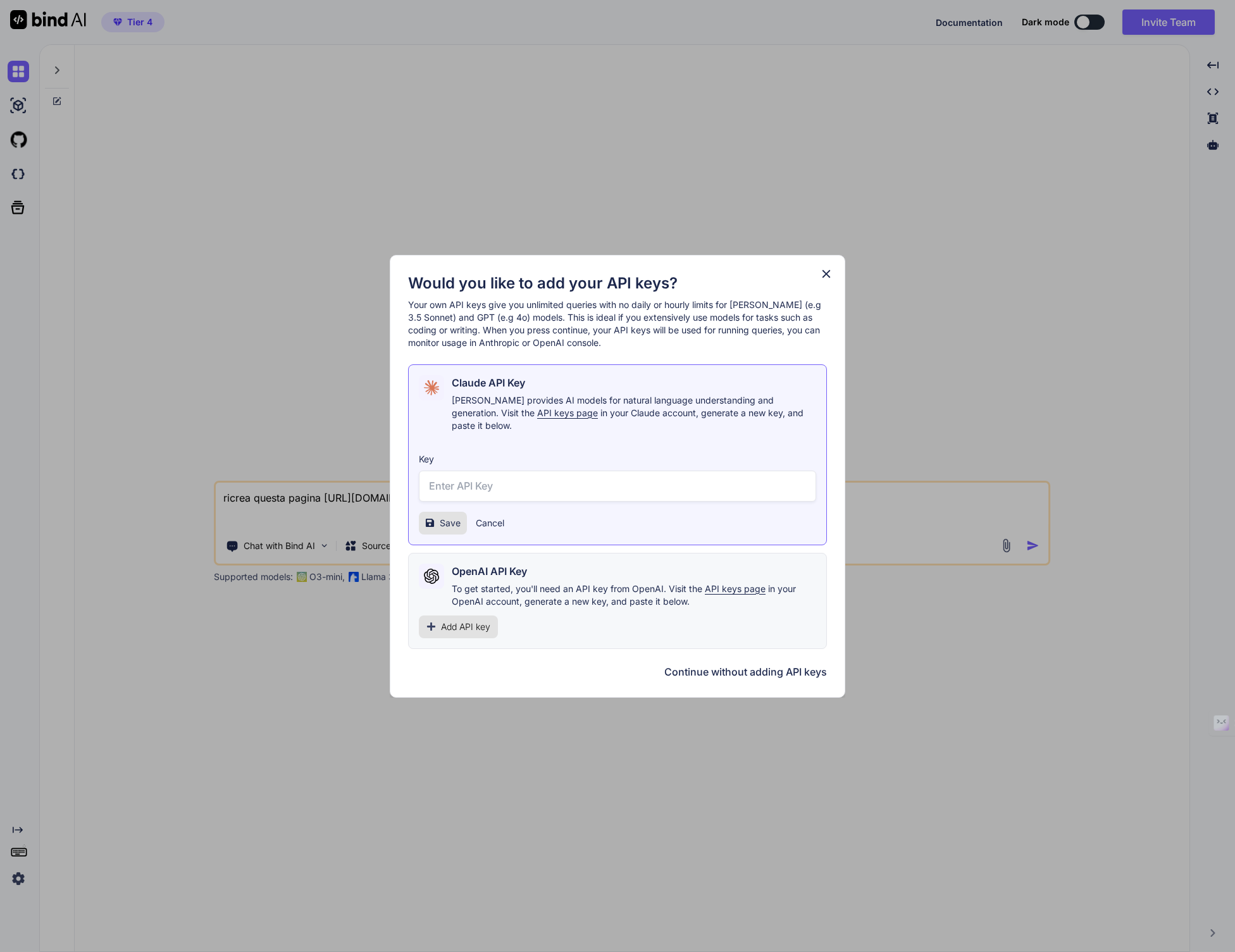
click at [829, 278] on icon at bounding box center [827, 274] width 8 height 8
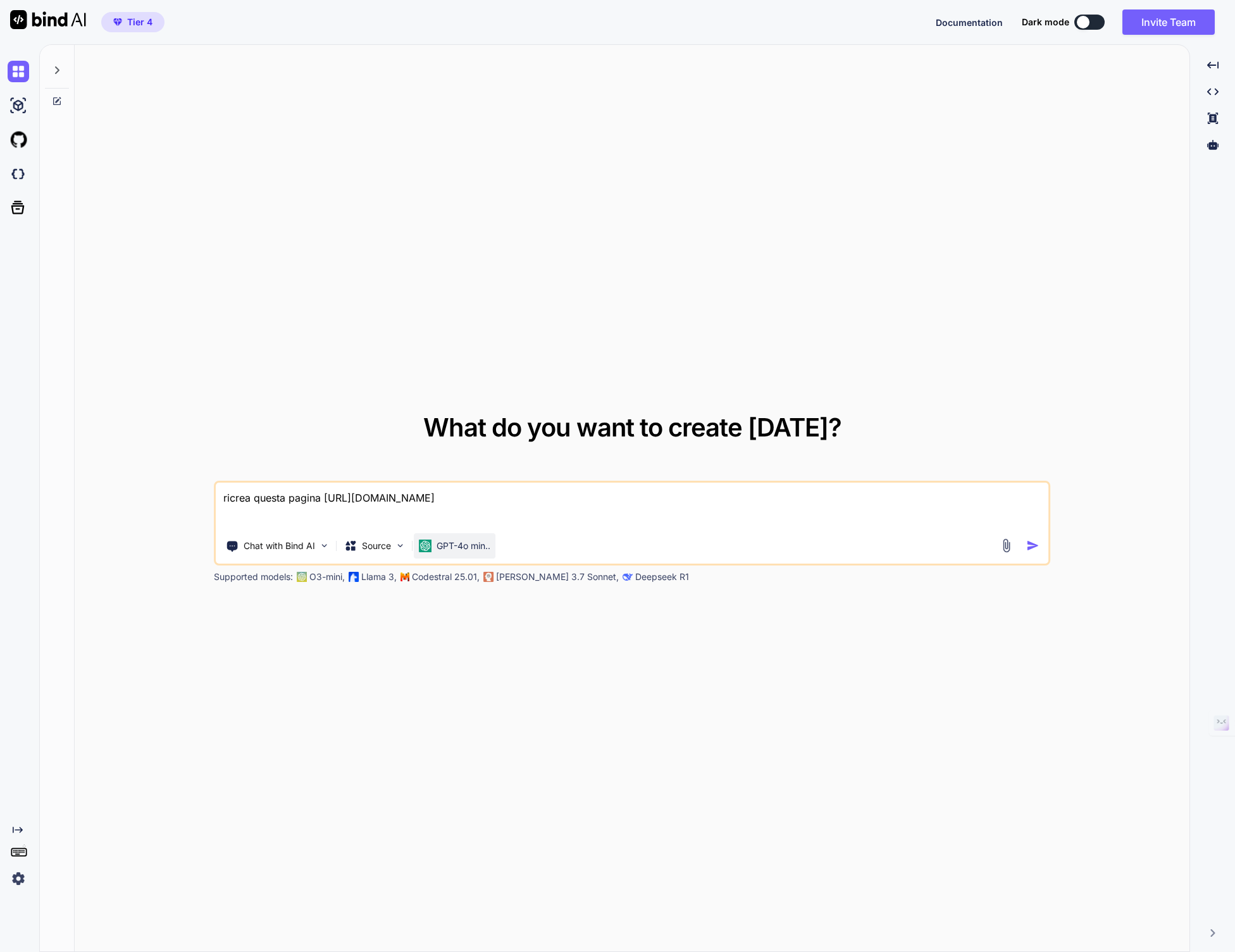
click at [444, 548] on p "GPT-4o min.." at bounding box center [463, 546] width 54 height 13
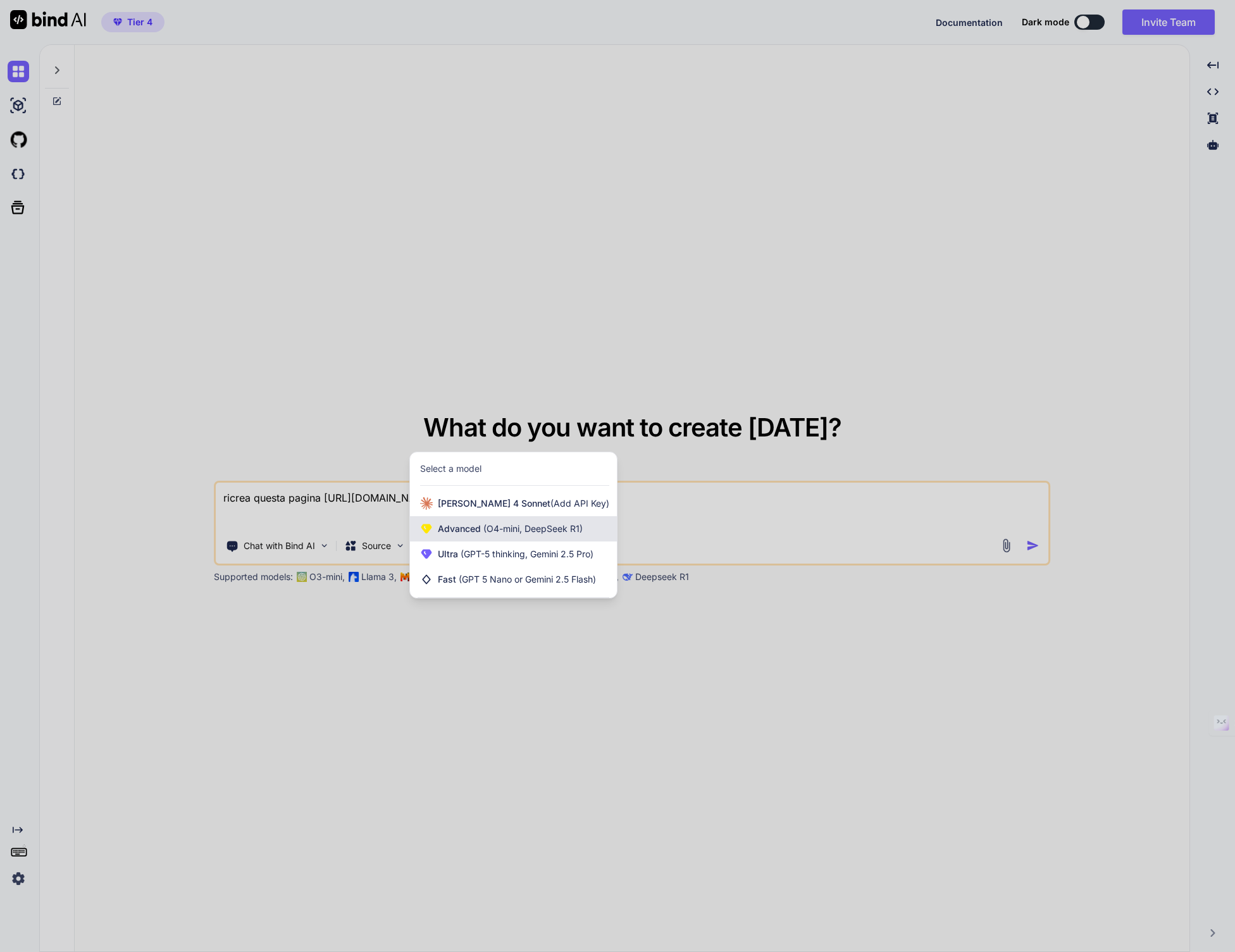
click at [496, 525] on span "(O4-mini, DeepSeek R1)" at bounding box center [531, 528] width 102 height 11
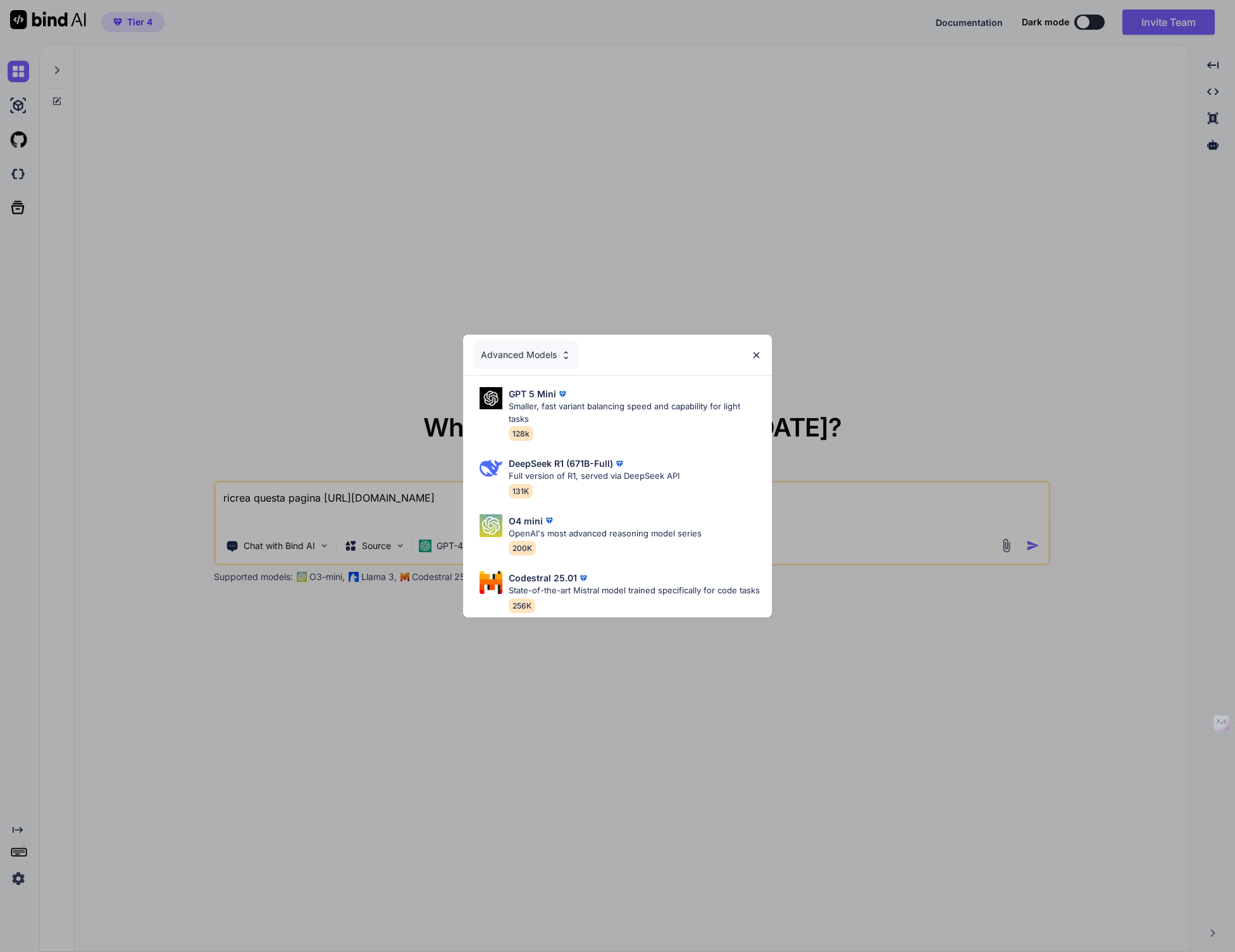
click at [536, 359] on div "Advanced Models" at bounding box center [526, 355] width 105 height 28
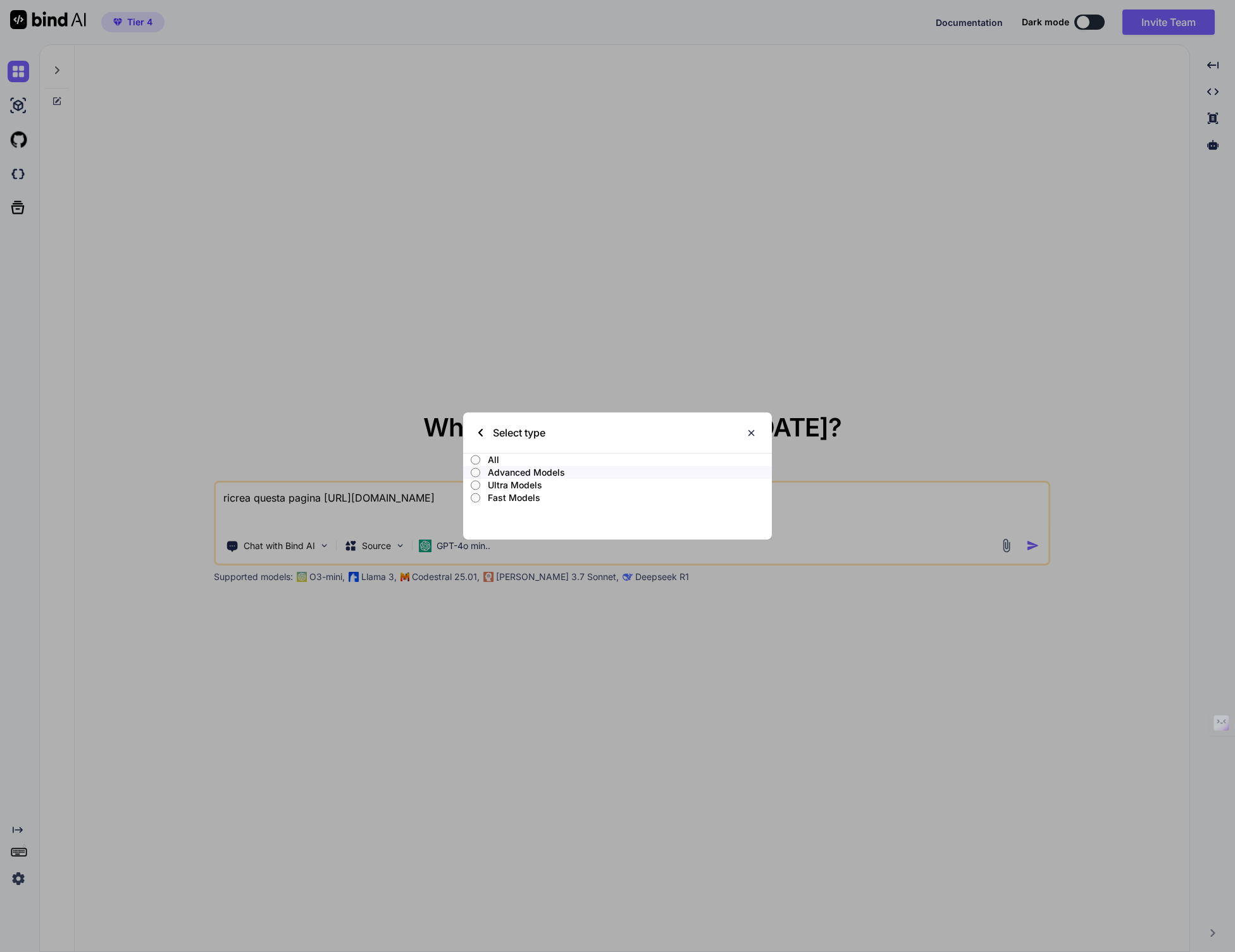
click at [501, 484] on p "Ultra Models" at bounding box center [629, 484] width 284 height 13
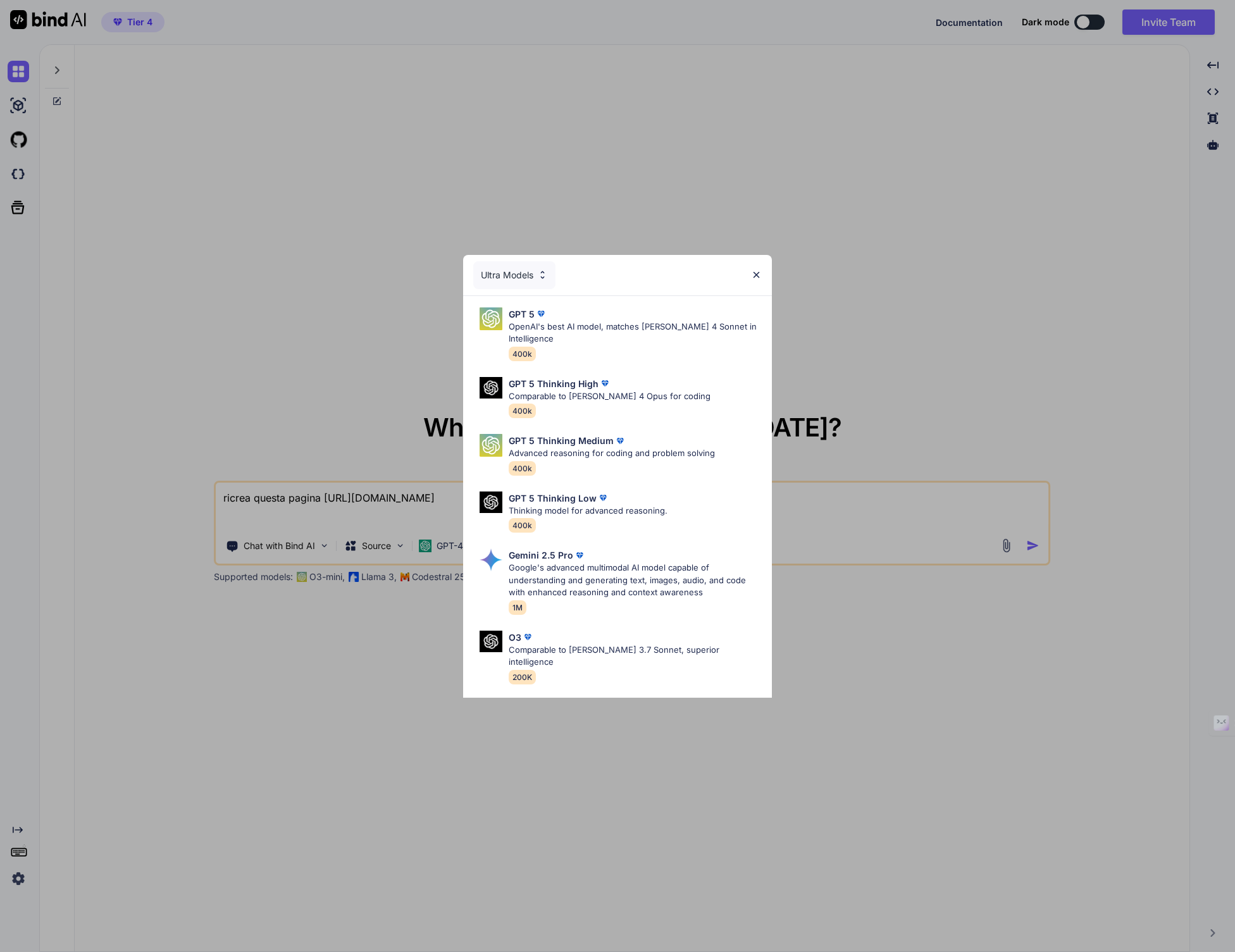
click at [519, 282] on div "Ultra Models" at bounding box center [515, 275] width 82 height 28
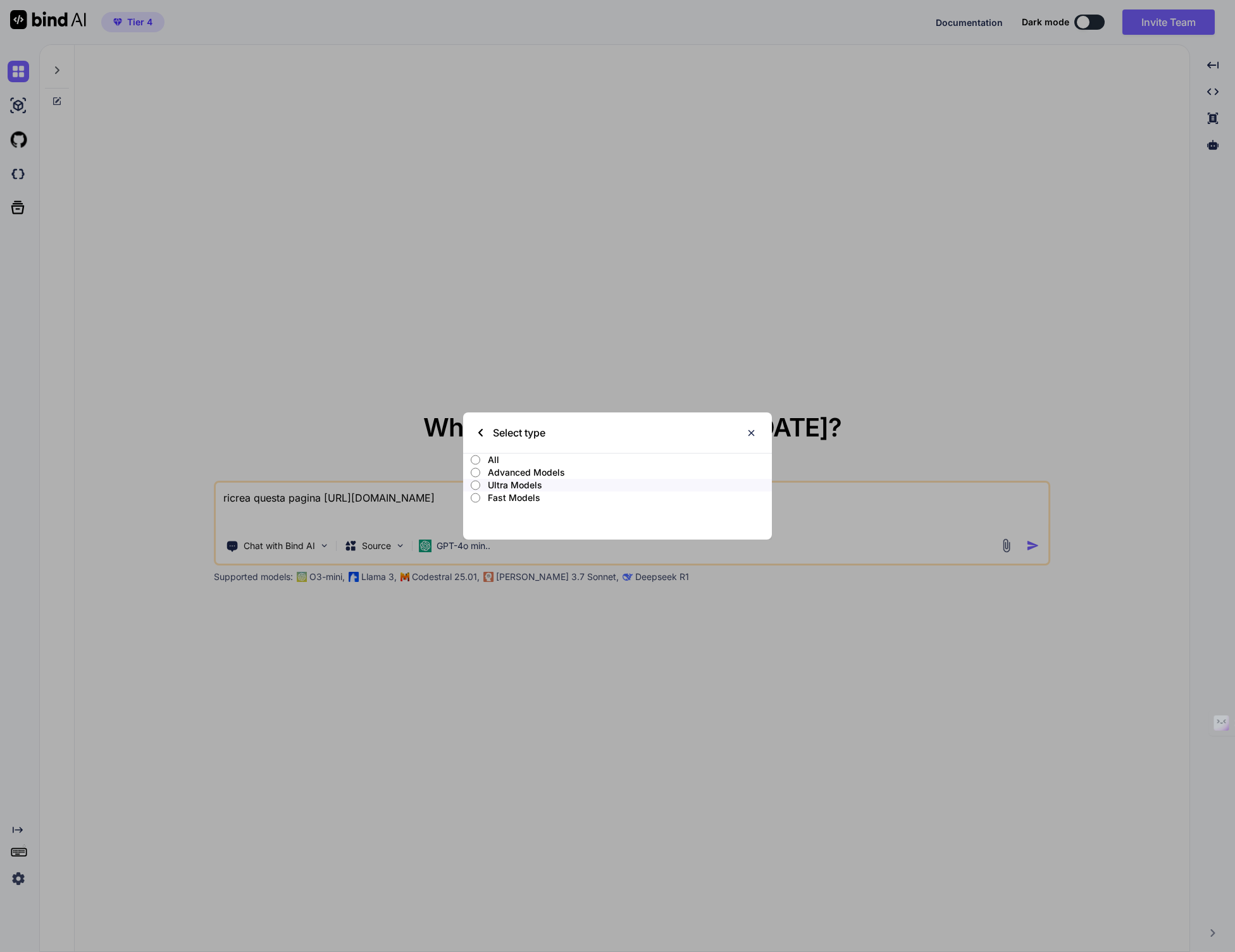
click at [474, 457] on input "All" at bounding box center [476, 460] width 10 height 10
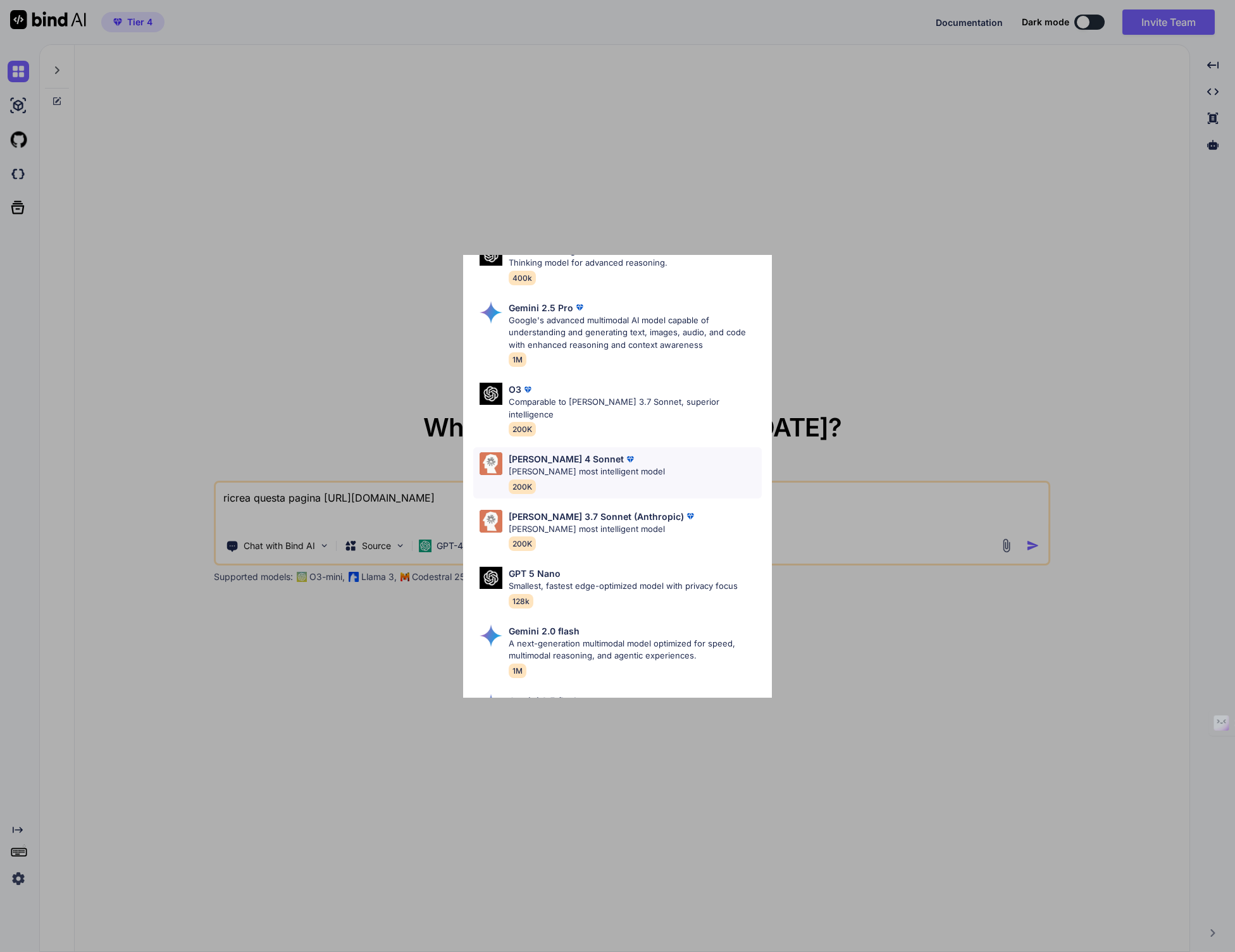
scroll to position [490, 0]
click at [630, 464] on p "Claude's most intelligent model" at bounding box center [587, 470] width 156 height 13
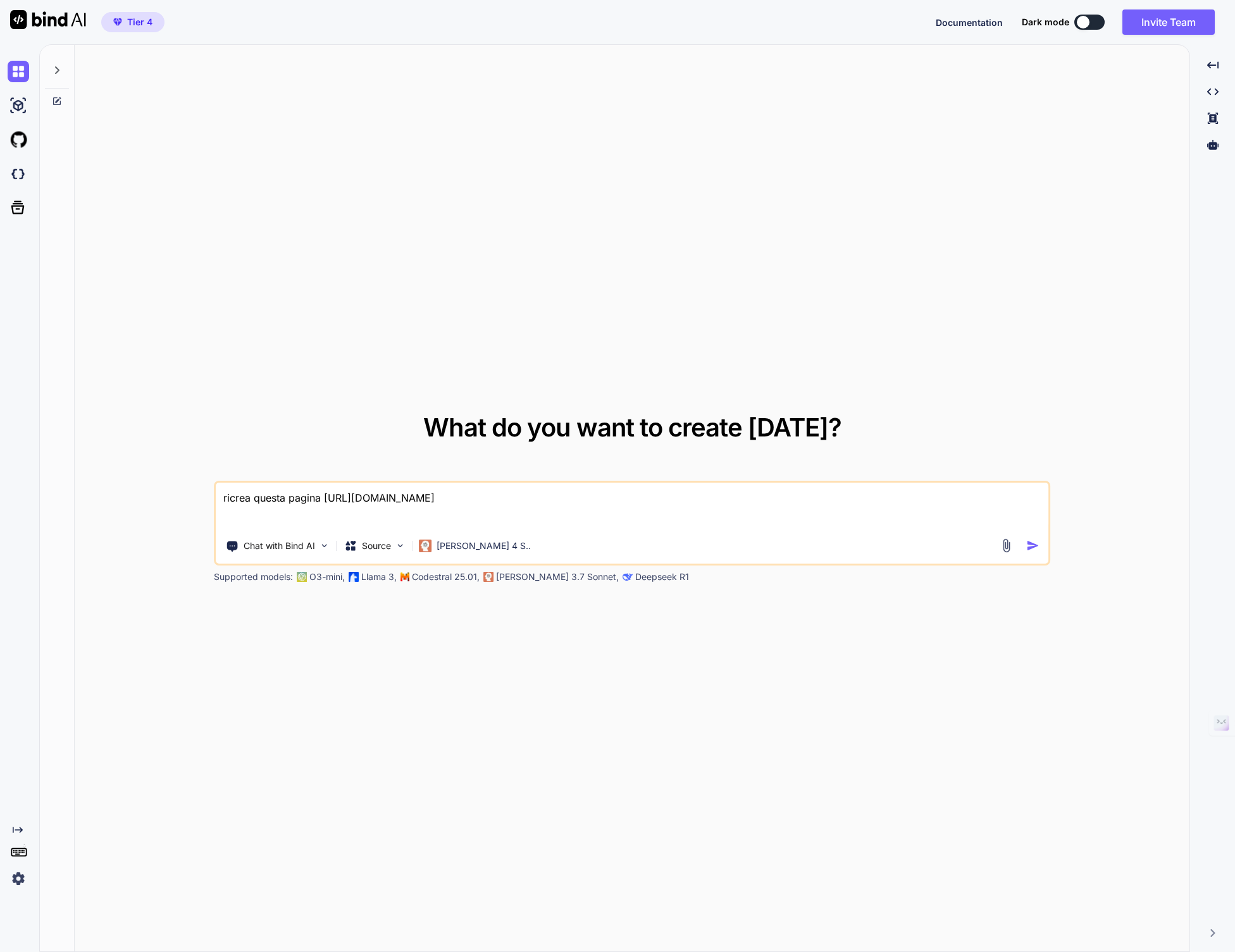
click at [520, 512] on textarea "ricrea questa pagina https://www.apple.com/it/iphone/" at bounding box center [632, 506] width 832 height 47
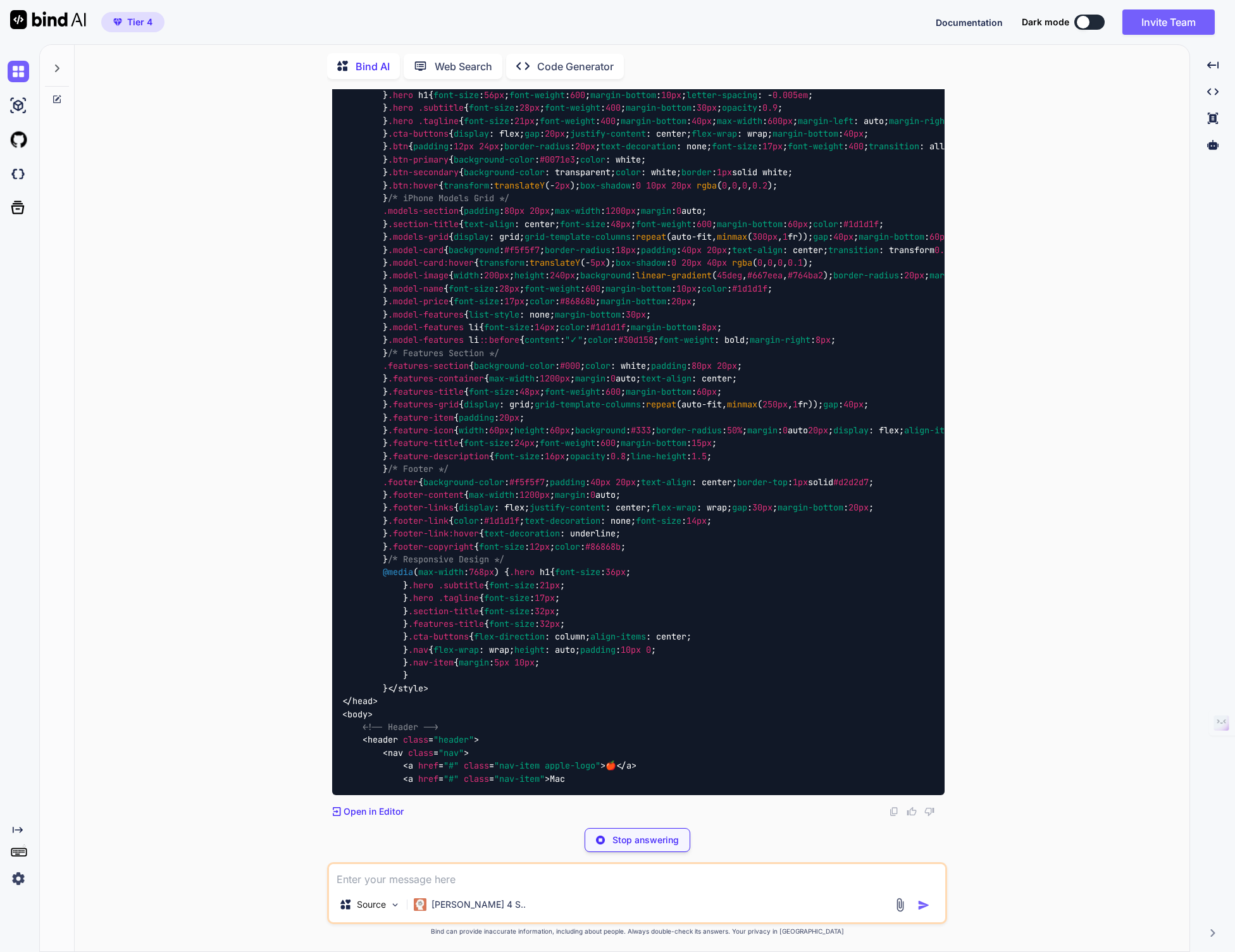
scroll to position [3731, 0]
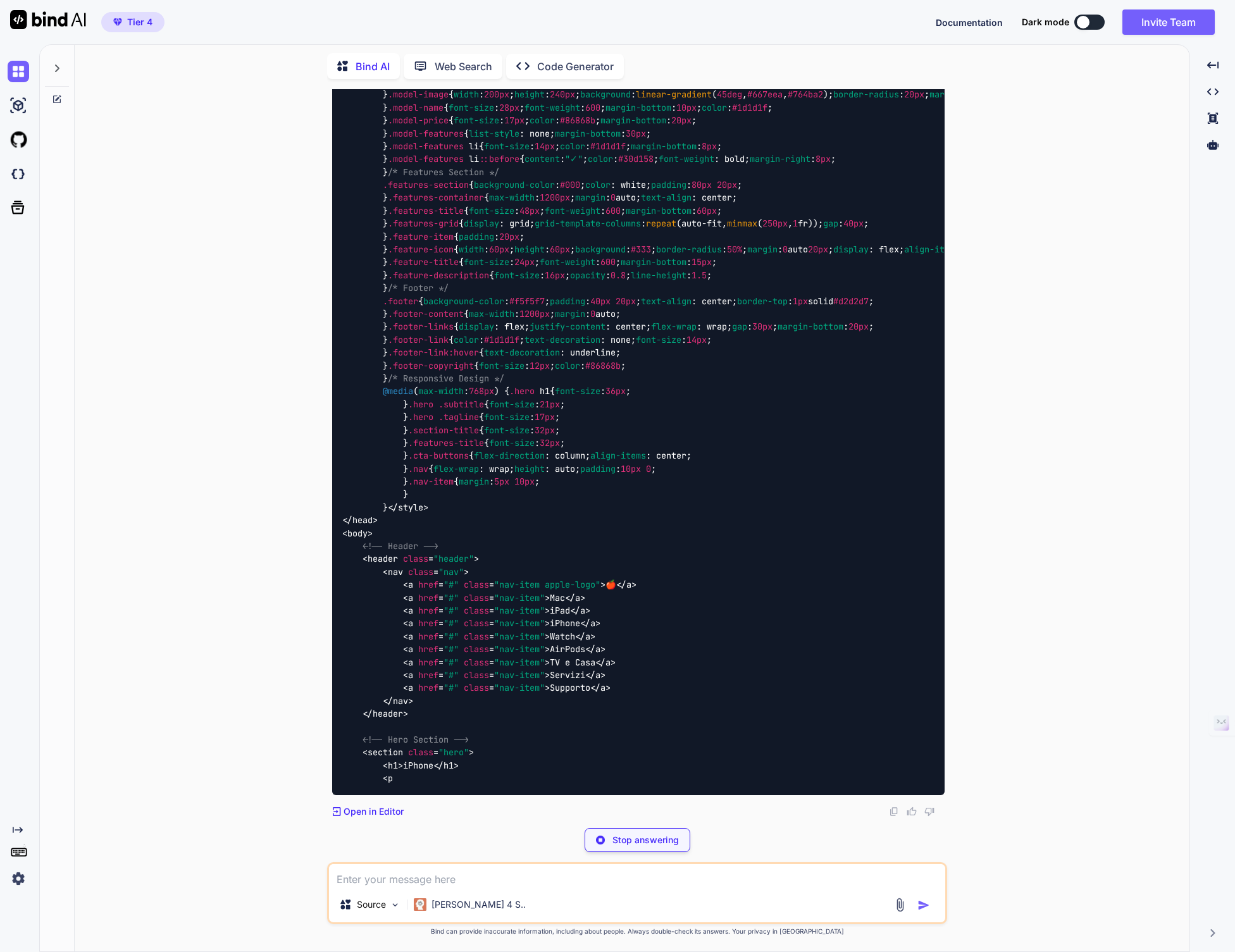
click at [549, 58] on p "Code Generator" at bounding box center [575, 66] width 77 height 16
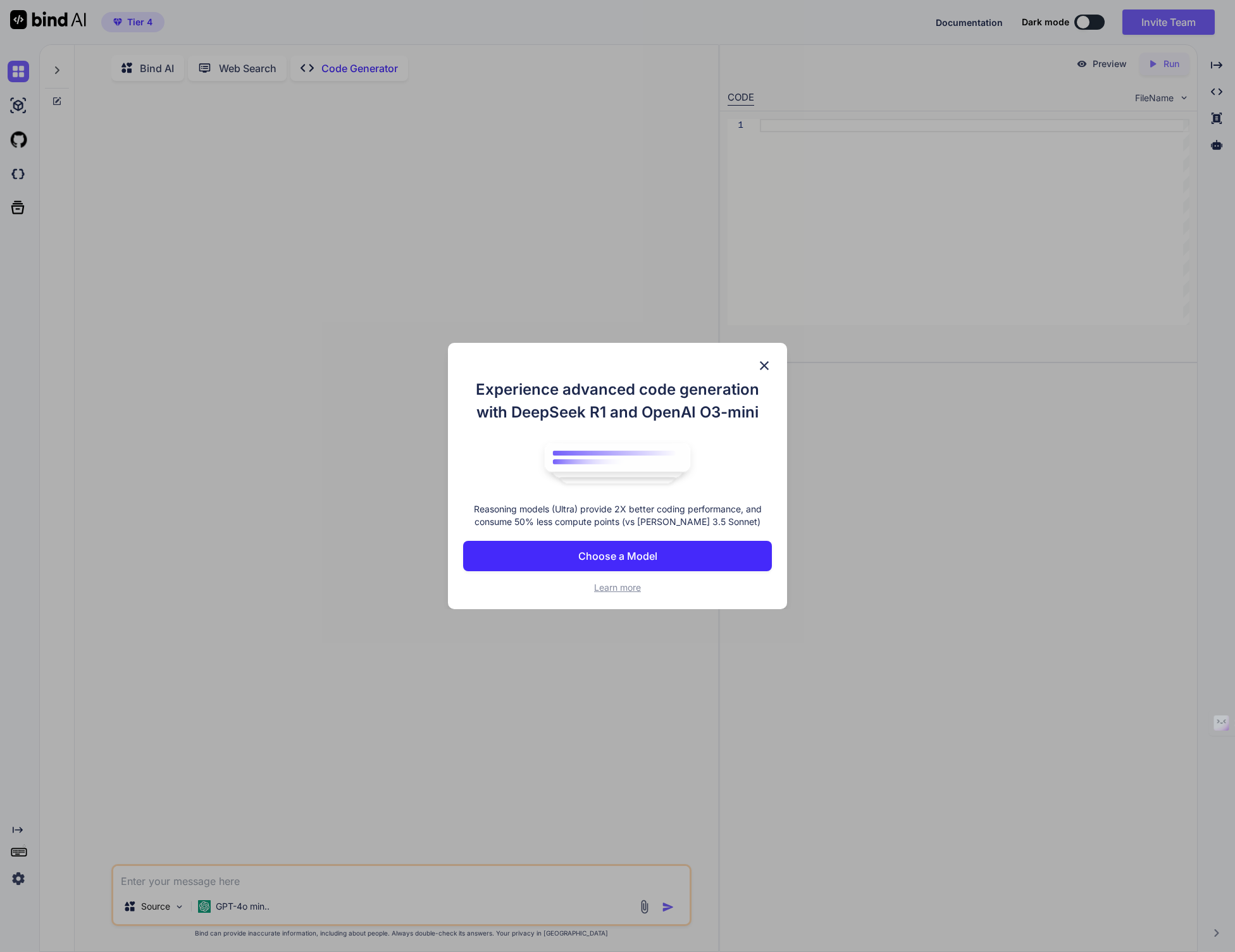
click at [763, 363] on img at bounding box center [764, 365] width 16 height 16
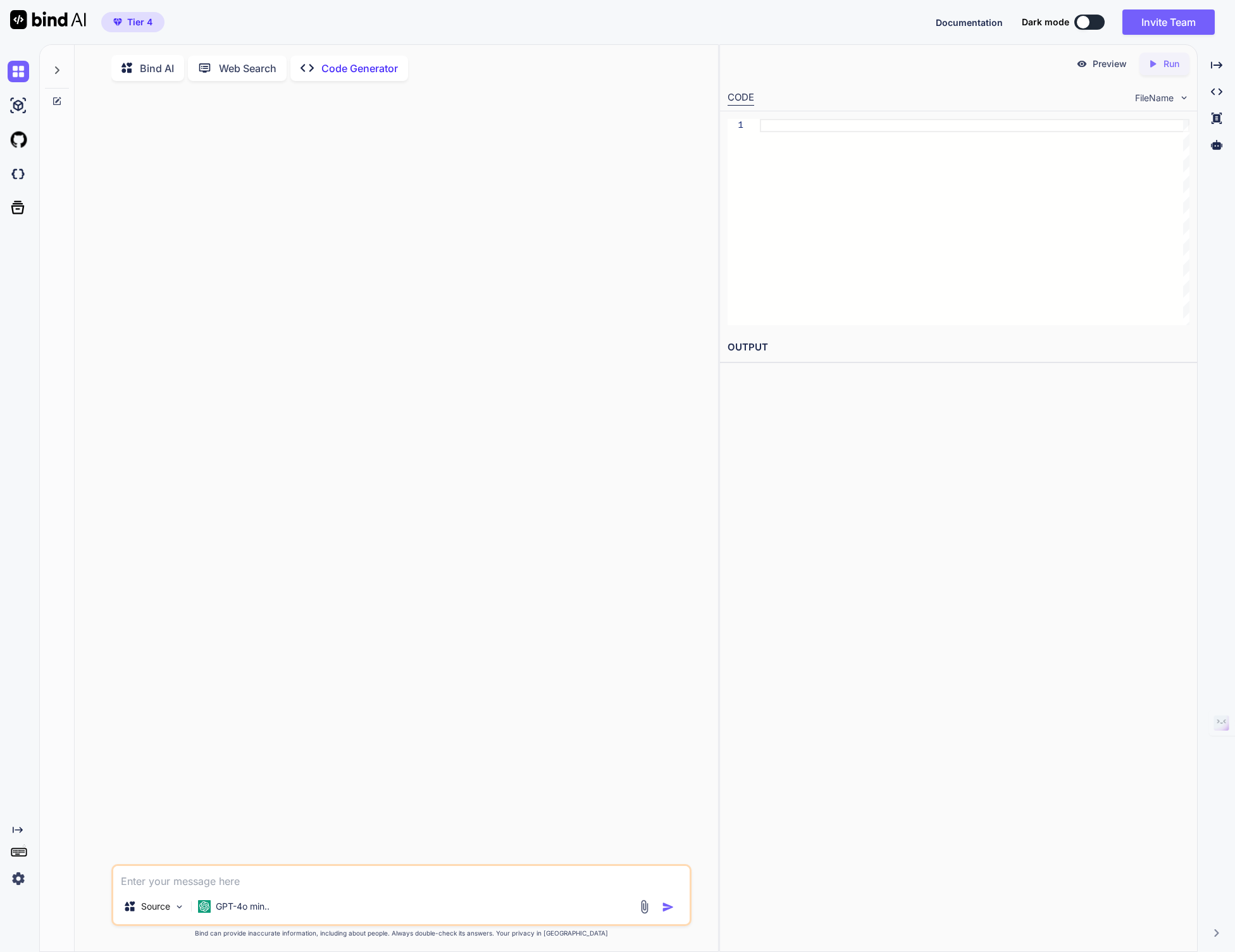
click at [175, 62] on div "Bind AI" at bounding box center [147, 67] width 73 height 26
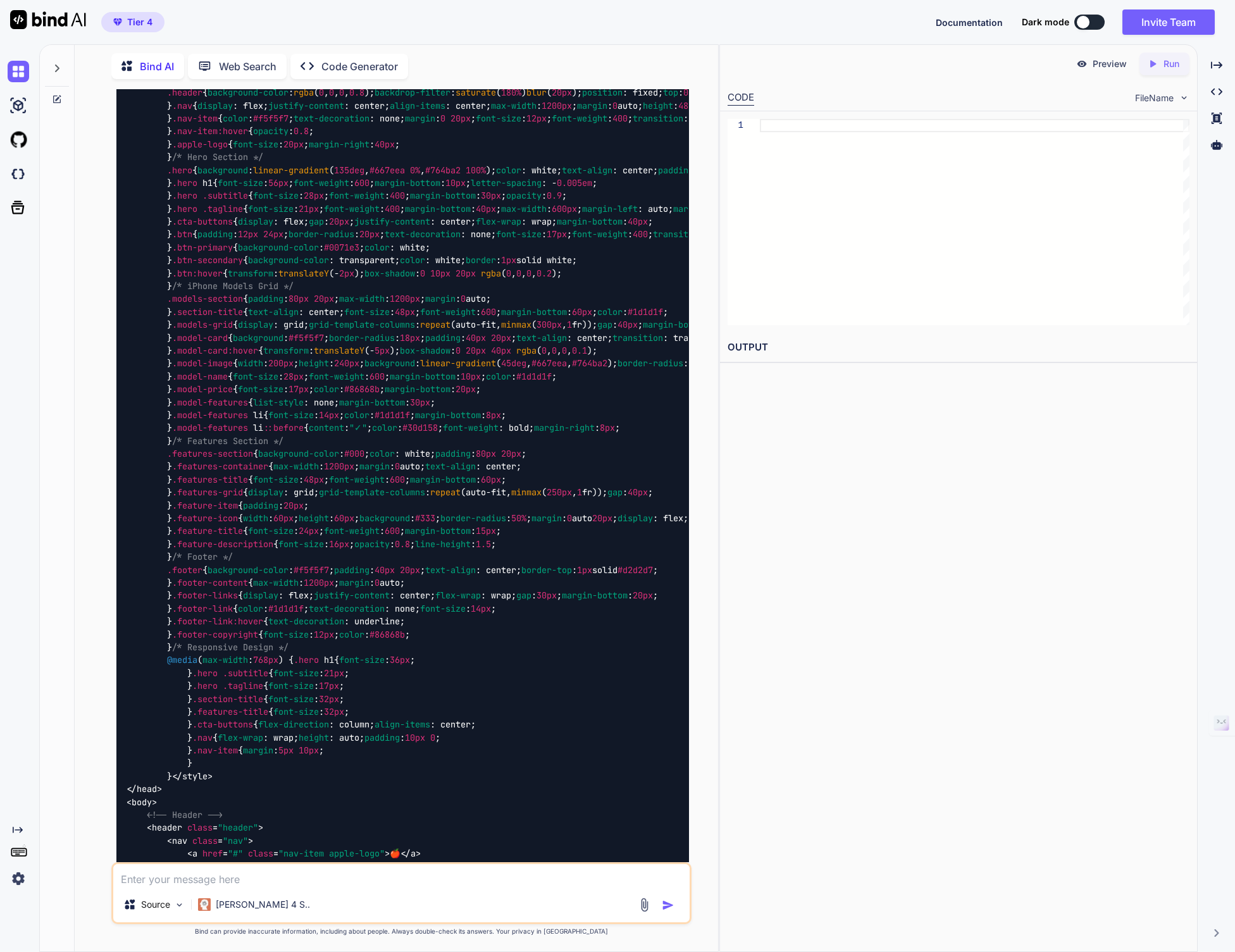
scroll to position [229, 0]
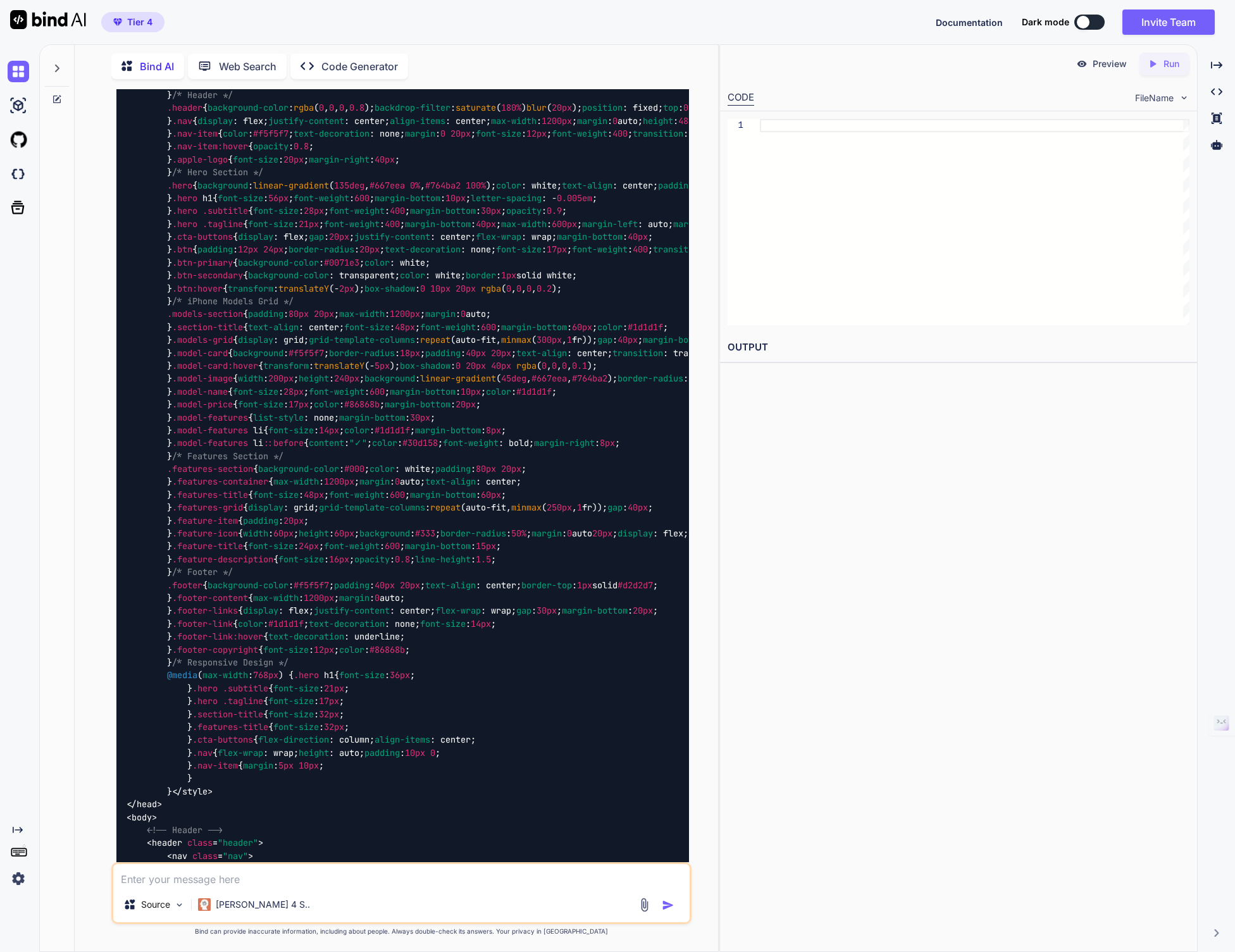
click at [61, 70] on div at bounding box center [57, 64] width 24 height 44
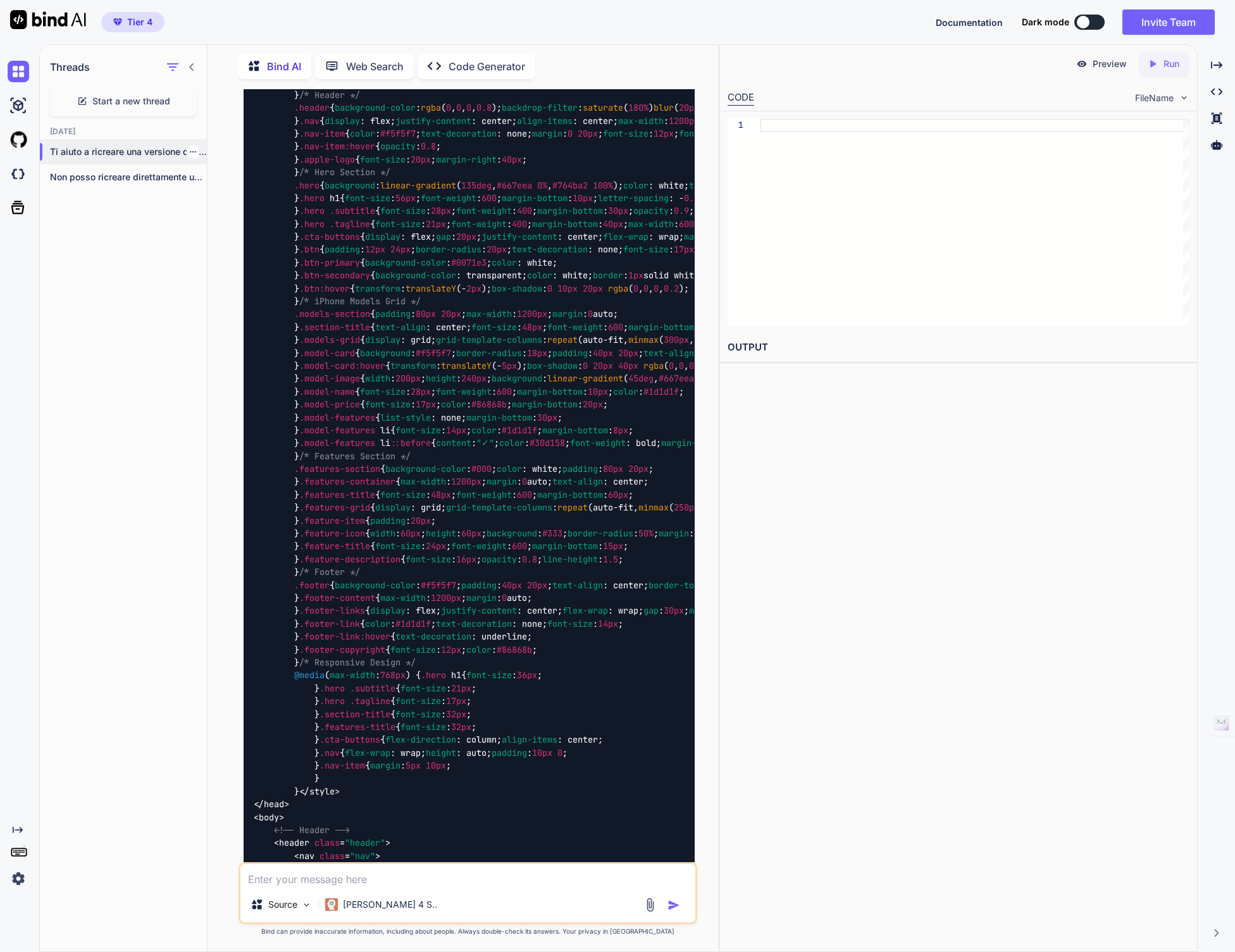
click at [189, 148] on icon "button" at bounding box center [193, 152] width 8 height 8
click at [205, 198] on div "Delete" at bounding box center [247, 199] width 124 height 25
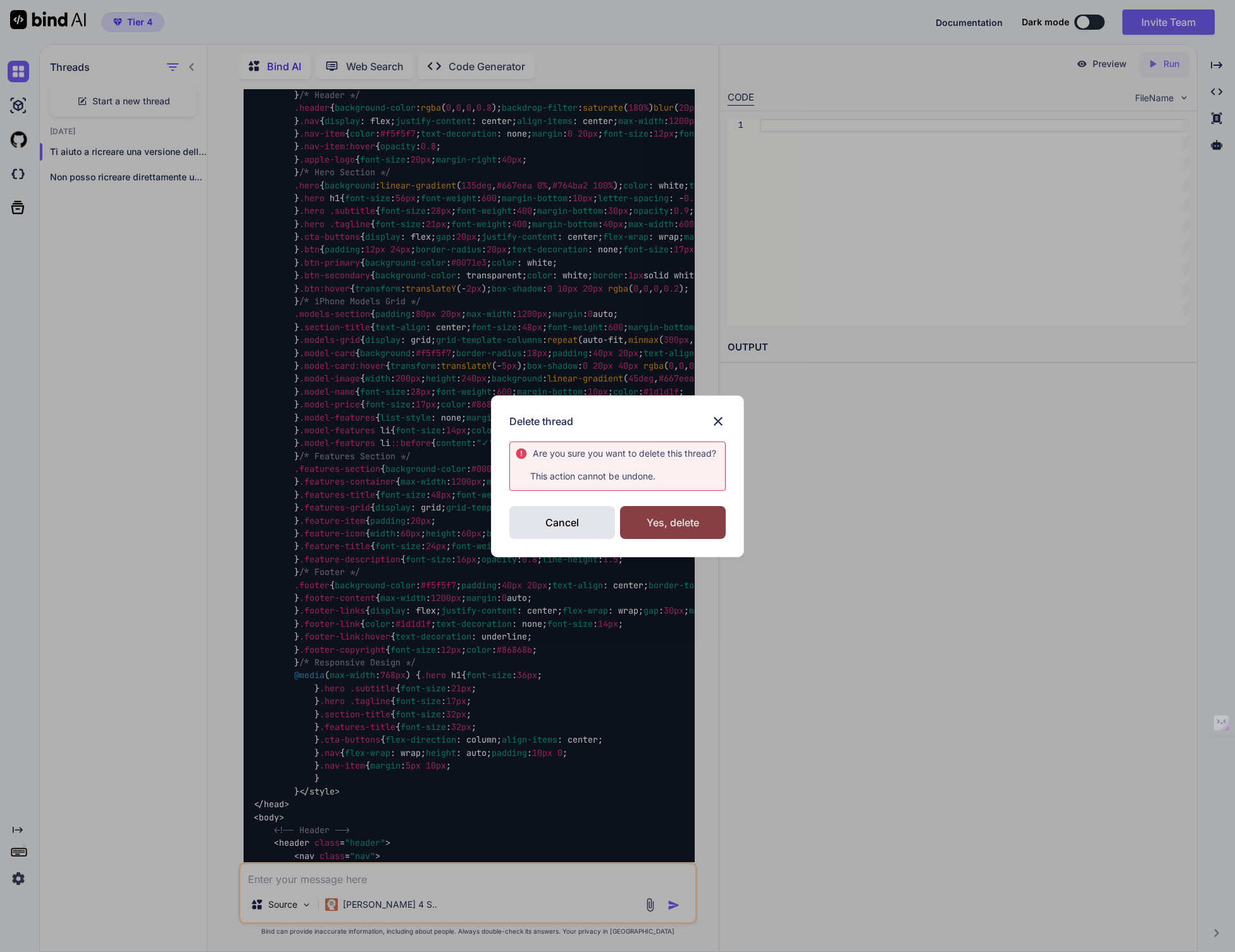
click at [657, 521] on div "Yes, delete" at bounding box center [673, 522] width 105 height 33
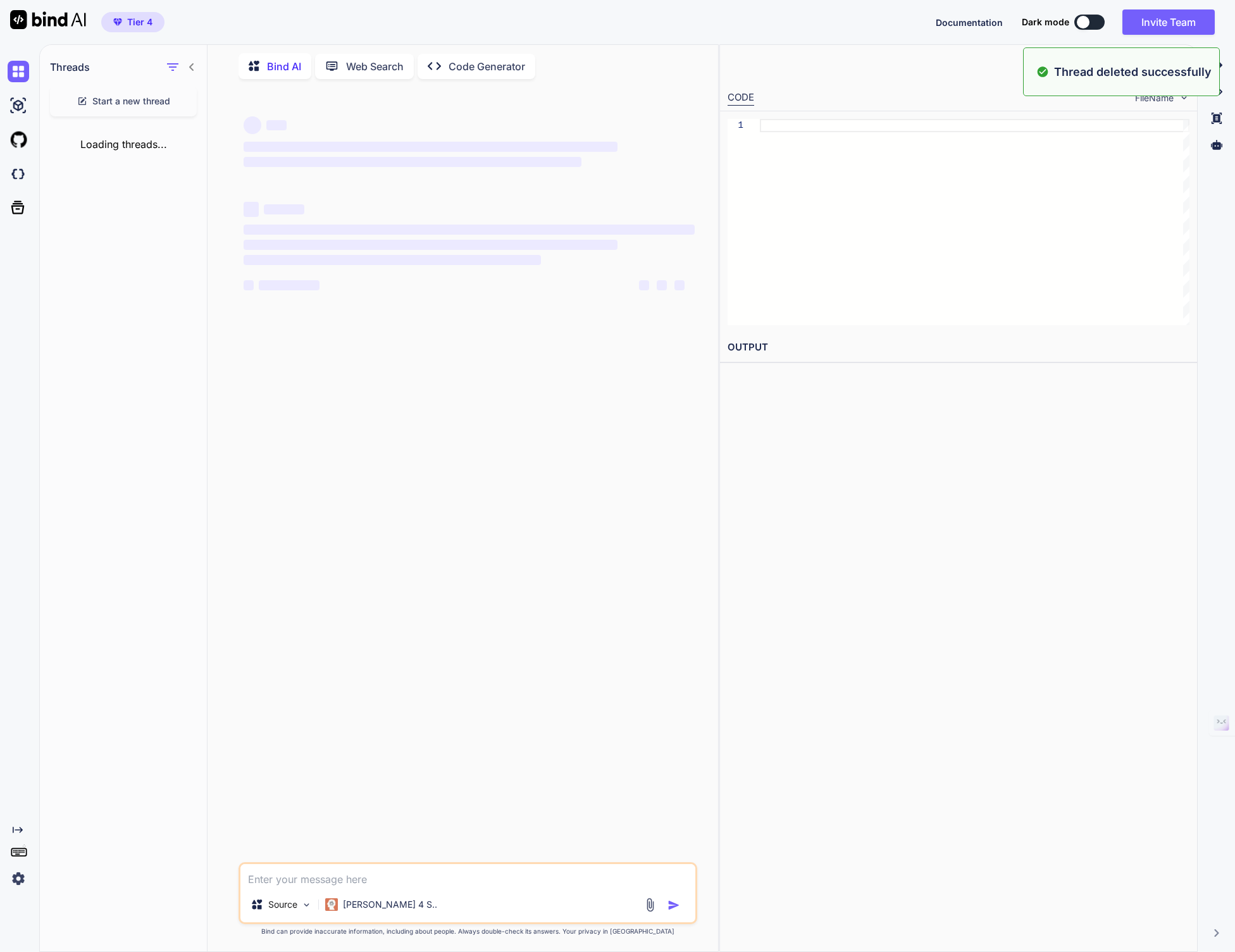
scroll to position [0, 0]
click at [120, 141] on div "Loading threads..." at bounding box center [123, 144] width 167 height 35
click at [10, 107] on img at bounding box center [19, 105] width 21 height 21
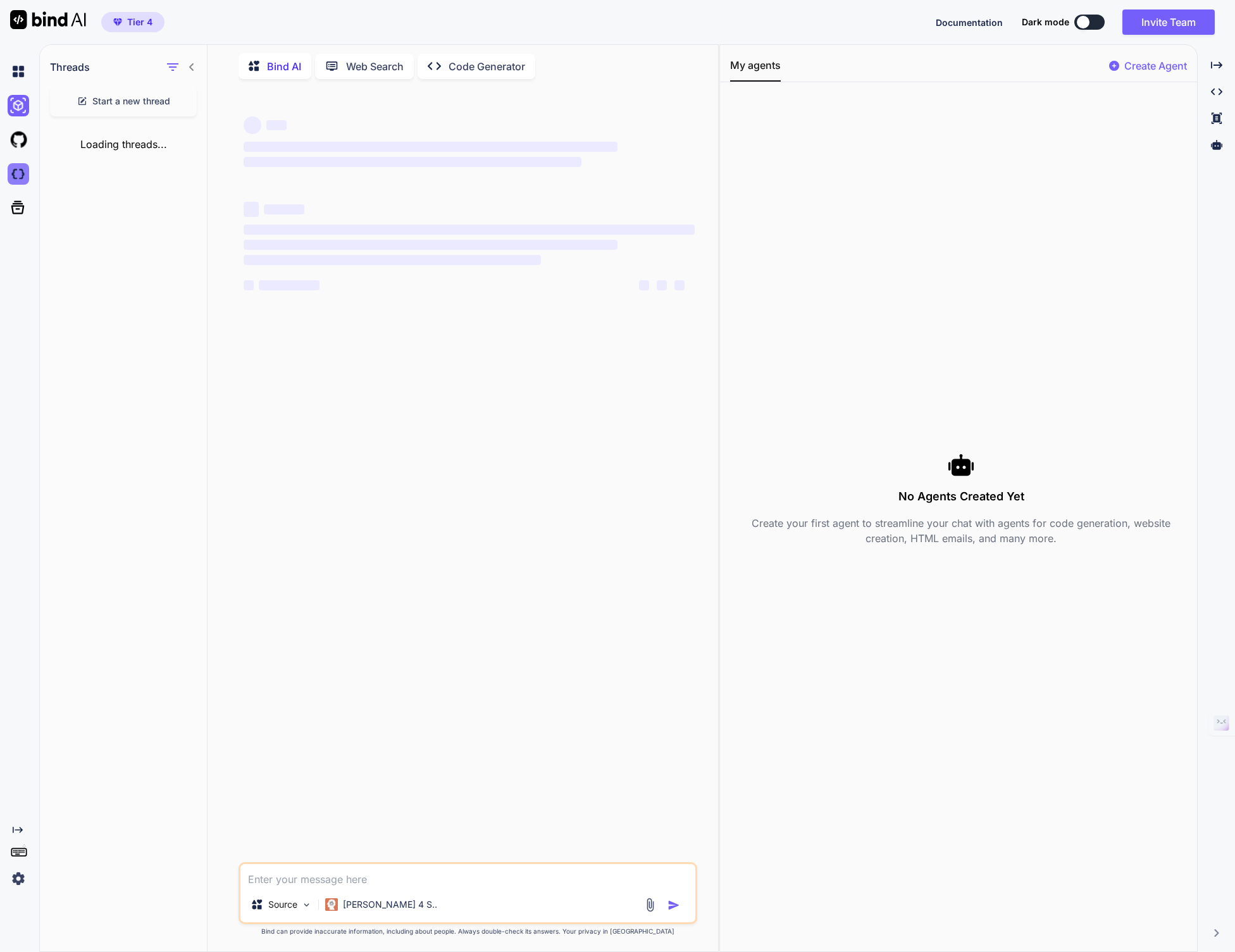
click at [15, 168] on img at bounding box center [19, 173] width 21 height 21
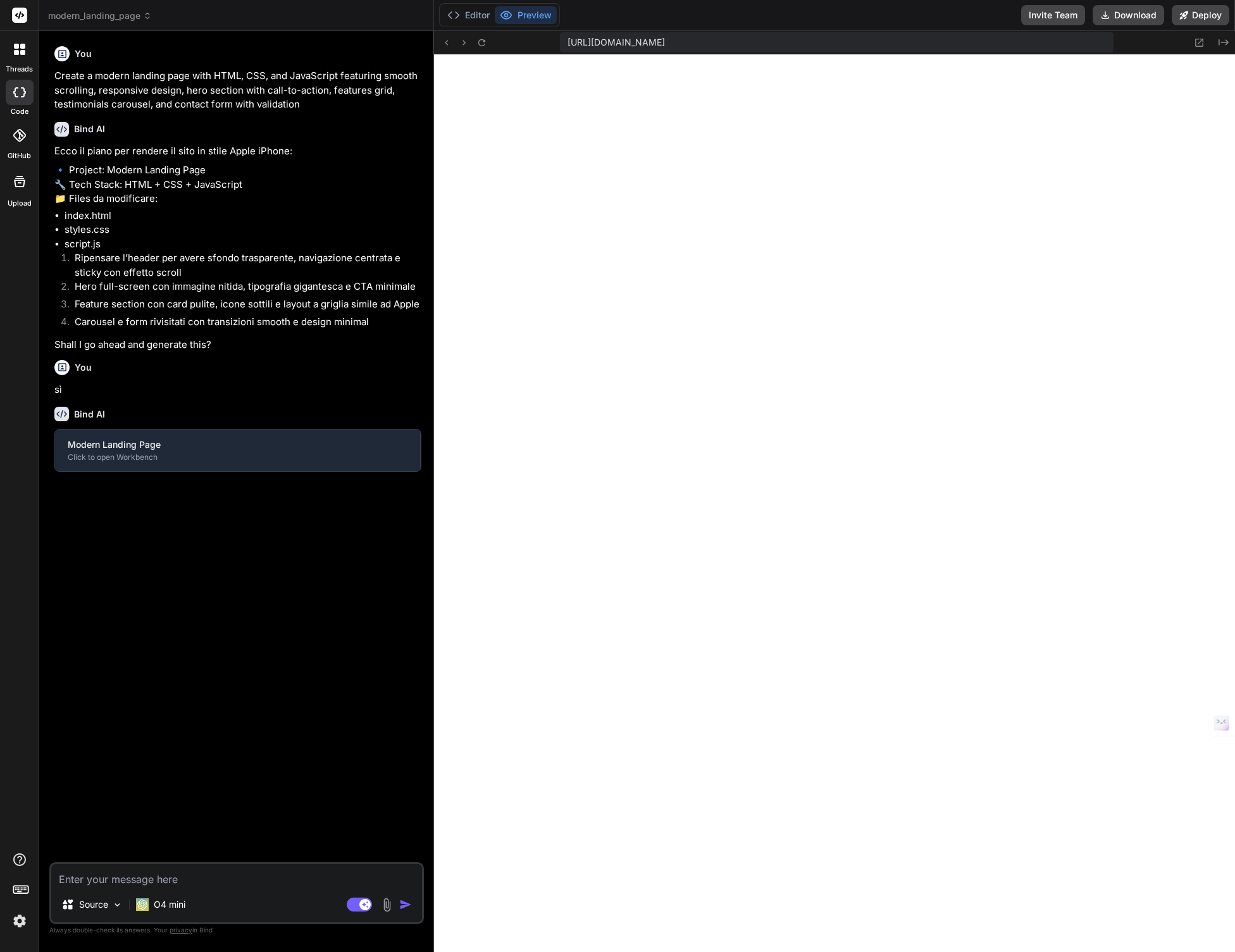
type textarea "x"
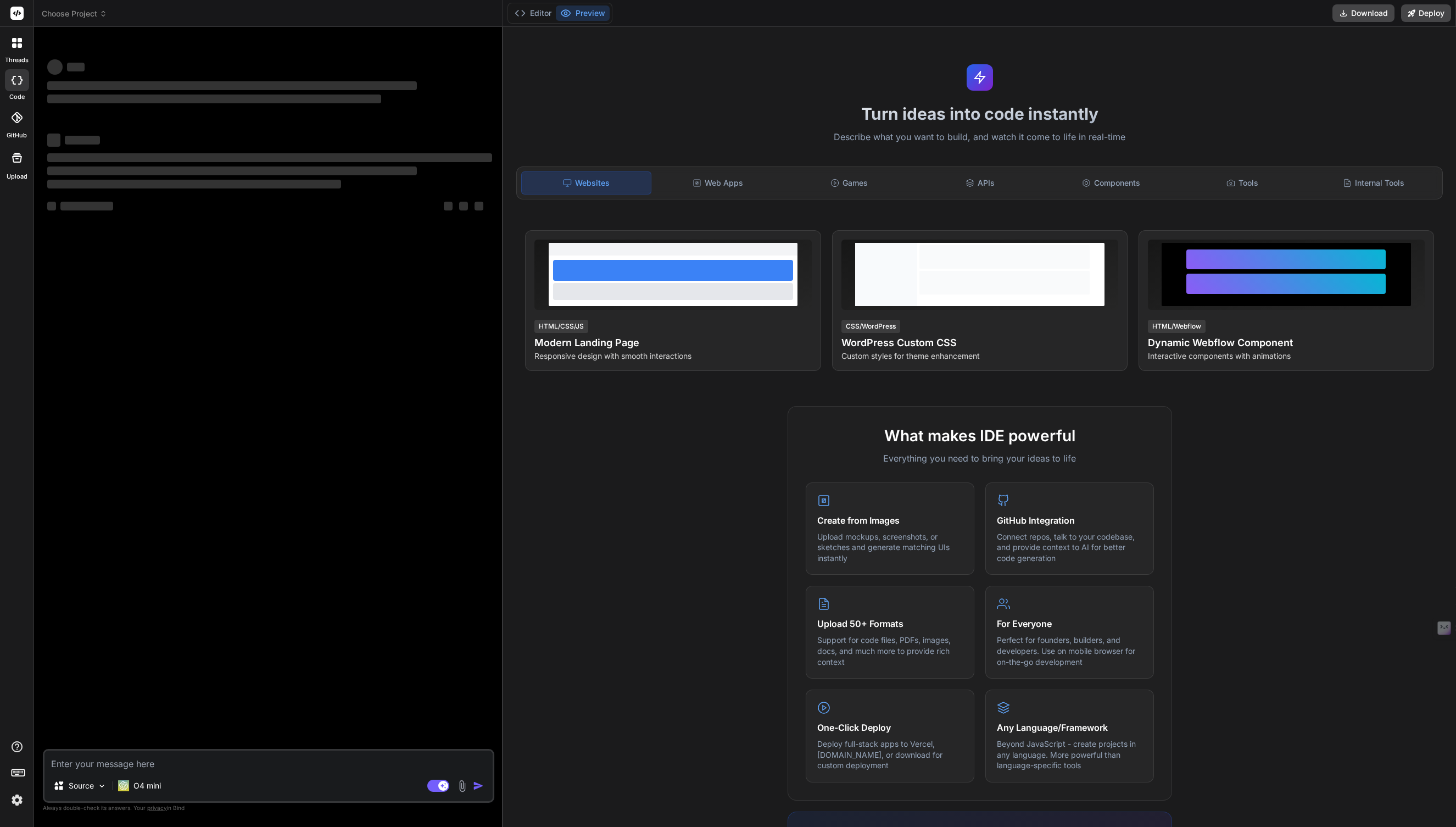
click at [90, 10] on span "Choose Project" at bounding box center [74, 14] width 65 height 11
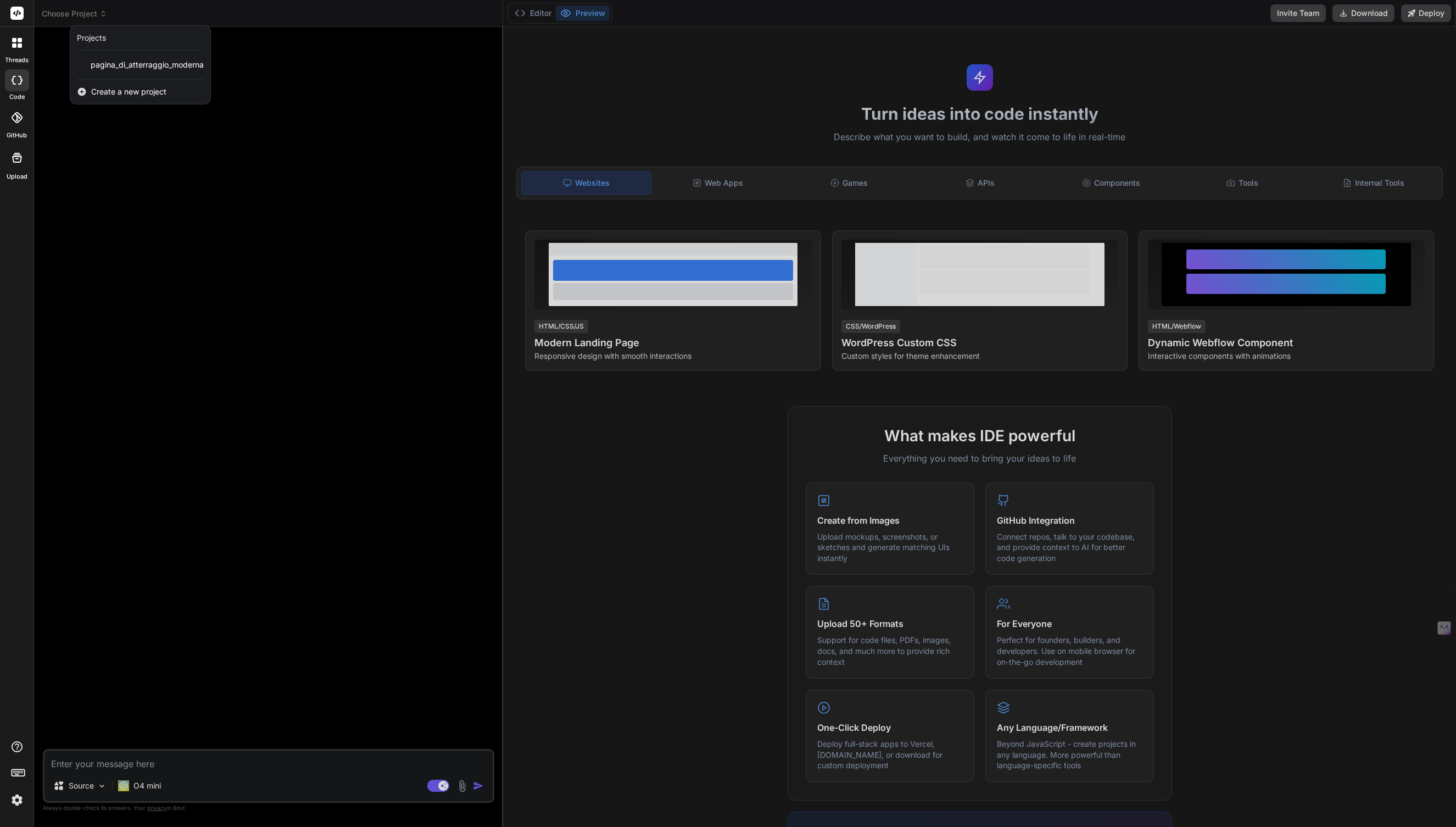
type textarea "x"
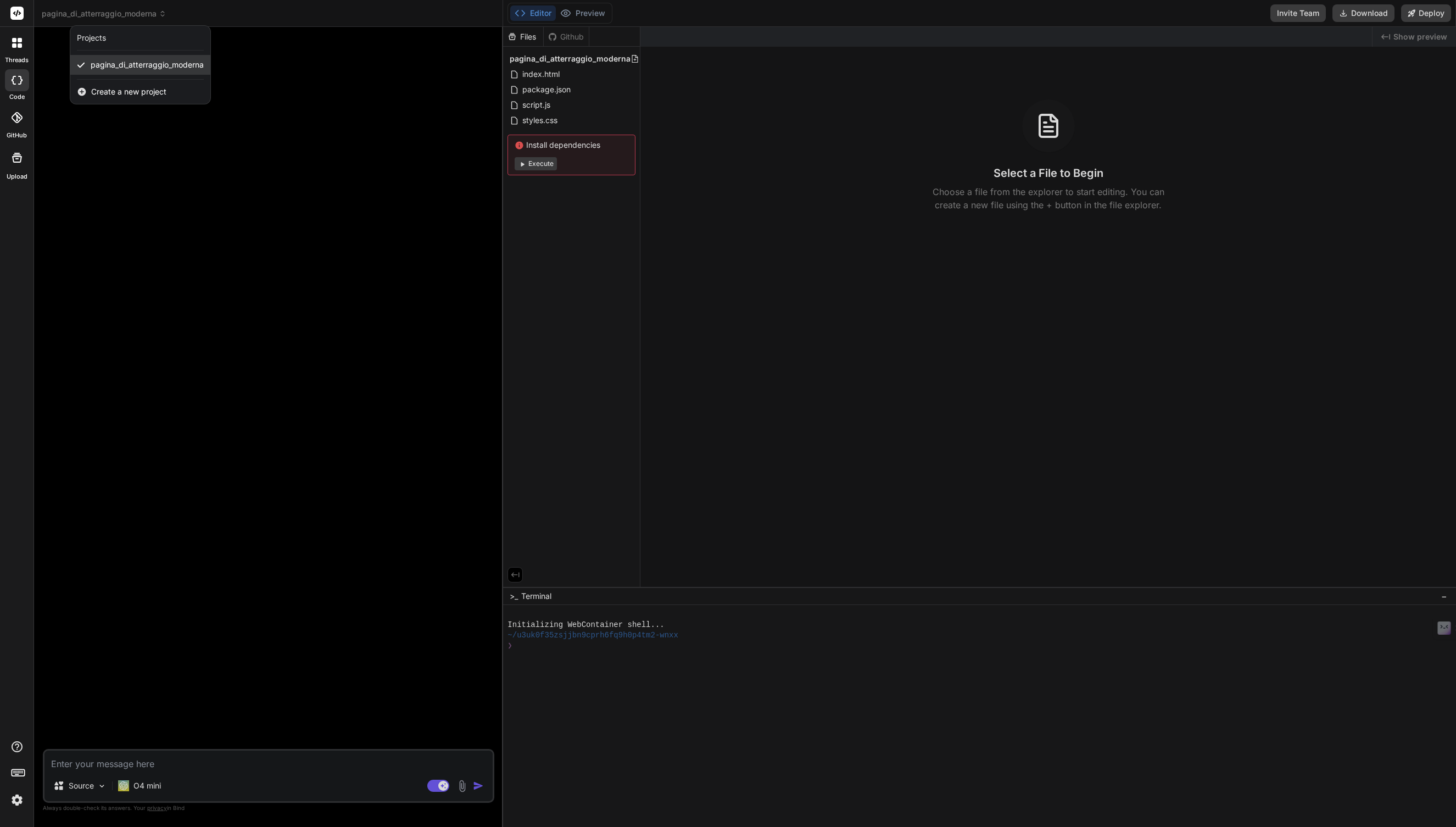
click at [110, 62] on span "pagina_di_atterraggio_moderna" at bounding box center [147, 64] width 113 height 11
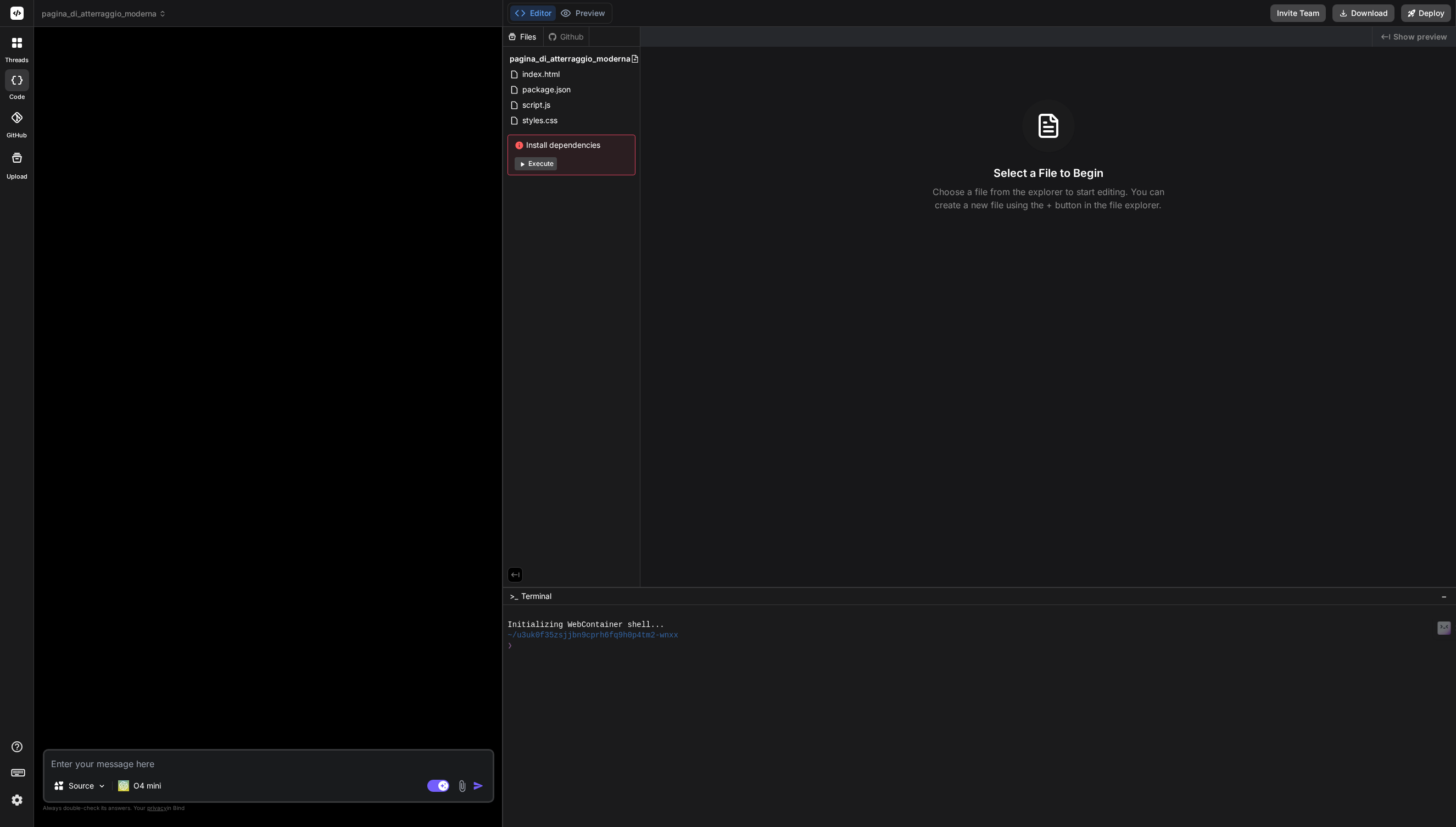
click at [640, 32] on div at bounding box center [1006, 36] width 732 height 19
click at [1410, 35] on span "Show preview" at bounding box center [1420, 36] width 54 height 11
click at [1402, 36] on span "Show preview" at bounding box center [1420, 36] width 54 height 11
click at [554, 36] on icon at bounding box center [552, 36] width 8 height 8
click at [520, 36] on div "Files" at bounding box center [523, 36] width 40 height 11
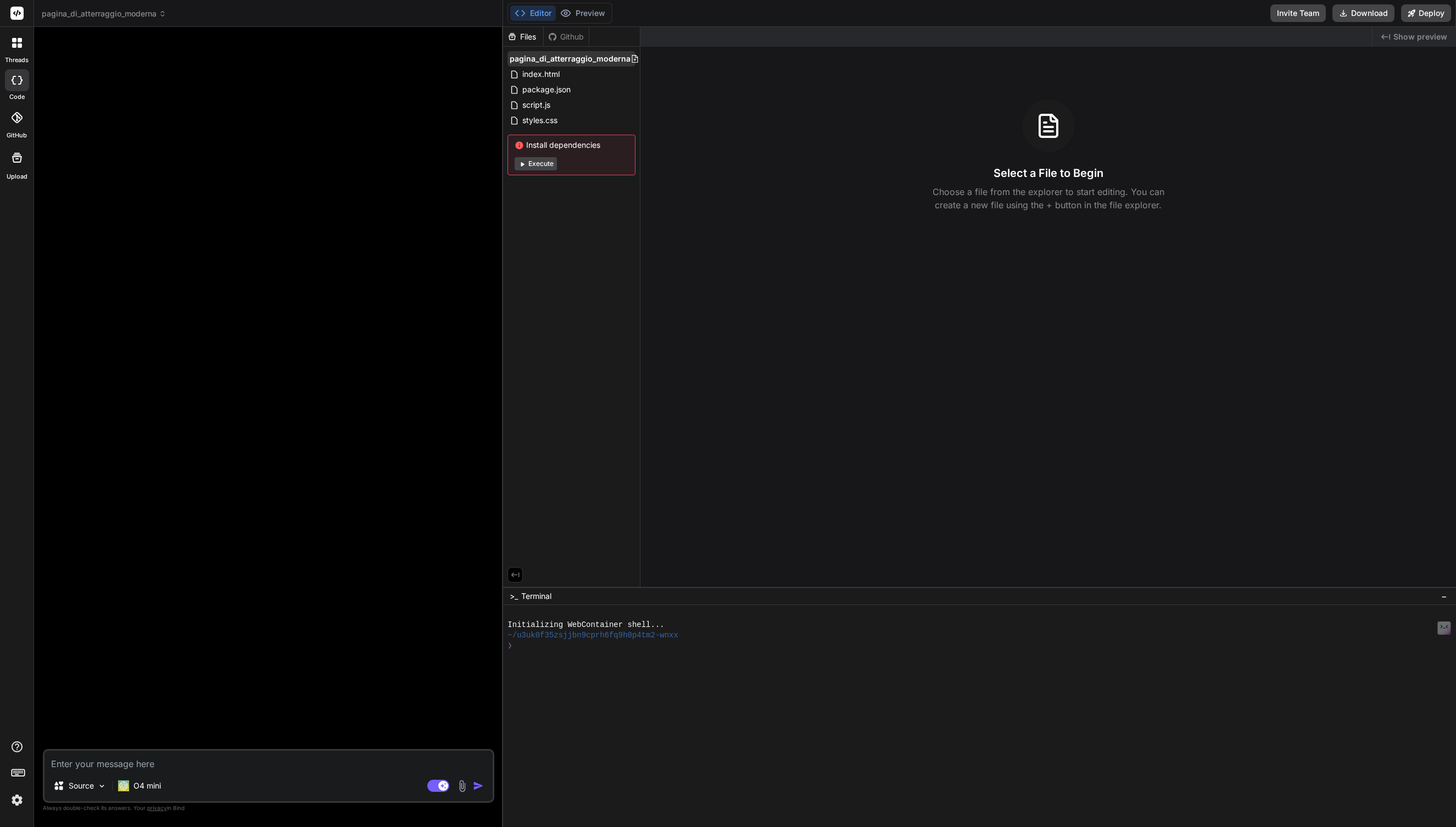
click at [517, 58] on span "pagina_di_atterraggio_moderna" at bounding box center [569, 58] width 121 height 11
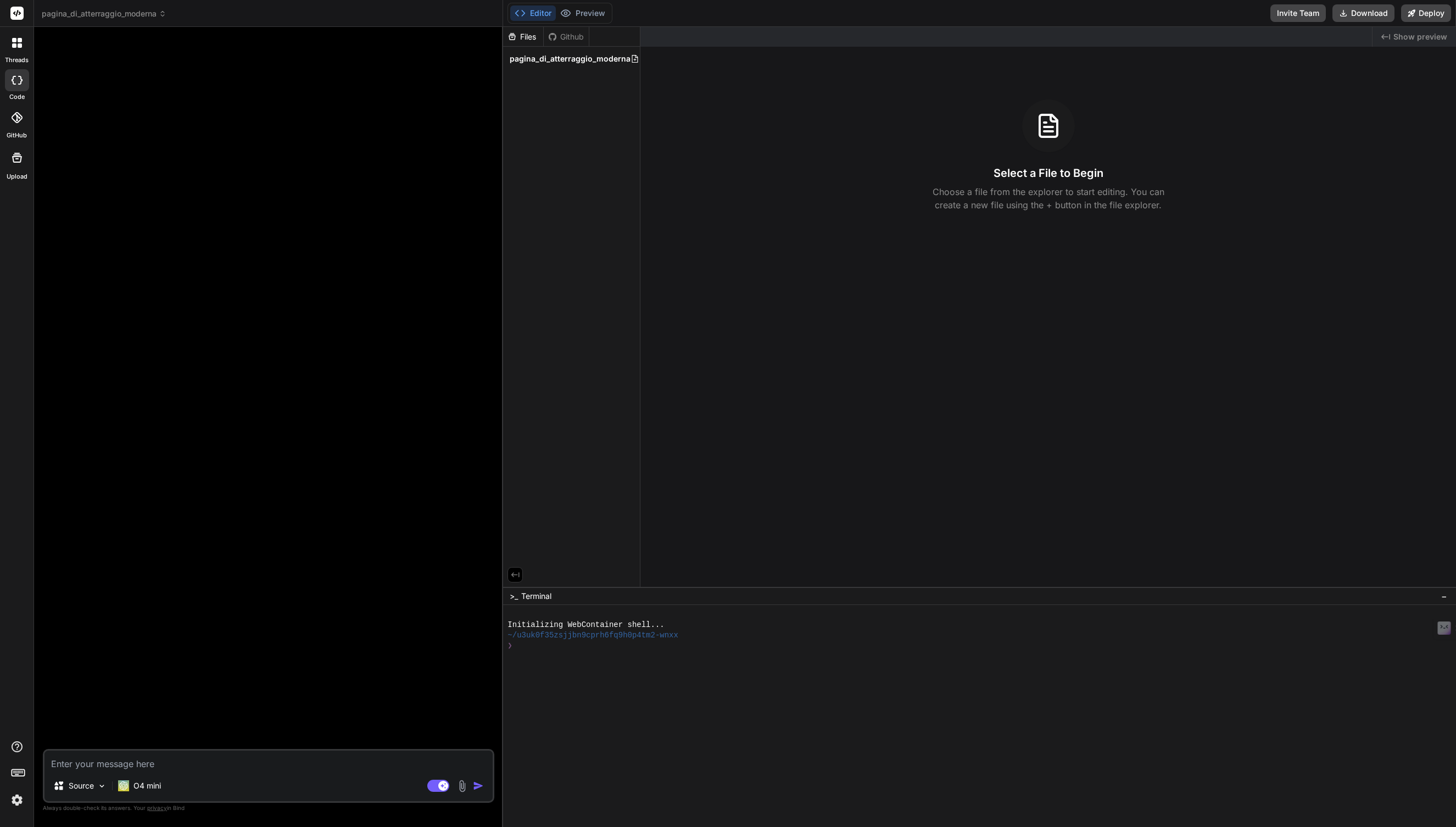
click at [517, 58] on span "pagina_di_atterraggio_moderna" at bounding box center [569, 58] width 121 height 11
click at [533, 58] on span "pagina_di_atterraggio_moderna" at bounding box center [569, 58] width 121 height 11
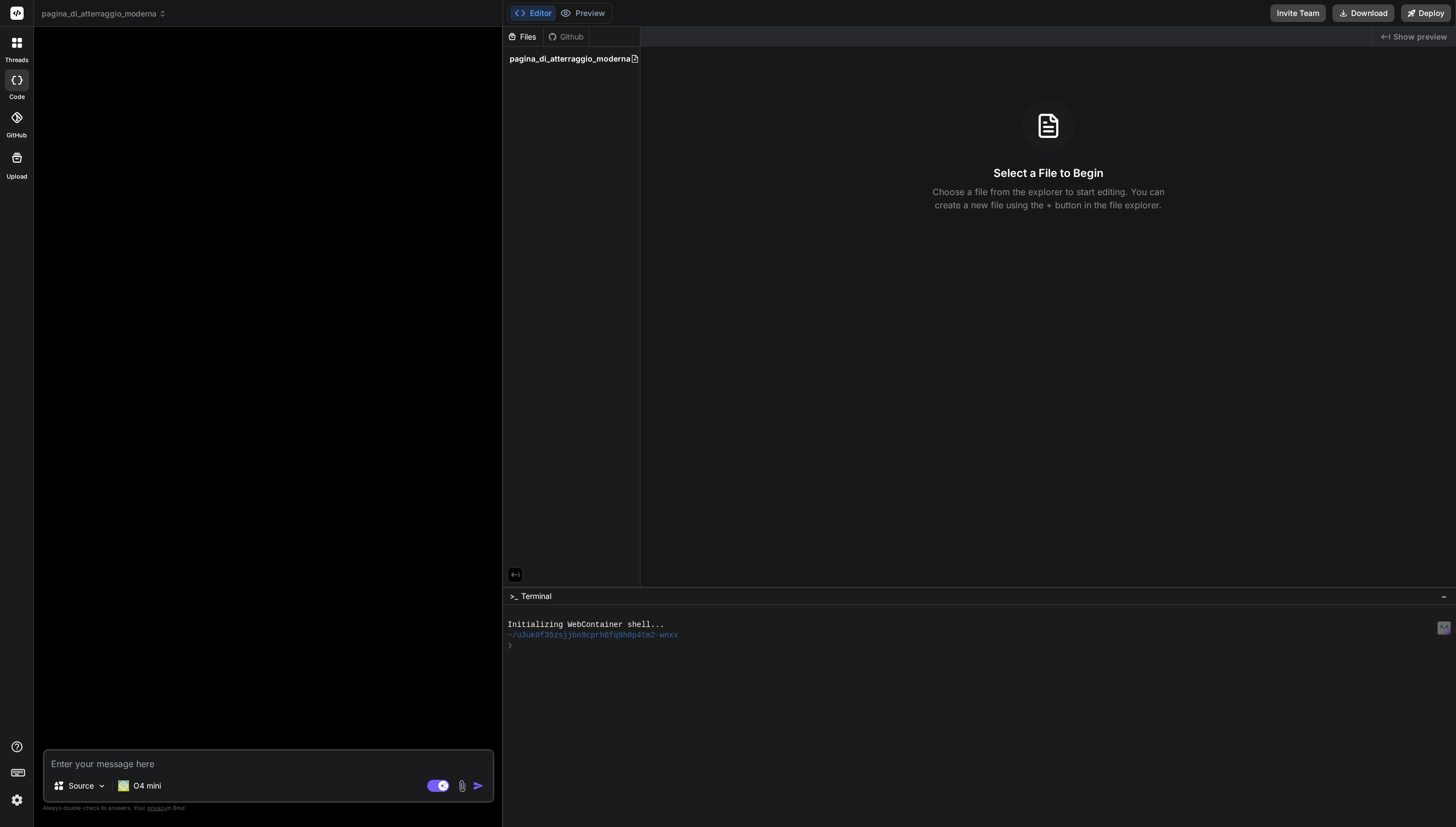
click at [162, 15] on icon at bounding box center [162, 16] width 3 height 2
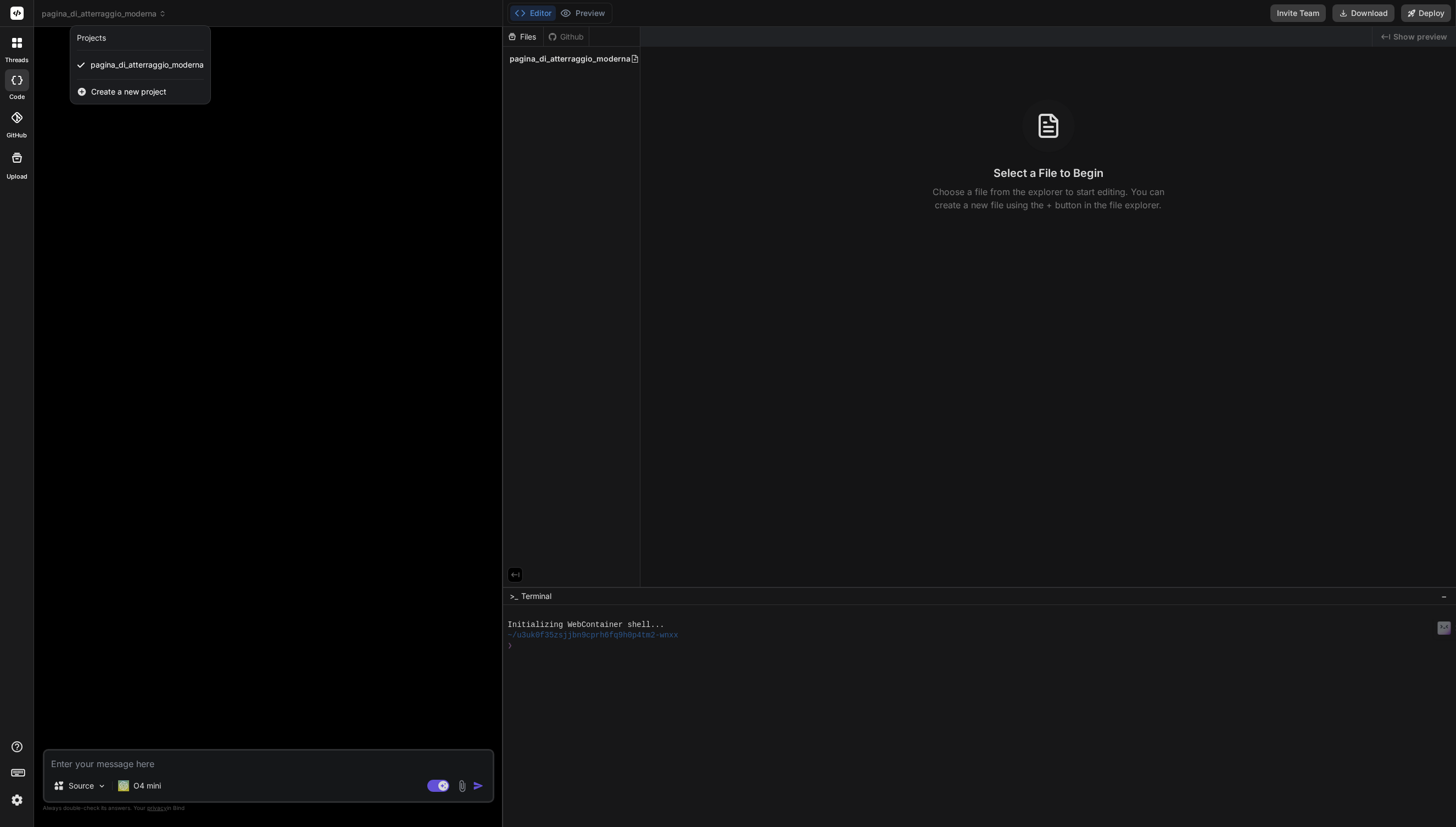
click at [162, 15] on div at bounding box center [728, 413] width 1456 height 827
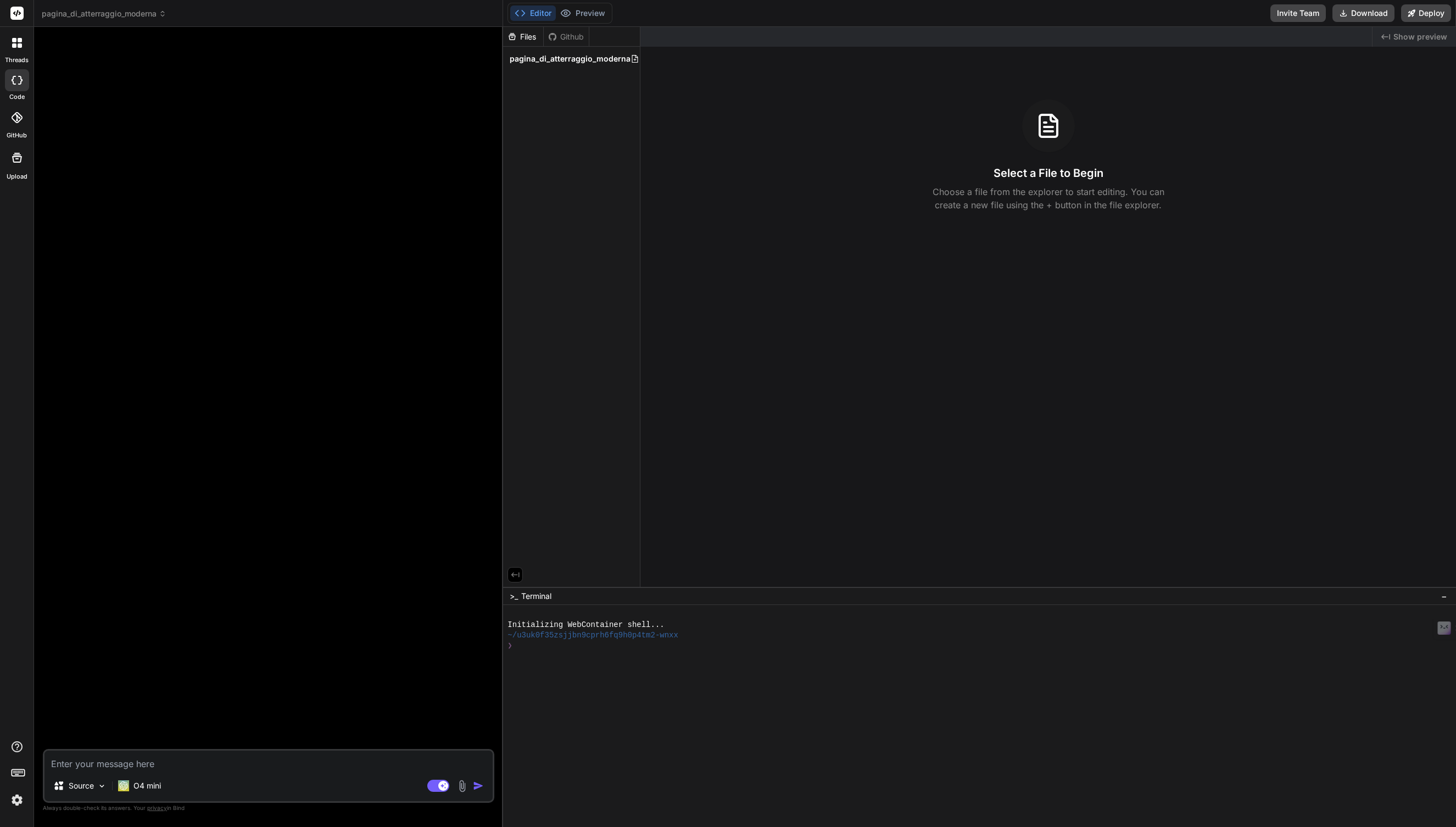
click at [120, 764] on textarea at bounding box center [269, 760] width 448 height 19
type textarea "r"
type textarea "x"
type textarea "ri"
type textarea "x"
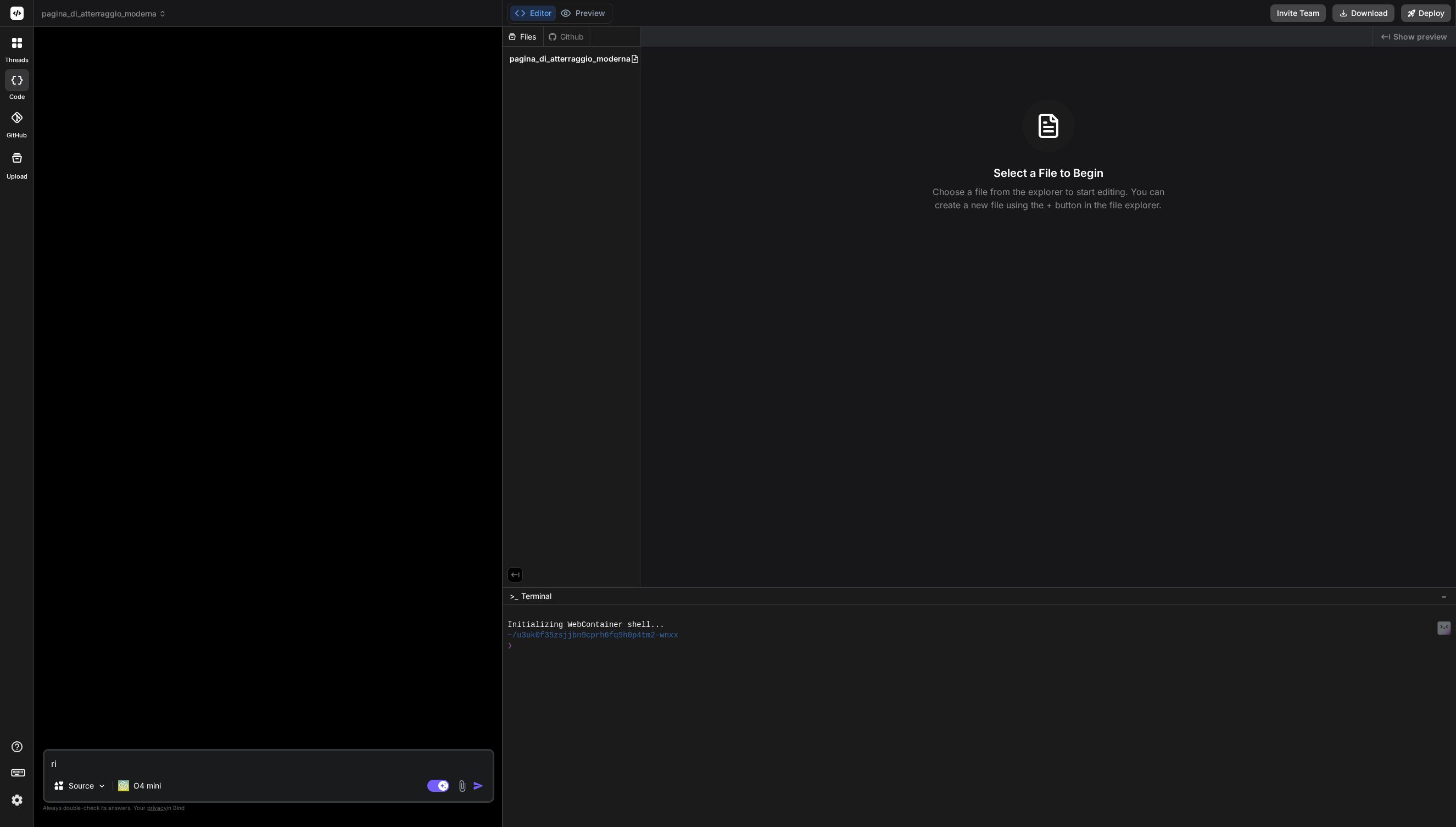
type textarea "rin"
type textarea "x"
type textarea "rino"
type textarea "x"
type textarea "rinom"
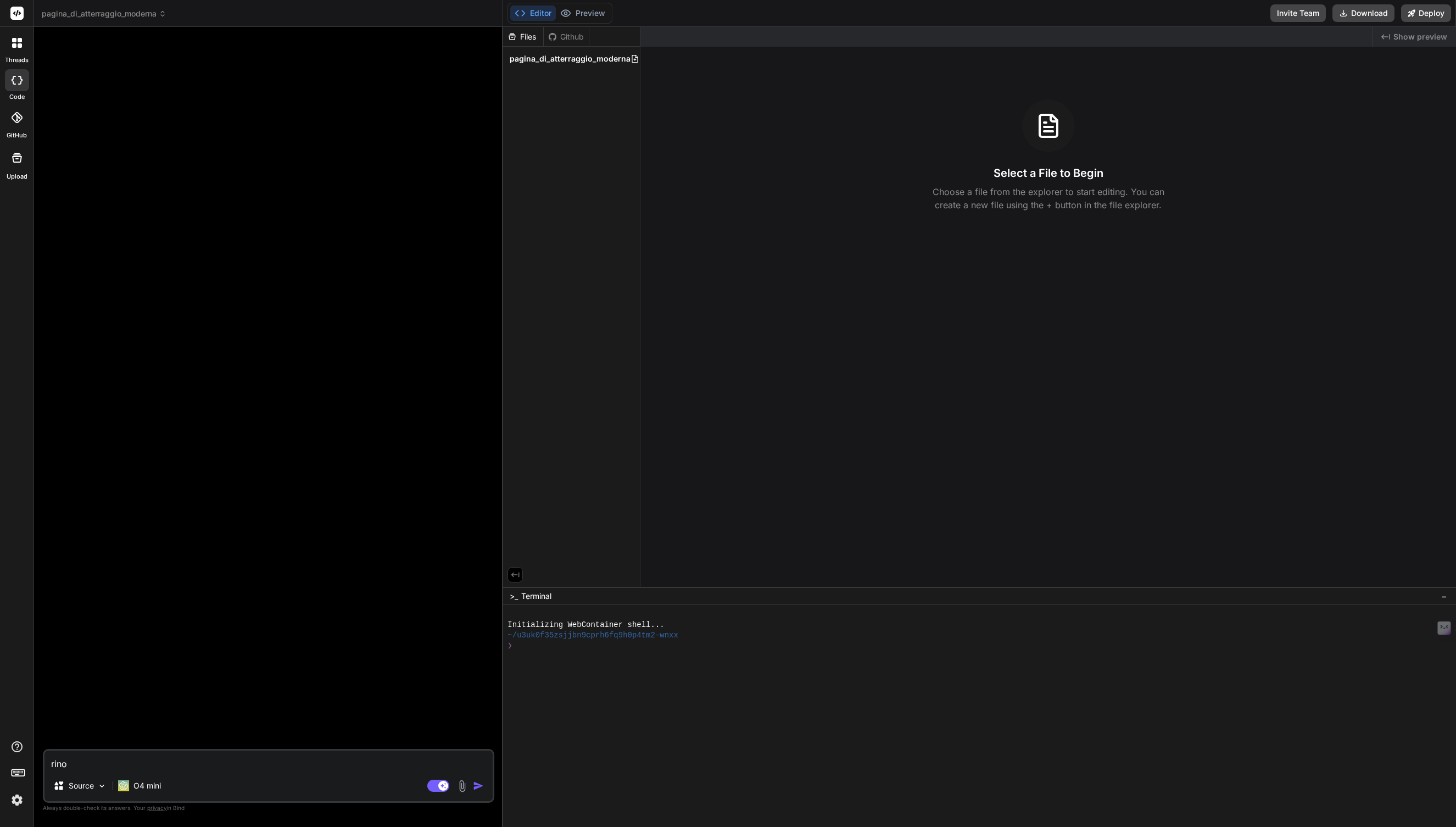
type textarea "x"
type textarea "rinomi"
type textarea "x"
type textarea "rinomin"
type textarea "x"
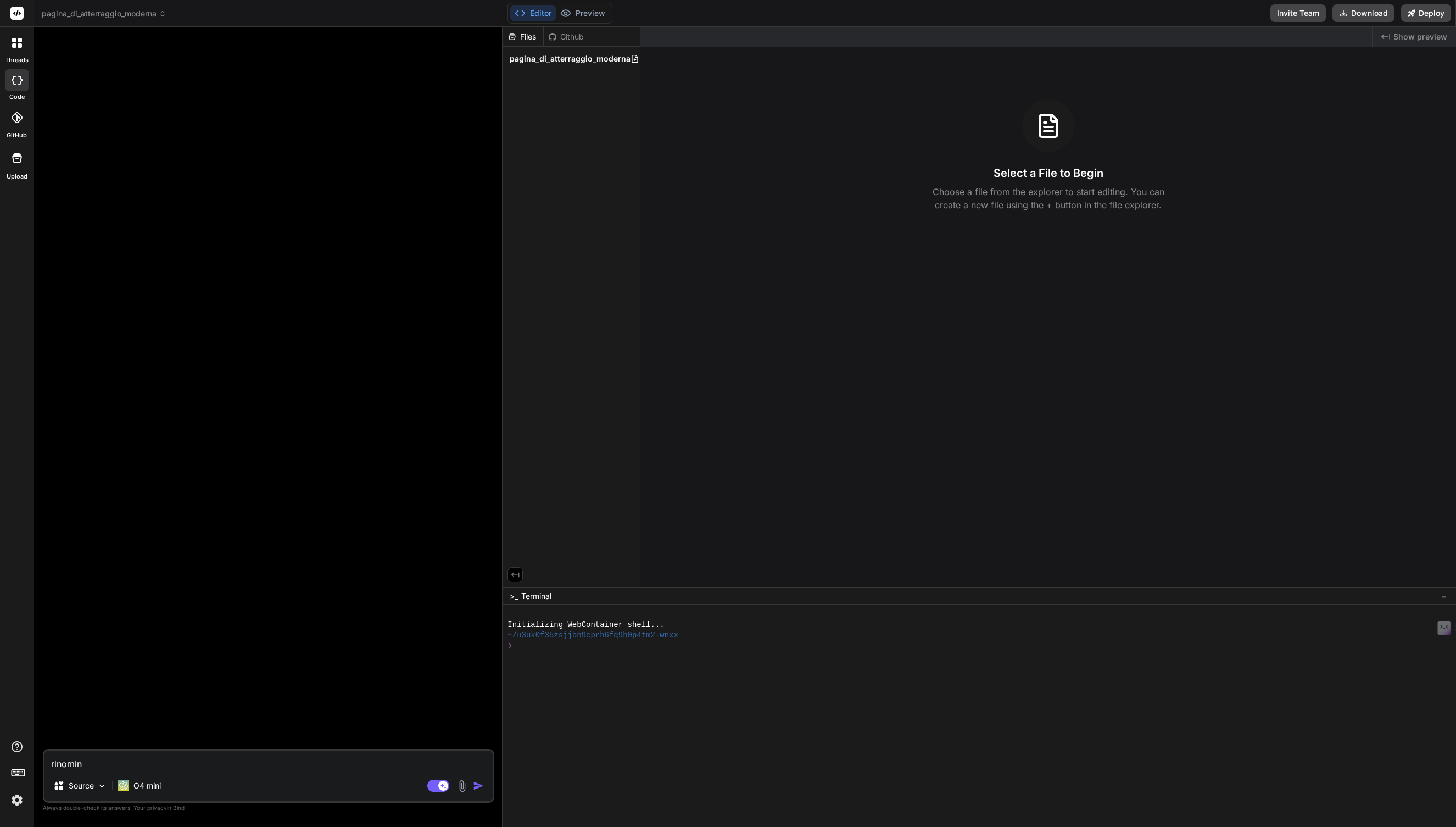
type textarea "rinomina"
type textarea "x"
type textarea "rinomina"
type textarea "x"
type textarea "rinomina i"
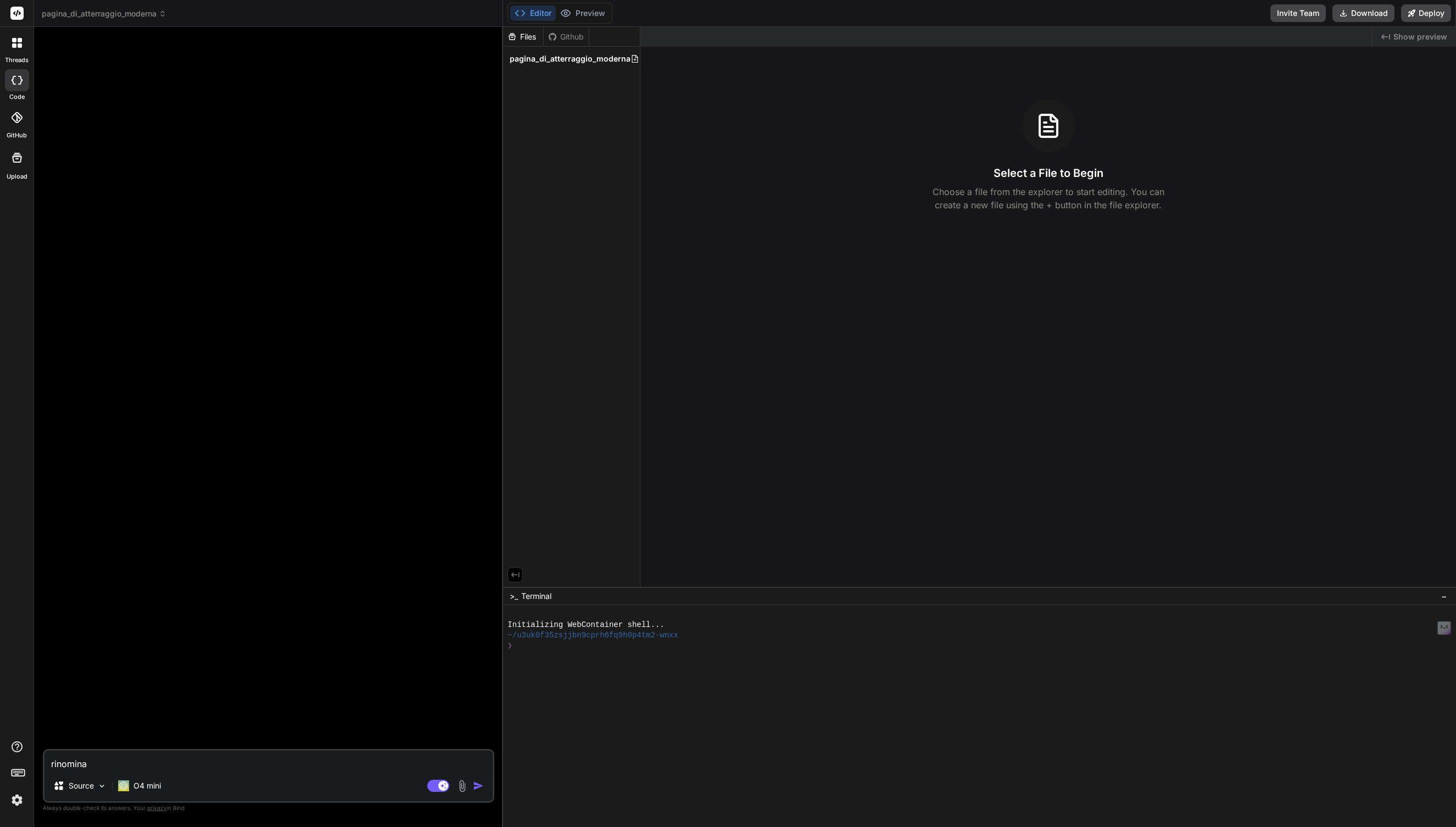
type textarea "x"
type textarea "rinomina il"
type textarea "x"
type textarea "rinomina il"
type textarea "x"
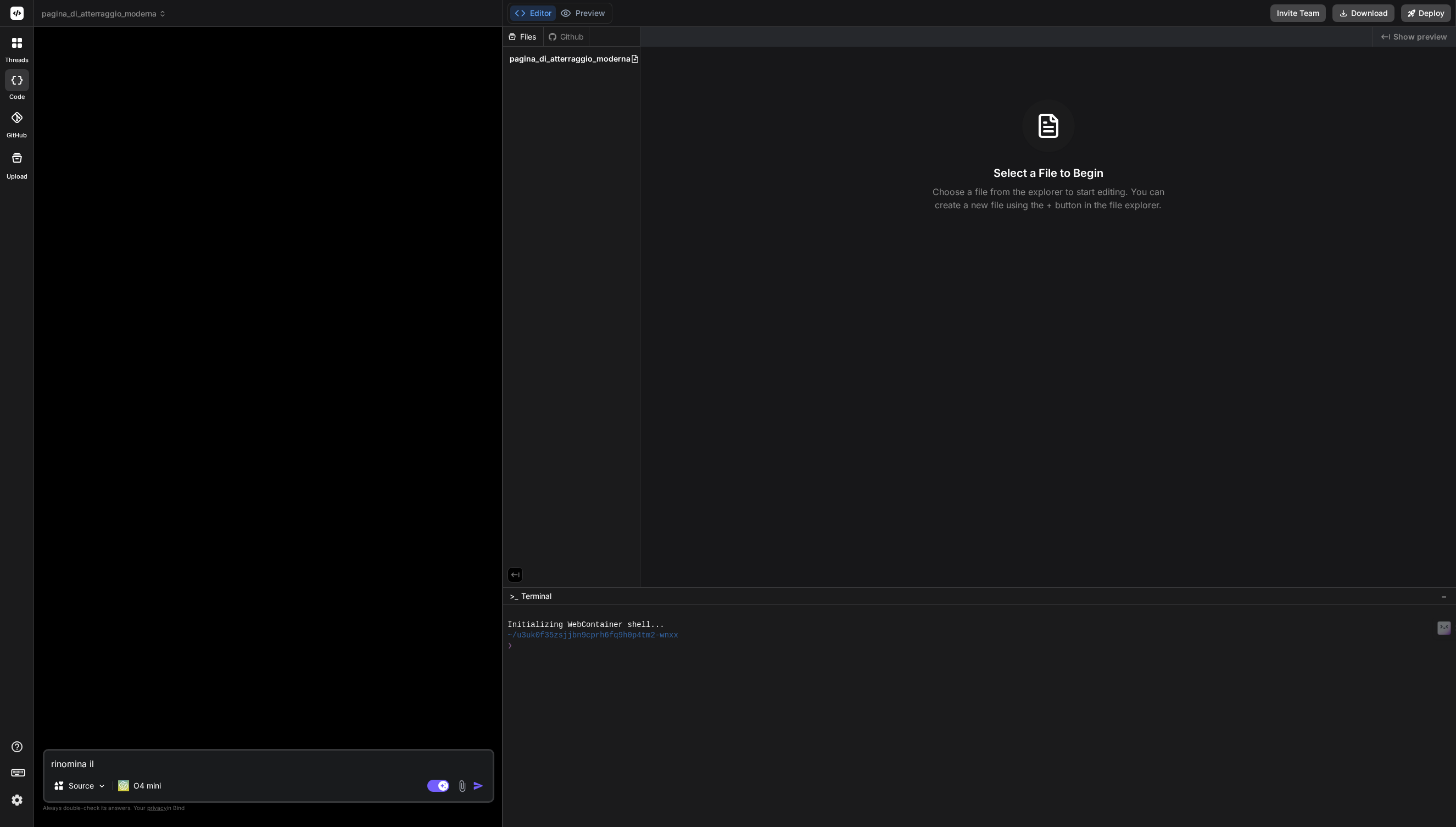
type textarea "rinomina il p"
type textarea "x"
type textarea "rinomina il pr"
type textarea "x"
type textarea "rinomina il pro"
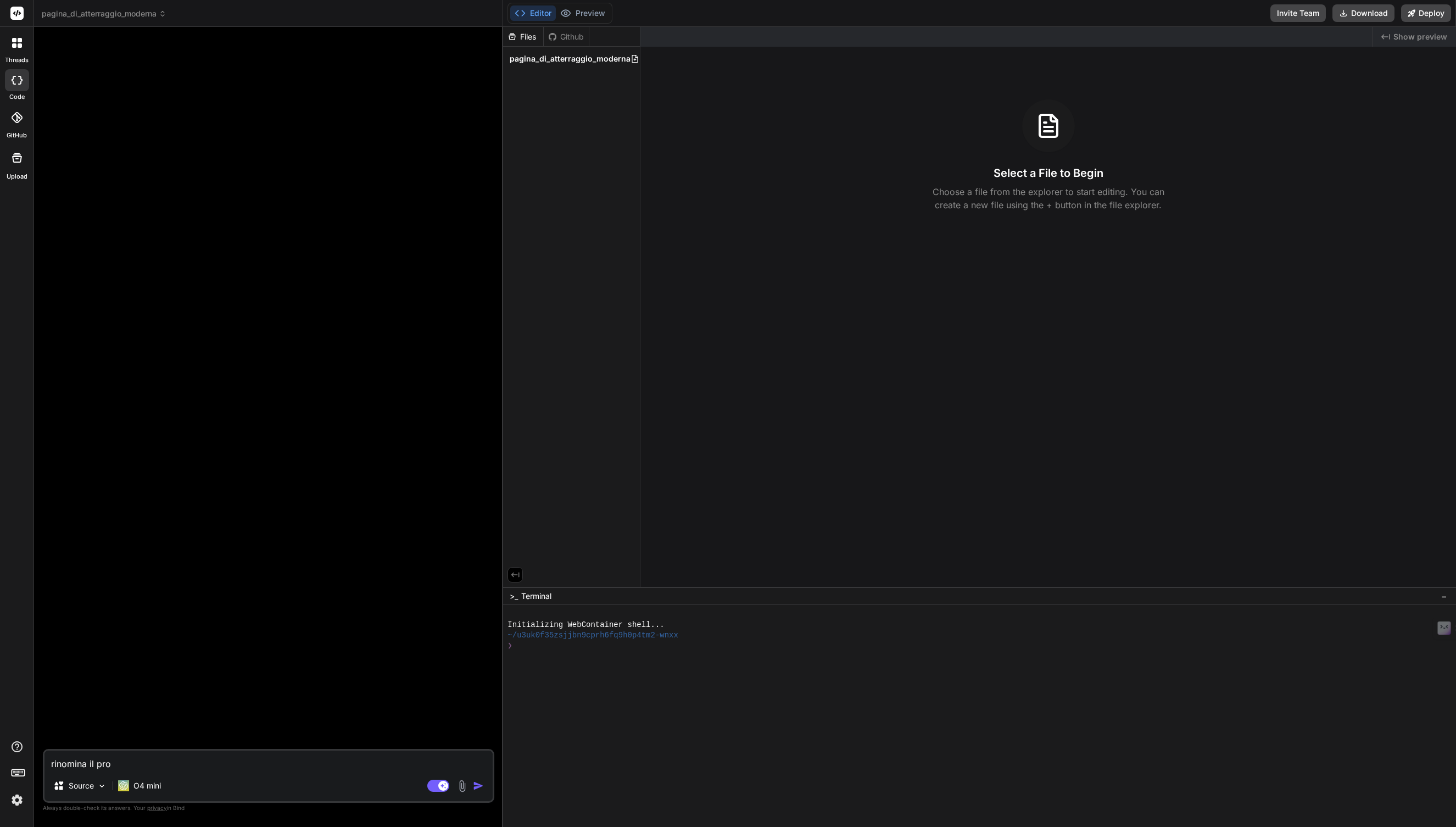
type textarea "x"
type textarea "rinomina il prog"
type textarea "x"
type textarea "rinomina il proge"
type textarea "x"
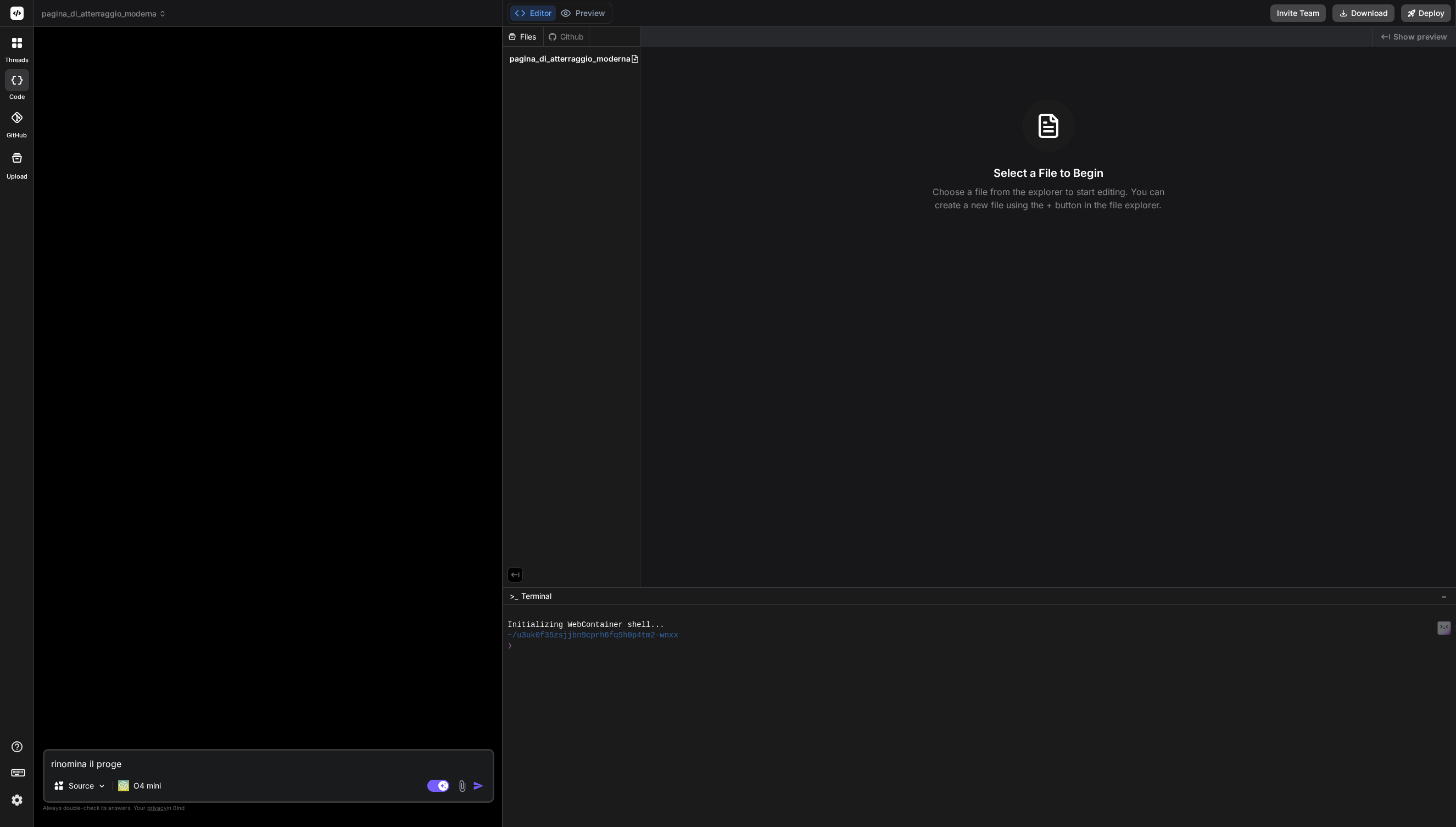
type textarea "rinomina il proget"
type textarea "x"
type textarea "rinomina il progett"
type textarea "x"
type textarea "rinomina il progetto"
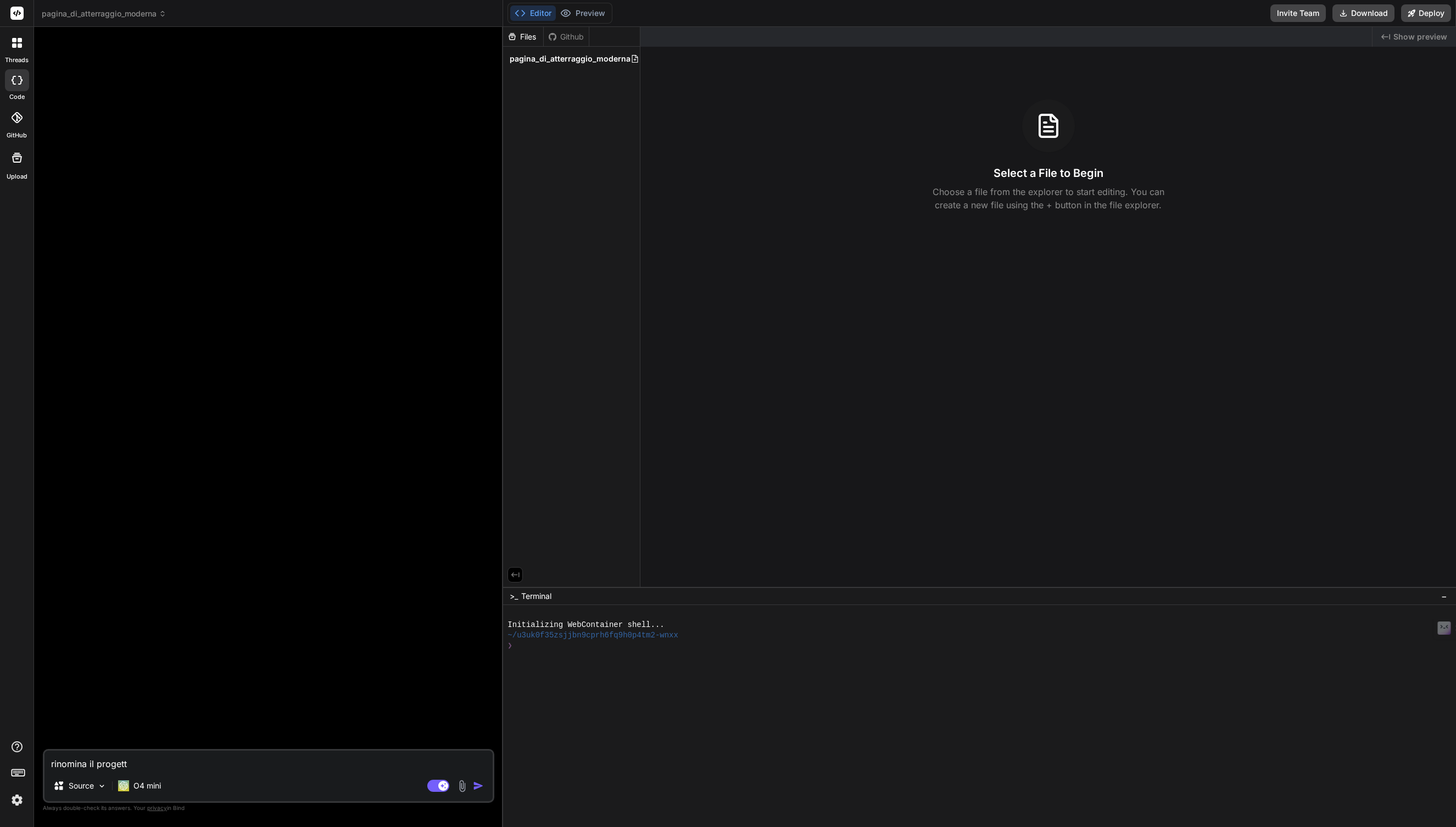
type textarea "x"
type textarea "rinomina il progetto"
type textarea "x"
type textarea "rinomina il progetto i"
type textarea "x"
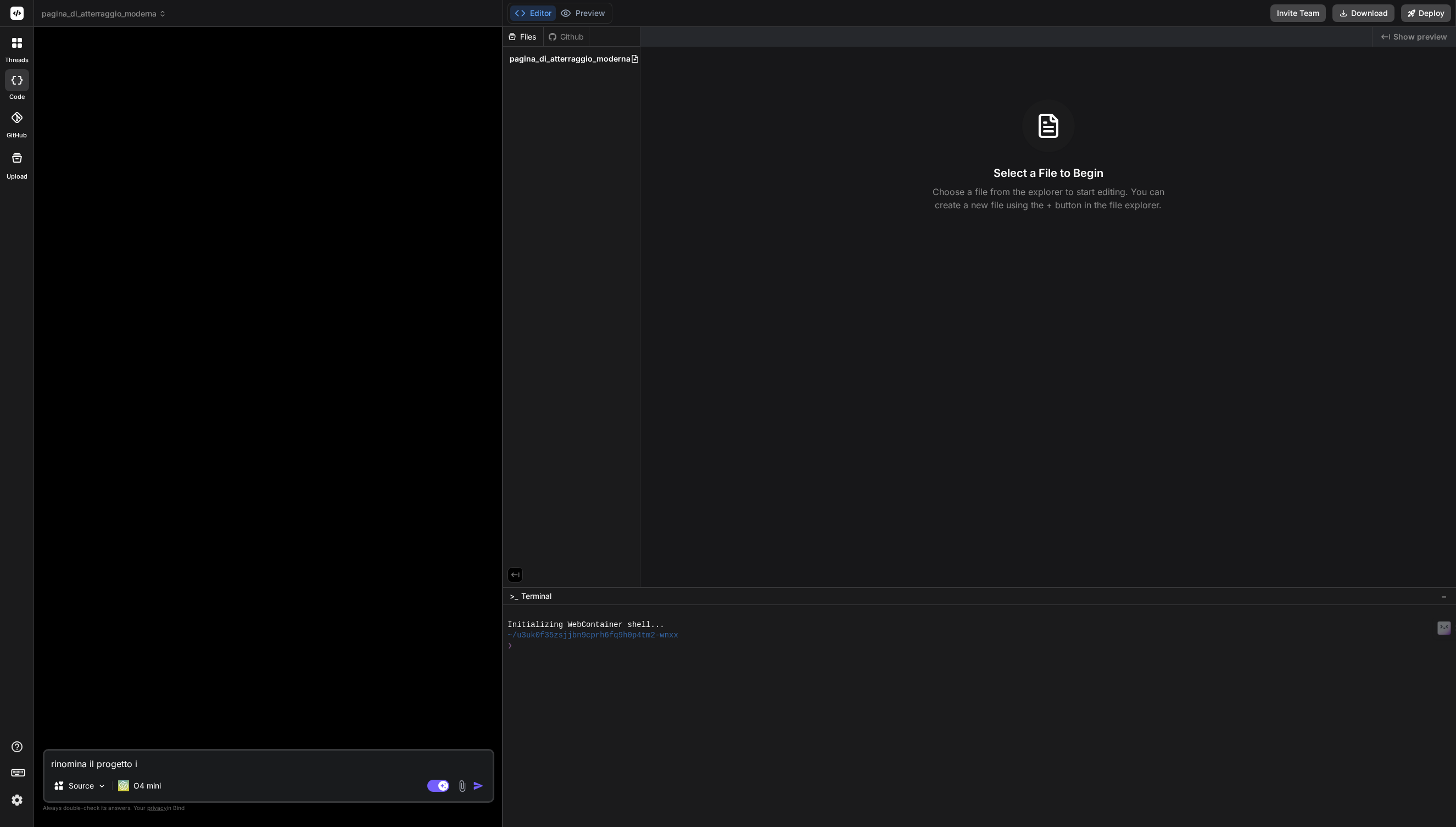
type textarea "rinomina il progetto in"
type textarea "x"
type textarea "rinomina il progetto in"
type textarea "x"
type textarea "rinomina il progetto in t"
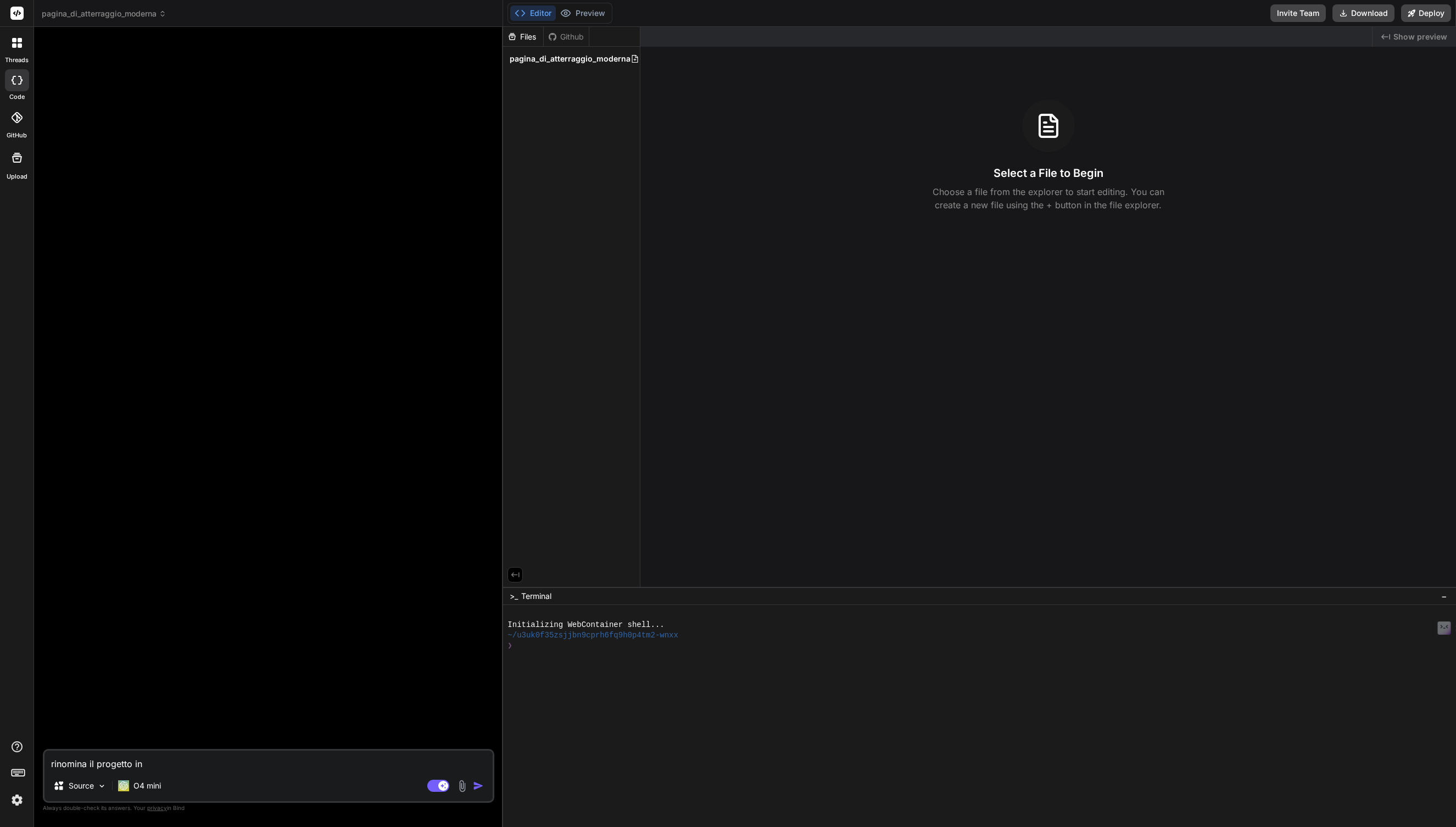
type textarea "x"
type textarea "rinomina il progetto in te"
type textarea "x"
type textarea "rinomina il progetto in tes"
type textarea "x"
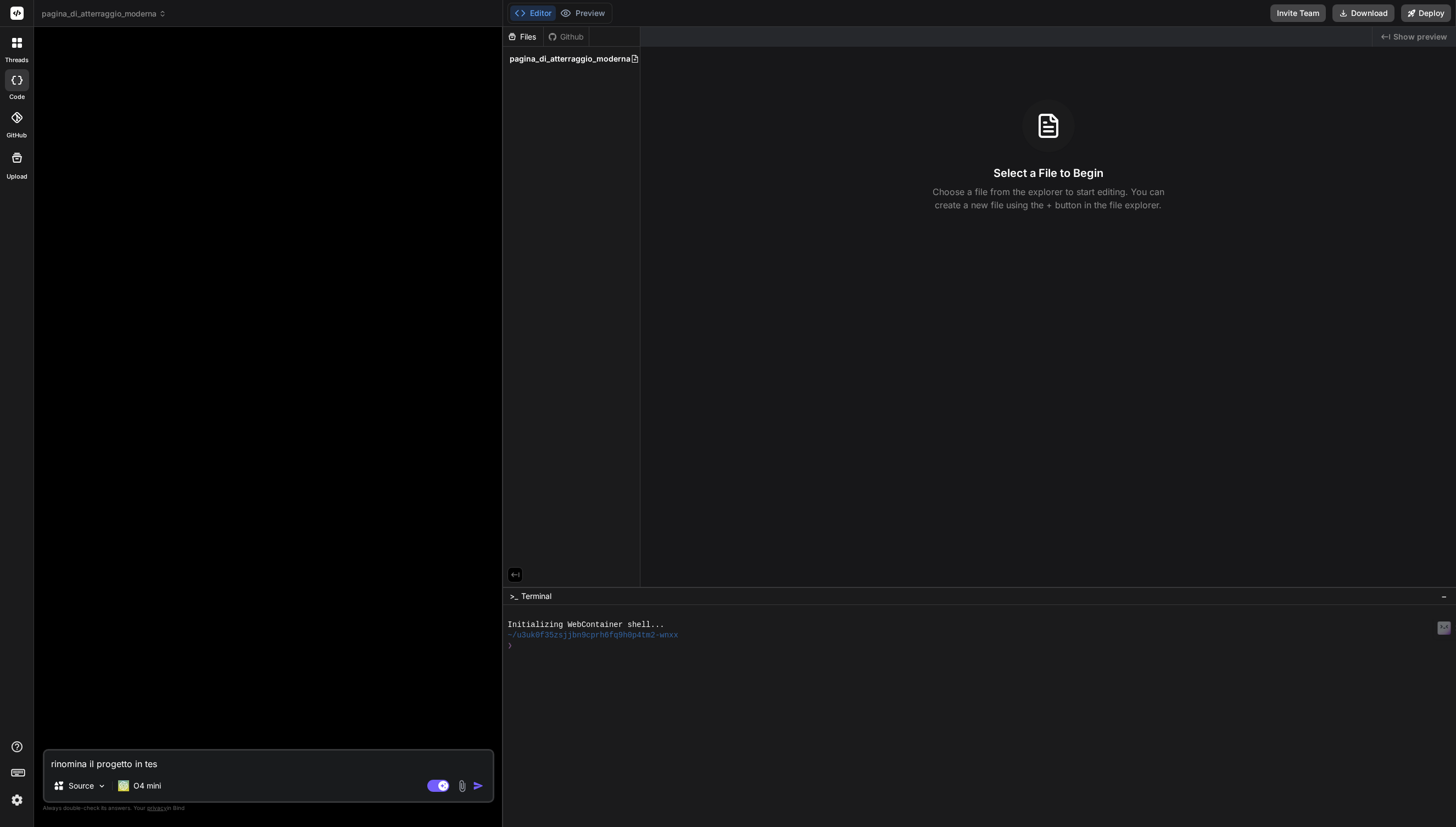
type textarea "rinomina il progetto in test"
type textarea "x"
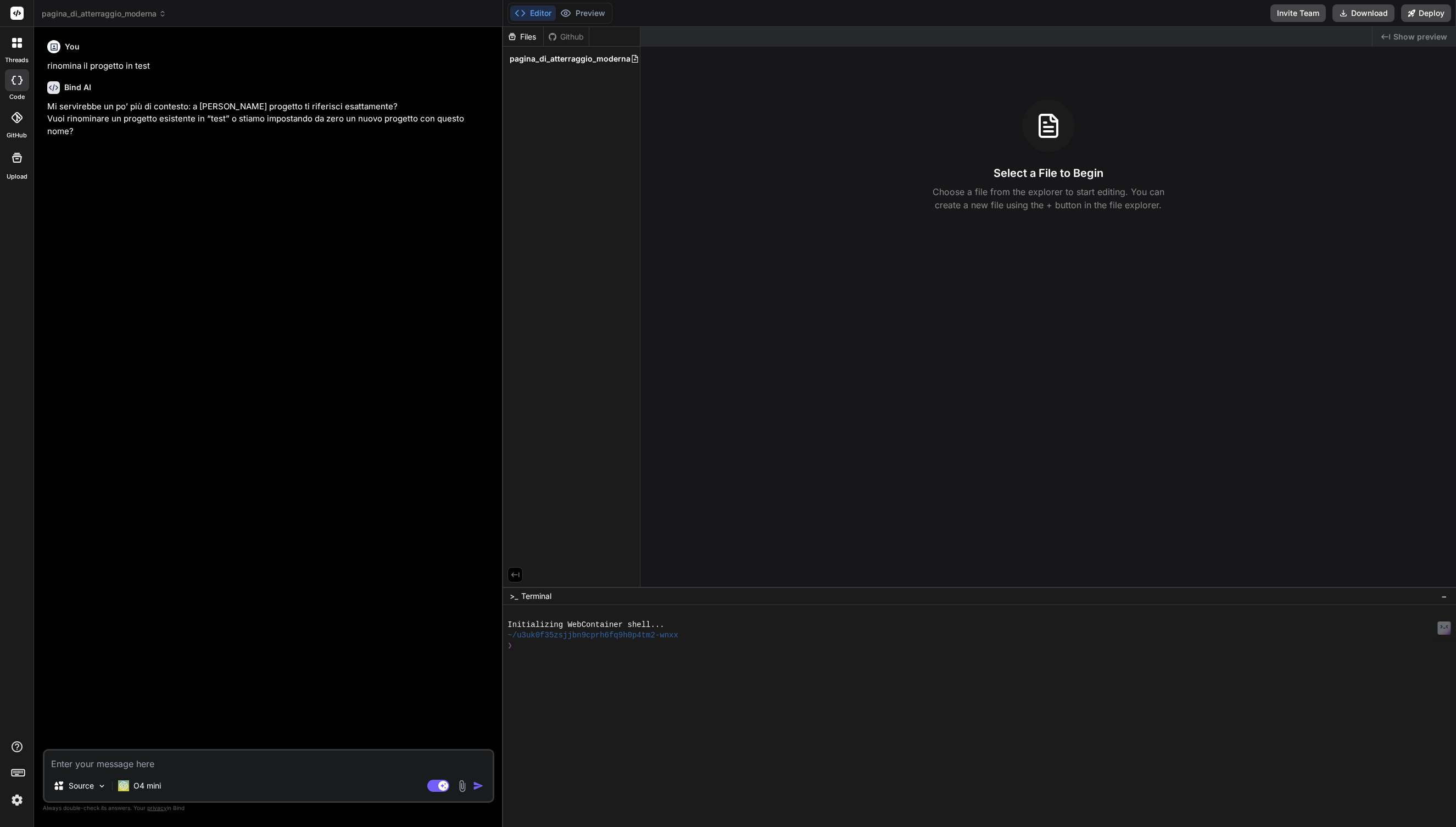
type textarea "x"
type textarea "r"
type textarea "x"
type textarea "ri"
type textarea "x"
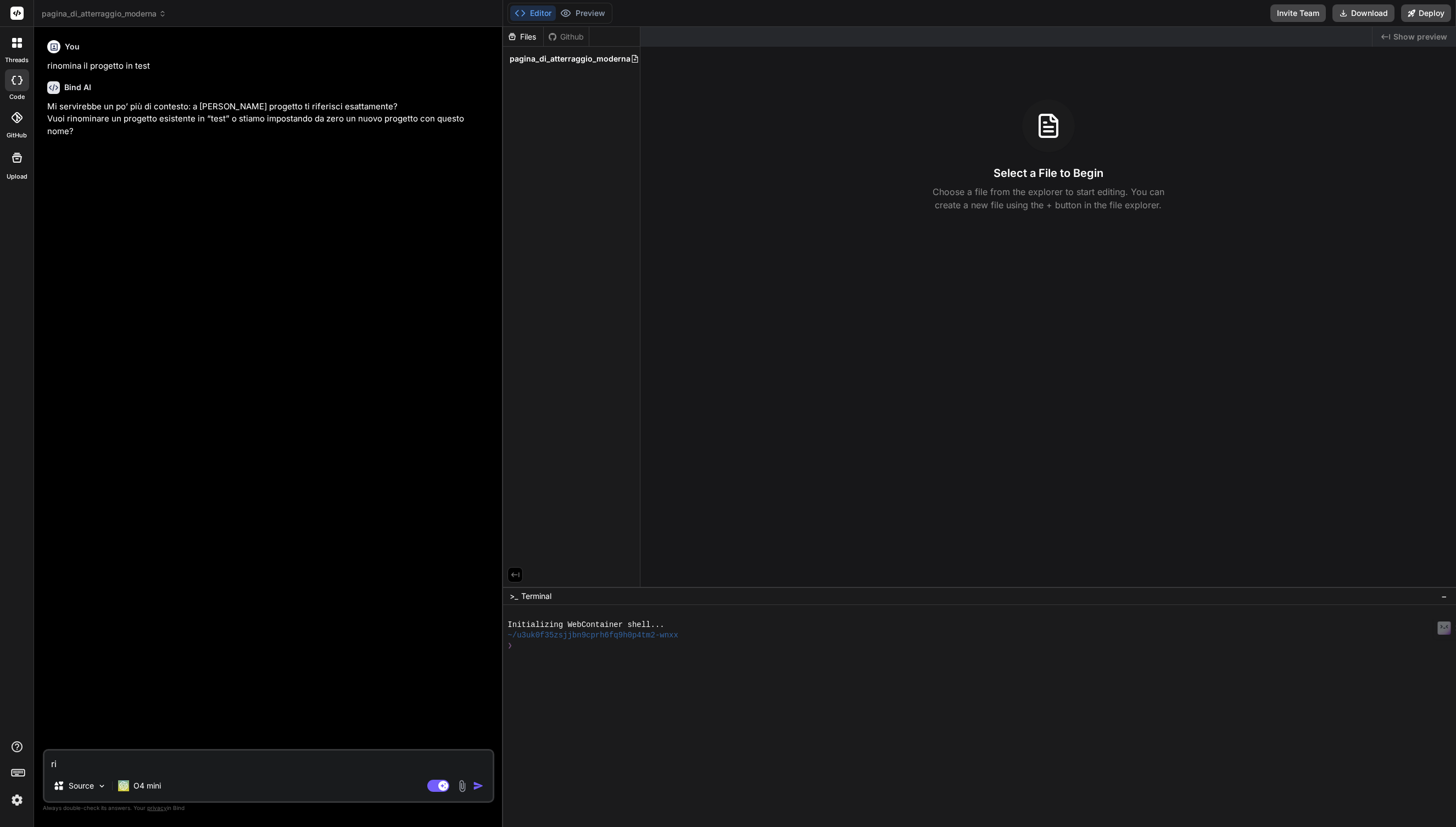
type textarea "rin"
type textarea "x"
type textarea "rino"
type textarea "x"
type textarea "rinom"
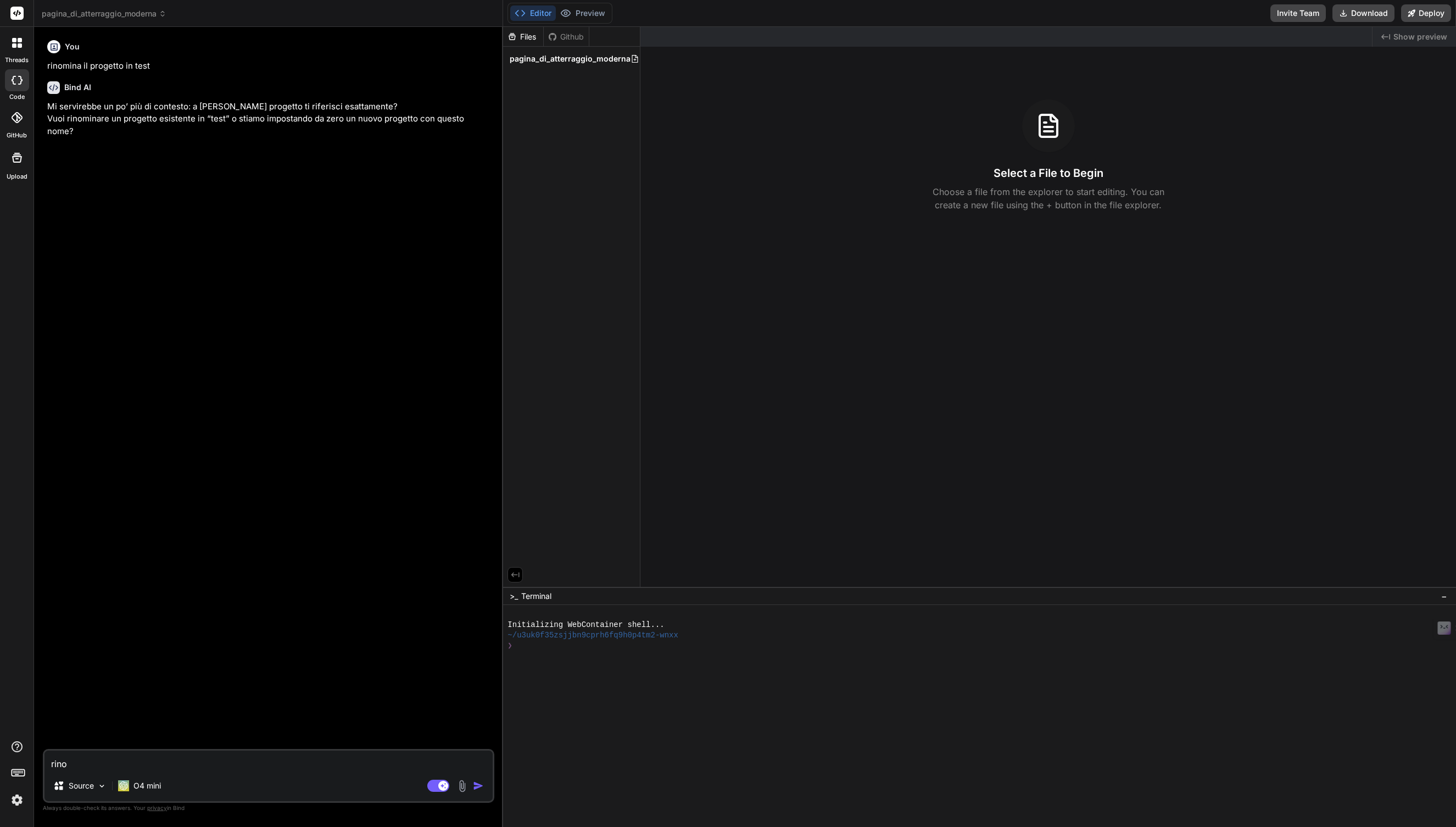
type textarea "x"
type textarea "rinomi"
type textarea "x"
type textarea "rinomin"
type textarea "x"
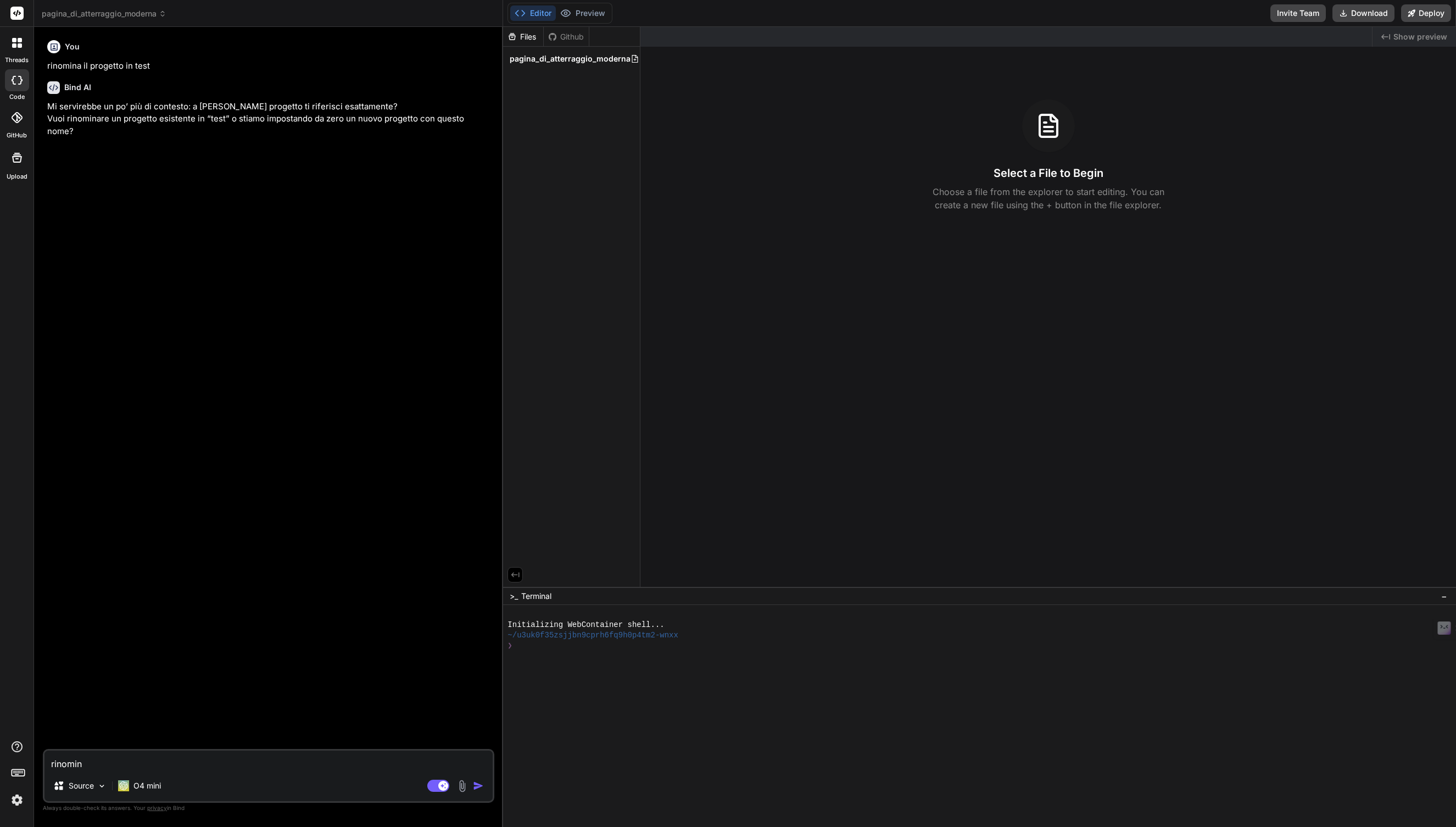
type textarea "rinomina"
type textarea "x"
type textarea "rinominar"
type textarea "x"
type textarea "rinominarl"
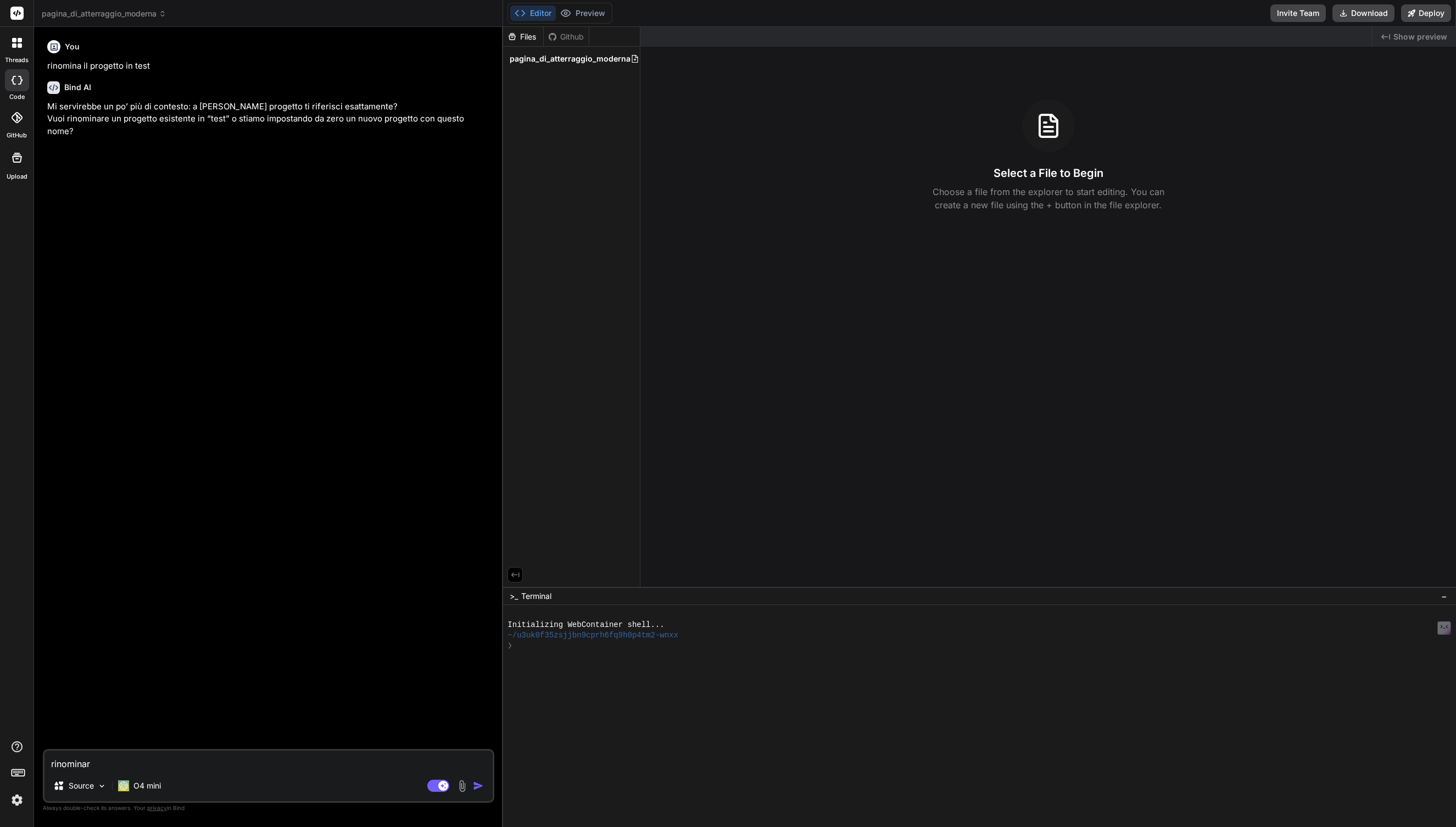
type textarea "x"
type textarea "rinominarlo"
type textarea "x"
click at [19, 47] on icon at bounding box center [19, 45] width 4 height 4
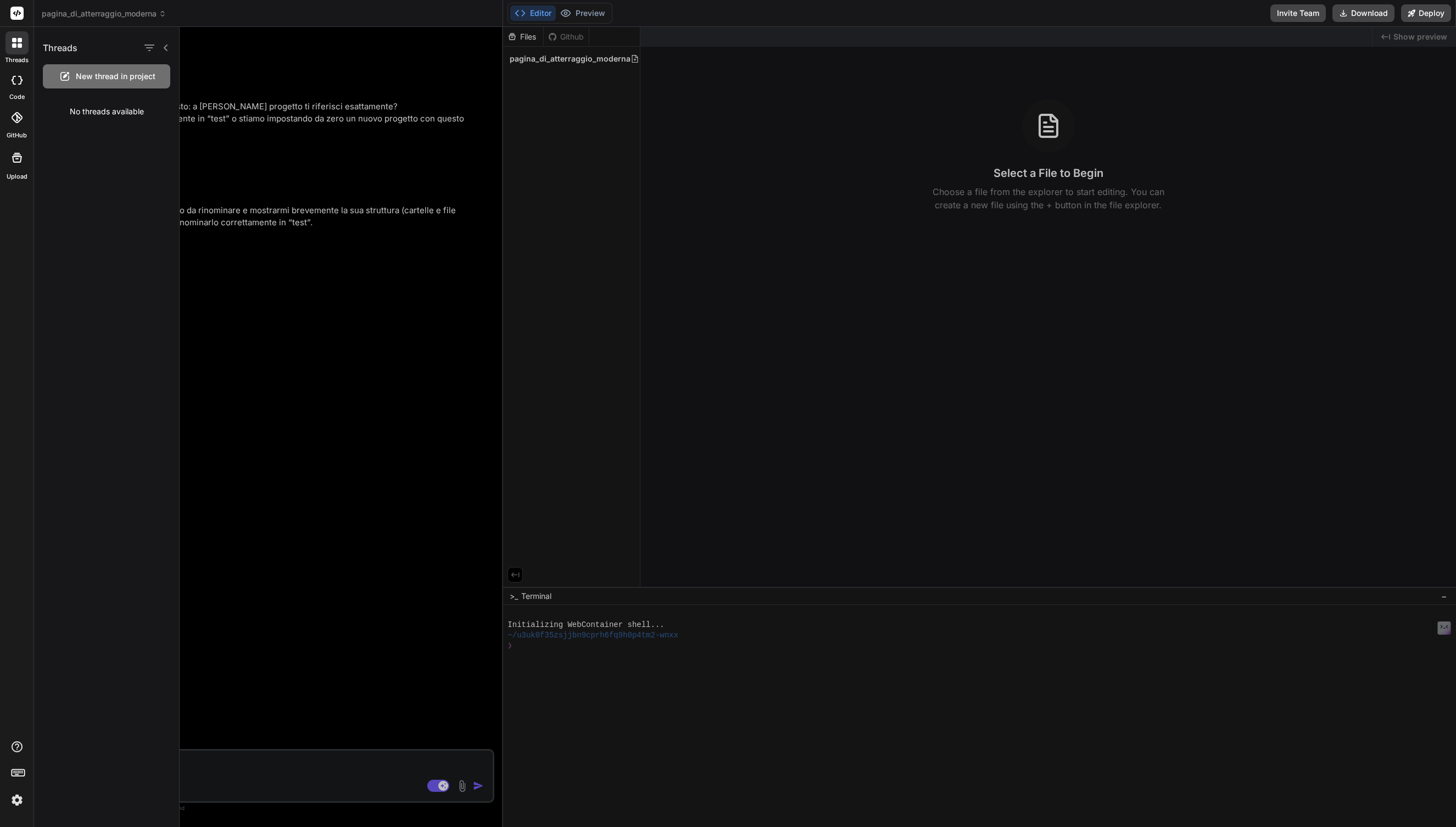
click at [16, 65] on div "code" at bounding box center [17, 83] width 34 height 36
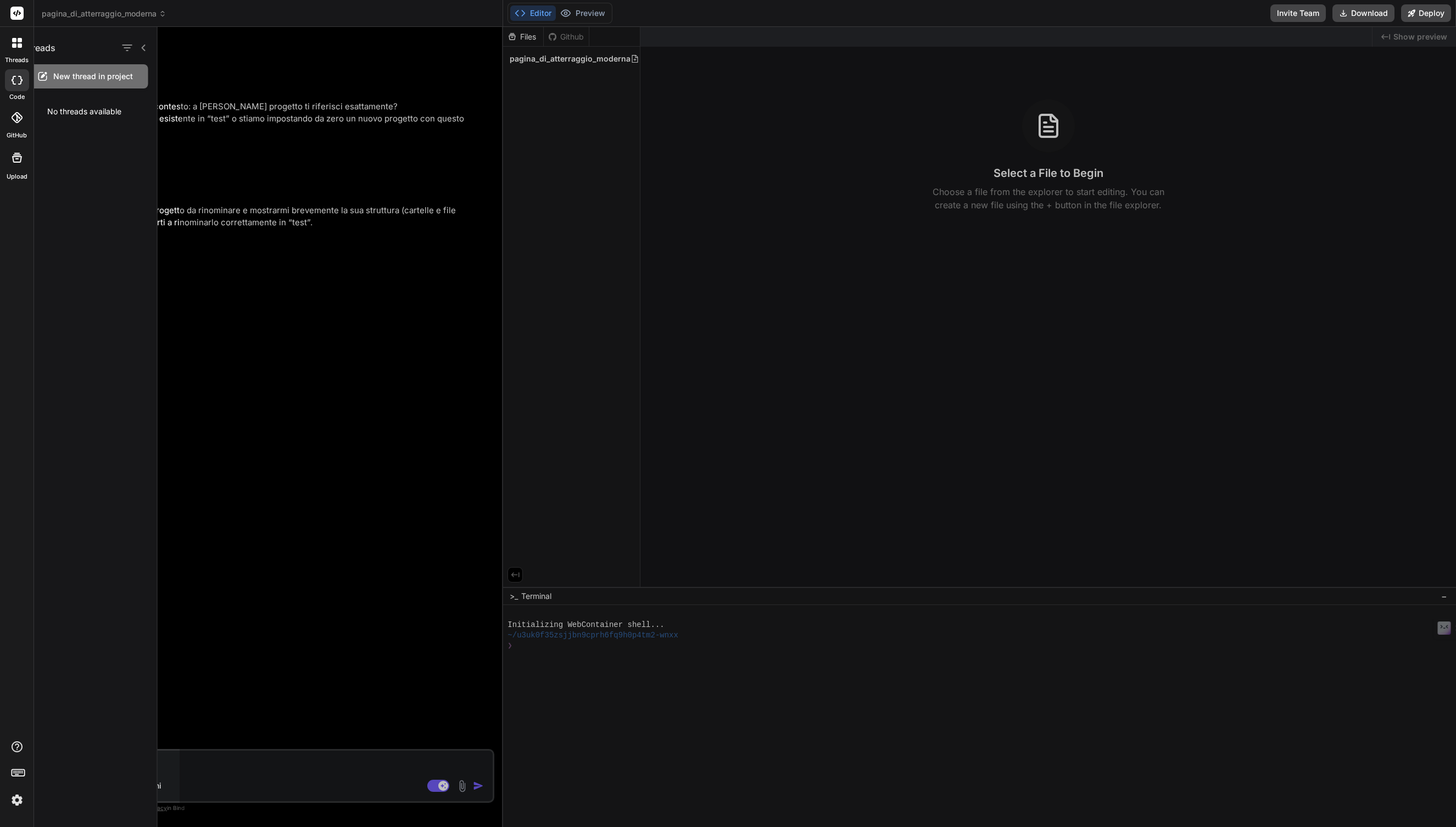
type textarea "x"
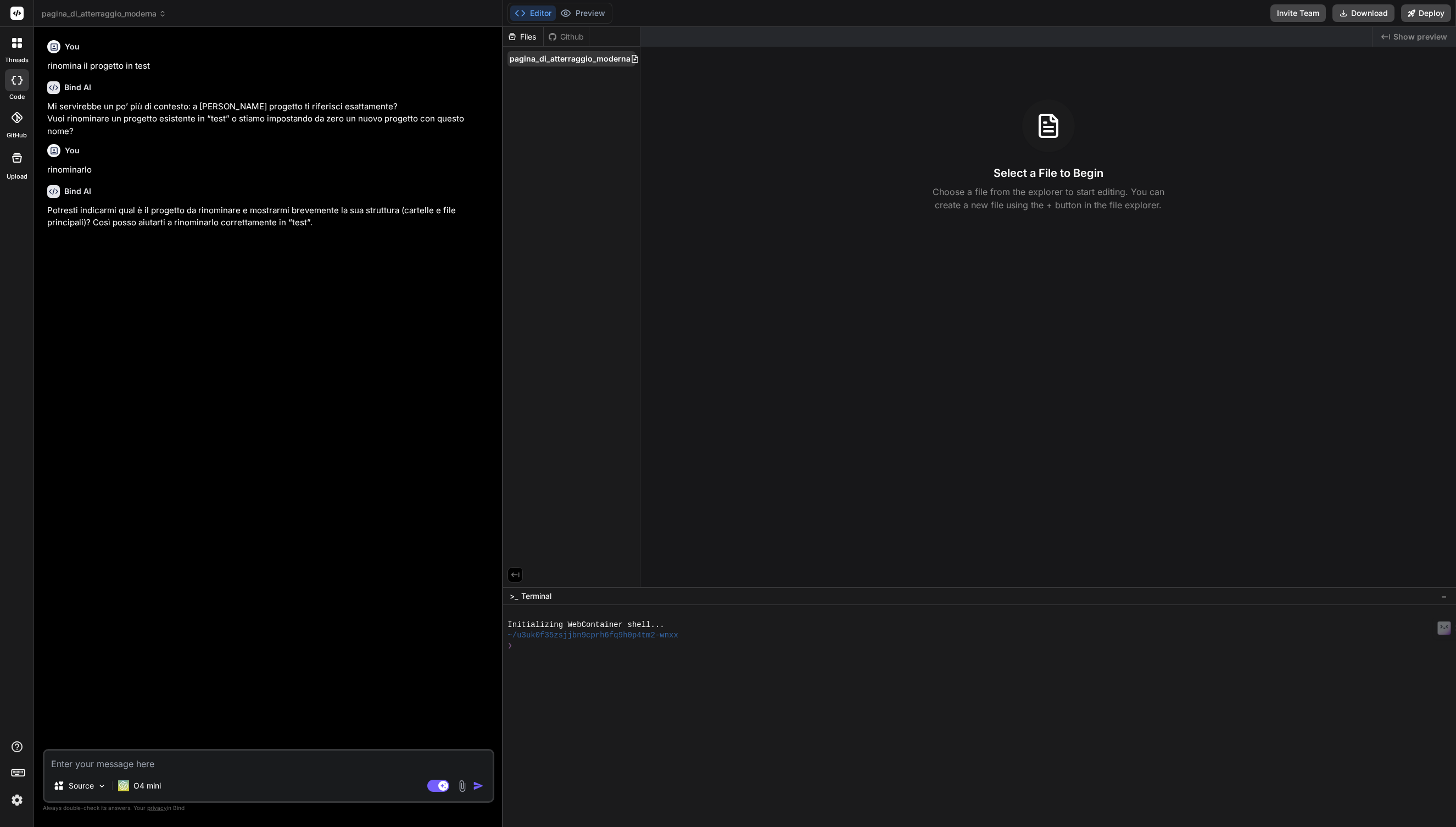
click at [516, 58] on span "pagina_di_atterraggio_moderna" at bounding box center [569, 58] width 121 height 11
click at [581, 56] on span "pagina_di_atterraggio_moderna" at bounding box center [569, 58] width 121 height 11
click at [99, 763] on textarea at bounding box center [269, 760] width 448 height 19
type textarea "p"
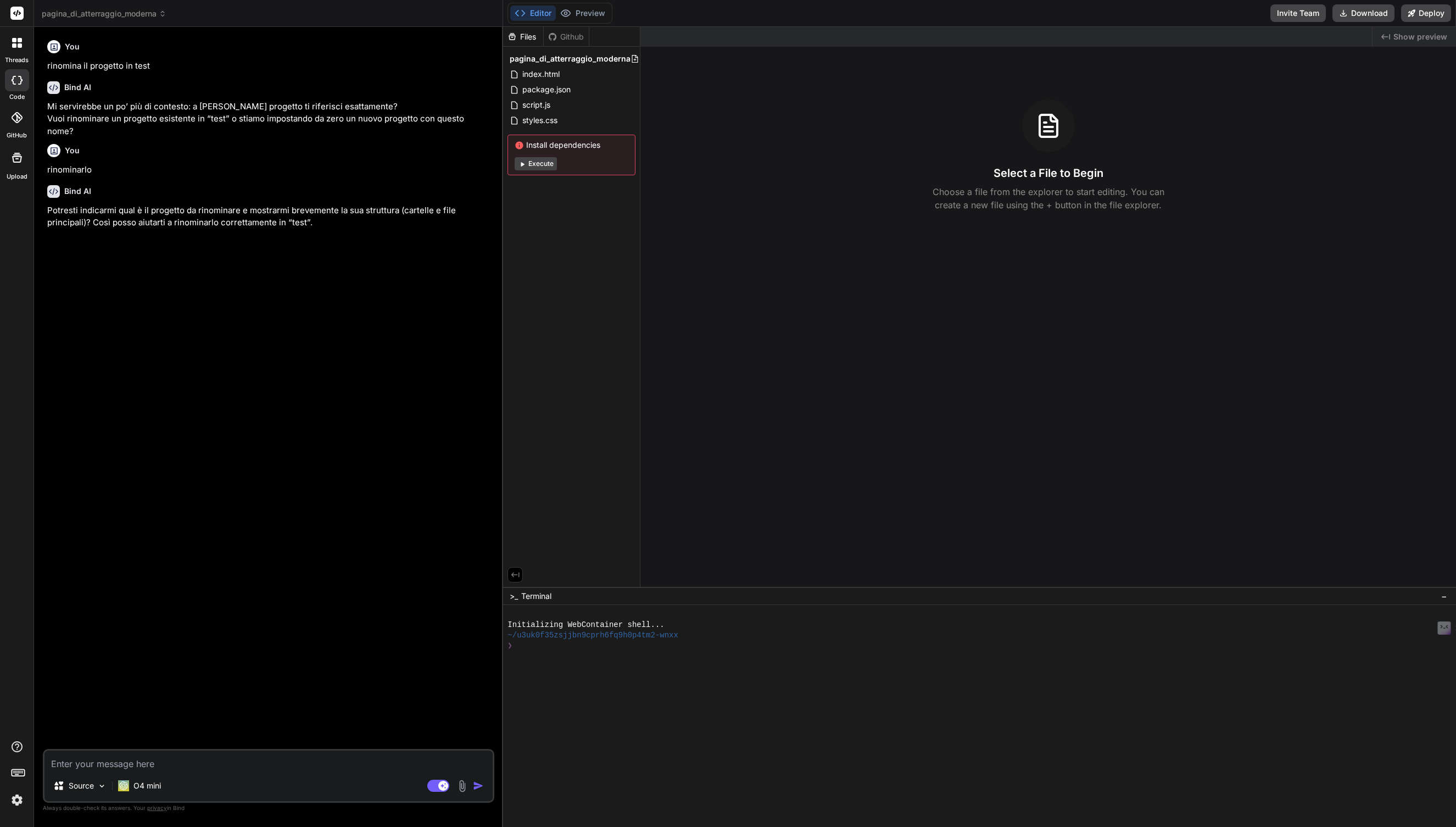
type textarea "x"
type textarea "pa"
type textarea "x"
type textarea "pag"
type textarea "x"
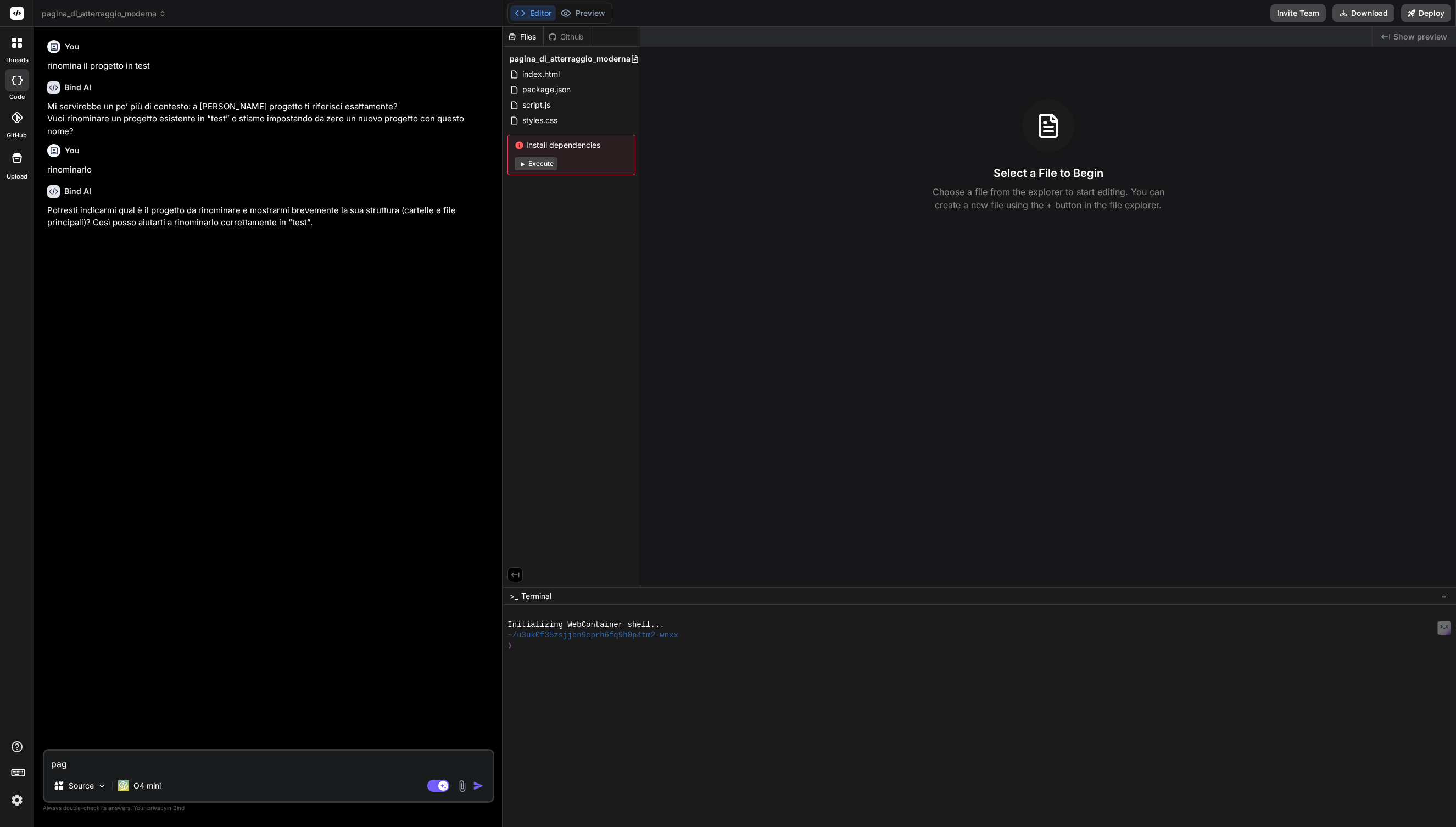
type textarea "pagi"
type textarea "x"
type textarea "pagin"
type textarea "x"
type textarea "pagina"
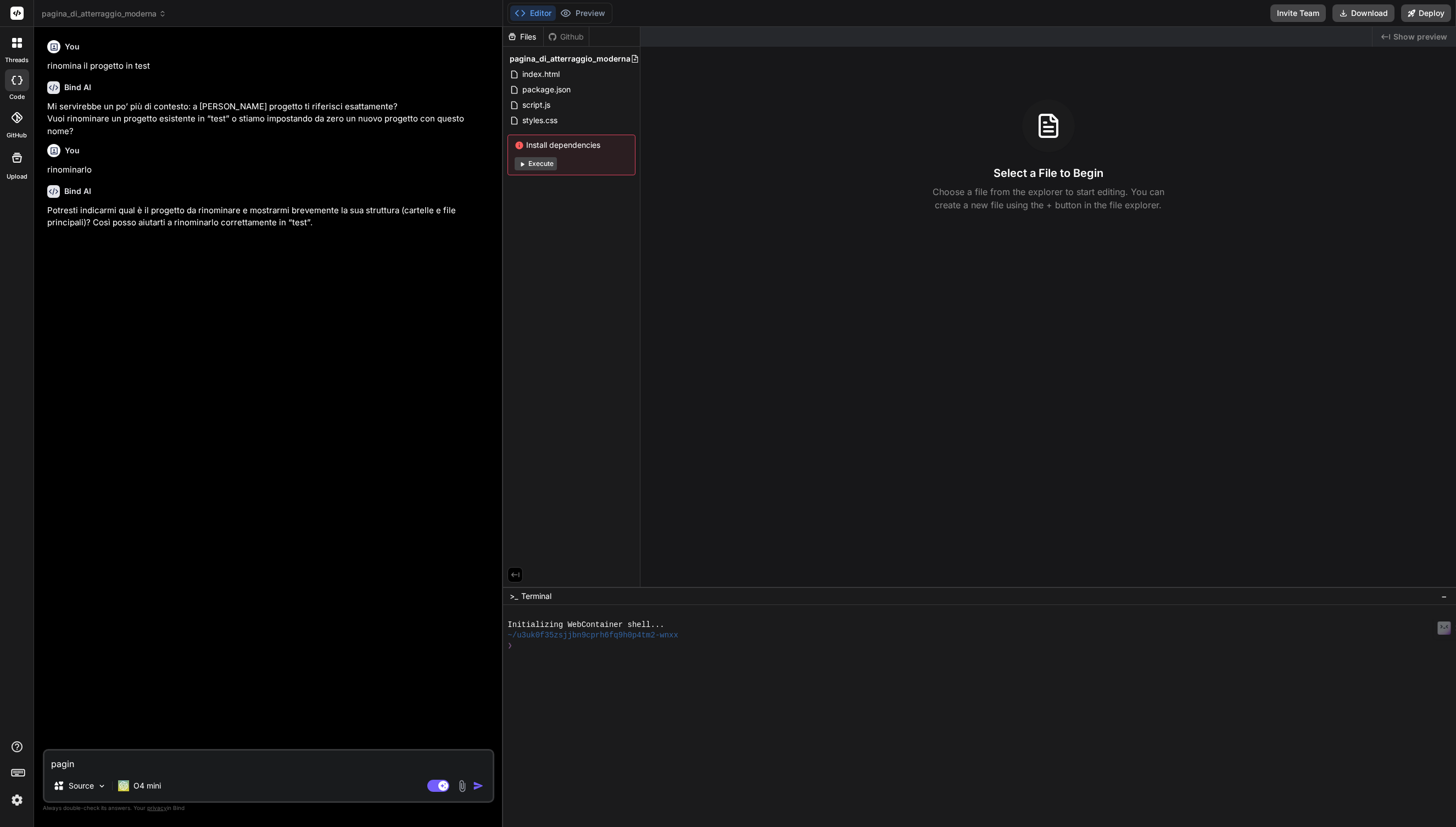
type textarea "x"
type textarea "pagina_"
type textarea "x"
type textarea "pagina_d"
type textarea "x"
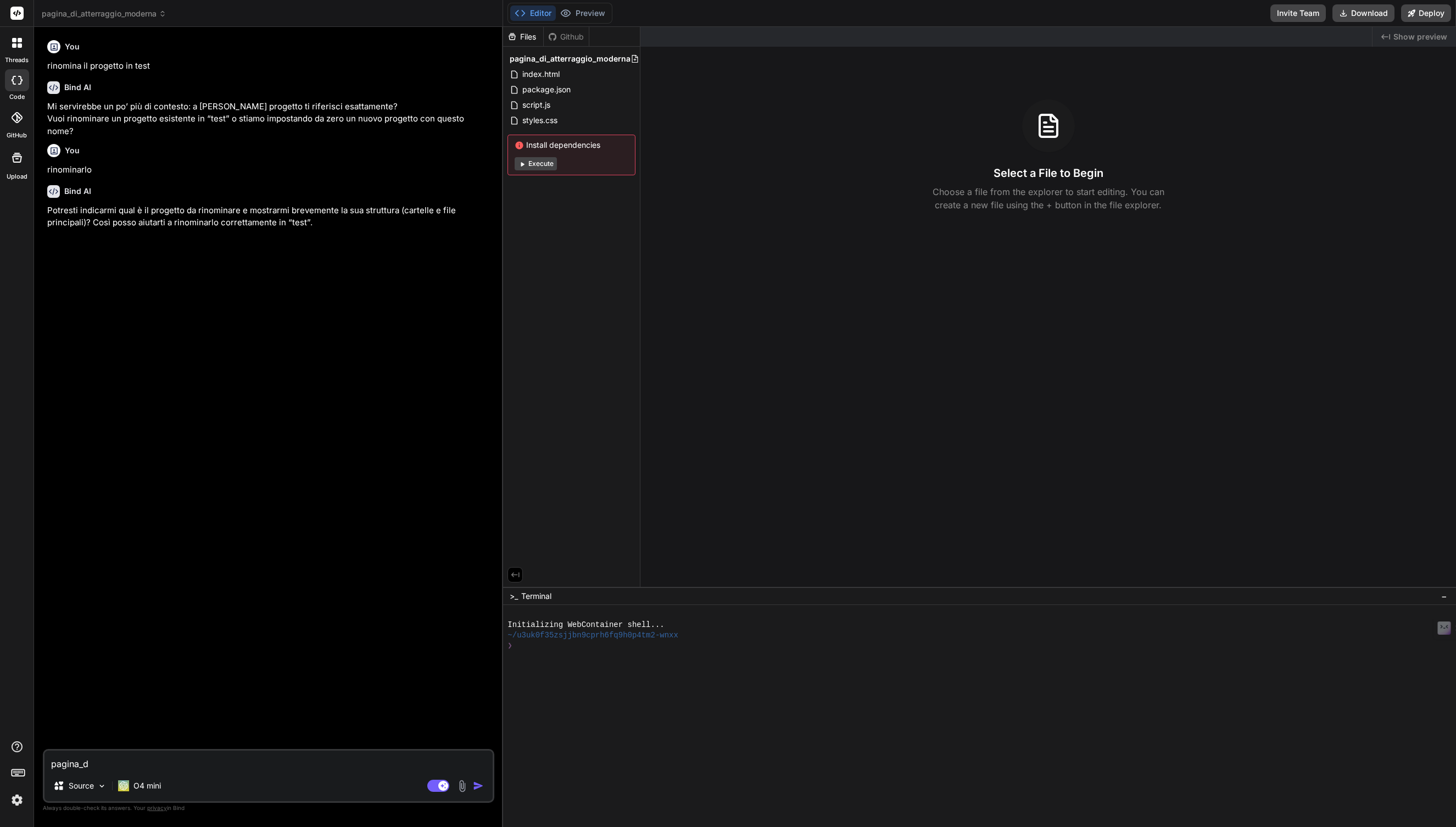
type textarea "pagina_di"
type textarea "x"
type textarea "pagina_di_"
type textarea "x"
type textarea "pagina_di_a"
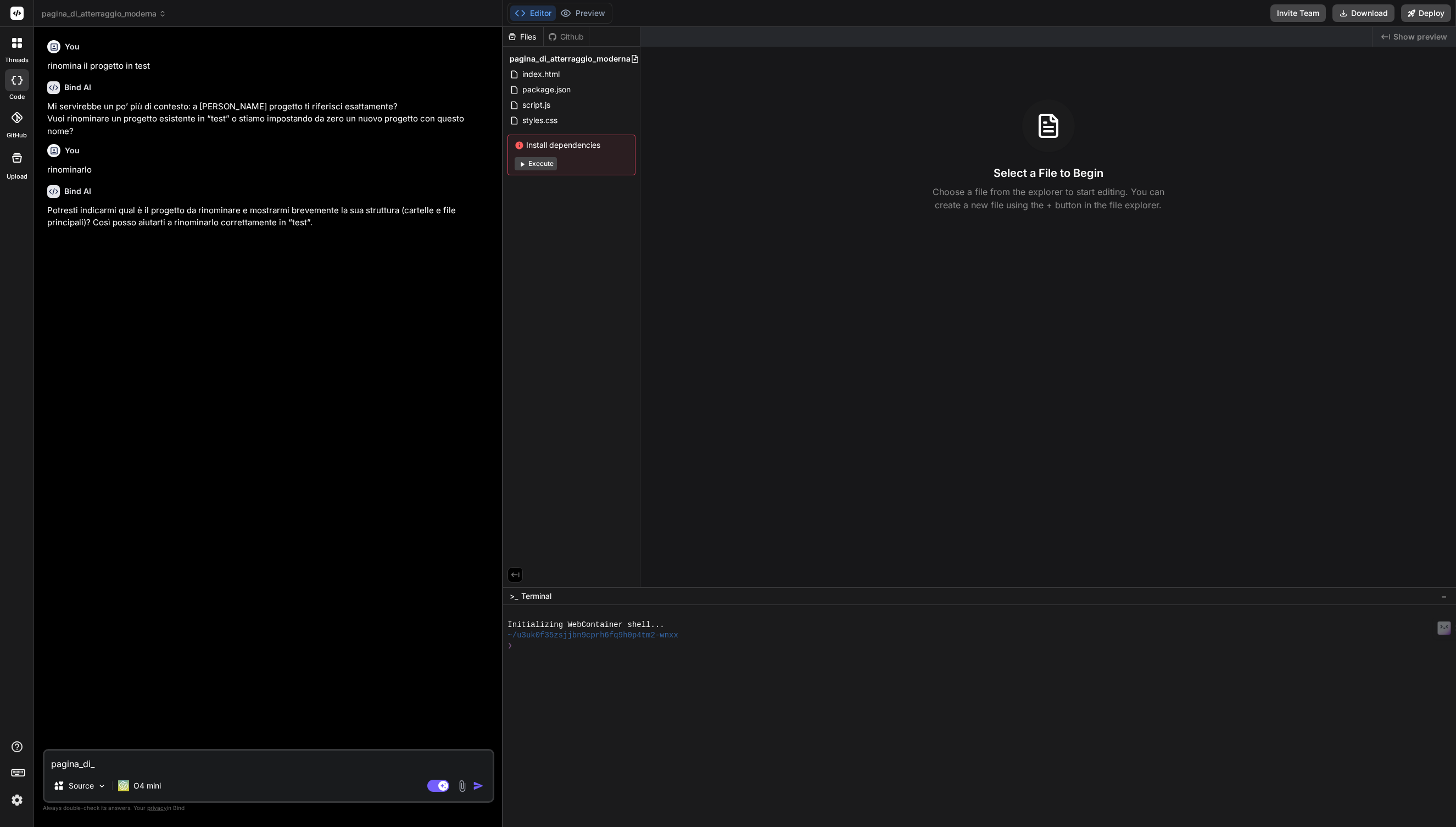
type textarea "x"
type textarea "pagina_di_at"
type textarea "x"
type textarea "pagina_di_att"
type textarea "x"
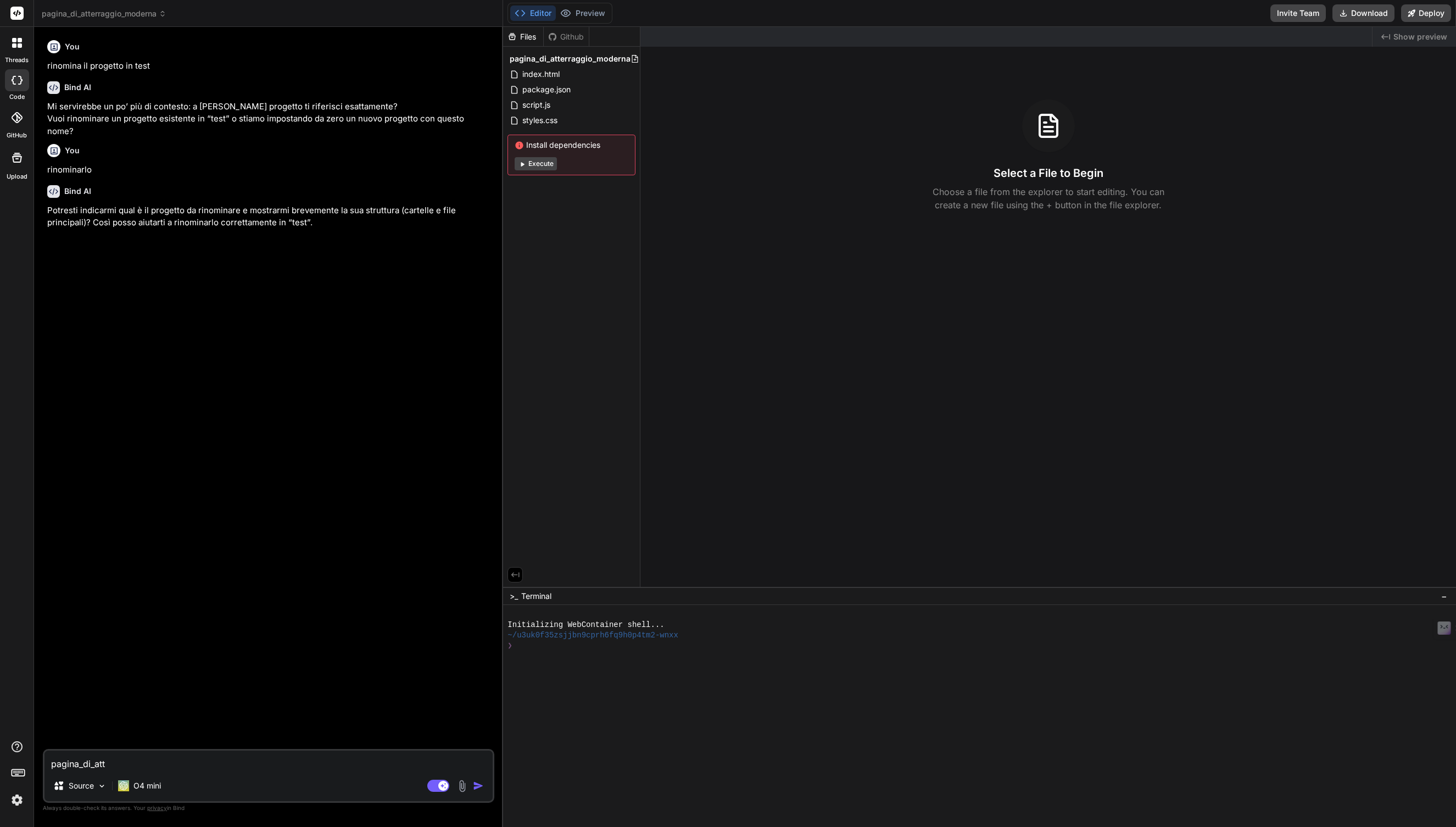
type textarea "pagina_di_atte"
type textarea "x"
type textarea "pagina_di_atter"
type textarea "x"
type textarea "pagina_di_atterr"
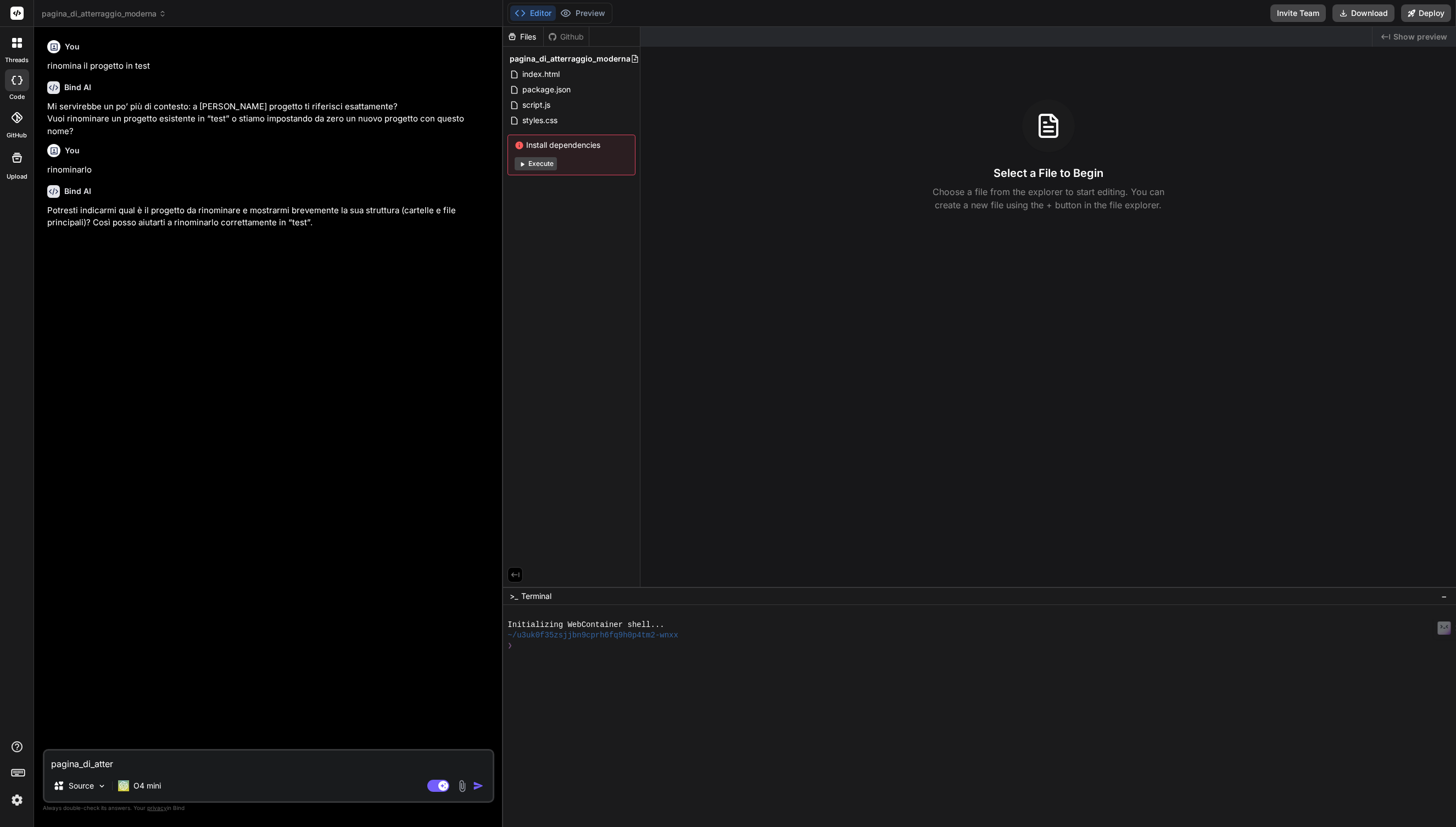
type textarea "x"
type textarea "pagina_di_atterra"
type textarea "x"
type textarea "pagina_di_atterrag"
type textarea "x"
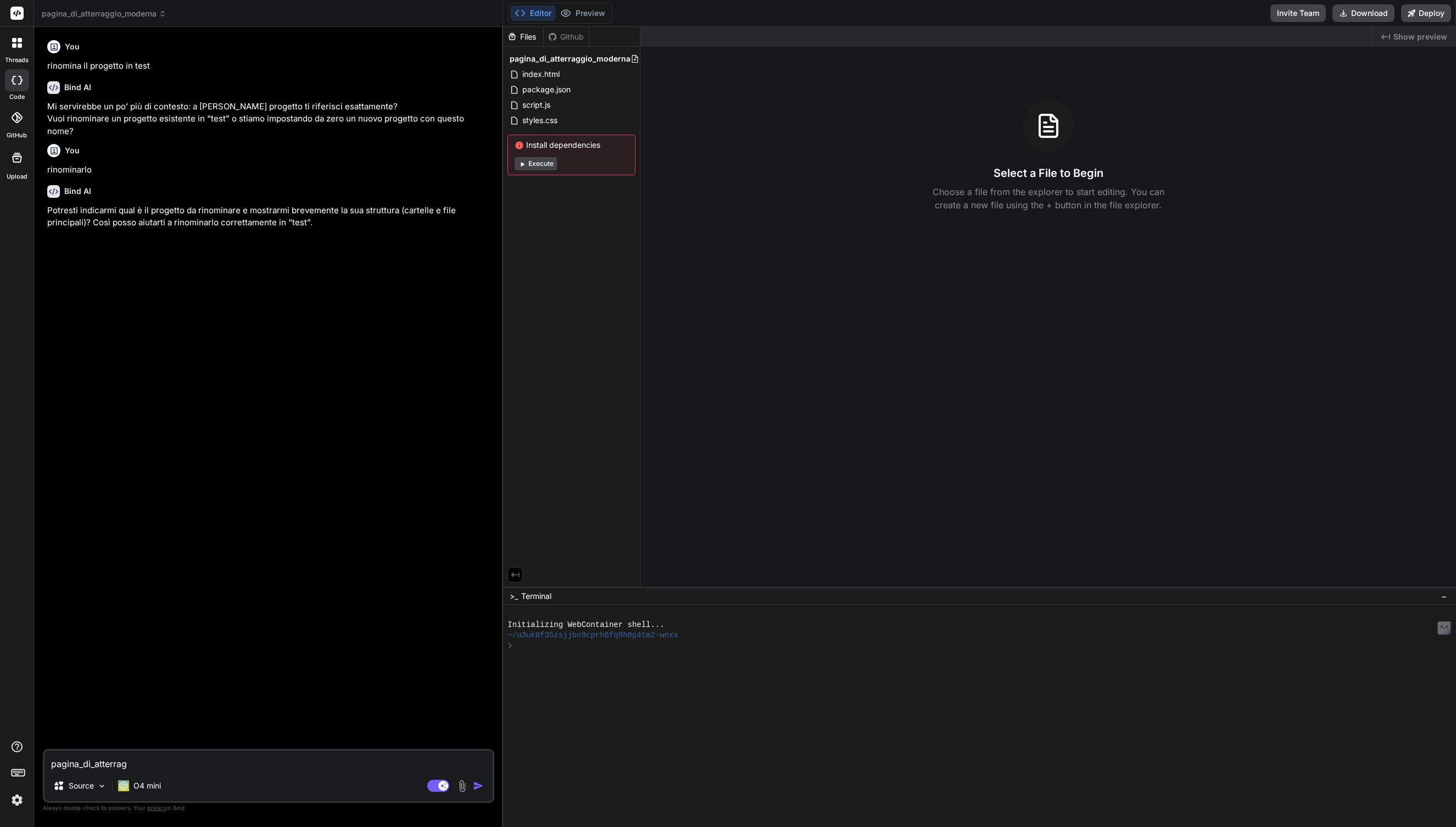
type textarea "pagina_di_atterragg"
type textarea "x"
type textarea "pagina_di_atterraggi"
type textarea "x"
type textarea "pagina_di_atterraggio"
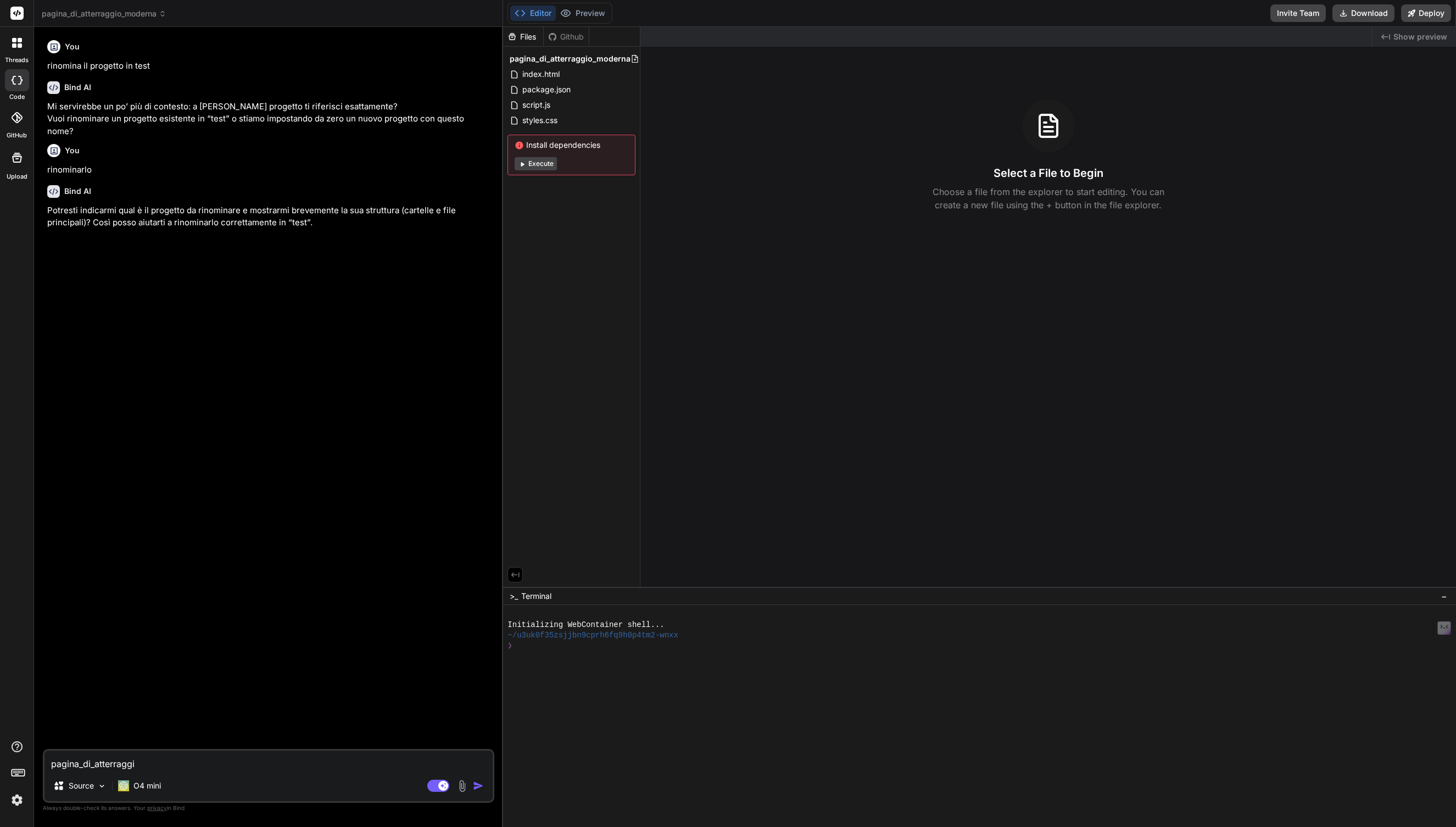
type textarea "x"
type textarea "pagina_di_atterraggio_"
type textarea "x"
type textarea "pagina_di_atterraggio_m"
type textarea "x"
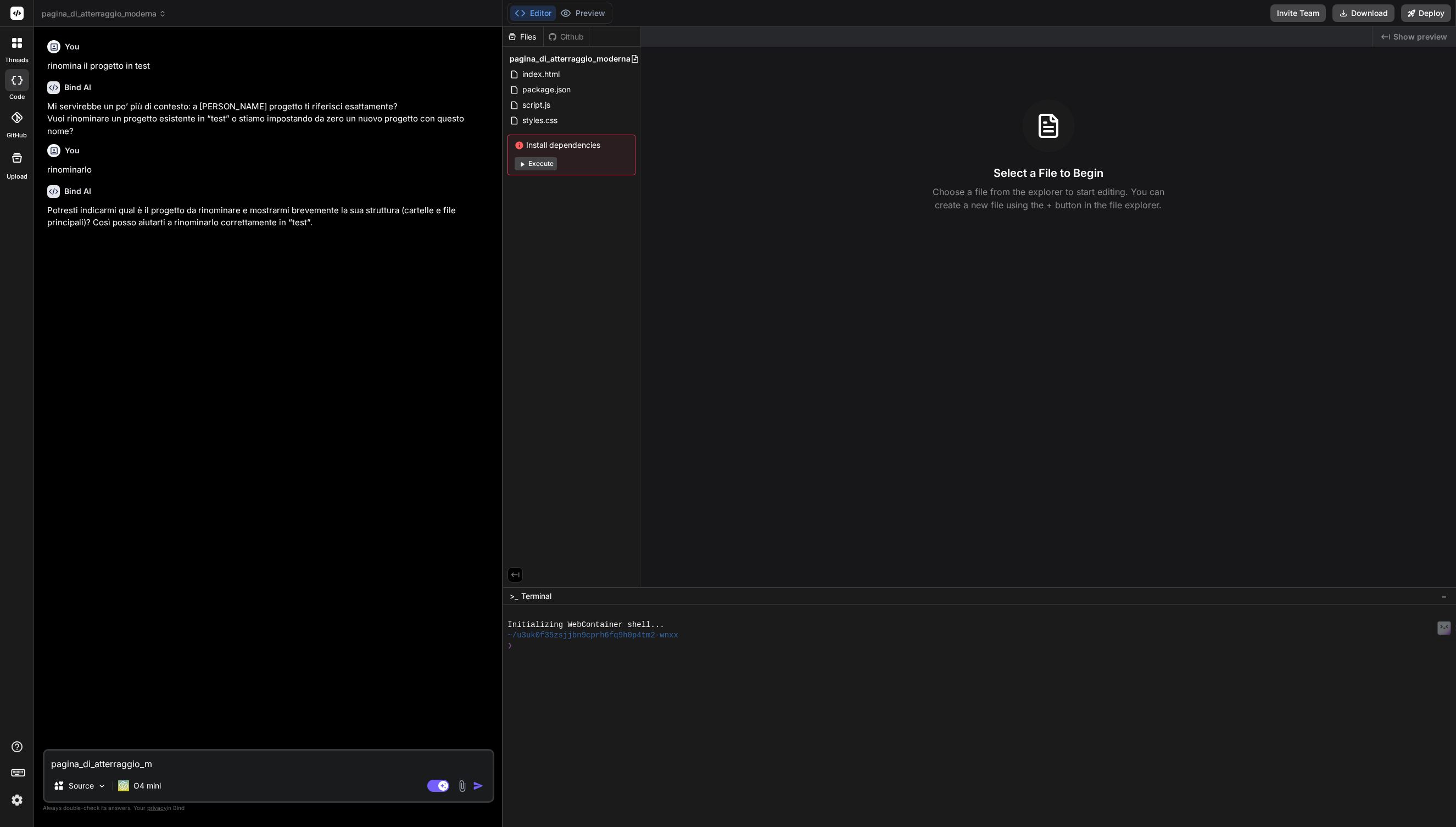
type textarea "pagina_di_atterraggio_mo"
type textarea "x"
type textarea "pagina_di_atterraggio_mod"
type textarea "x"
type textarea "pagina_di_atterraggio_mode"
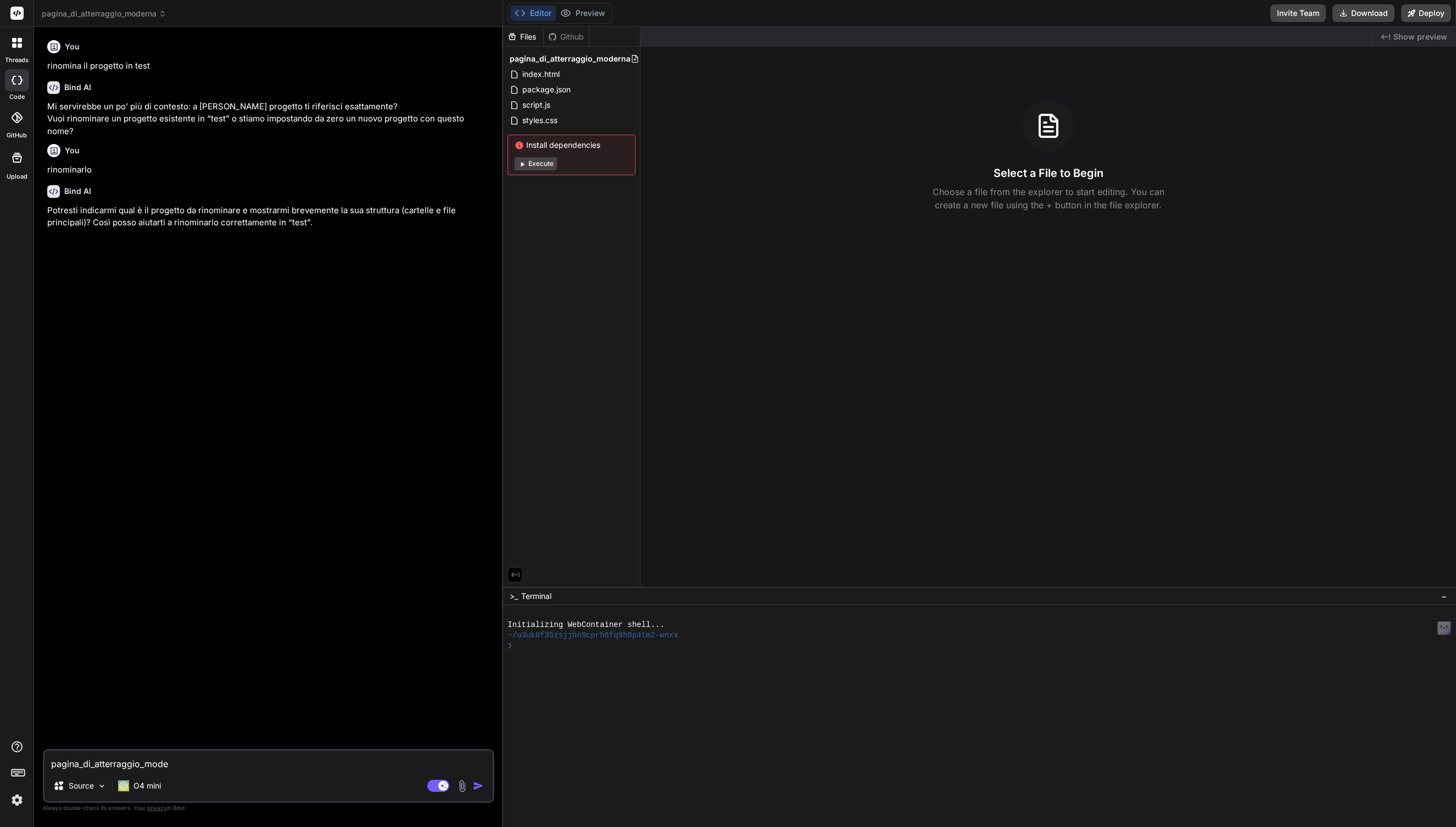
type textarea "x"
type textarea "pagina_di_atterraggio_moder"
type textarea "x"
type textarea "pagina_di_atterraggio_modern"
type textarea "x"
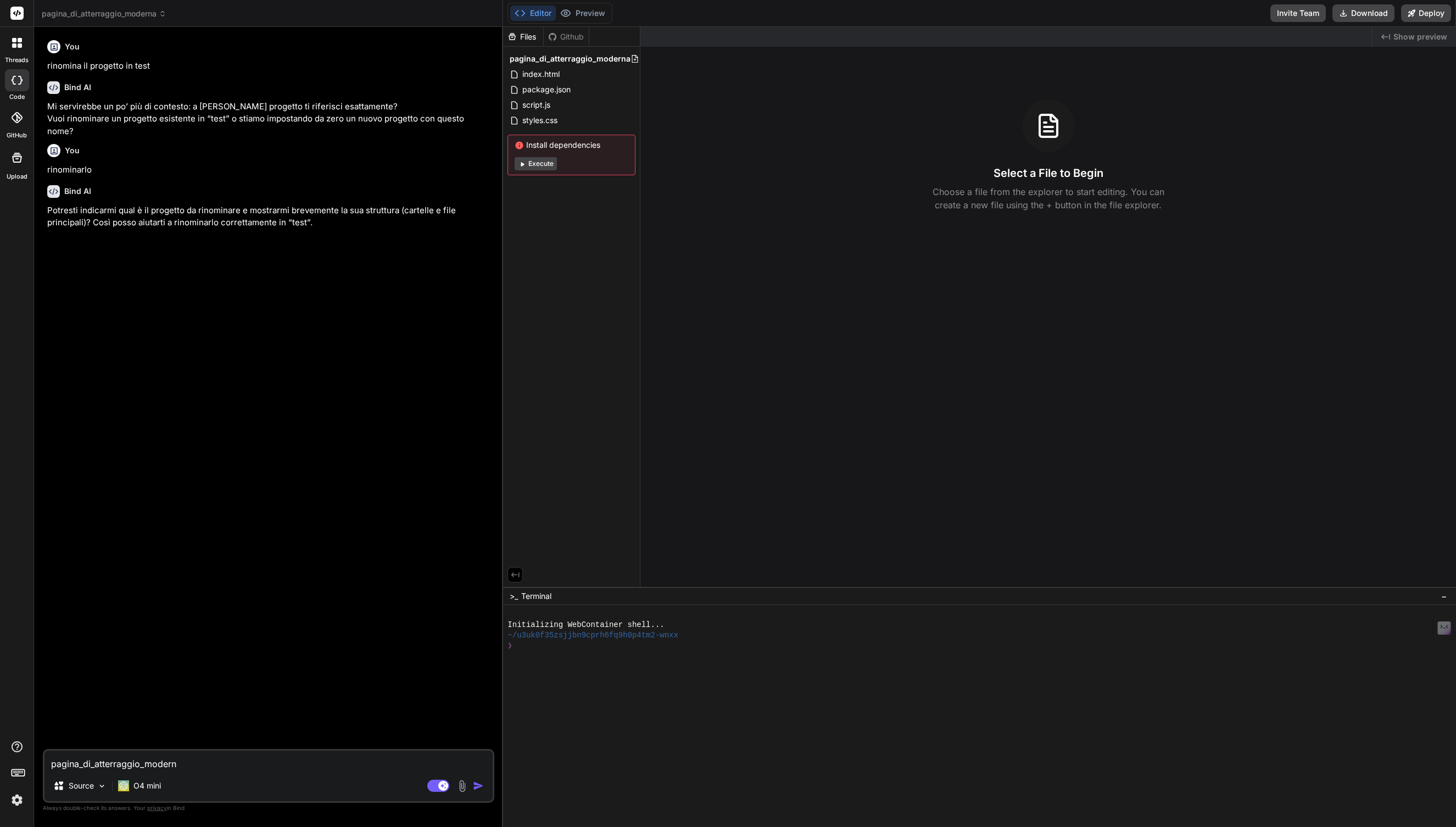
type textarea "pagina_di_atterraggio_moderna"
type textarea "x"
click at [134, 15] on span "pagina_di_atterraggio_moderna" at bounding box center [103, 14] width 124 height 11
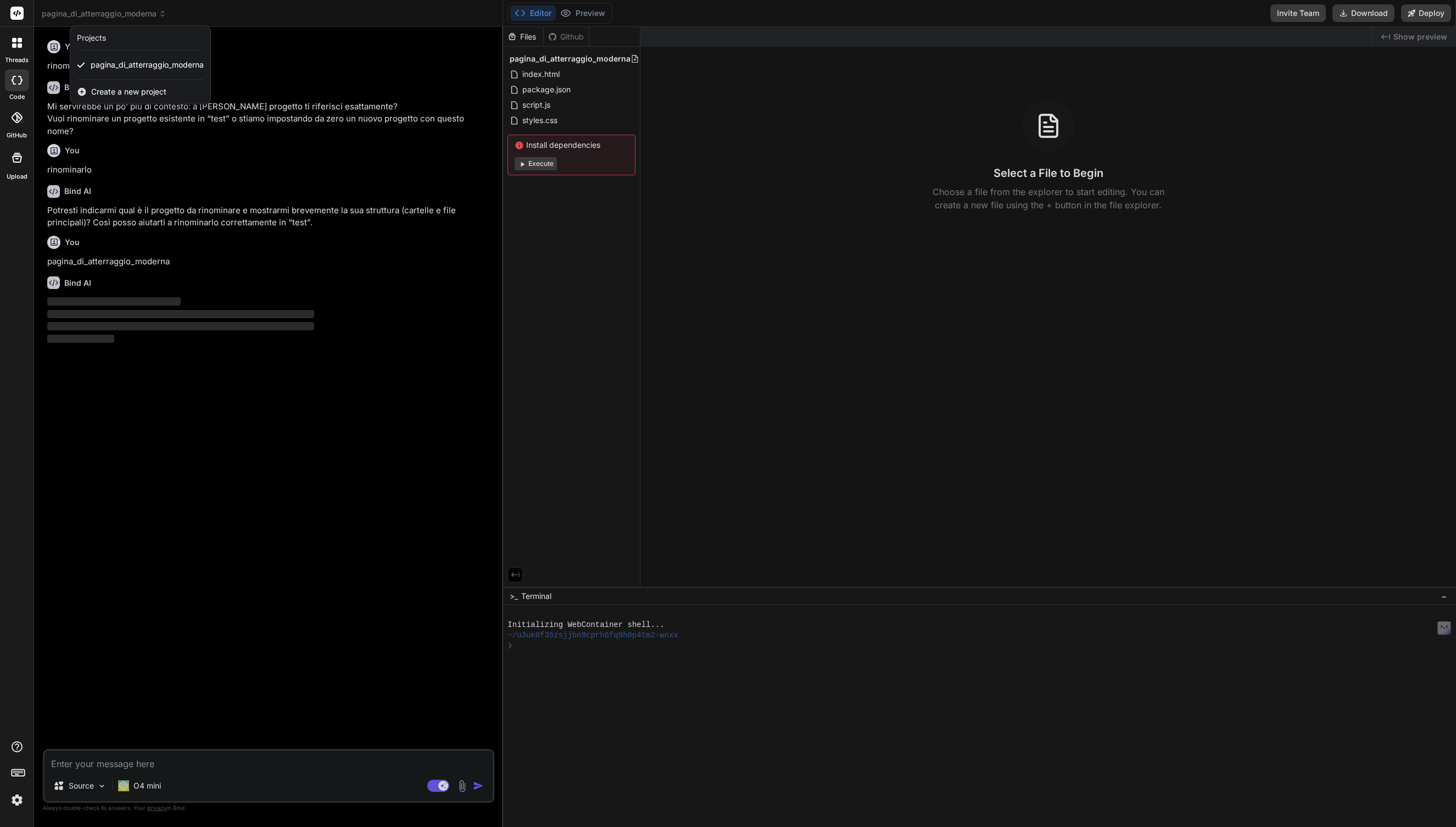
drag, startPoint x: 99, startPoint y: 46, endPoint x: 96, endPoint y: 36, distance: 10.4
click at [98, 45] on div "Projects" at bounding box center [140, 38] width 140 height 25
click at [96, 36] on div "Projects" at bounding box center [91, 37] width 29 height 11
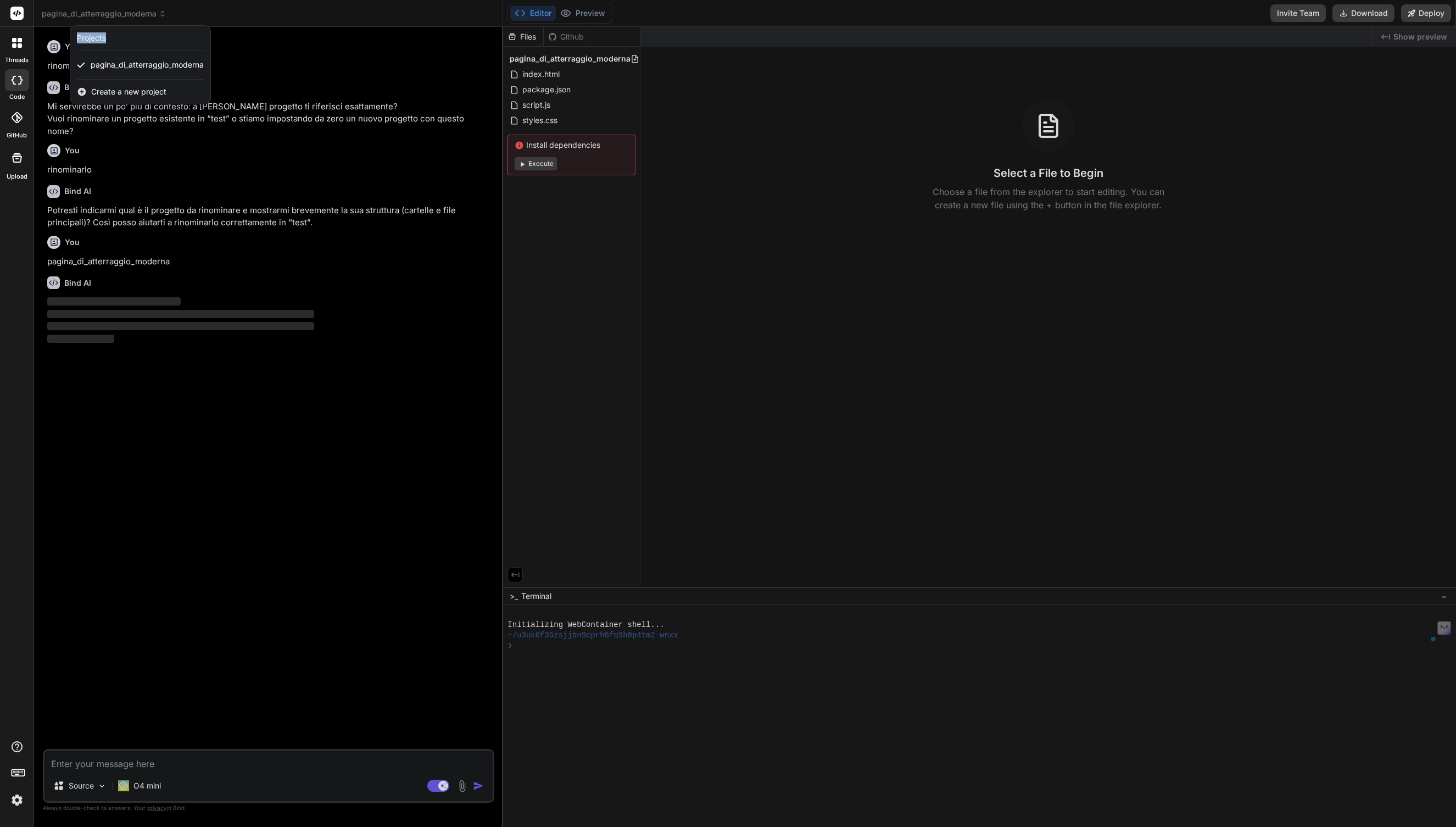
click at [96, 36] on div "Projects" at bounding box center [91, 37] width 29 height 11
click at [406, 95] on div at bounding box center [728, 413] width 1456 height 827
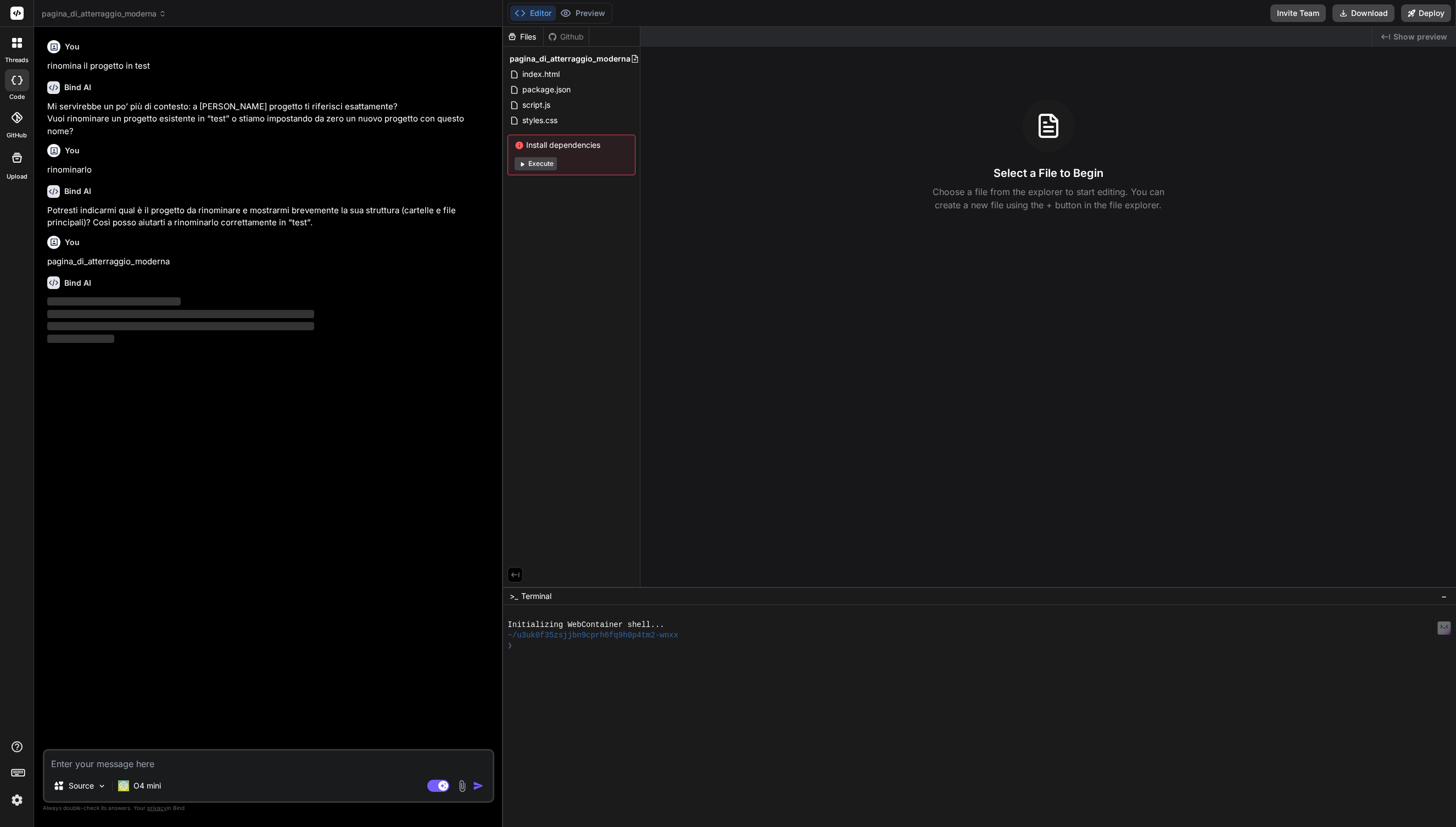
click at [14, 14] on rect at bounding box center [17, 14] width 14 height 14
click at [16, 802] on img at bounding box center [17, 800] width 19 height 19
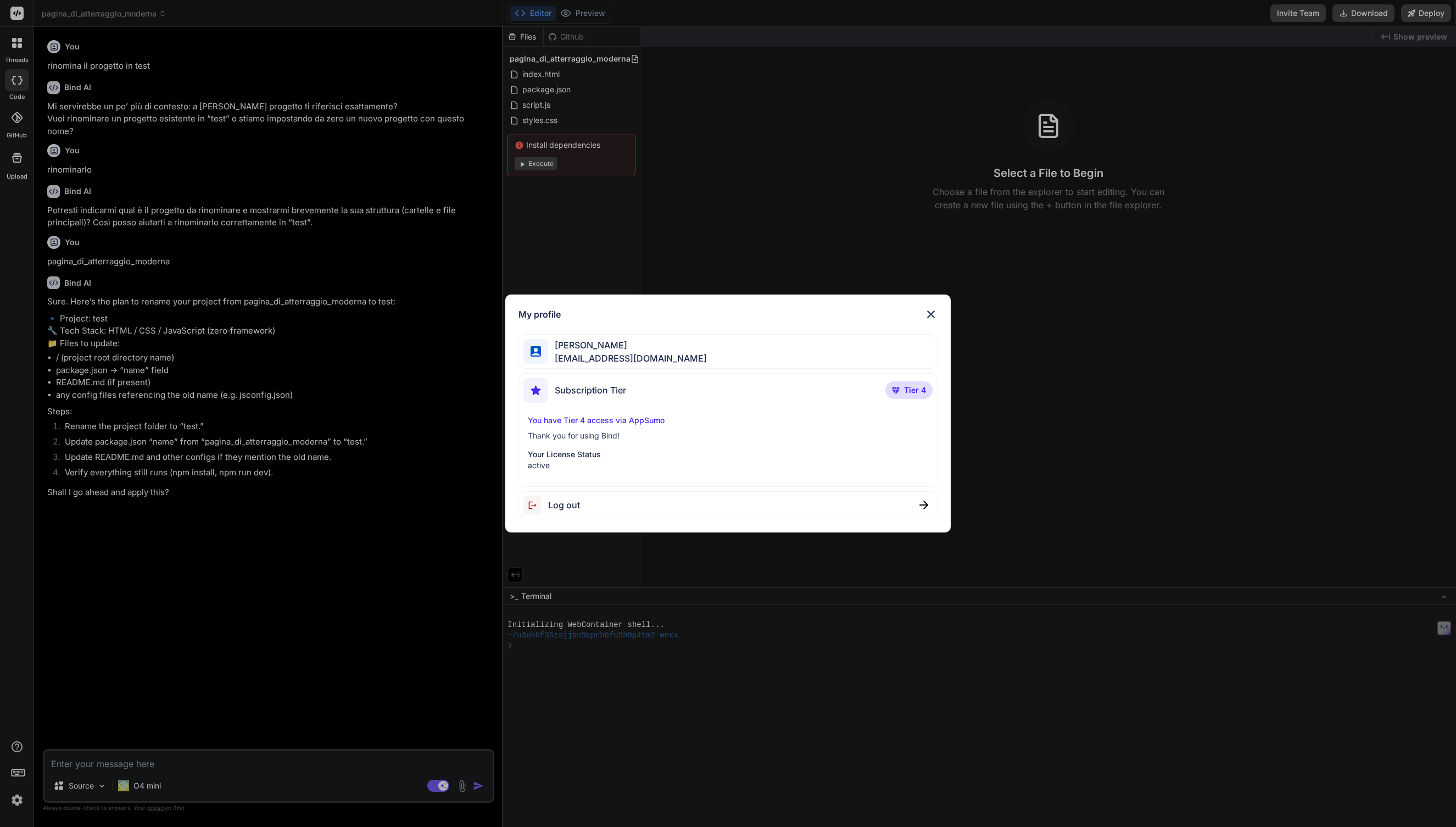
type textarea "x"
click at [575, 434] on p "Thank you for using Bind!" at bounding box center [728, 435] width 400 height 11
click at [597, 421] on p "You have Tier 4 access via AppSumo" at bounding box center [728, 420] width 400 height 11
click at [555, 432] on p "Thank you for using Bind!" at bounding box center [728, 435] width 400 height 11
click at [596, 364] on span "[EMAIL_ADDRESS][DOMAIN_NAME]" at bounding box center [628, 358] width 159 height 14
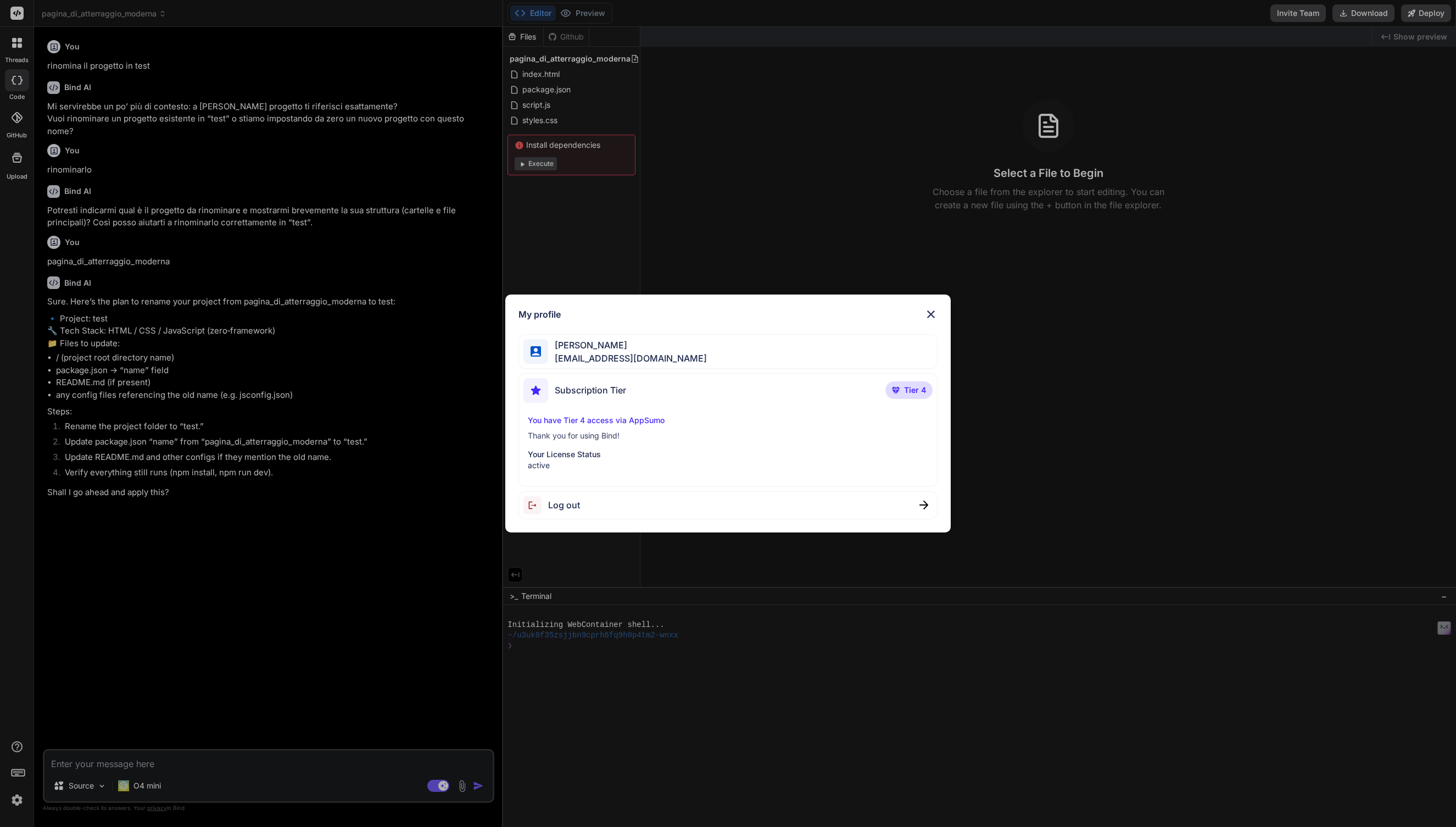
click at [936, 316] on img at bounding box center [931, 314] width 14 height 14
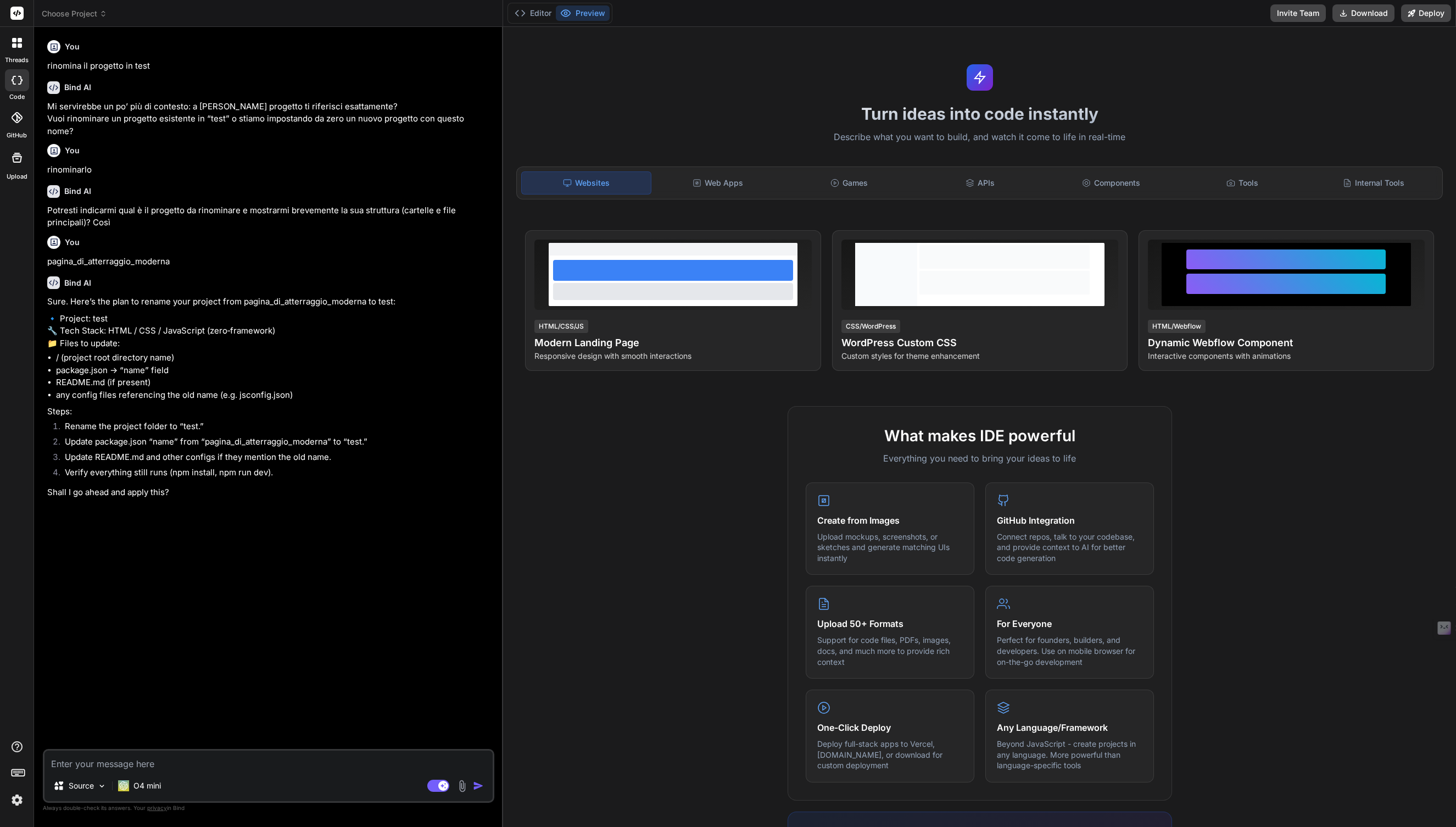
click at [77, 2] on header "Choose Project Created with Pixso." at bounding box center [268, 14] width 469 height 27
click at [79, 8] on span "Choose Project" at bounding box center [74, 14] width 65 height 11
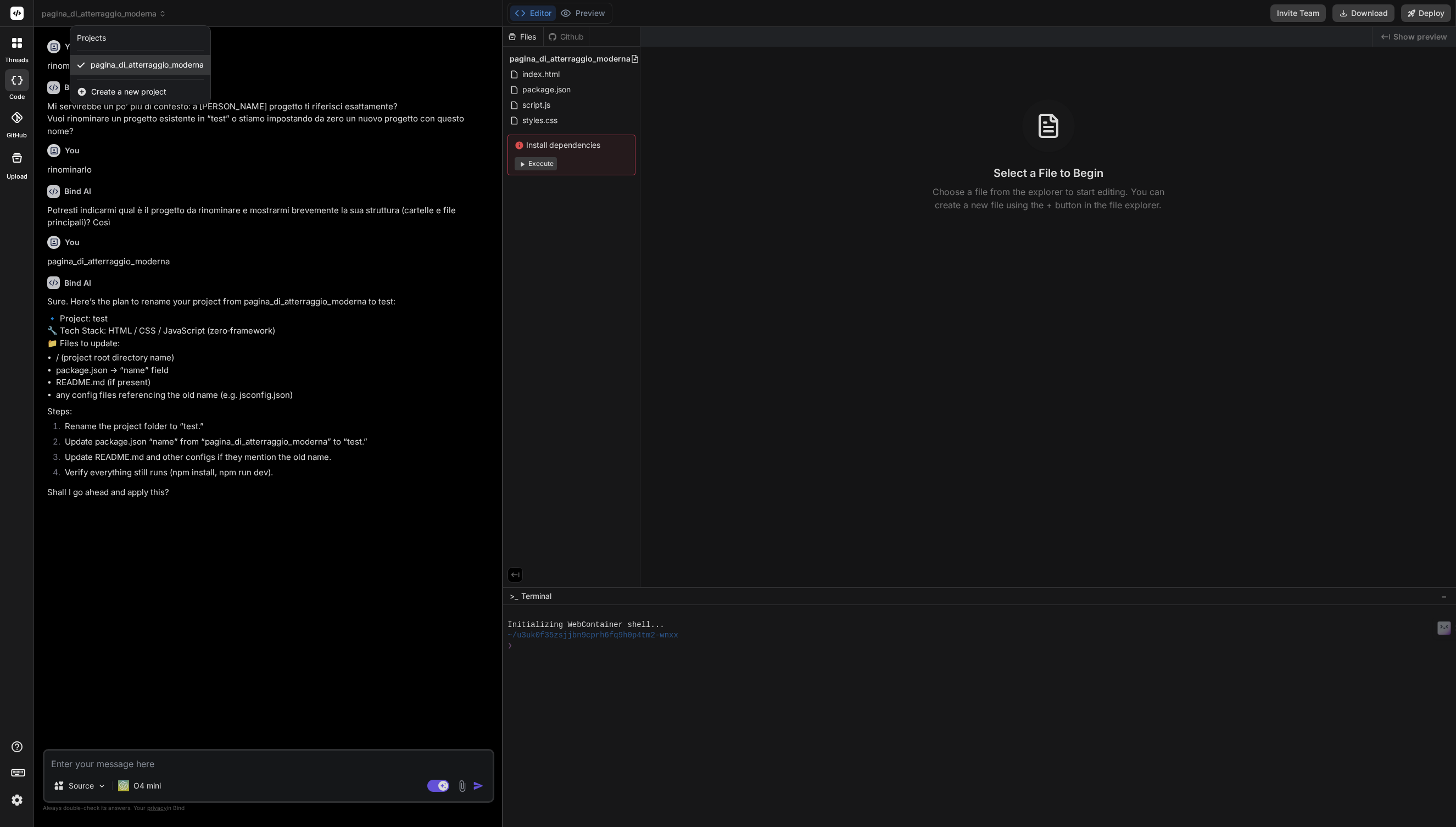
click at [126, 63] on span "pagina_di_atterraggio_moderna" at bounding box center [147, 64] width 113 height 11
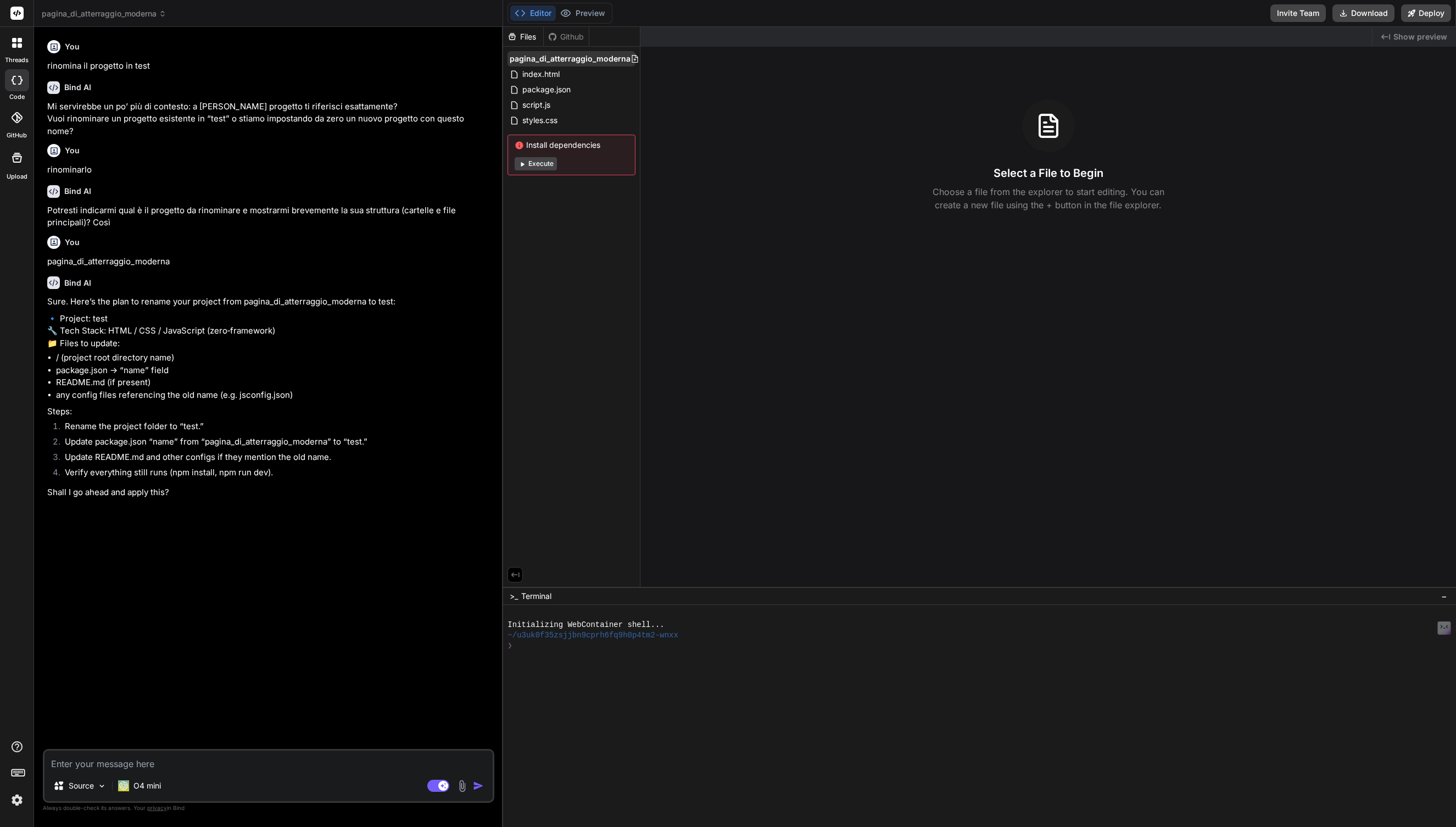
click at [638, 59] on div at bounding box center [654, 58] width 48 height 8
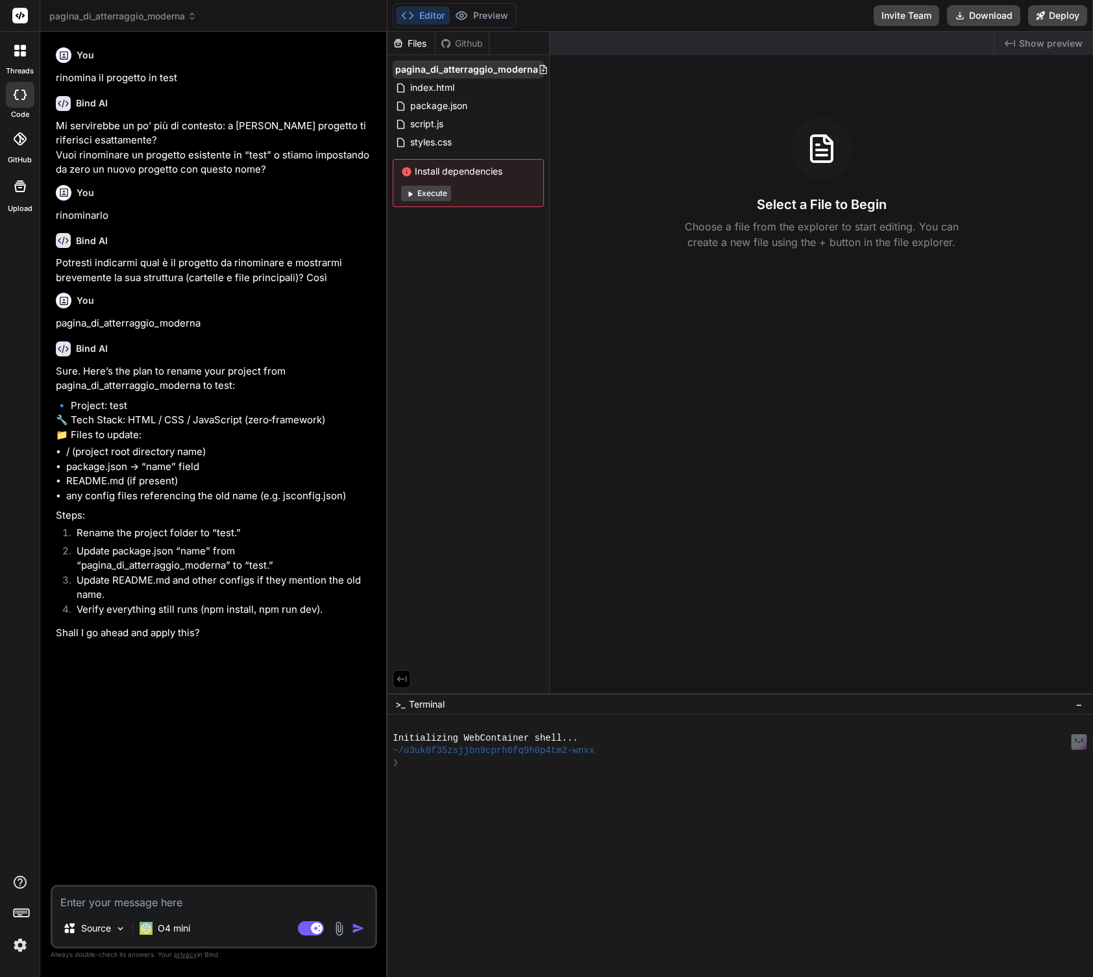
click at [417, 68] on span "pagina_di_atterraggio_moderna" at bounding box center [466, 69] width 143 height 13
click at [472, 66] on span "pagina_di_atterraggio_moderna" at bounding box center [466, 69] width 143 height 13
click at [571, 67] on icon at bounding box center [574, 69] width 10 height 10
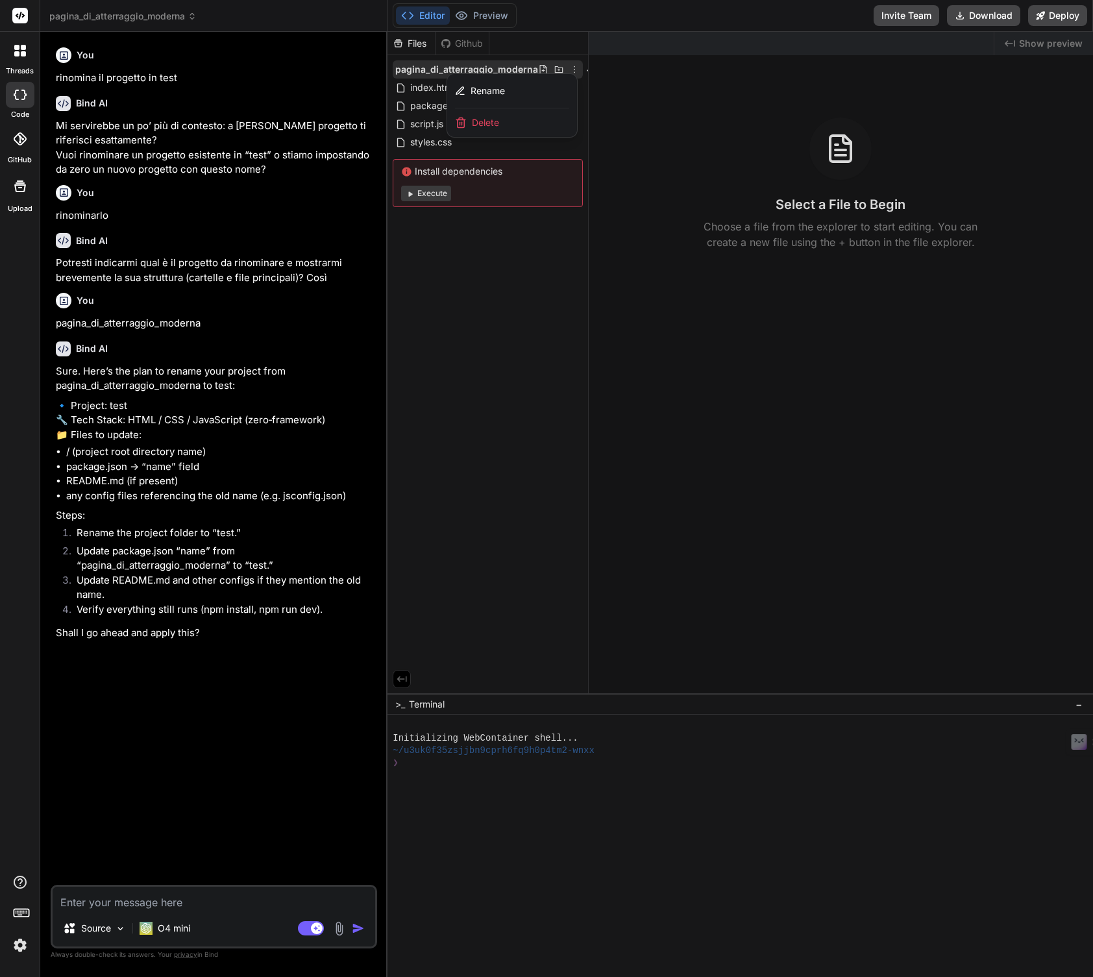
drag, startPoint x: 490, startPoint y: 136, endPoint x: 495, endPoint y: 128, distance: 9.0
click at [495, 128] on div "Delete" at bounding box center [512, 122] width 130 height 29
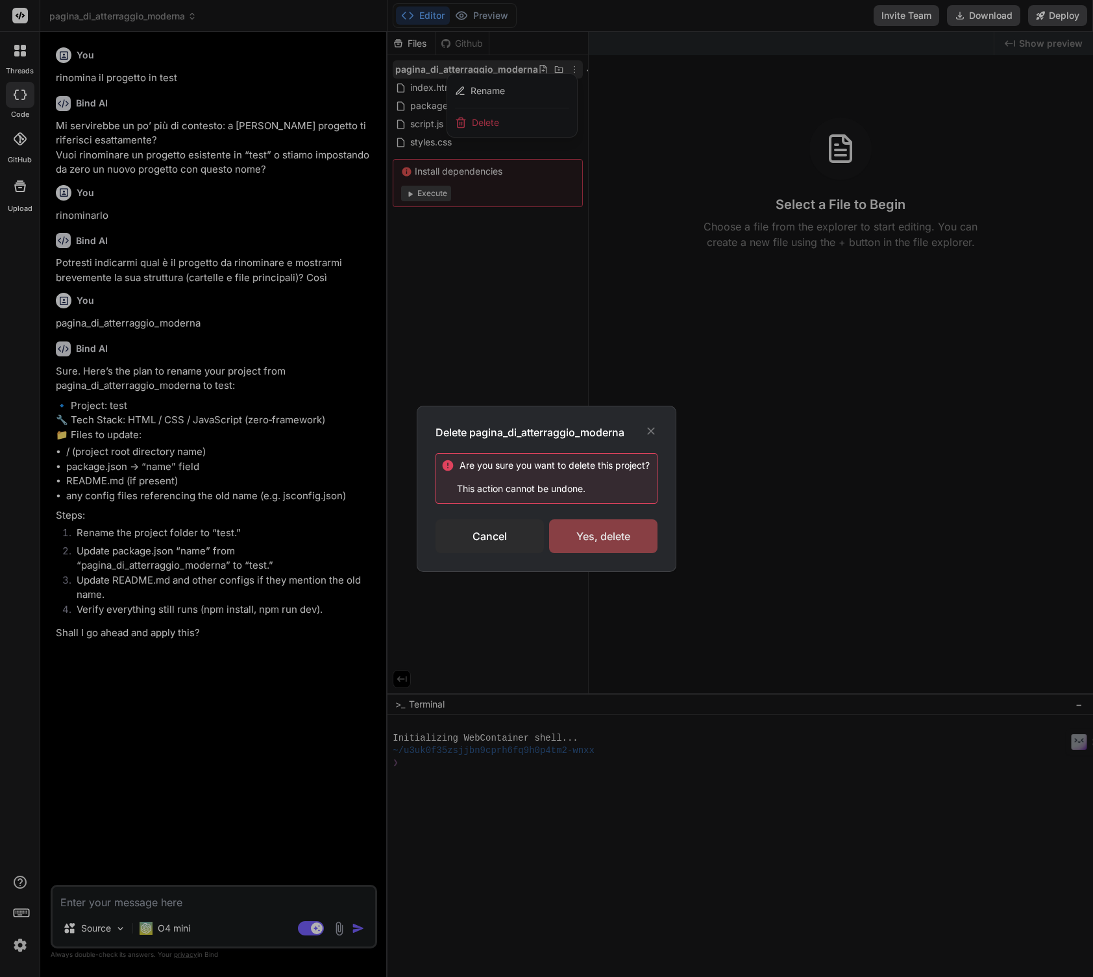
click at [600, 532] on div "Yes, delete" at bounding box center [603, 536] width 108 height 34
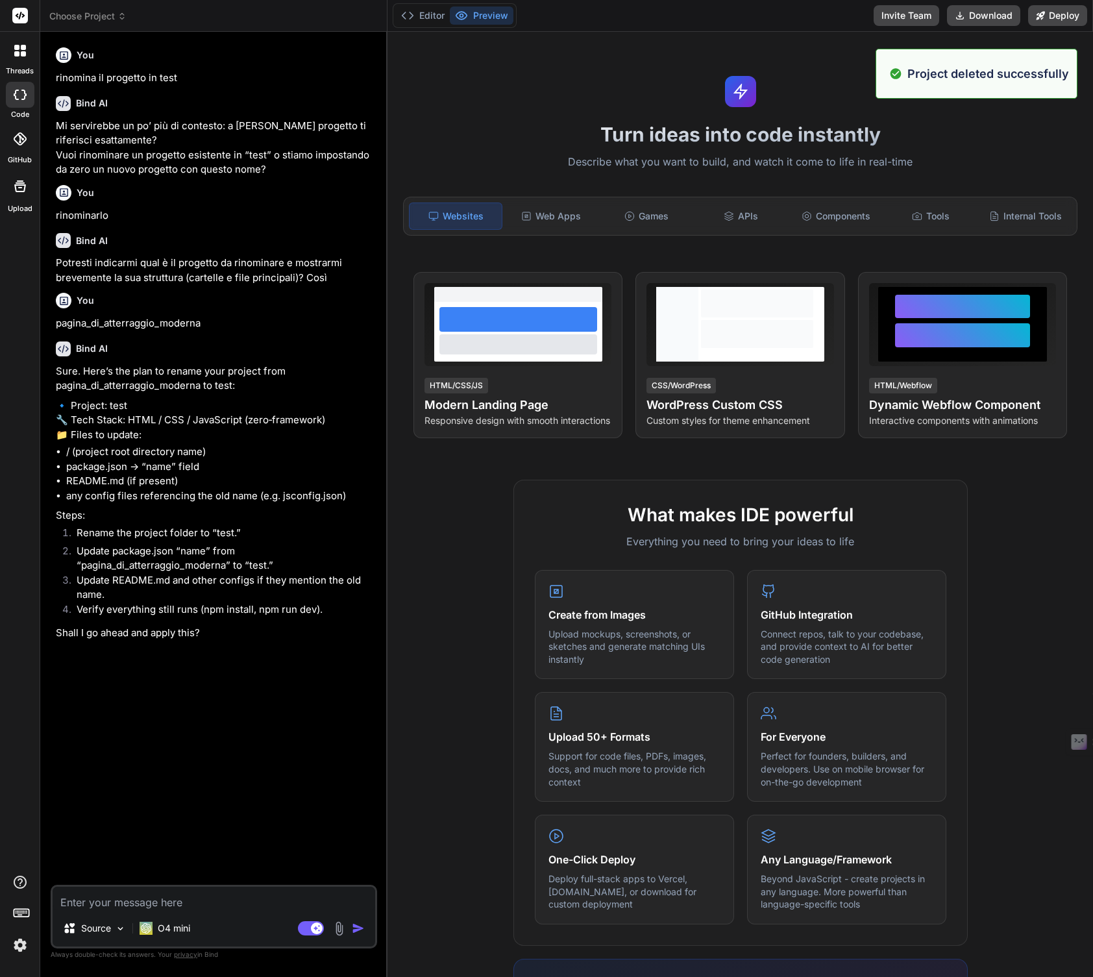
click at [540, 93] on div "Turn ideas into code instantly Describe what you want to build, and watch it co…" at bounding box center [741, 504] width 706 height 945
click at [746, 221] on div "APIs" at bounding box center [741, 216] width 92 height 27
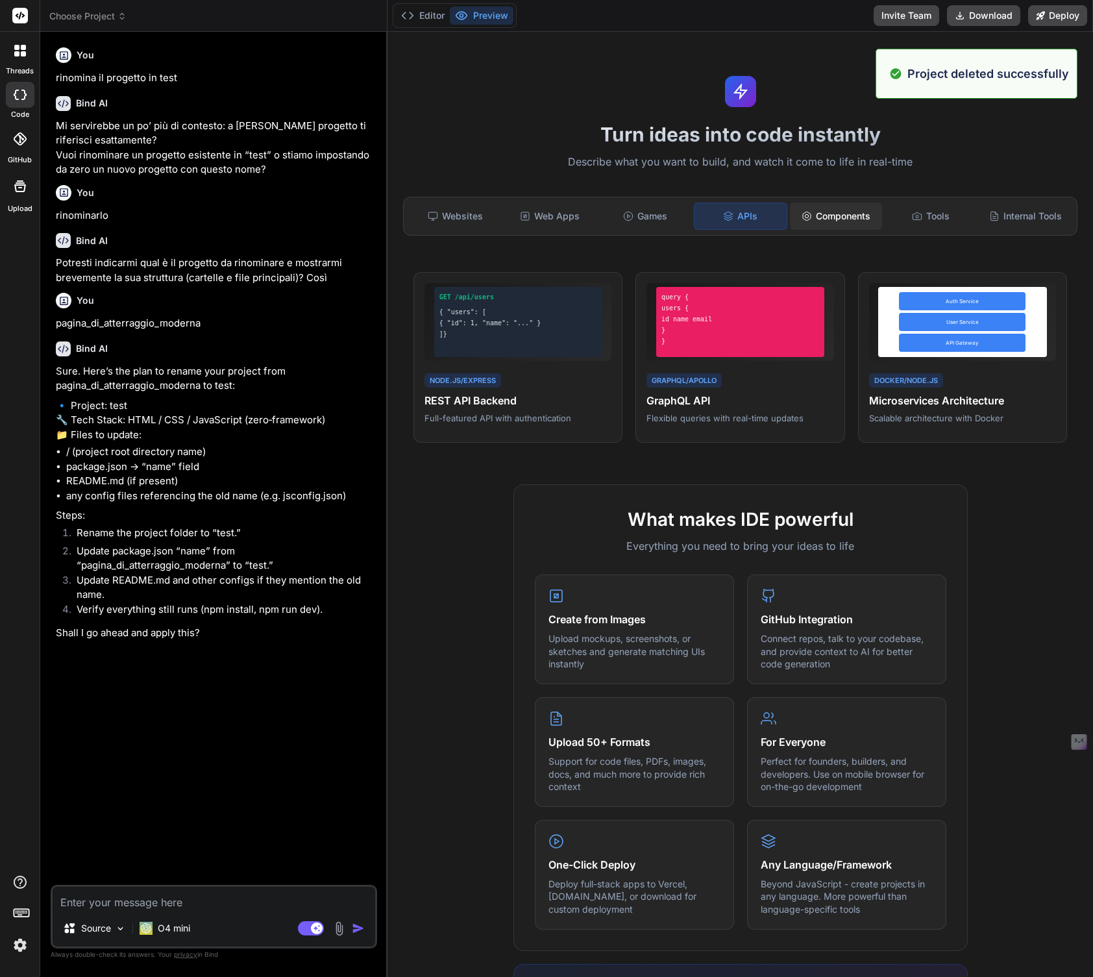
click at [841, 217] on div "Components" at bounding box center [836, 216] width 92 height 27
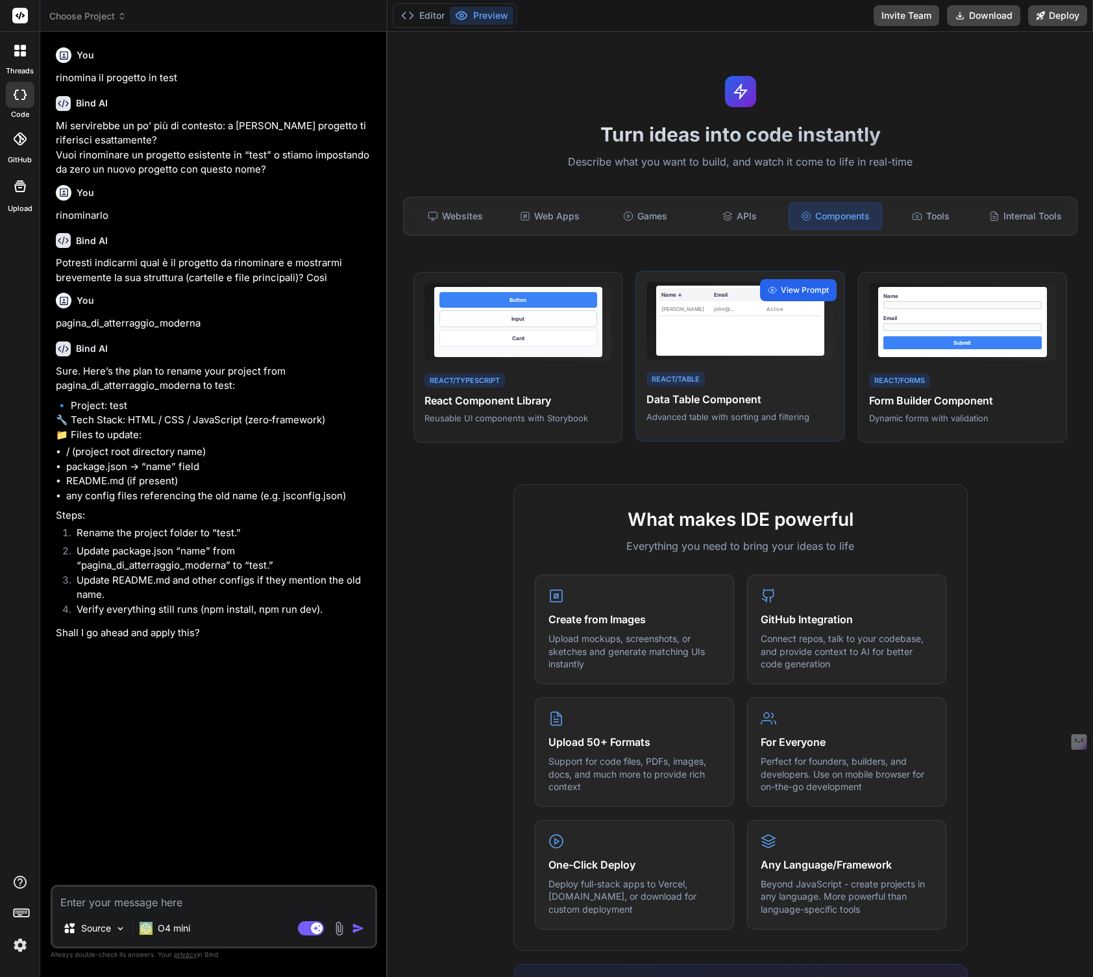
click at [776, 289] on icon at bounding box center [772, 290] width 9 height 9
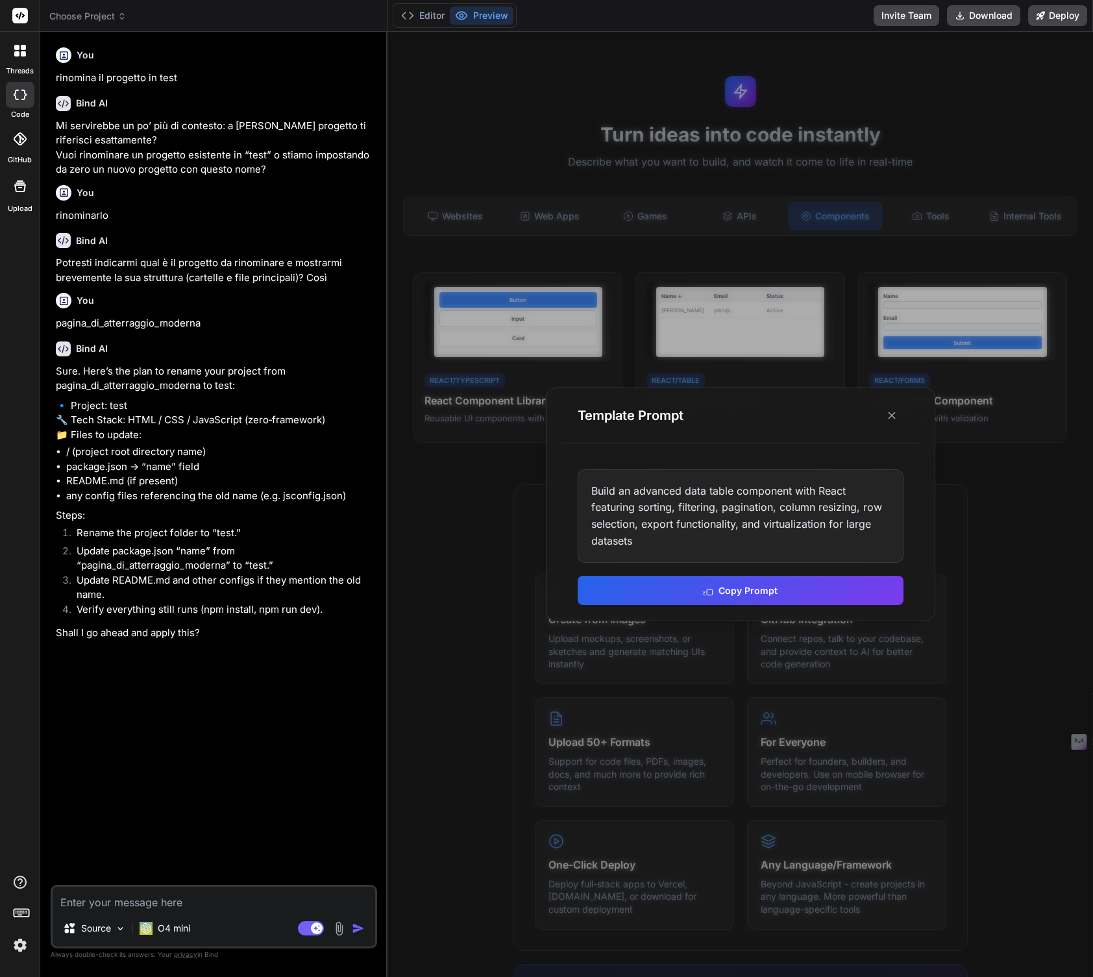
click at [966, 298] on div at bounding box center [741, 504] width 706 height 945
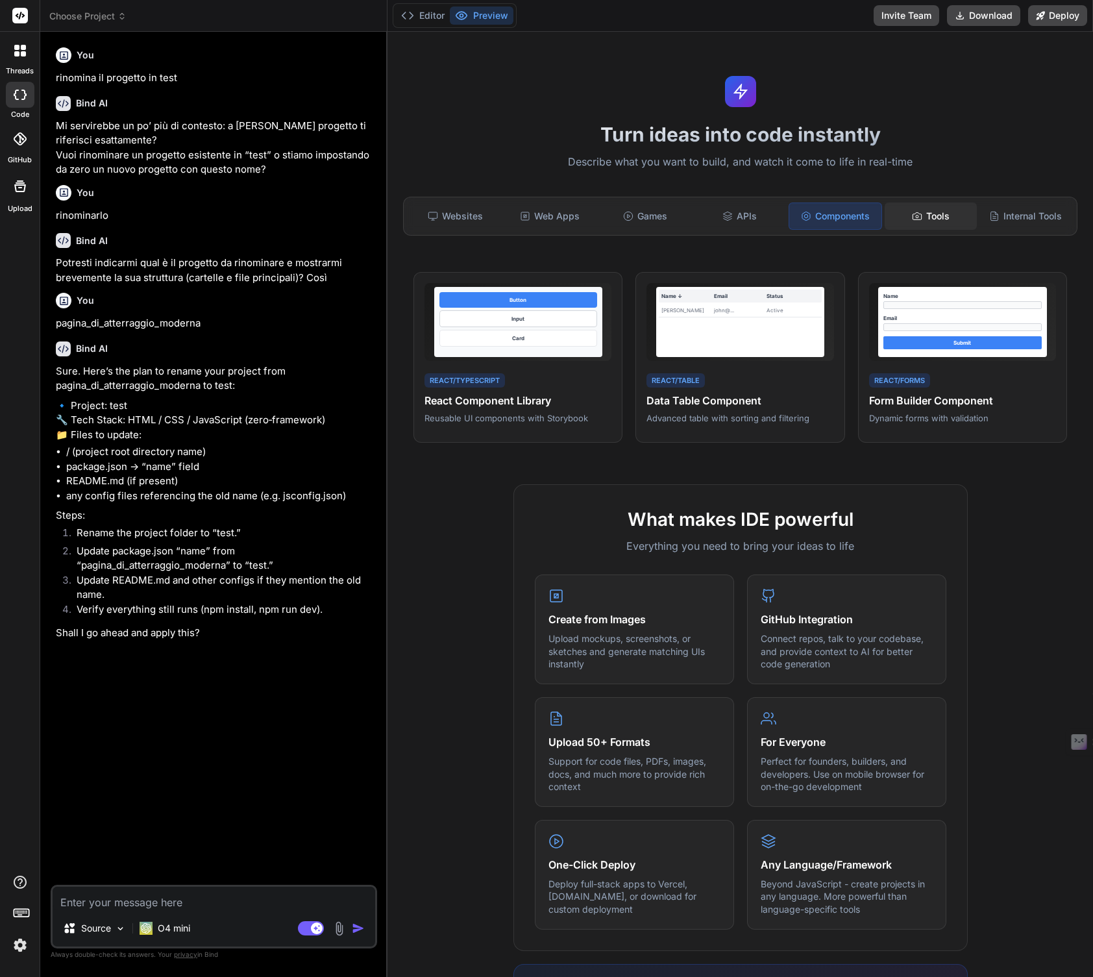
click at [923, 217] on div "Tools" at bounding box center [931, 216] width 92 height 27
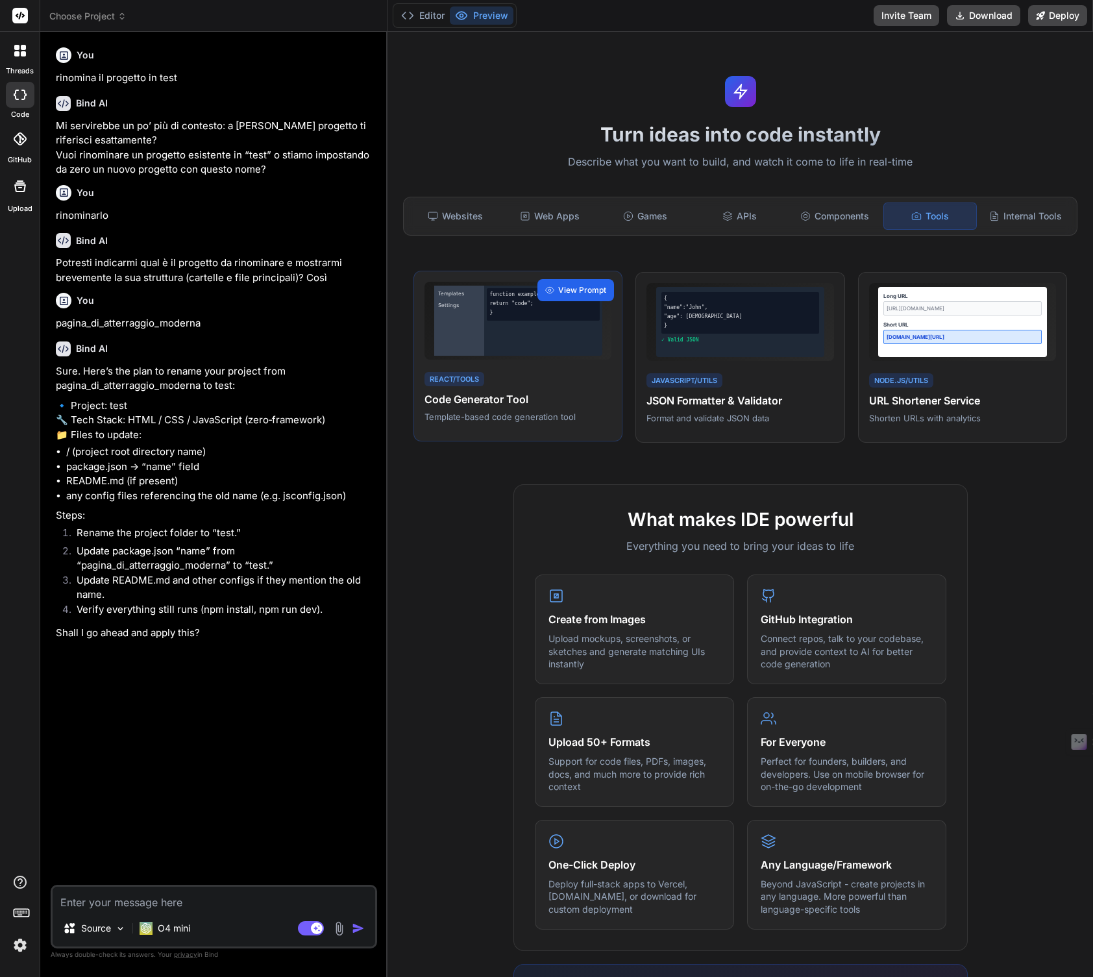
click at [558, 285] on span "View Prompt" at bounding box center [582, 290] width 48 height 12
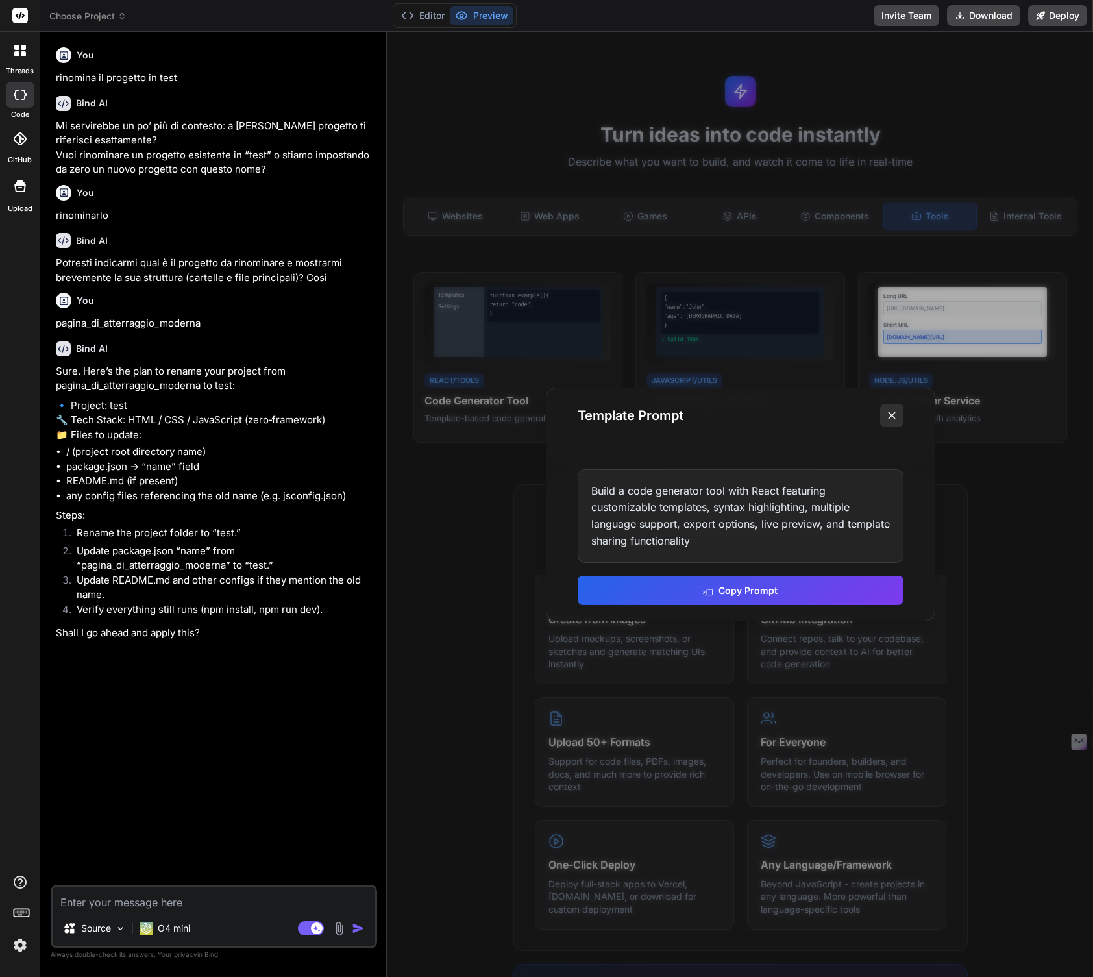
click at [896, 414] on icon at bounding box center [891, 415] width 13 height 13
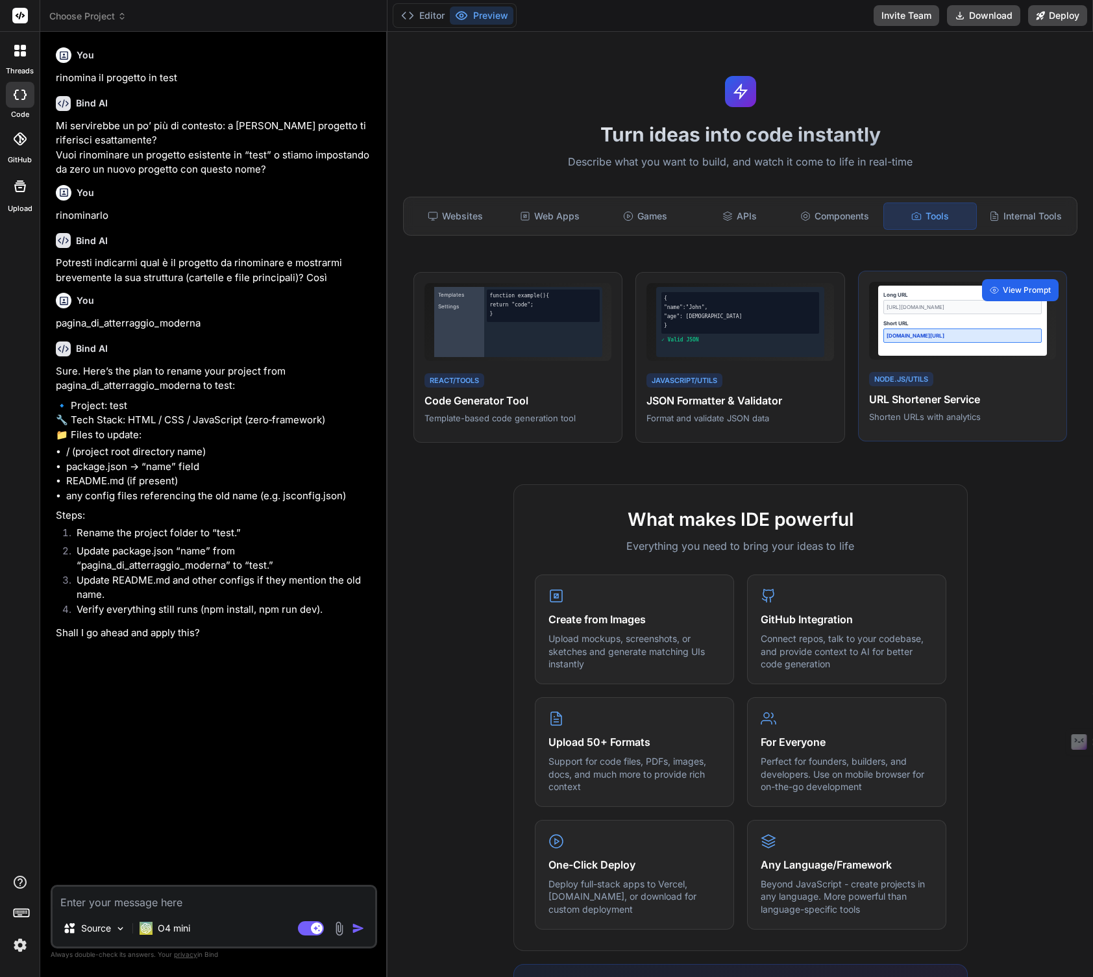
click at [1022, 282] on div "View Prompt" at bounding box center [1020, 290] width 77 height 22
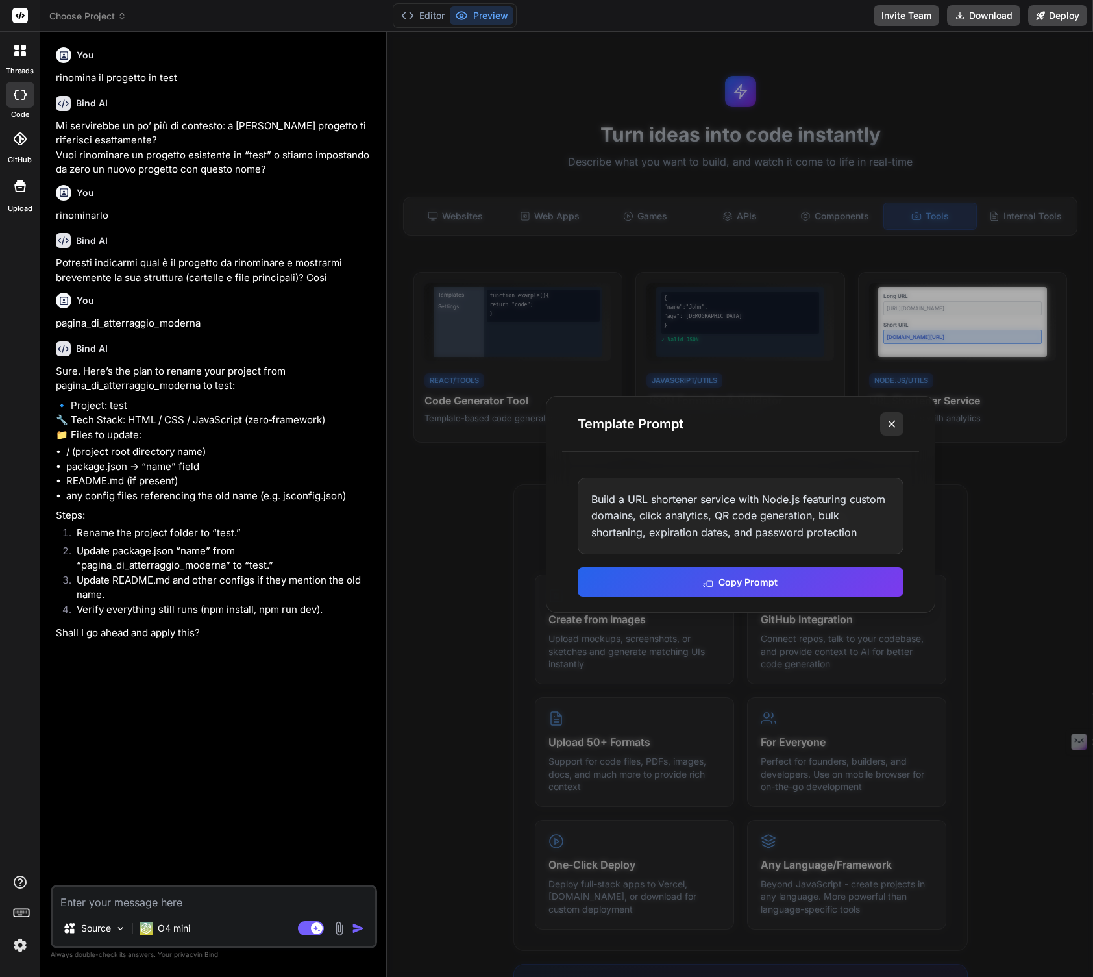
click at [900, 415] on button at bounding box center [891, 423] width 23 height 23
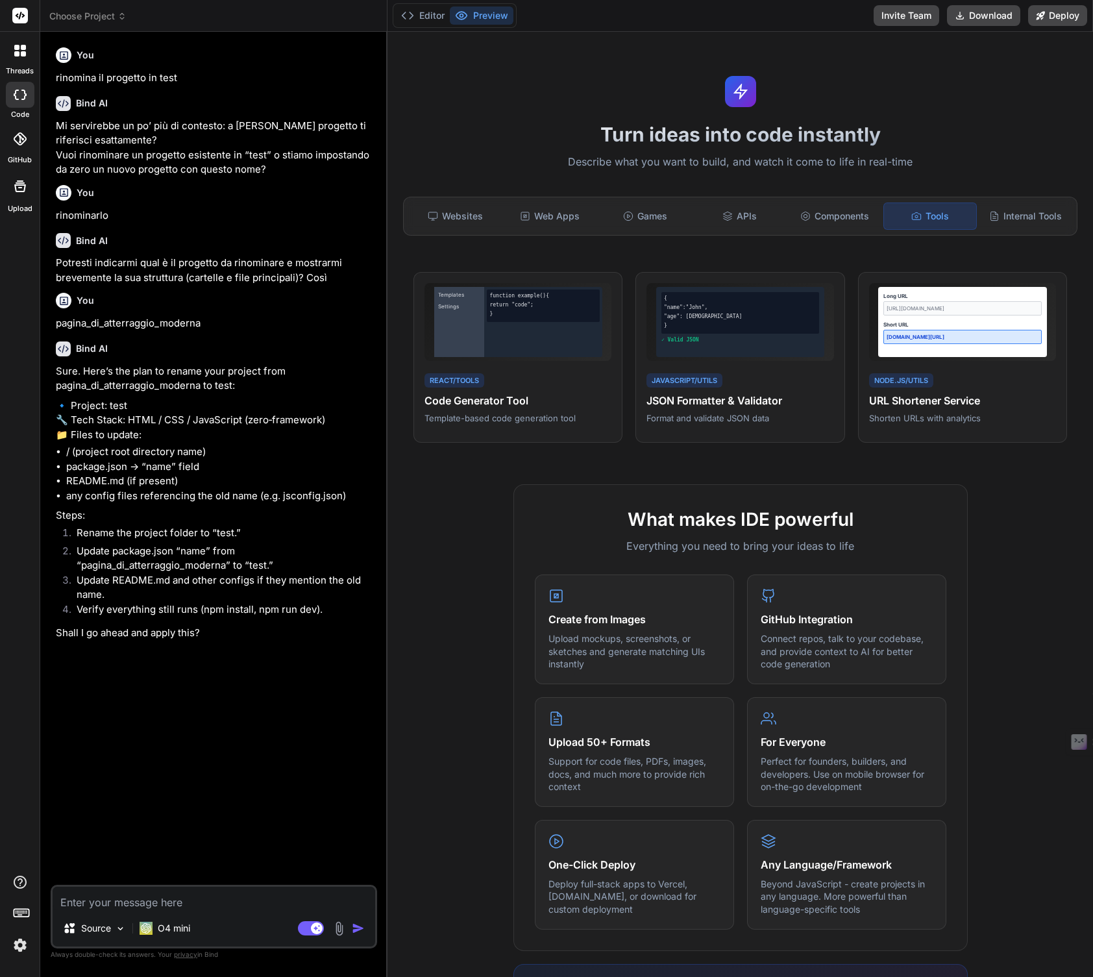
click at [222, 180] on div "Bind AI Mi servirebbe un po’ più di contesto: a [PERSON_NAME] progetto ti rifer…" at bounding box center [215, 133] width 319 height 94
click at [6, 56] on div at bounding box center [19, 50] width 27 height 27
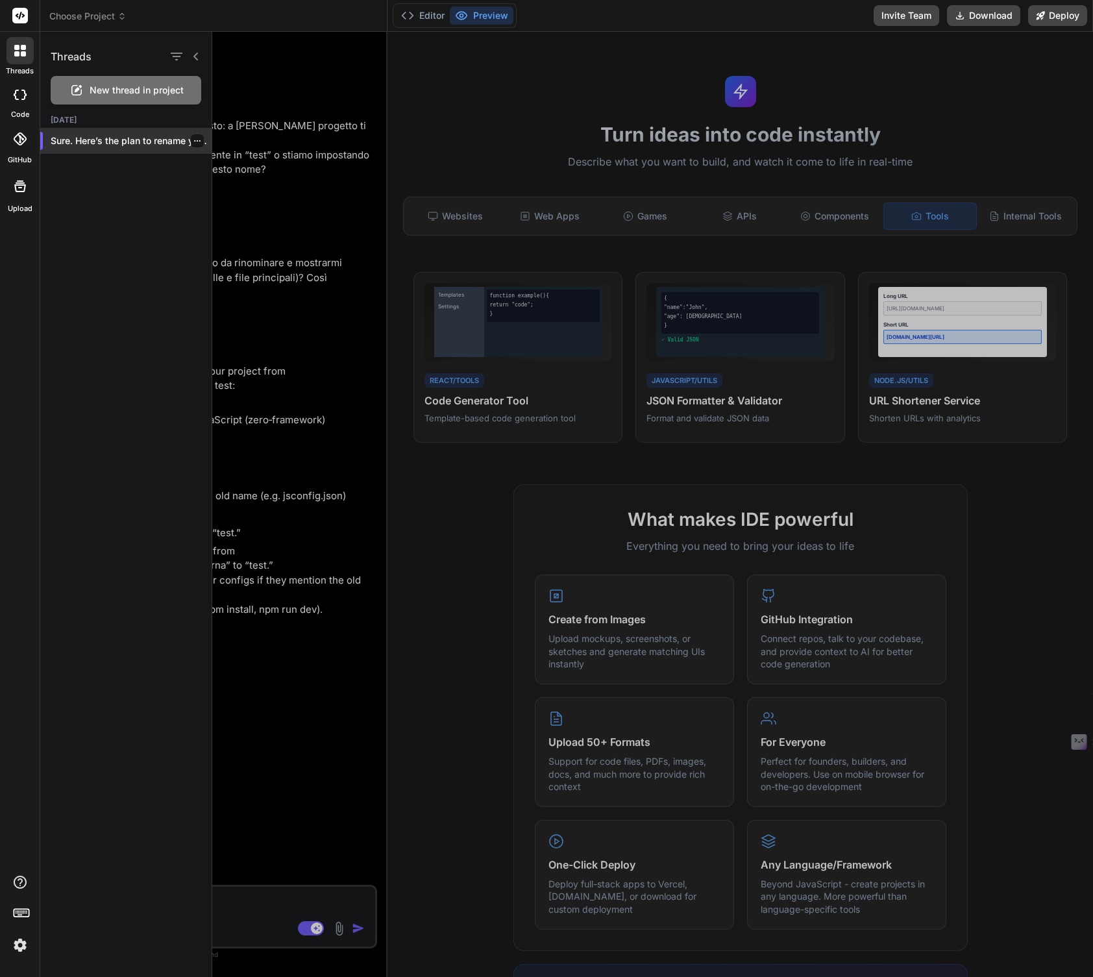
click at [193, 139] on icon "button" at bounding box center [197, 141] width 8 height 8
click at [213, 190] on span "Delete" at bounding box center [227, 192] width 28 height 13
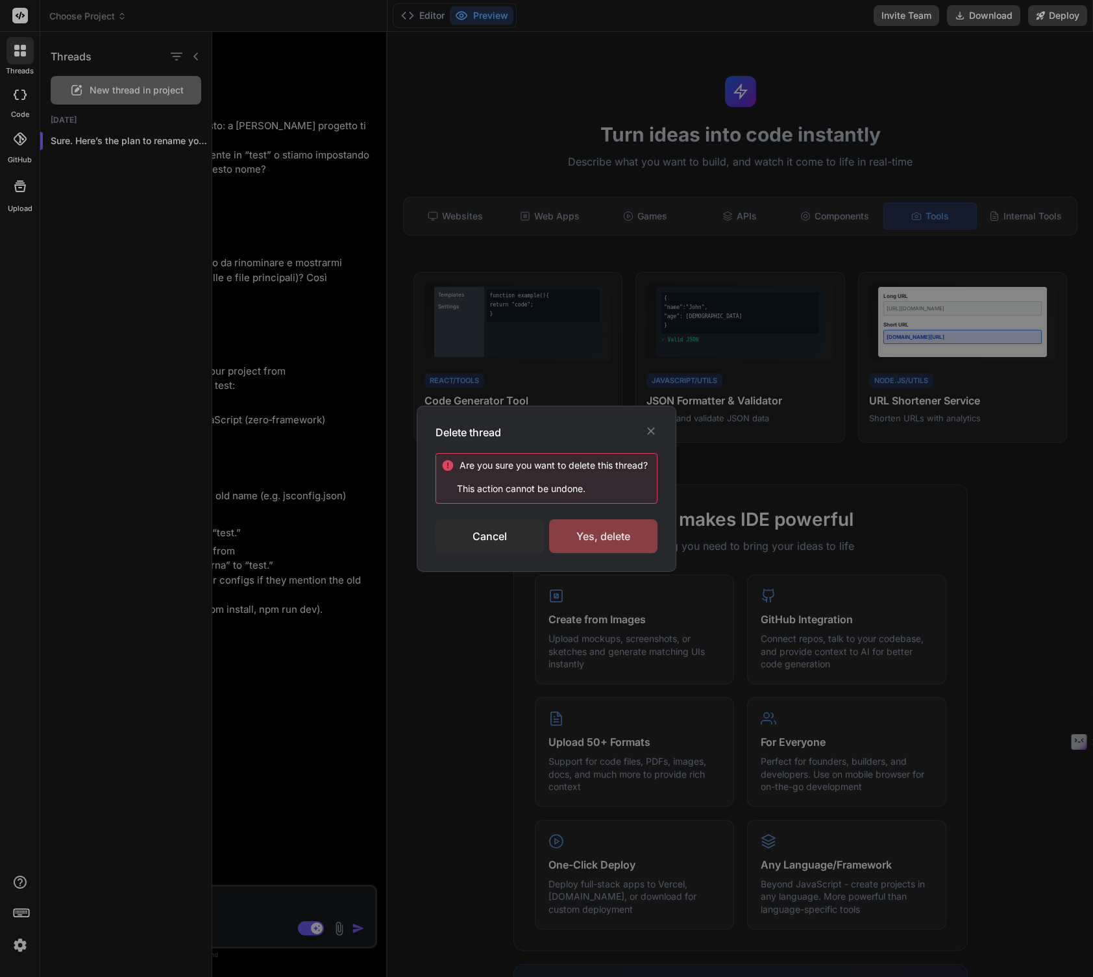
click at [623, 526] on div "Yes, delete" at bounding box center [603, 536] width 108 height 34
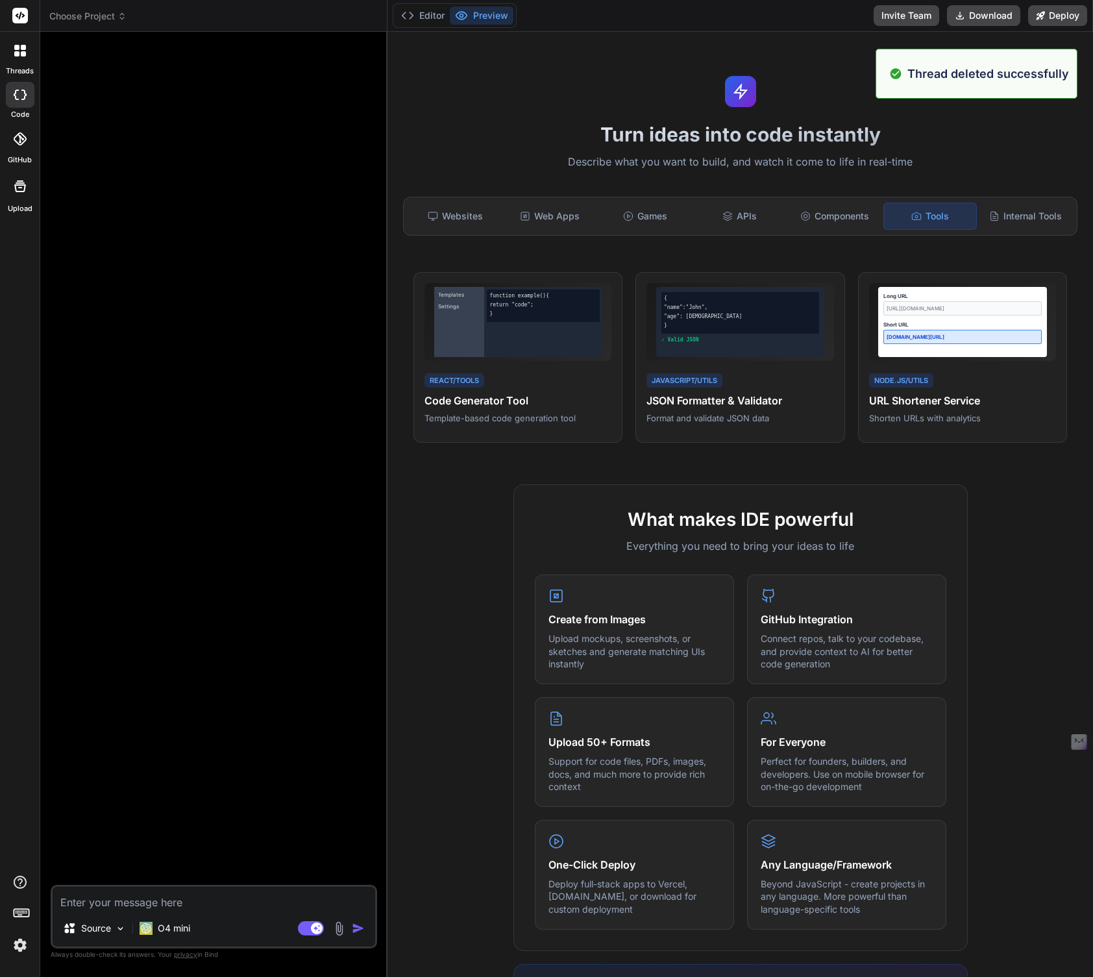
click at [10, 92] on div at bounding box center [20, 95] width 29 height 26
click at [19, 130] on div at bounding box center [20, 139] width 29 height 29
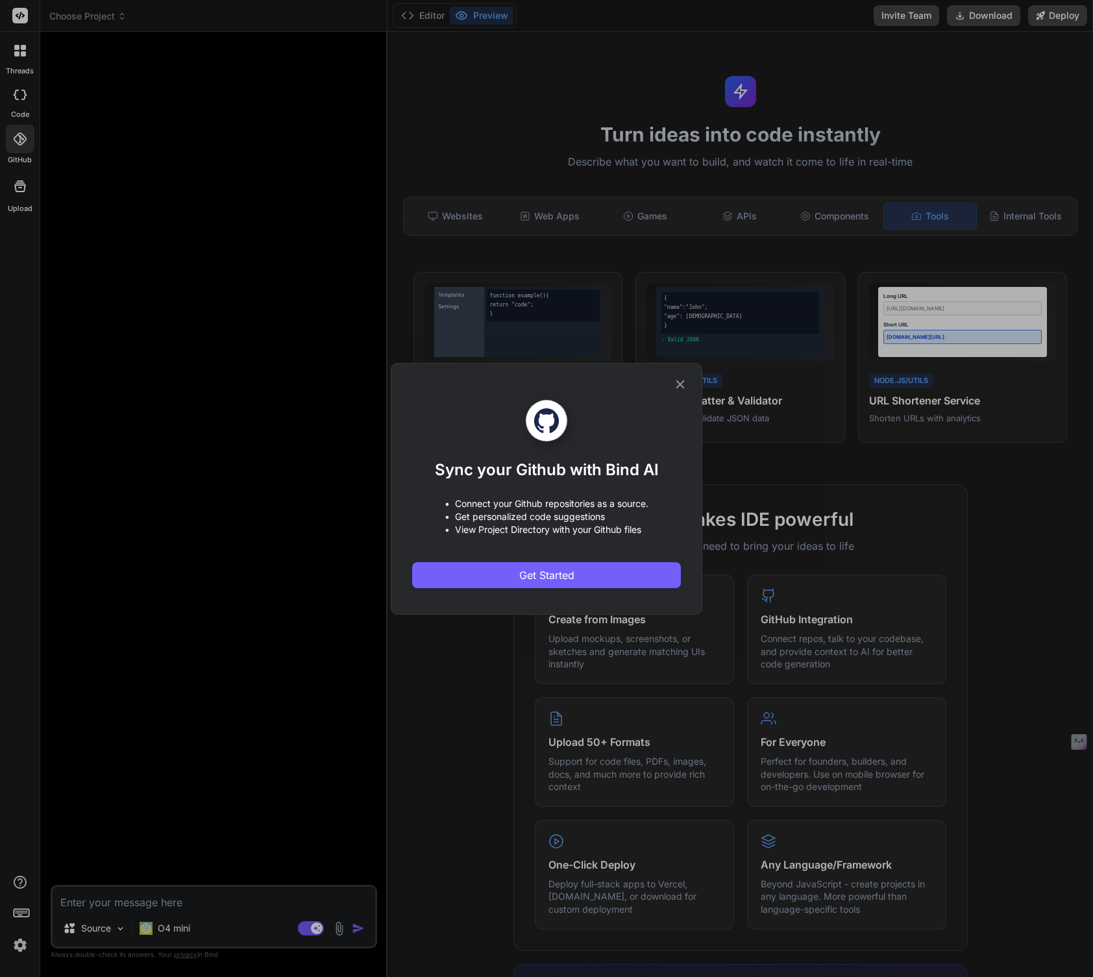
click at [678, 386] on icon at bounding box center [680, 384] width 14 height 14
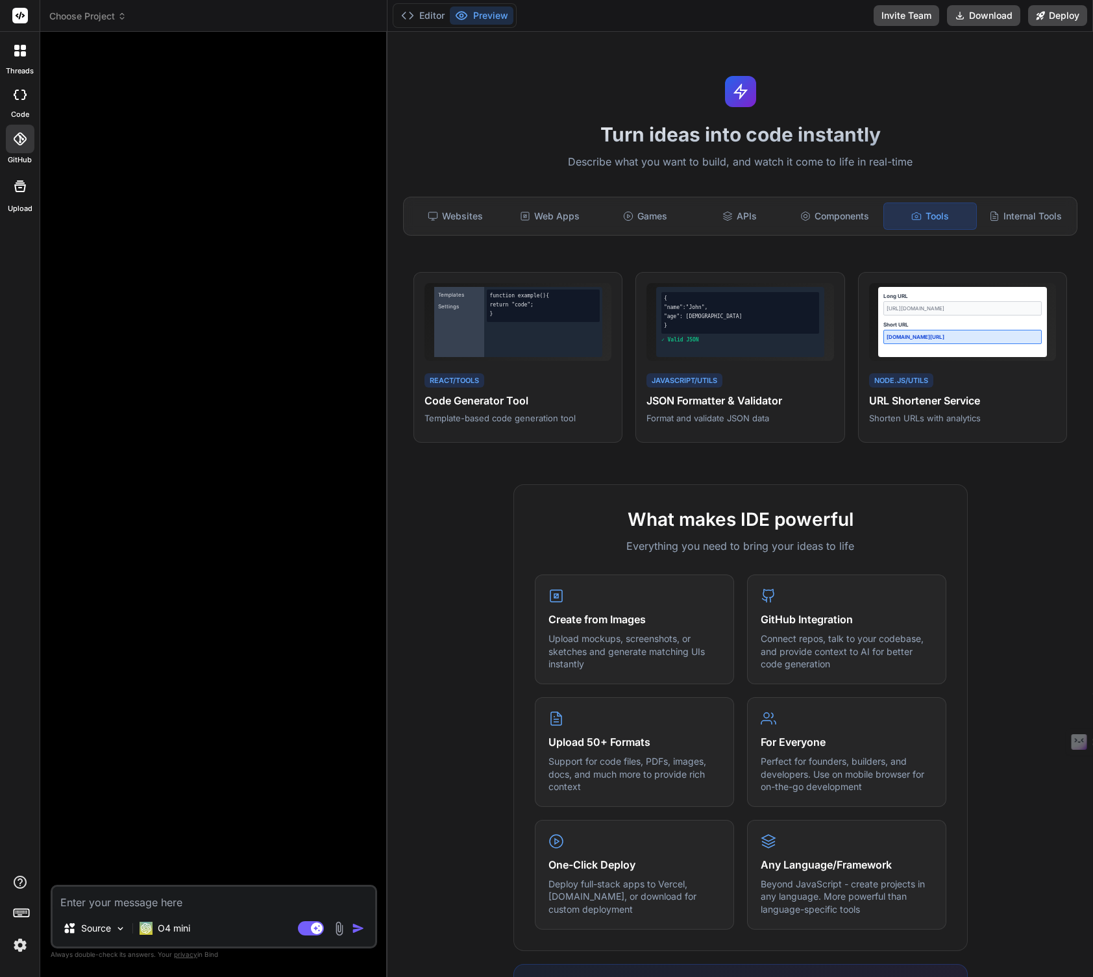
click at [19, 915] on rect at bounding box center [20, 915] width 5 height 1
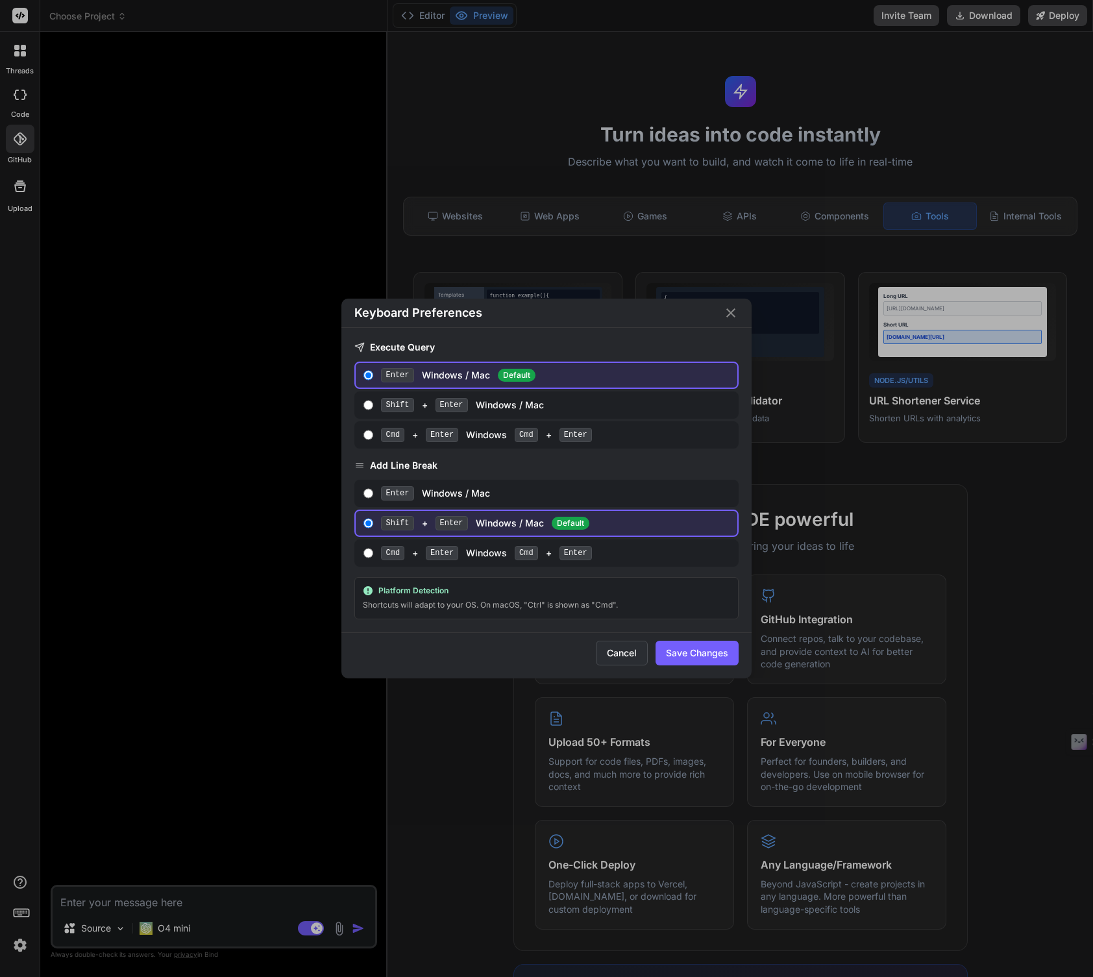
click at [619, 653] on button "Cancel" at bounding box center [622, 653] width 52 height 25
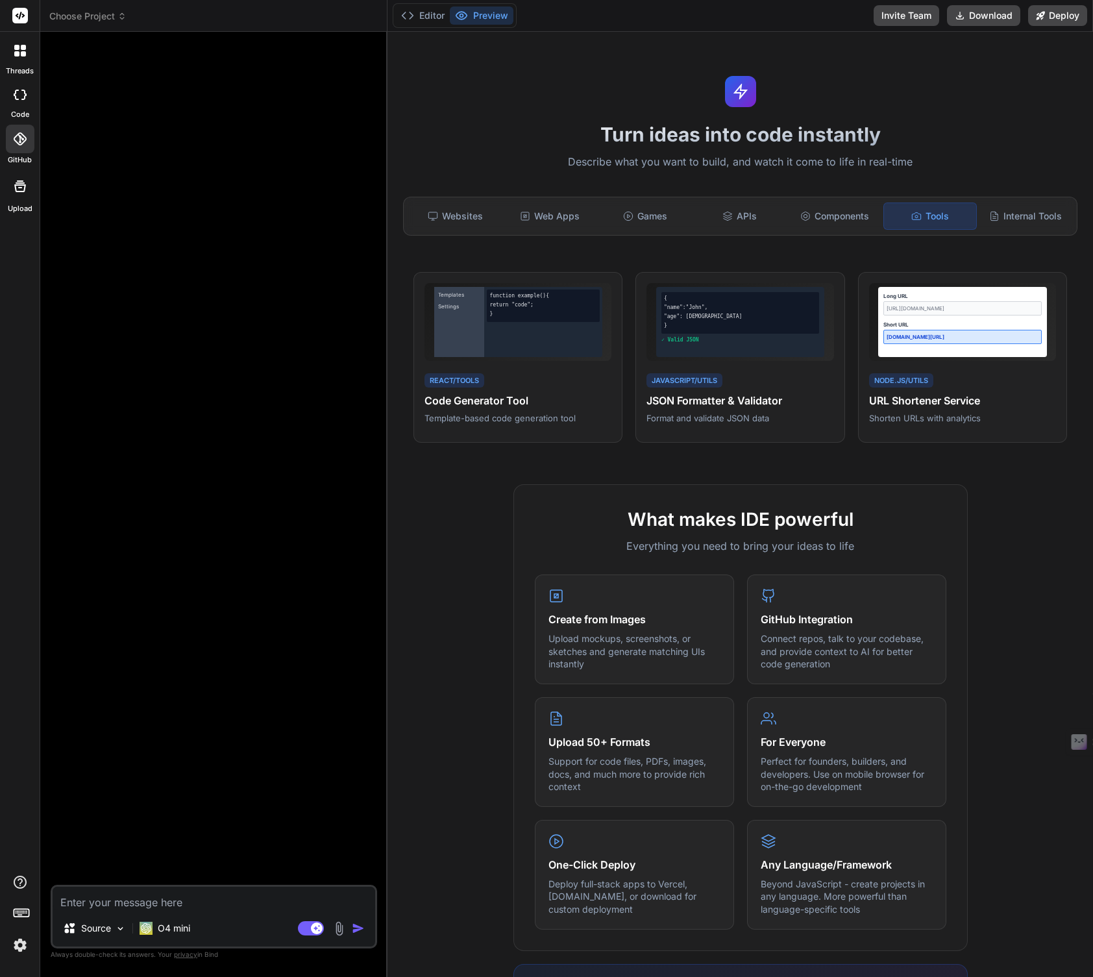
click at [19, 946] on img at bounding box center [20, 945] width 22 height 22
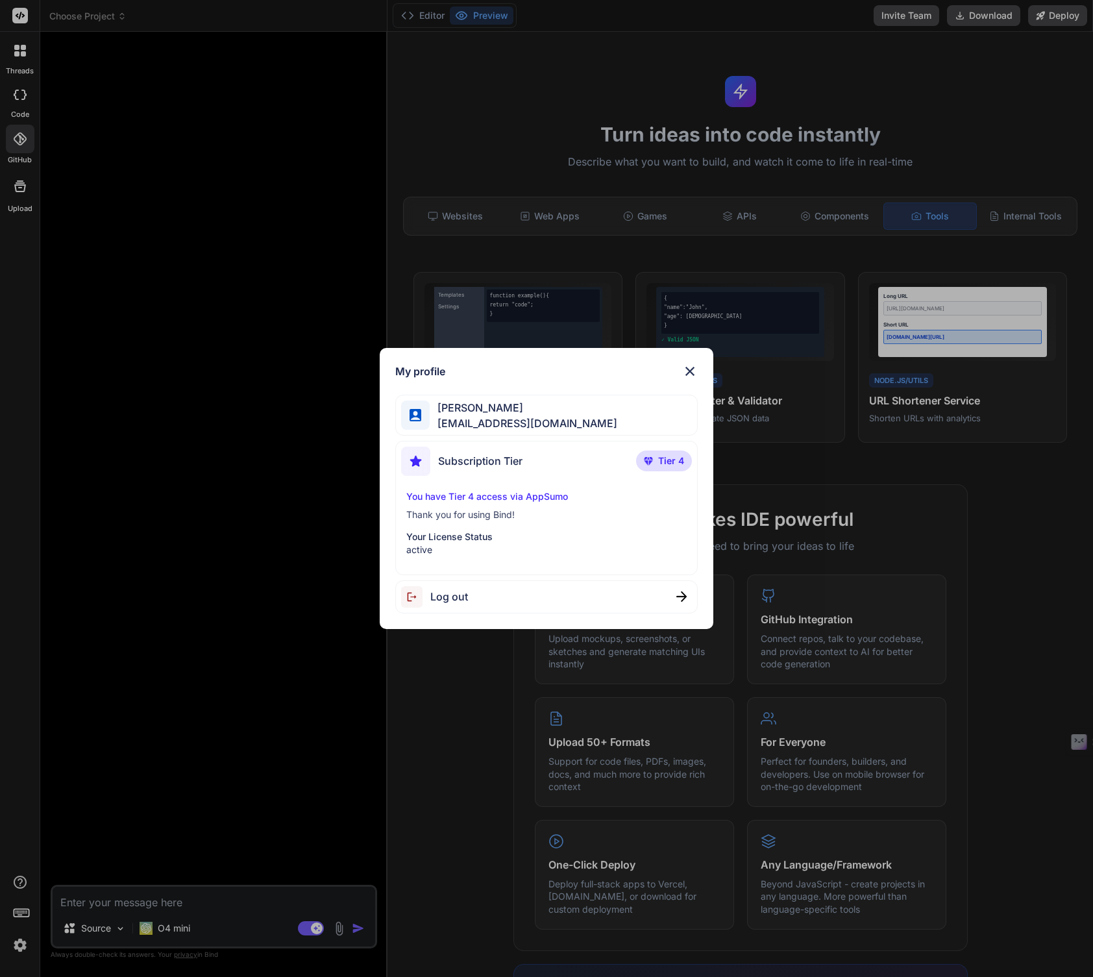
click at [529, 419] on span "[EMAIL_ADDRESS][DOMAIN_NAME]" at bounding box center [524, 423] width 188 height 16
drag, startPoint x: 680, startPoint y: 373, endPoint x: 712, endPoint y: 346, distance: 41.9
click at [680, 373] on div "My profile" at bounding box center [546, 371] width 303 height 16
click at [277, 80] on div "My profile [PERSON_NAME] [EMAIL_ADDRESS][DOMAIN_NAME] Subscription Tier Tier 4 …" at bounding box center [546, 488] width 1093 height 977
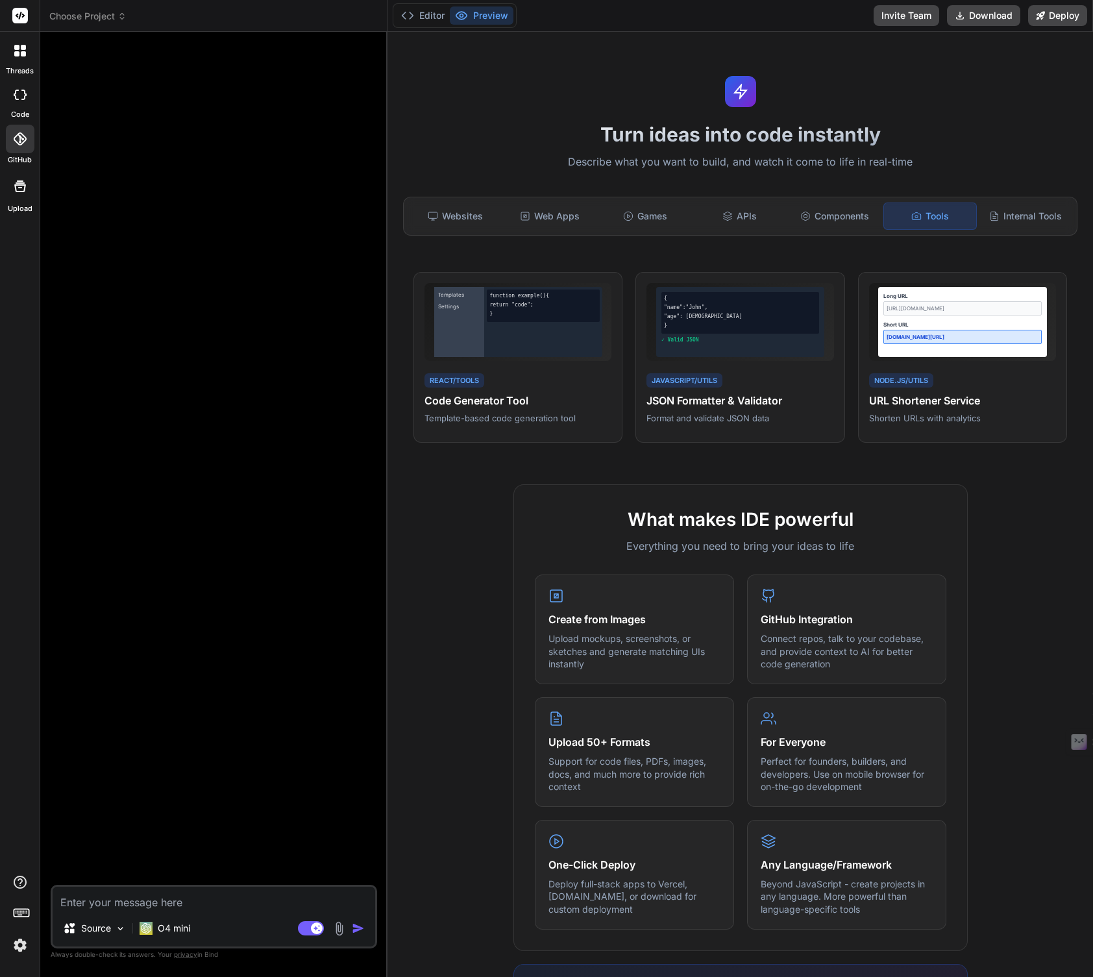
click at [80, 6] on header "Choose Project Created with Pixso." at bounding box center [213, 16] width 347 height 32
click at [18, 15] on rect at bounding box center [20, 16] width 16 height 16
click at [19, 64] on div "threads" at bounding box center [20, 54] width 40 height 45
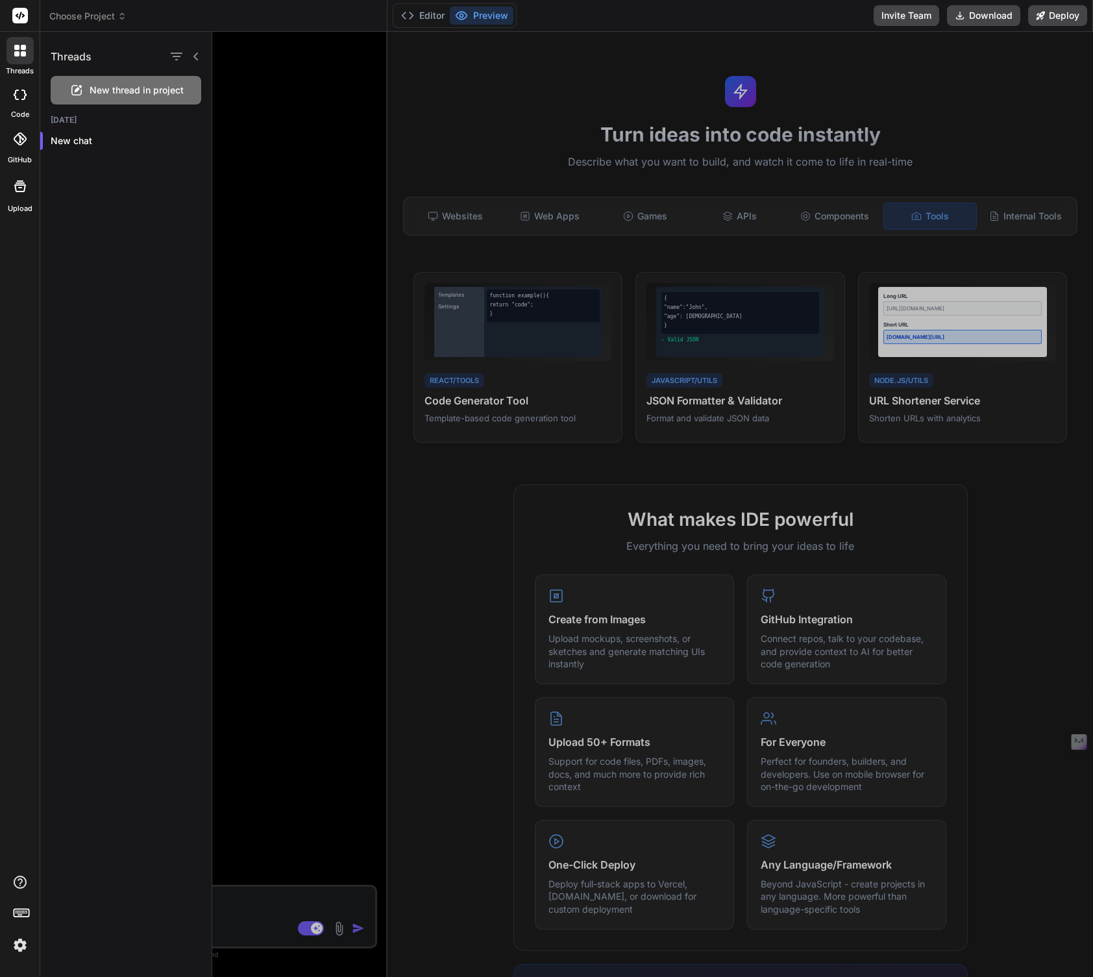
click at [194, 55] on icon at bounding box center [196, 56] width 10 height 10
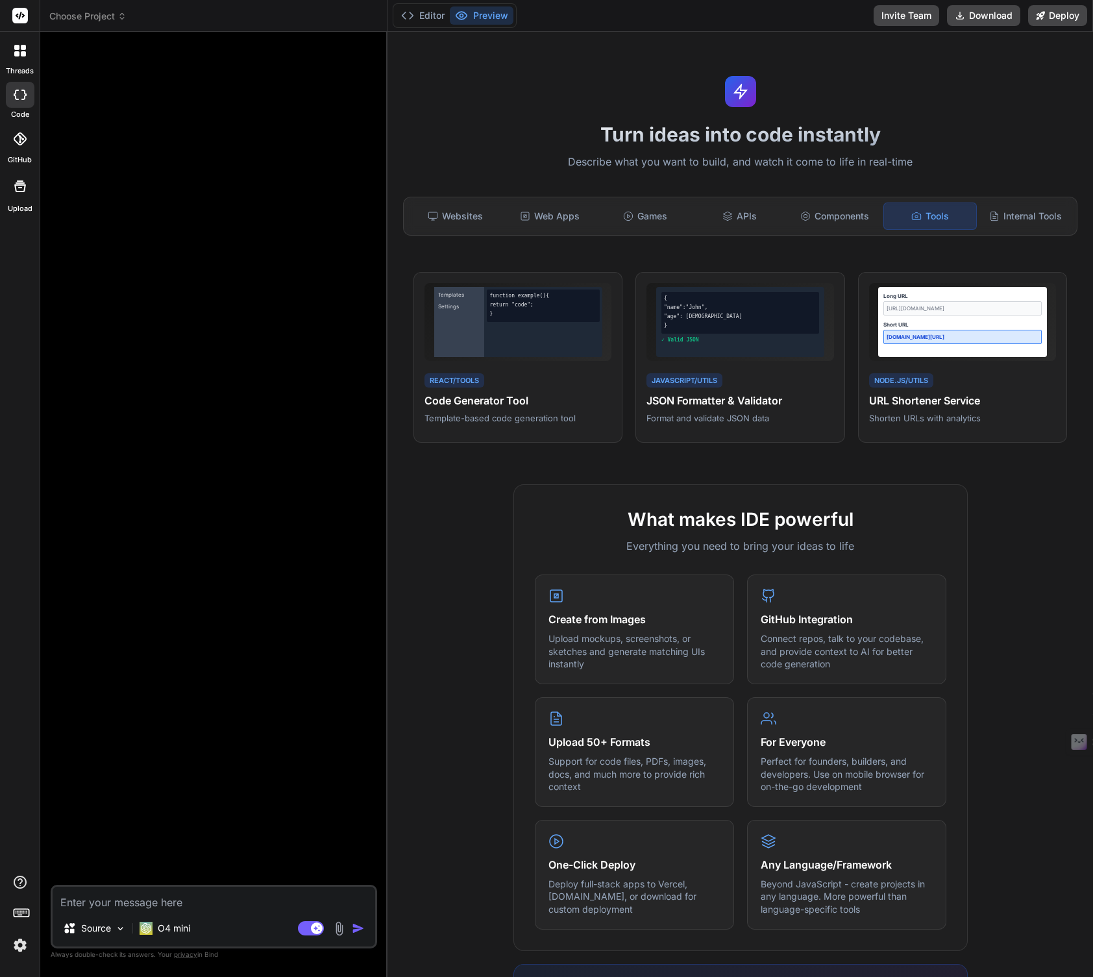
click at [15, 116] on label "code" at bounding box center [20, 114] width 18 height 11
type textarea "x"
click at [10, 147] on div at bounding box center [20, 139] width 29 height 29
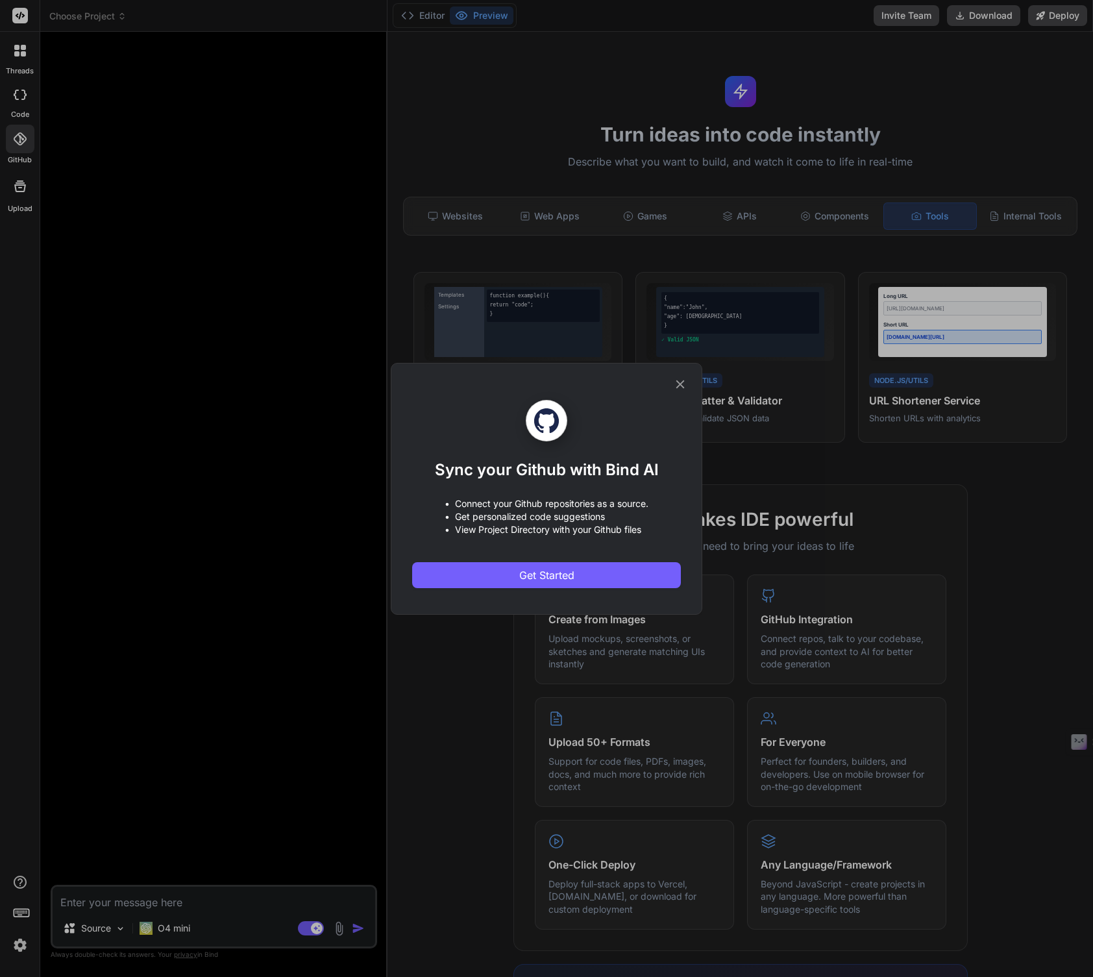
click at [12, 175] on div "Sync your Github with Bind AI • Connect your Github repositories as a source. •…" at bounding box center [546, 488] width 1093 height 977
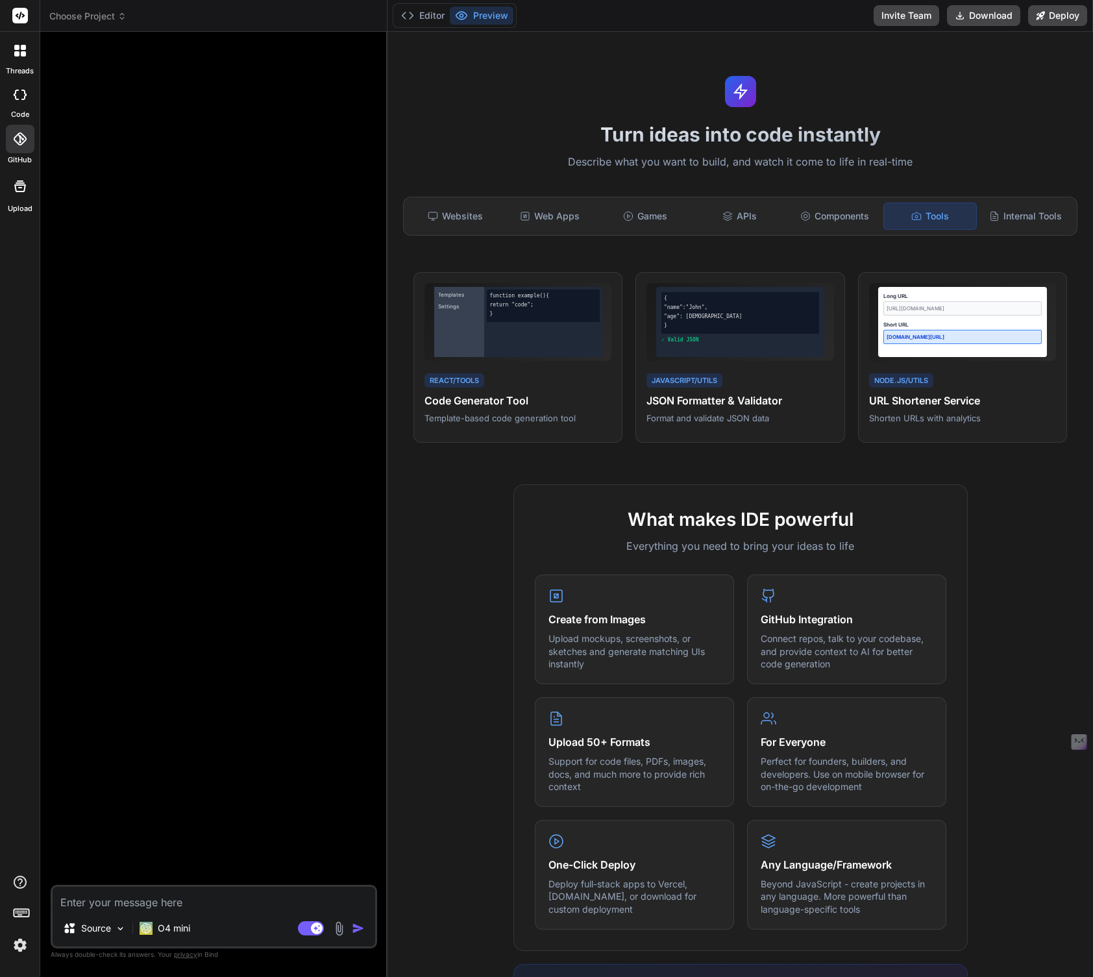
drag, startPoint x: 150, startPoint y: 204, endPoint x: 169, endPoint y: 199, distance: 19.7
click at [158, 203] on div at bounding box center [215, 463] width 324 height 843
